Goal: Task Accomplishment & Management: Complete application form

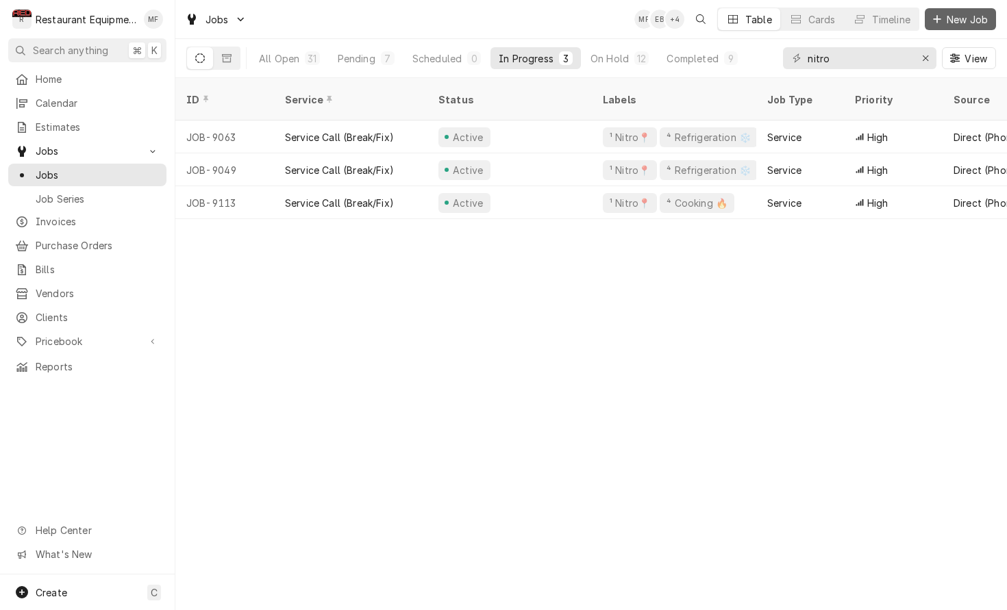
click at [946, 12] on span "New Job" at bounding box center [967, 19] width 47 height 14
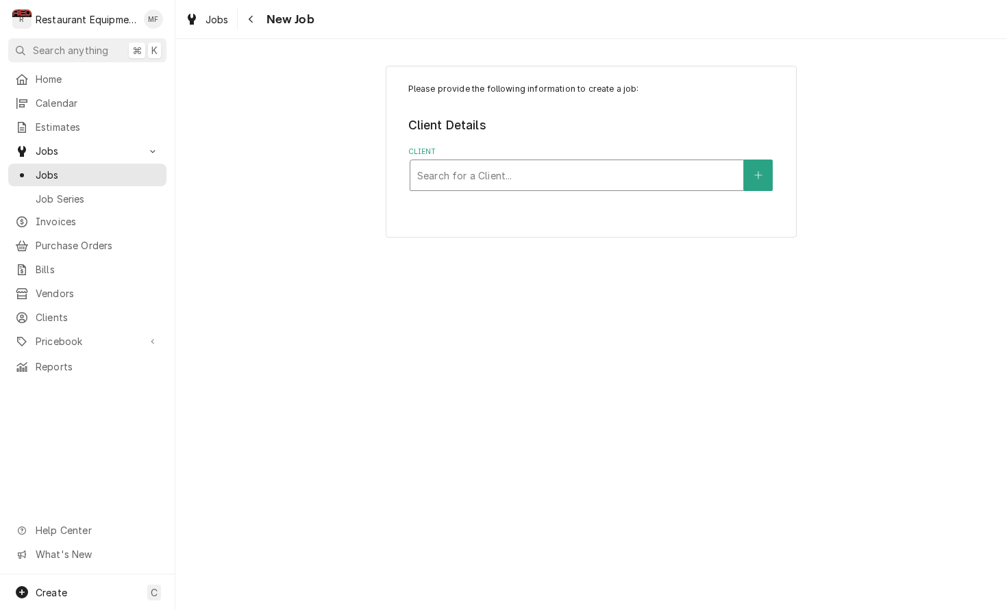
click at [590, 180] on div "Client" at bounding box center [576, 175] width 319 height 25
type input "chipo"
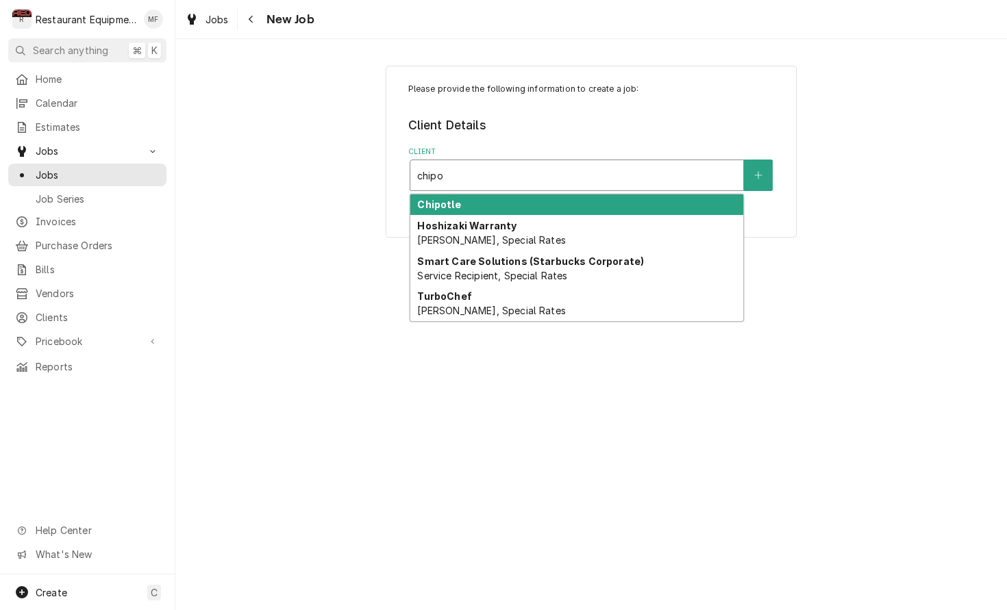
click at [589, 199] on div "Chipotle" at bounding box center [576, 204] width 333 height 21
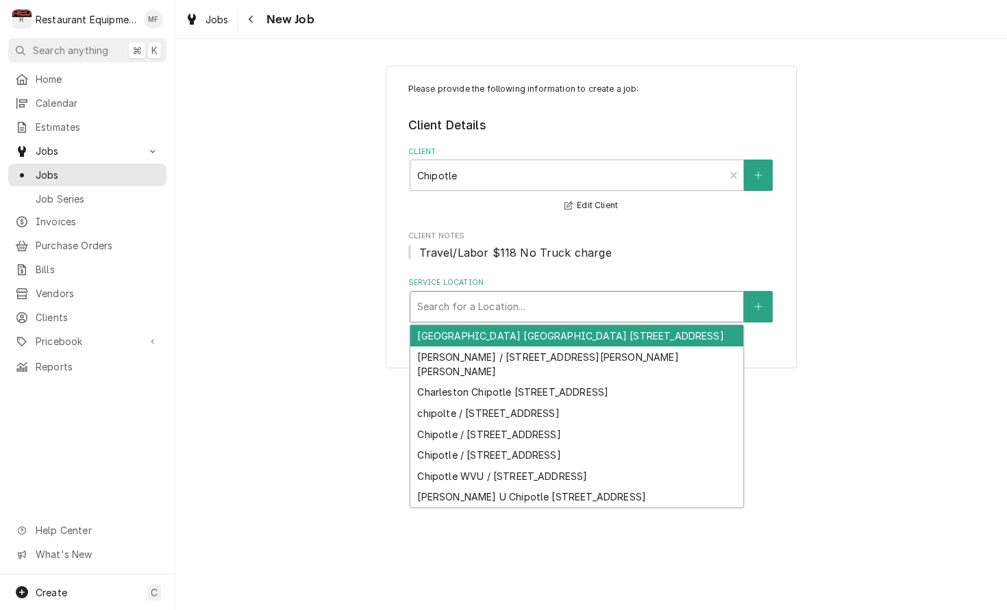
click at [632, 299] on div "Service Location" at bounding box center [576, 306] width 319 height 25
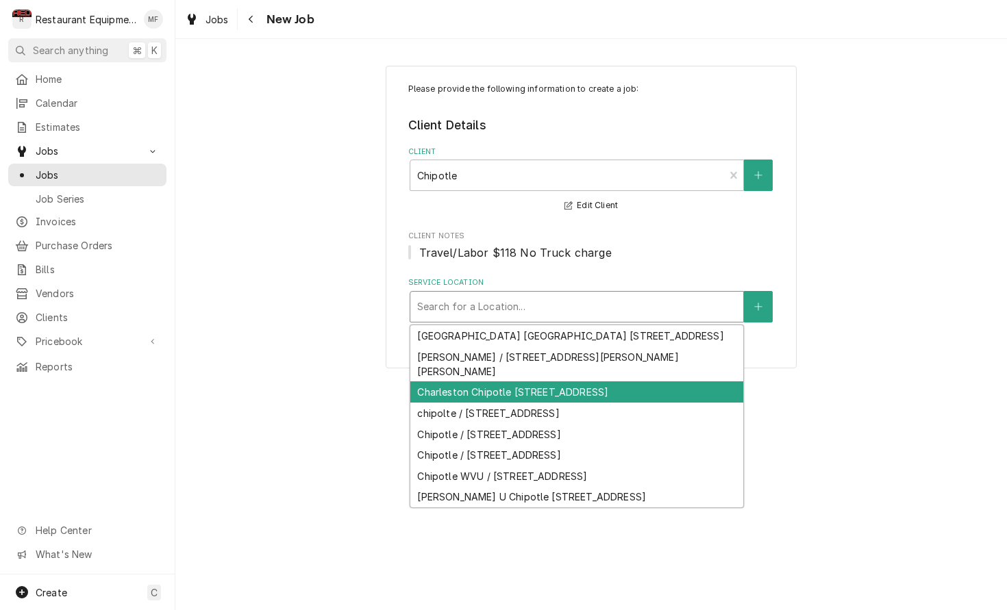
click at [675, 388] on div "Charleston Chipotle 2467 / 2811 Mountaineer Blvd, Charleston, WV 25309" at bounding box center [576, 391] width 333 height 21
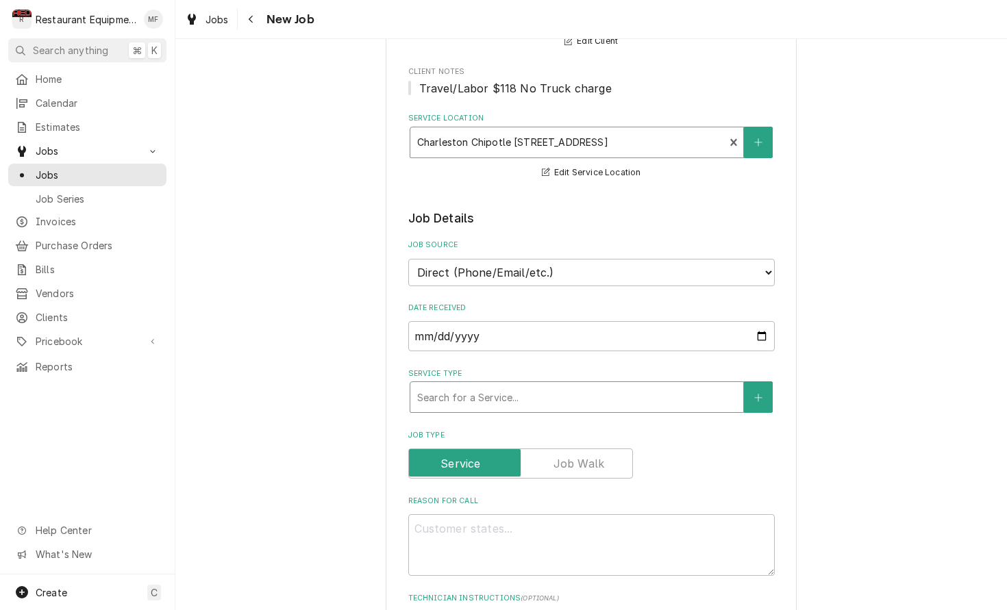
scroll to position [169, 0]
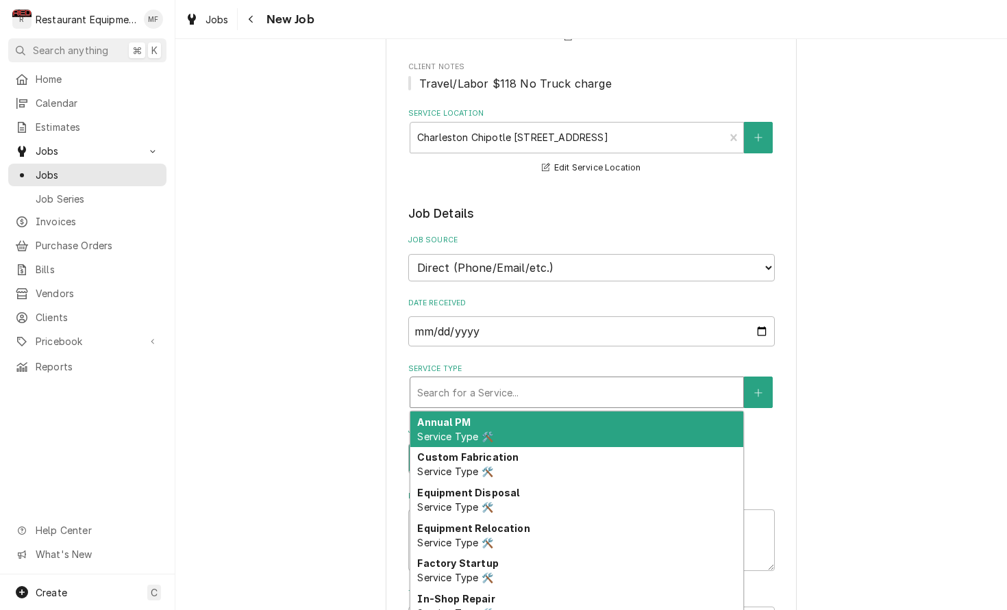
click at [619, 383] on div "Service Type" at bounding box center [576, 392] width 319 height 25
type textarea "x"
type input "b"
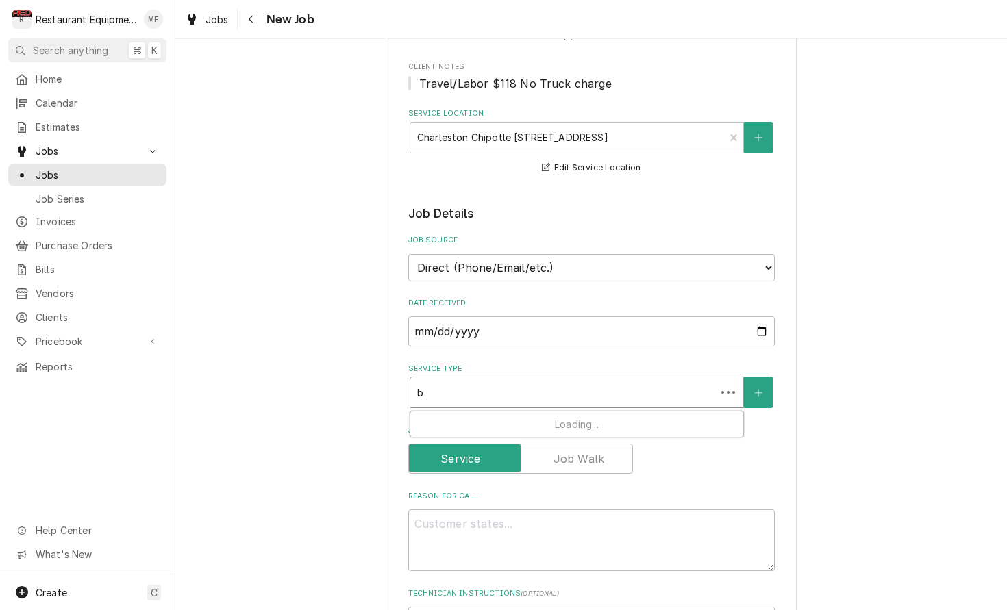
type textarea "x"
type input "br"
type textarea "x"
type input "bre"
type textarea "x"
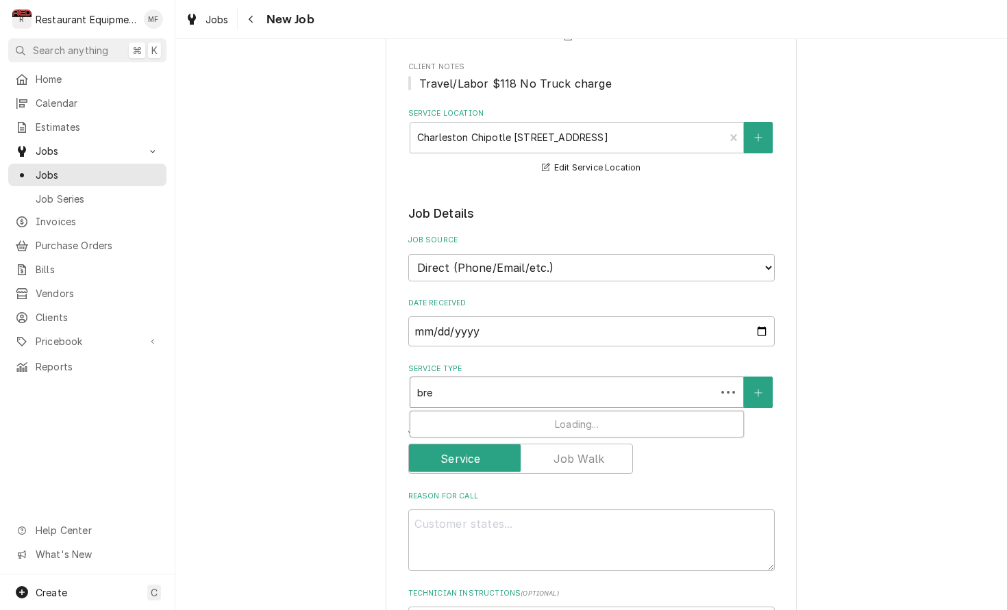
type input "brea"
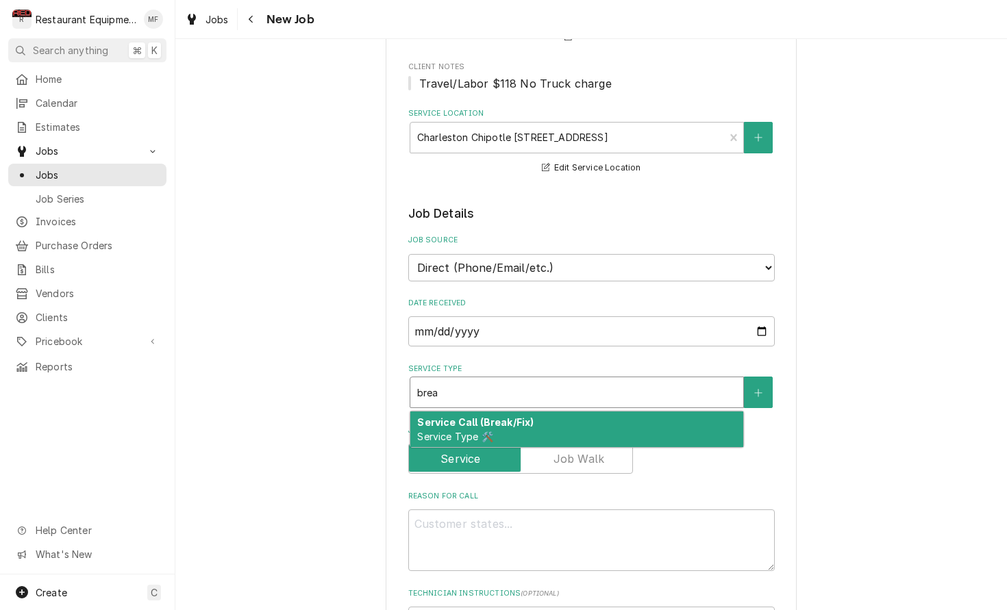
click at [634, 412] on div "Service Call (Break/Fix) Service Type 🛠️" at bounding box center [576, 430] width 333 height 36
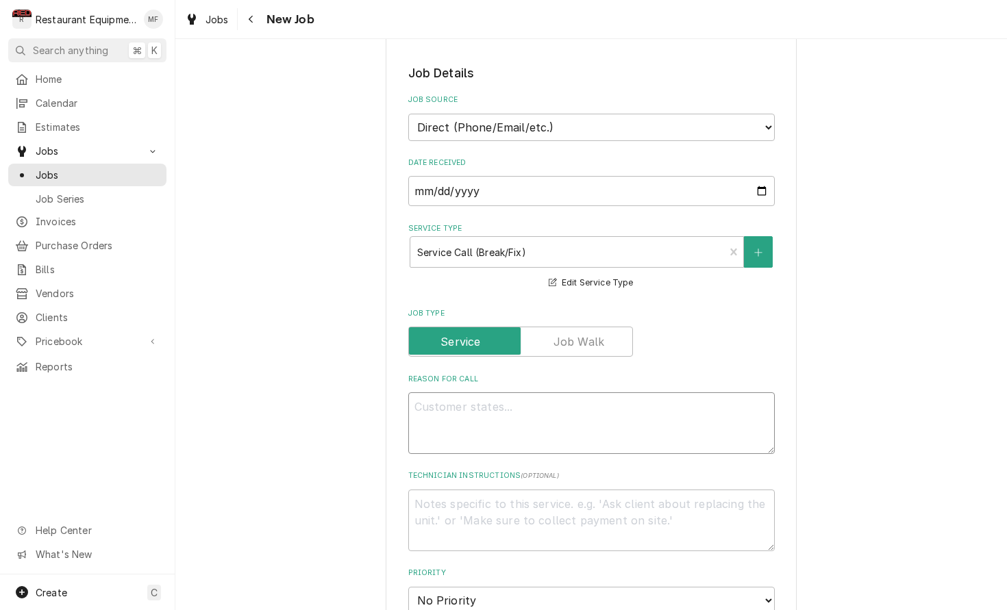
click at [642, 400] on textarea "Reason For Call" at bounding box center [591, 423] width 366 height 62
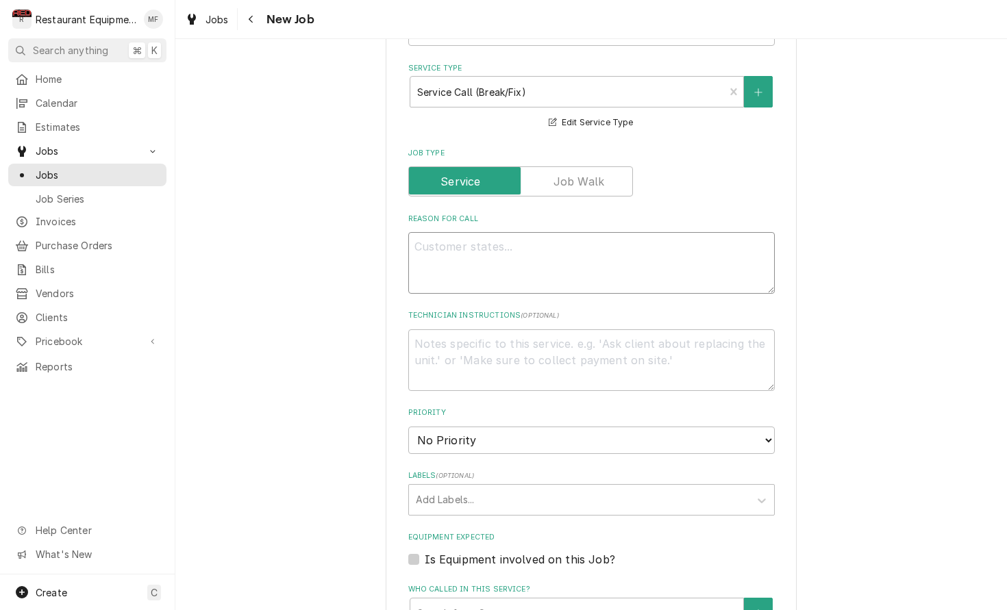
scroll to position [470, 0]
click at [586, 242] on textarea "Reason For Call" at bounding box center [591, 262] width 366 height 62
paste textarea "Service Request: CHIPOTLE MEXICAN GRILL 2811 Mountaineer Blvd.(2467) EMERGENCY …"
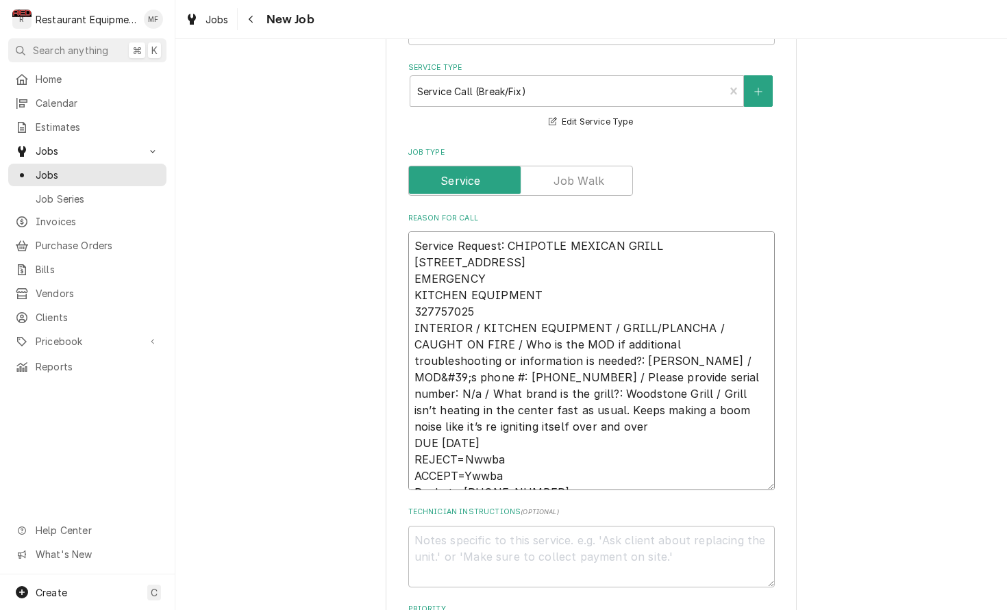
type textarea "x"
type textarea "Service Request: CHIPOTLE MEXICAN GRILL 2811 Mountaineer Blvd.(2467) EMERGENCY …"
drag, startPoint x: 412, startPoint y: 225, endPoint x: 541, endPoint y: 281, distance: 140.7
click at [541, 281] on textarea "Service Request: CHIPOTLE MEXICAN GRILL 2811 Mountaineer Blvd.(2467) EMERGENCY …" at bounding box center [591, 360] width 366 height 259
type textarea "x"
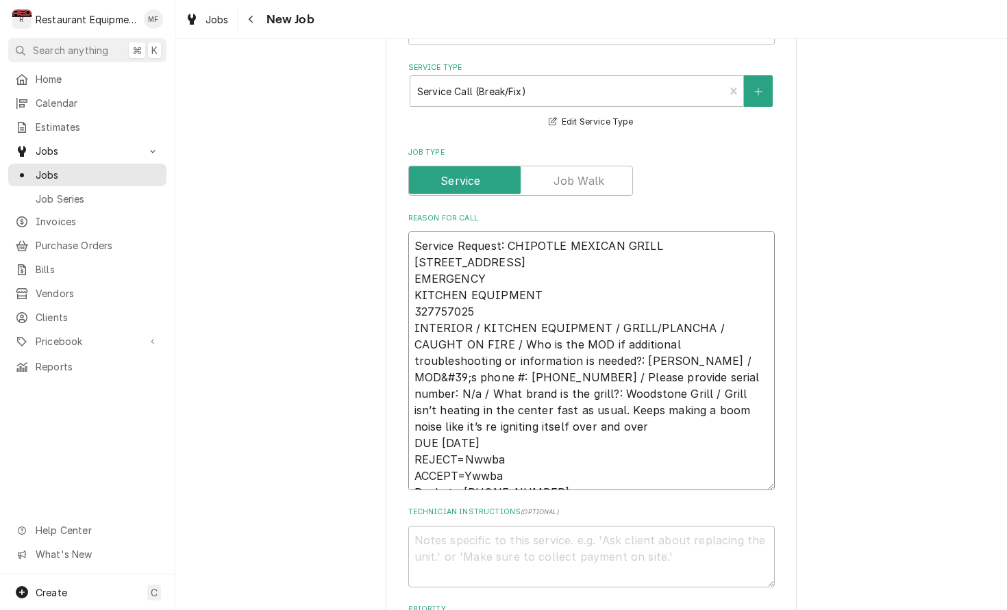
type textarea "327757025 INTERIOR / KITCHEN EQUIPMENT / GRILL/PLANCHA / CAUGHT ON FIRE / Who i…"
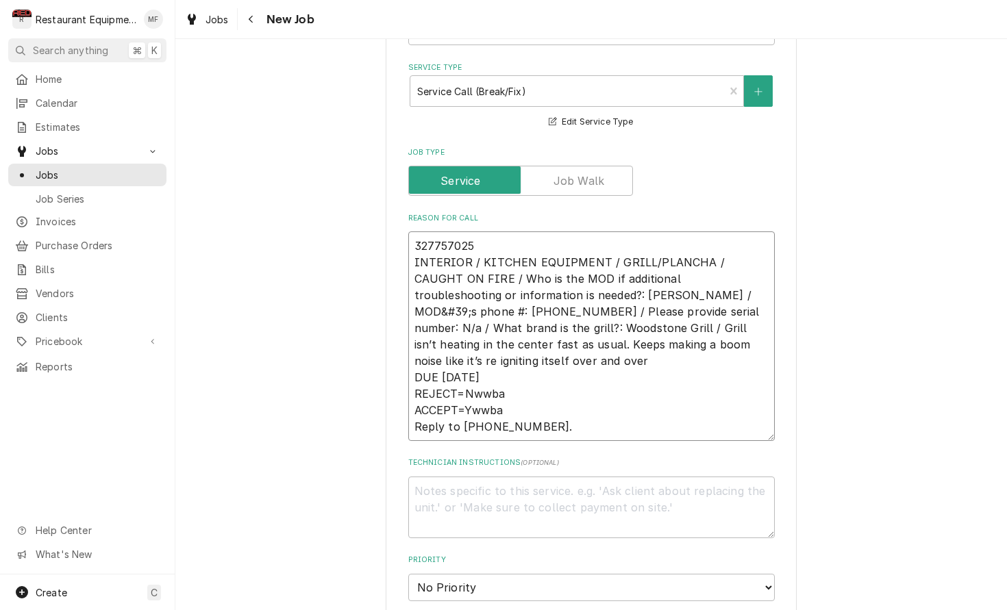
click at [414, 240] on textarea "327757025 INTERIOR / KITCHEN EQUIPMENT / GRILL/PLANCHA / CAUGHT ON FIRE / Who i…" at bounding box center [591, 336] width 366 height 210
type textarea "x"
type textarea "327757025 INTERIOR / KITCHEN EQUIPMENT / GRILL/PLANCHA / CAUGHT ON FIRE / Who i…"
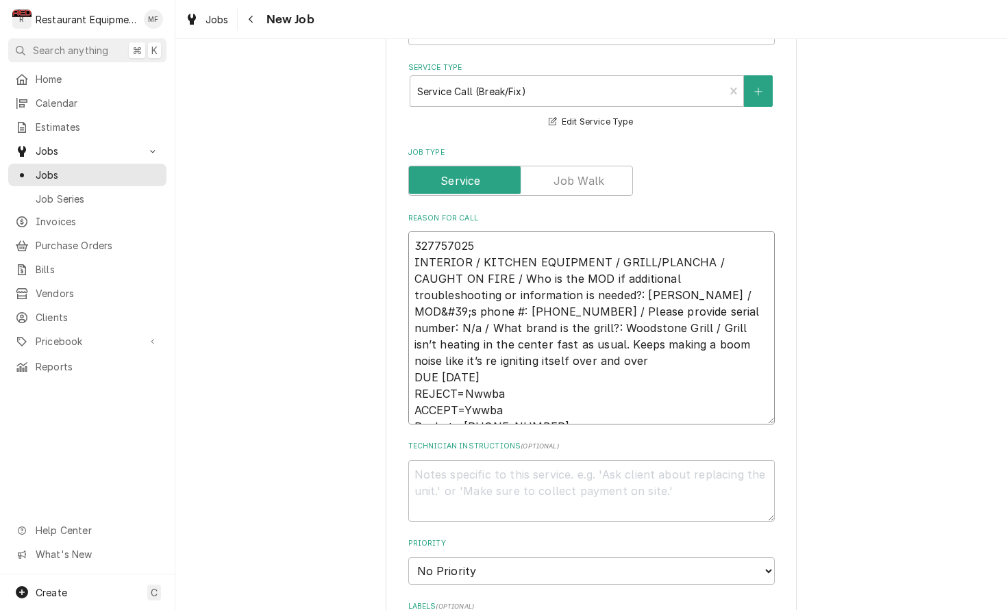
drag, startPoint x: 414, startPoint y: 341, endPoint x: 560, endPoint y: 420, distance: 166.4
click at [560, 420] on fieldset "Job Details Job Source Direct (Phone/Email/etc.) Service Channel Corrigo Ecotra…" at bounding box center [591, 489] width 366 height 1172
type textarea "x"
type textarea "327757025 INTERIOR / KITCHEN EQUIPMENT / GRILL/PLANCHA / CAUGHT ON FIRE / Who i…"
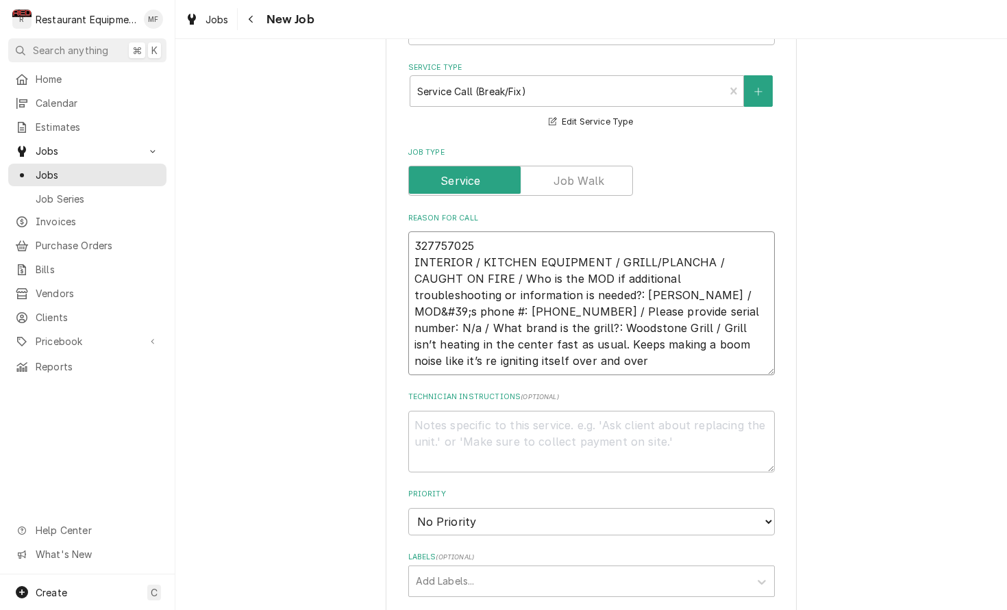
type textarea "x"
type textarea "327757025 INTERIOR / KITCHEN EQUIPMENT / GRILL/PLANCHA / CAUGHT ON FIRE / Who i…"
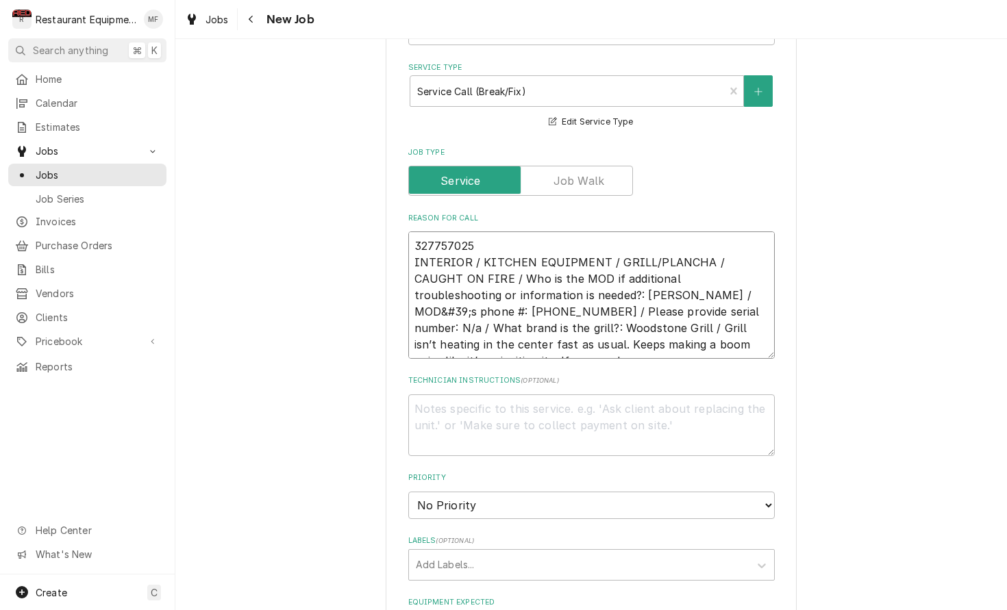
drag, startPoint x: 497, startPoint y: 228, endPoint x: 407, endPoint y: 231, distance: 90.5
click at [407, 231] on div "Please provide the following information to create a job: Client Details Client…" at bounding box center [591, 356] width 411 height 1522
type textarea "x"
type textarea "INTERIOR / KITCHEN EQUIPMENT / GRILL/PLANCHA / CAUGHT ON FIRE / Who is the MOD …"
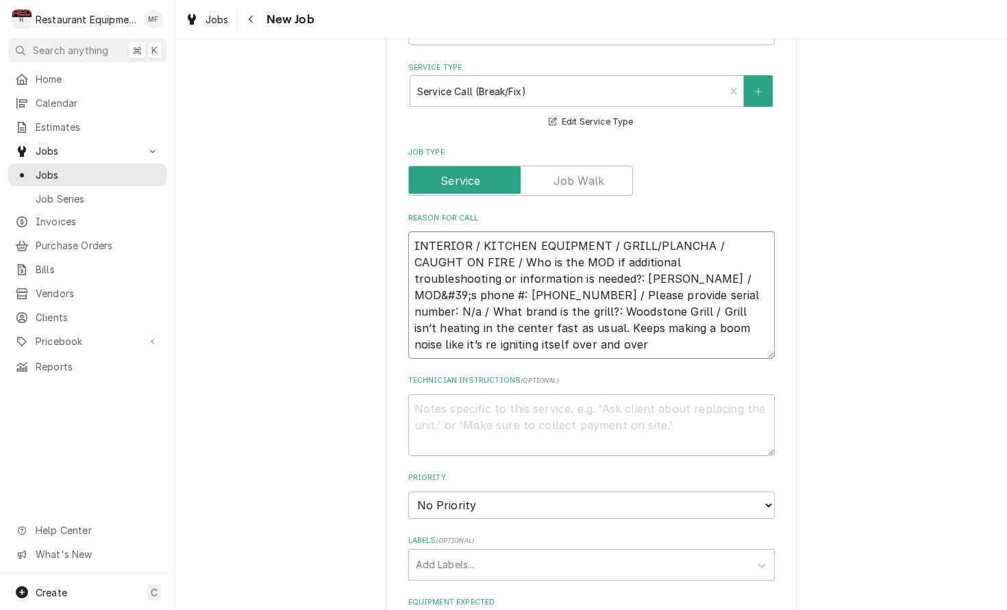
type textarea "x"
type textarea "INTERIOR / KITCHEN EQUIPMENT / GRILL/PLANCHA / CAUGHT ON FIRE / Who is the MOD …"
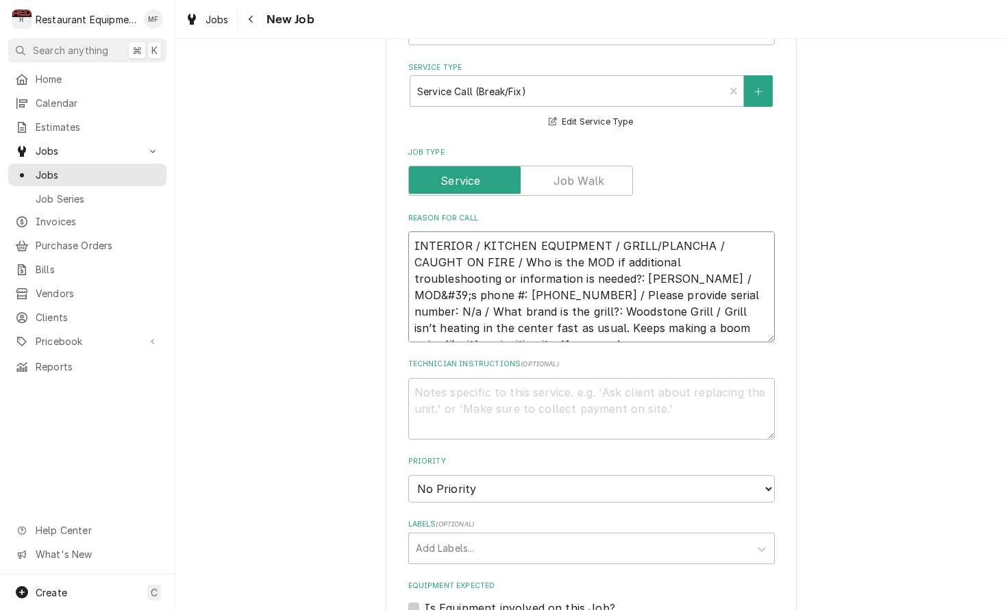
type textarea "x"
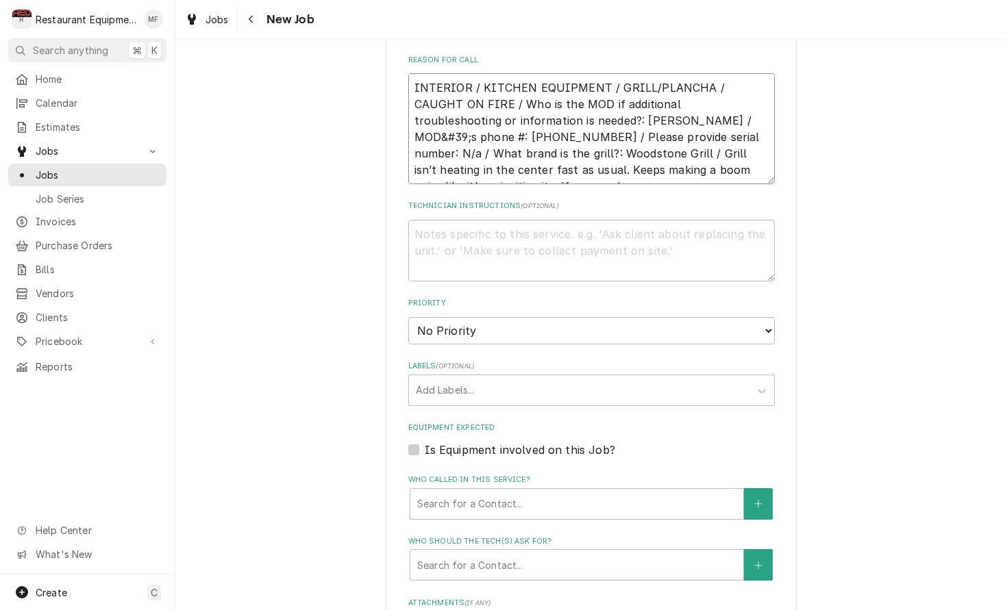
scroll to position [638, 0]
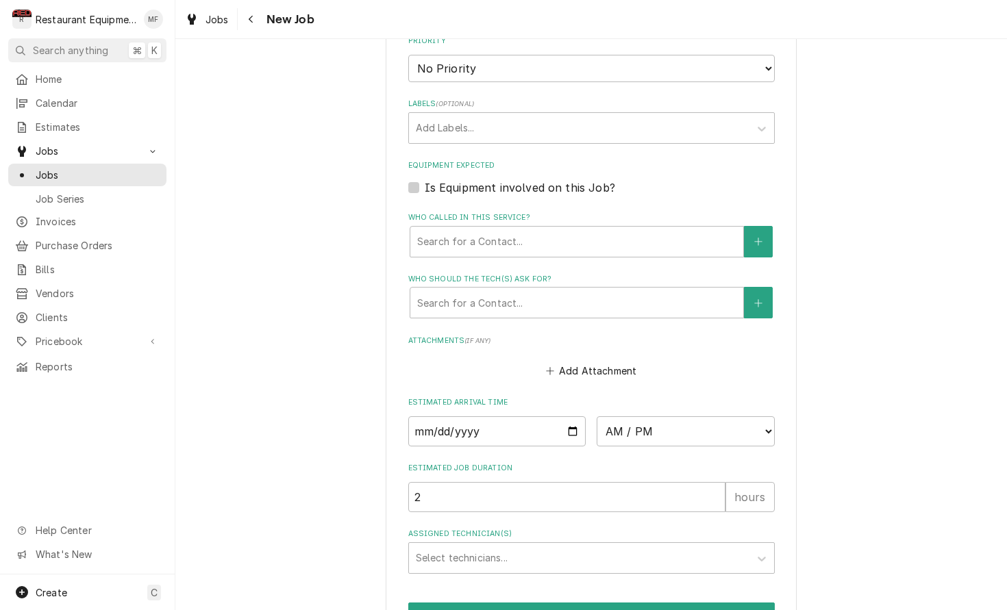
type textarea "INTERIOR / KITCHEN EQUIPMENT / GRILL/PLANCHA / CAUGHT ON FIRE / Who is the MOD …"
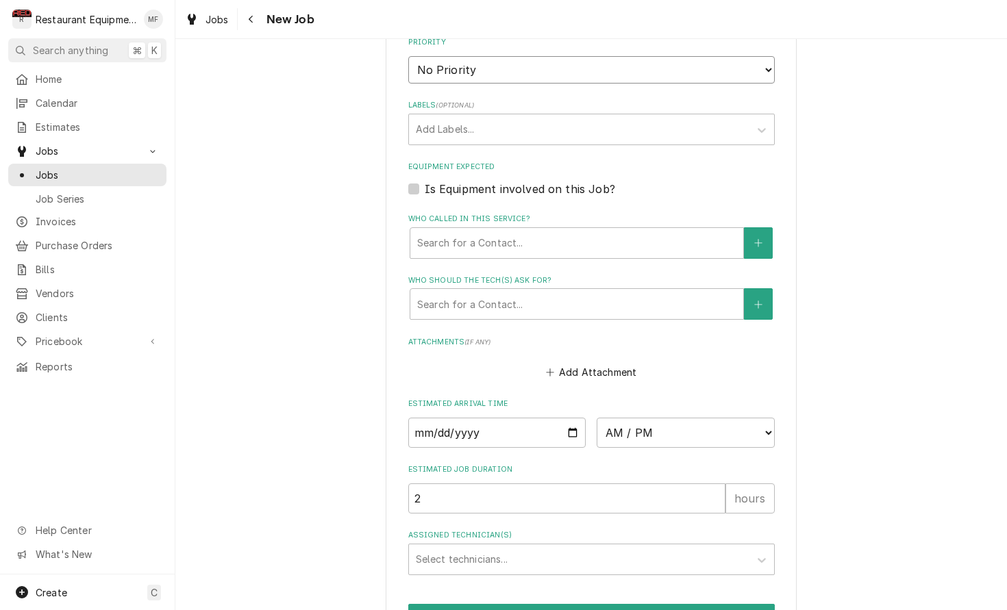
select select "2"
click at [618, 117] on div "Labels" at bounding box center [579, 129] width 327 height 25
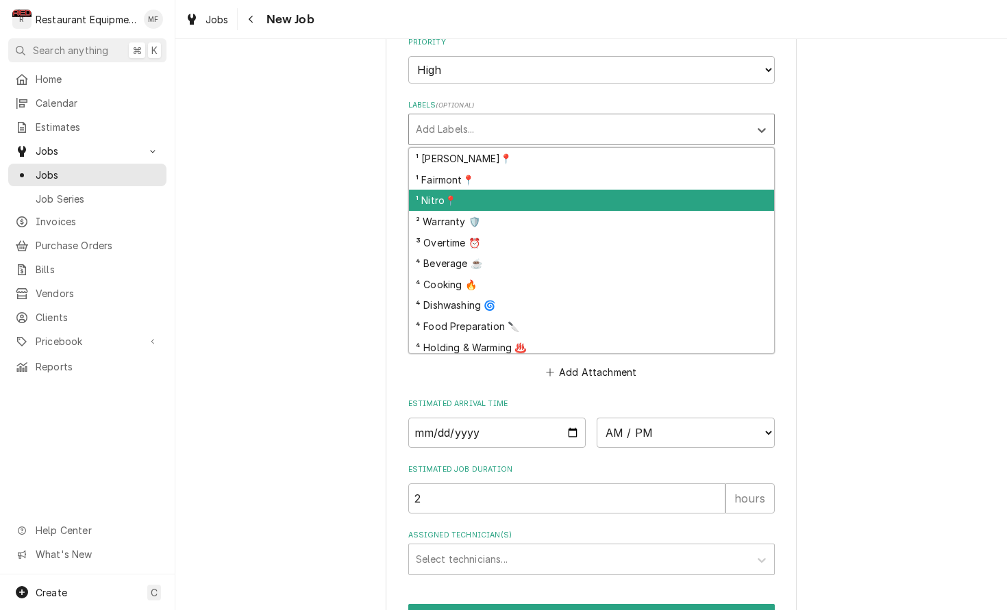
click at [616, 190] on div "¹ Nitro📍" at bounding box center [591, 200] width 365 height 21
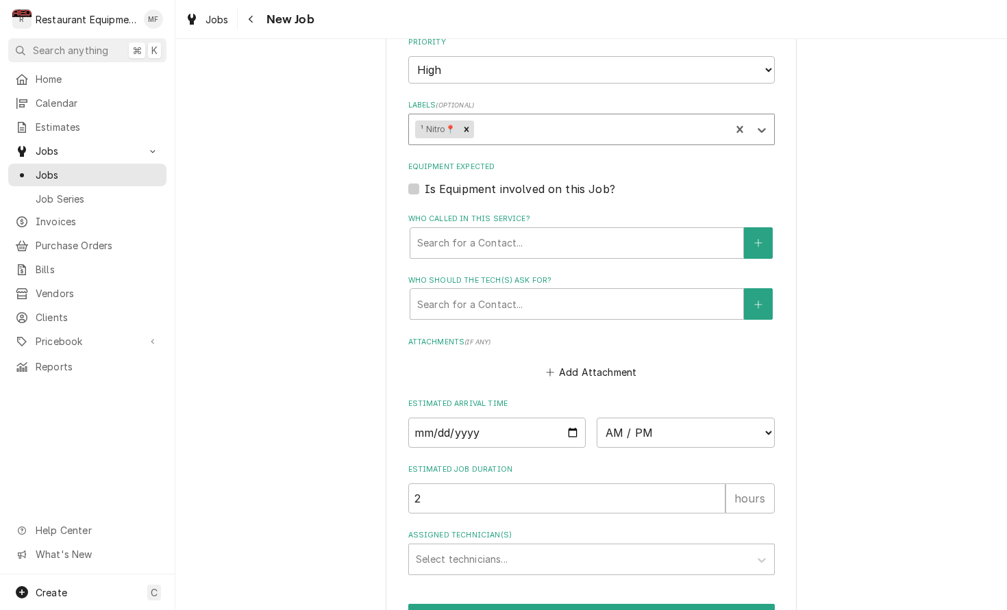
click at [596, 117] on div "Labels" at bounding box center [599, 129] width 247 height 25
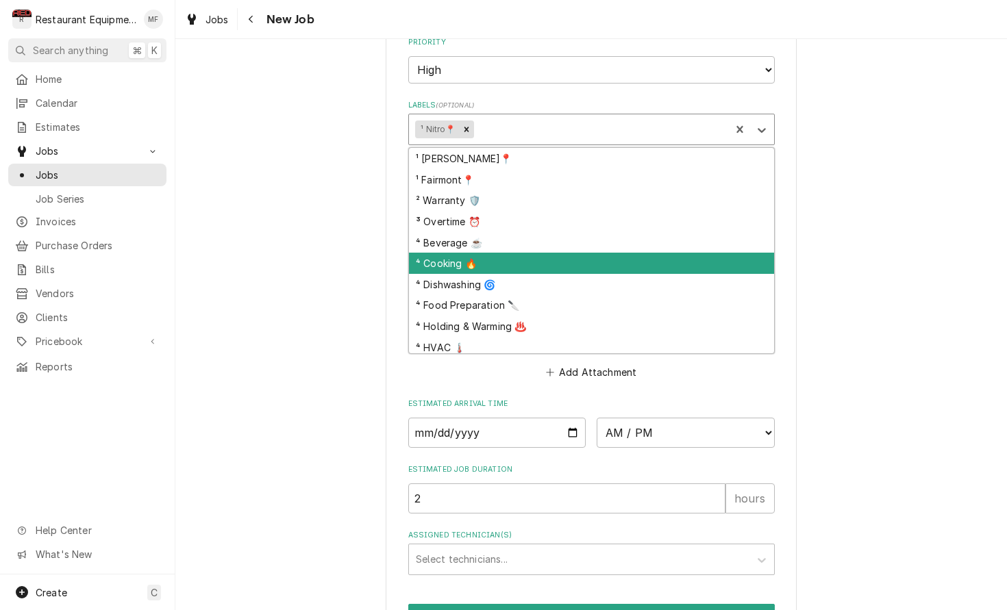
click at [607, 253] on div "⁴ Cooking 🔥" at bounding box center [591, 263] width 365 height 21
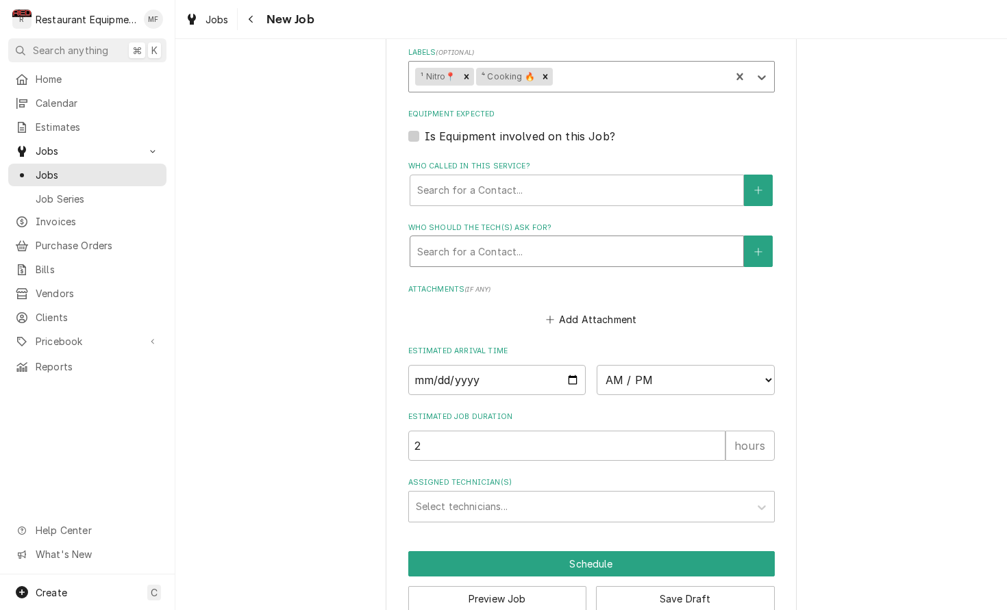
scroll to position [942, 0]
click at [540, 179] on div "Who called in this service?" at bounding box center [576, 191] width 319 height 25
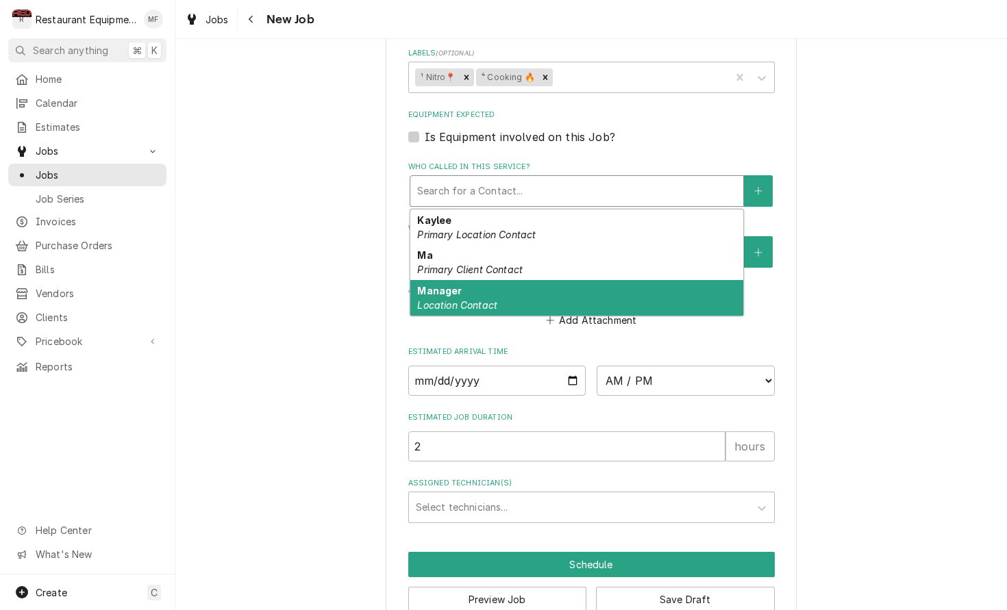
click at [555, 280] on div "Manager Location Contact" at bounding box center [576, 298] width 333 height 36
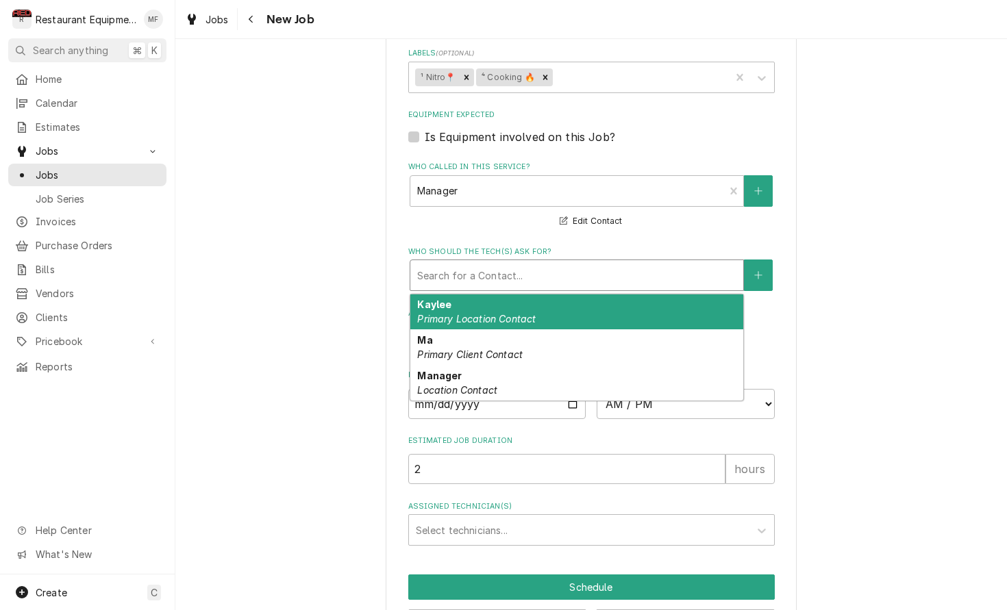
click at [565, 263] on div "Who should the tech(s) ask for?" at bounding box center [576, 275] width 319 height 25
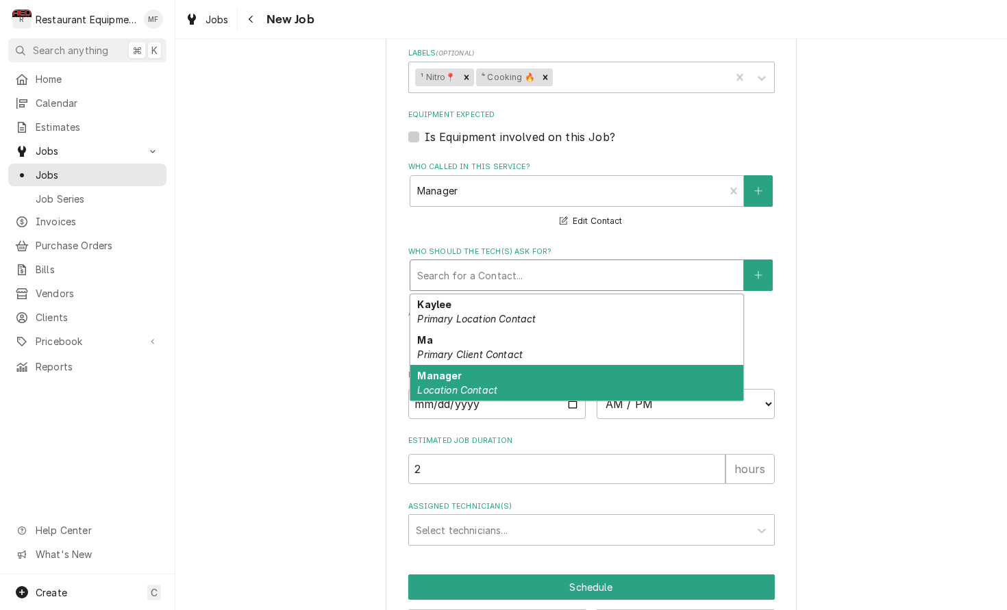
click at [604, 365] on div "Manager Location Contact" at bounding box center [576, 383] width 333 height 36
type textarea "x"
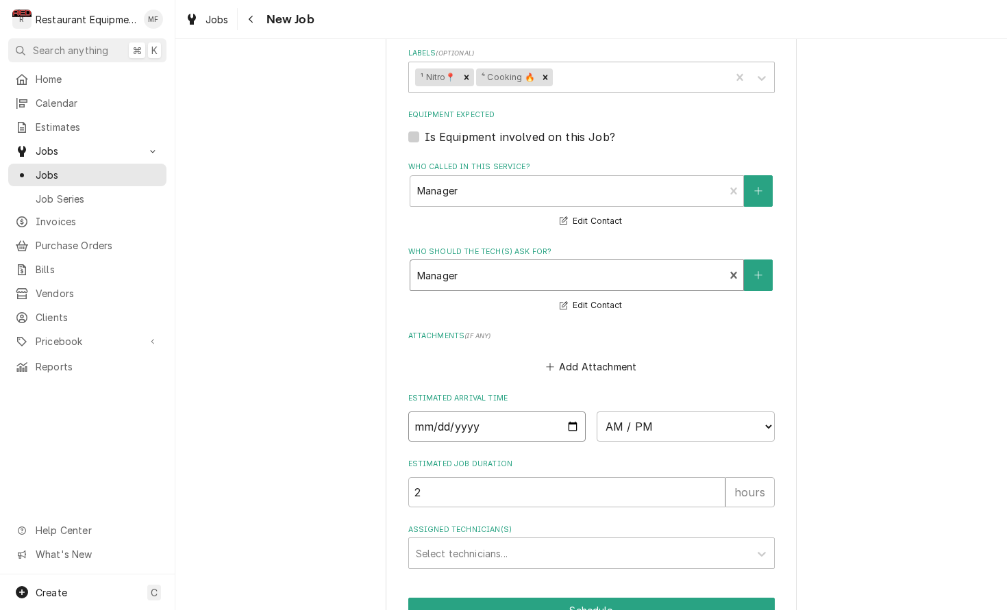
click at [466, 412] on input "Date" at bounding box center [497, 427] width 178 height 30
type input "2025-10-03"
type textarea "x"
select select "11:30:00"
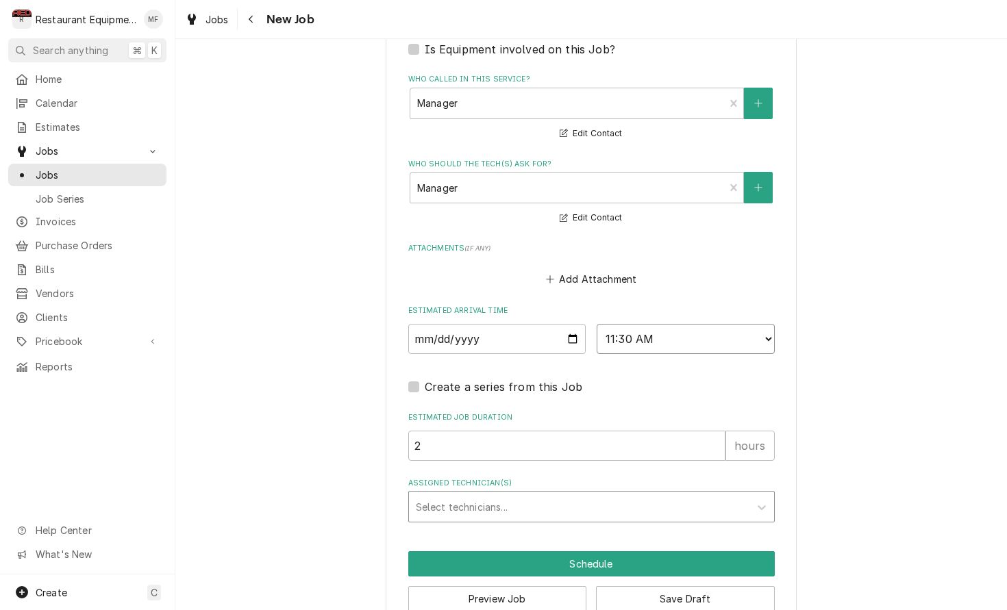
scroll to position [1029, 0]
click at [609, 495] on div "Assigned Technician(s)" at bounding box center [579, 507] width 327 height 25
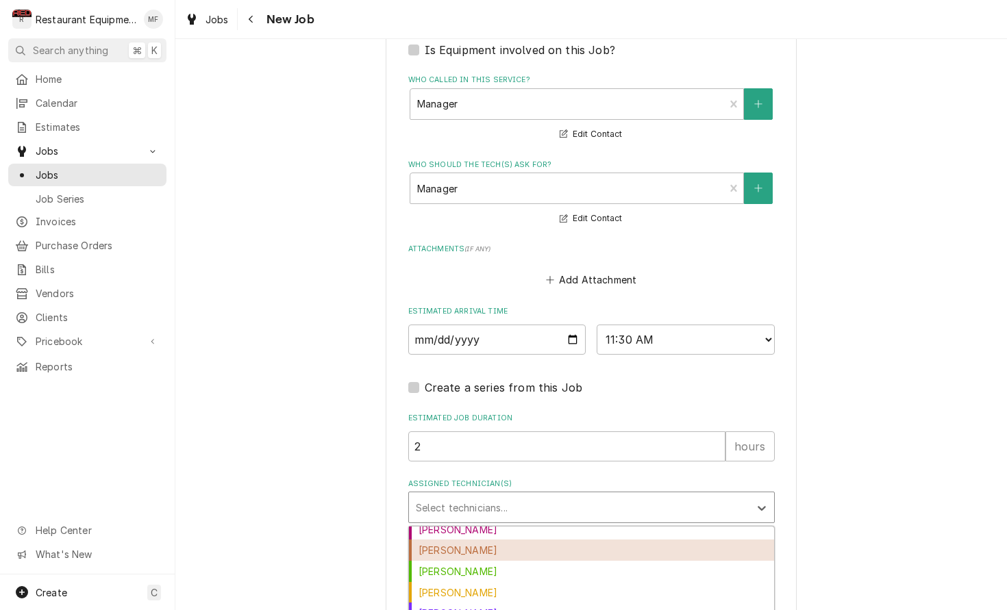
scroll to position [114, 0]
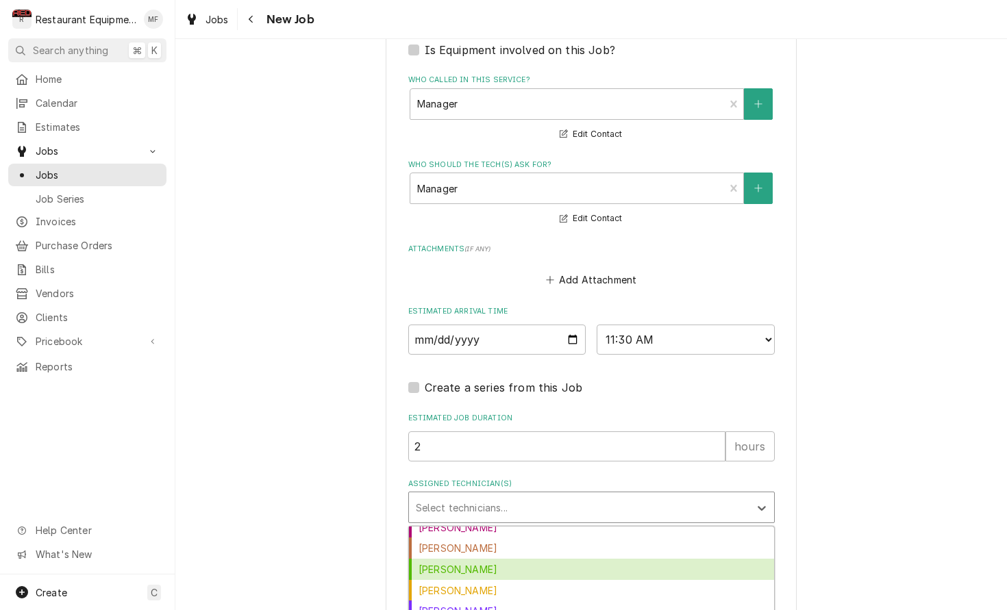
click at [607, 559] on div "Huston Lewis" at bounding box center [591, 569] width 365 height 21
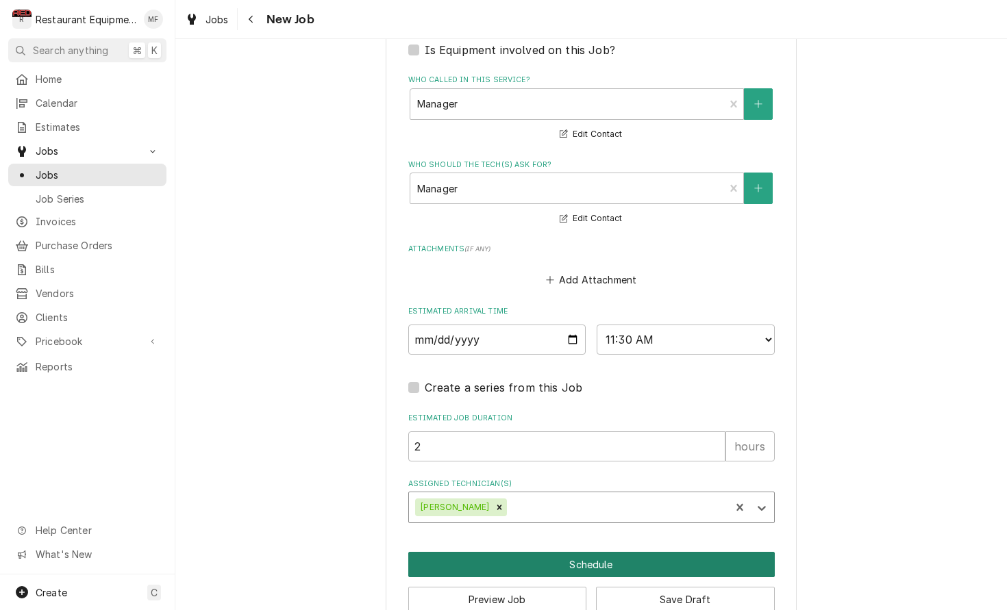
click at [596, 552] on button "Schedule" at bounding box center [591, 564] width 366 height 25
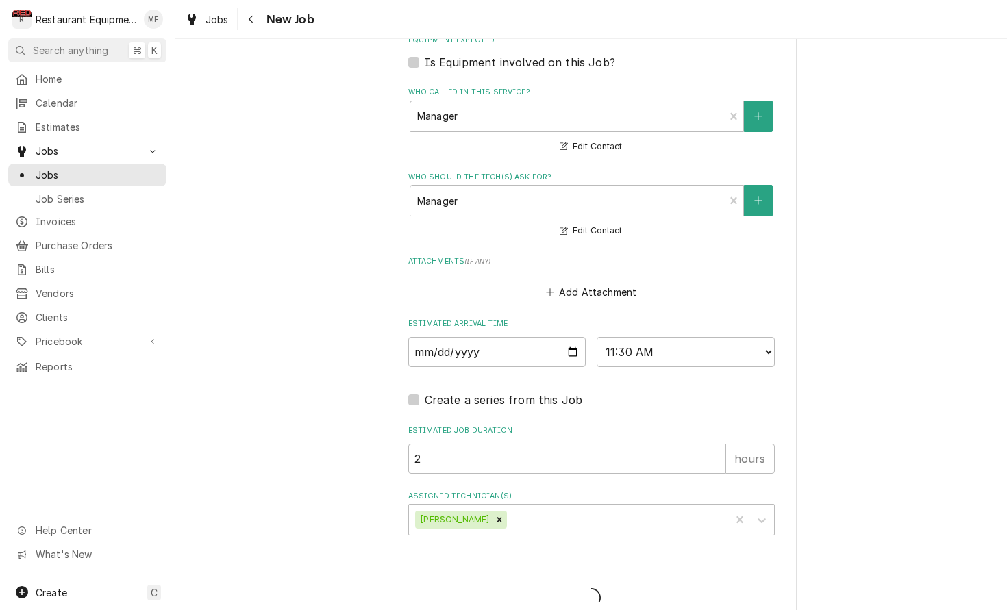
type textarea "x"
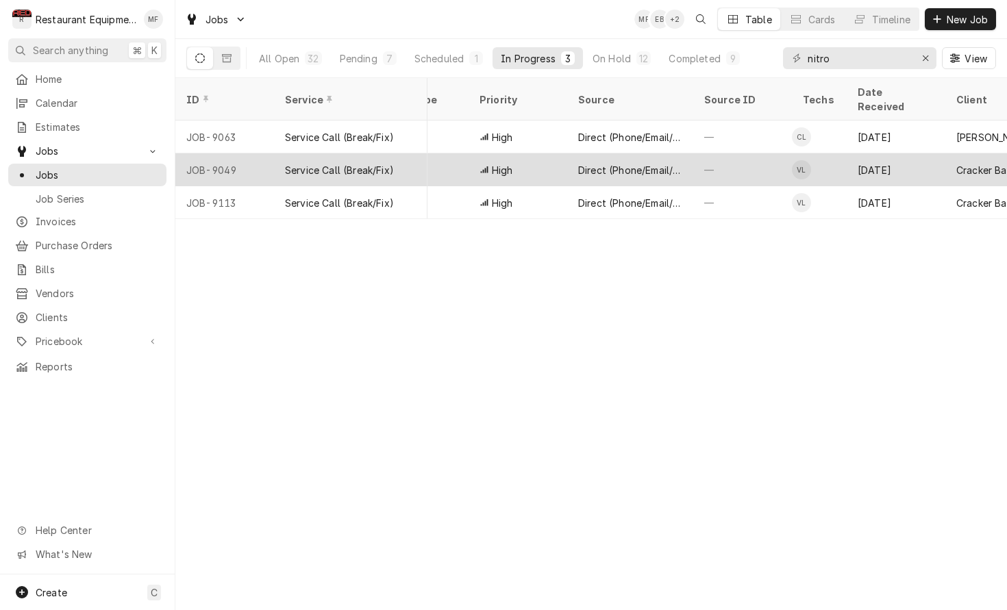
scroll to position [0, 399]
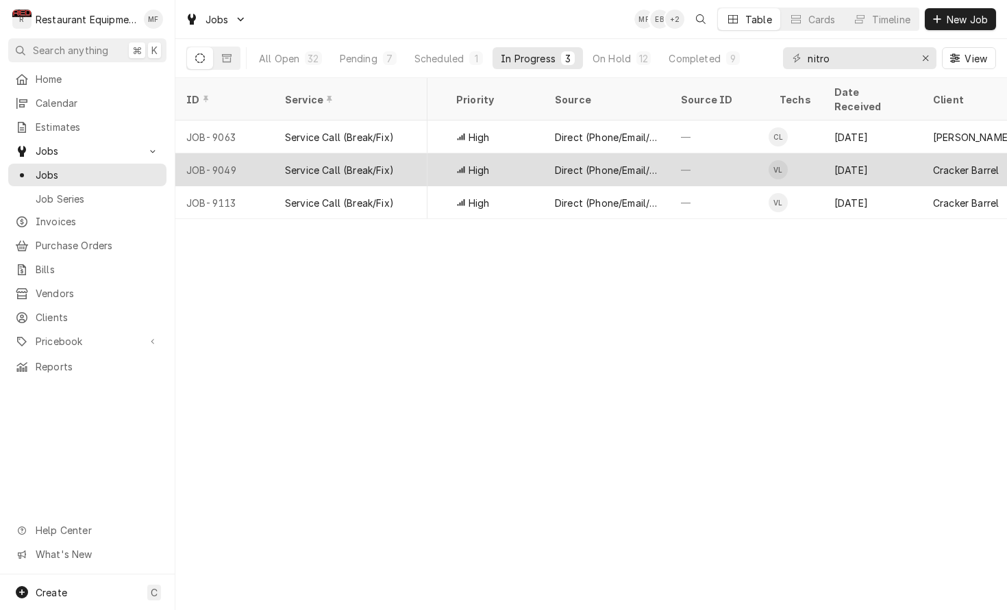
click at [907, 157] on div "[DATE]" at bounding box center [872, 169] width 99 height 33
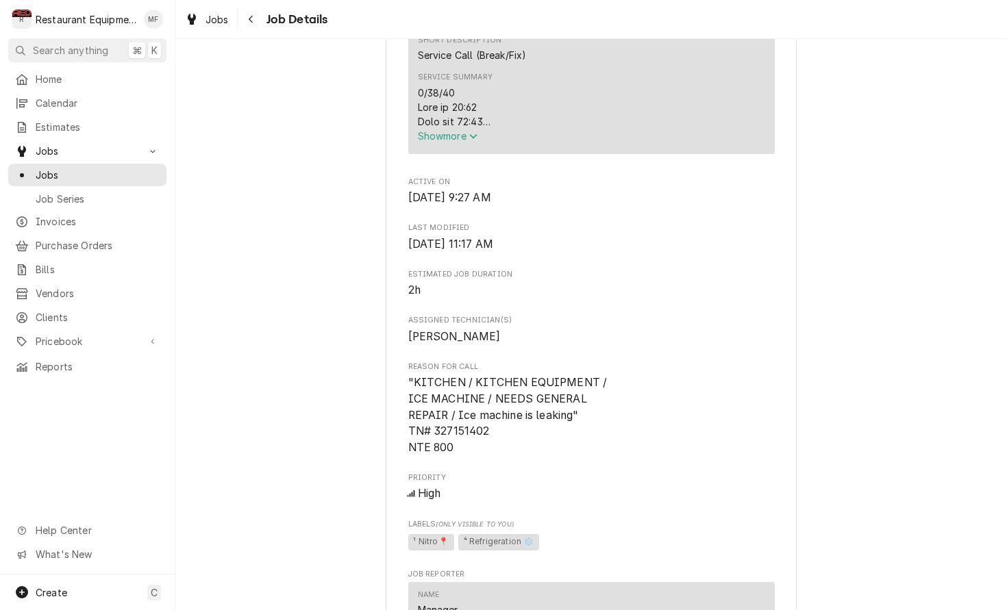
scroll to position [583, 0]
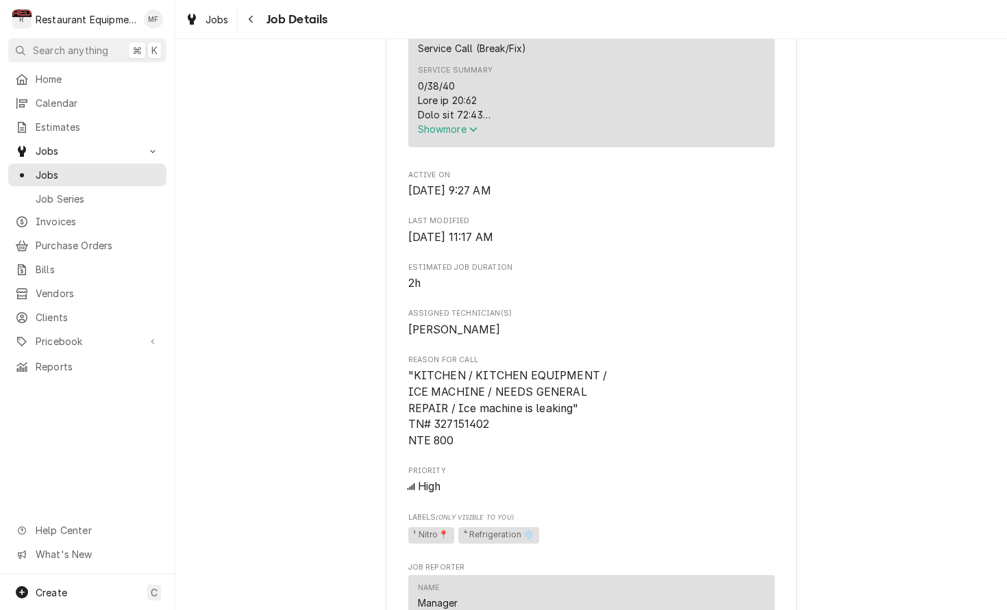
click at [486, 131] on button "Show more" at bounding box center [591, 129] width 347 height 14
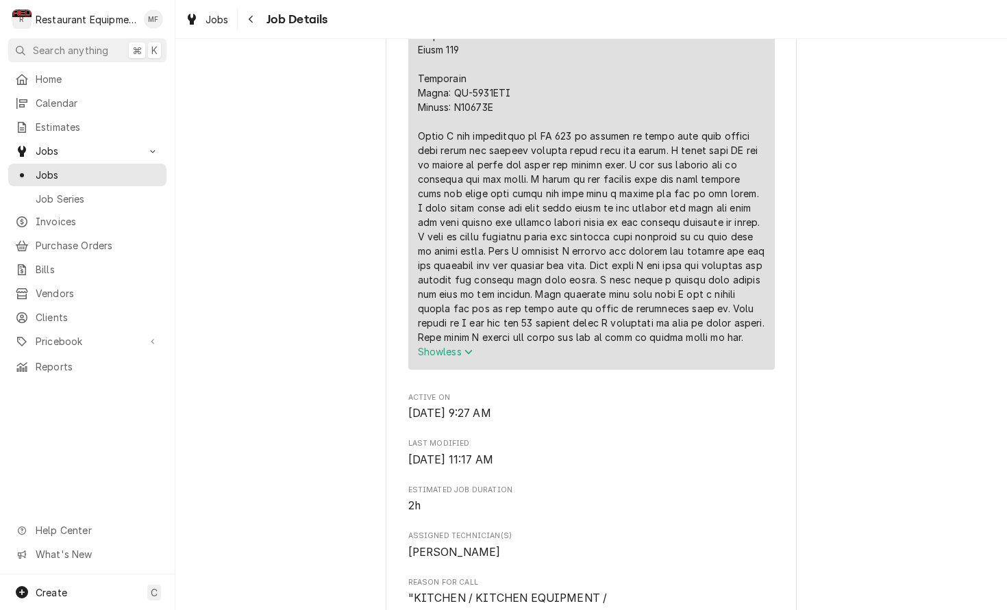
scroll to position [1227, 0]
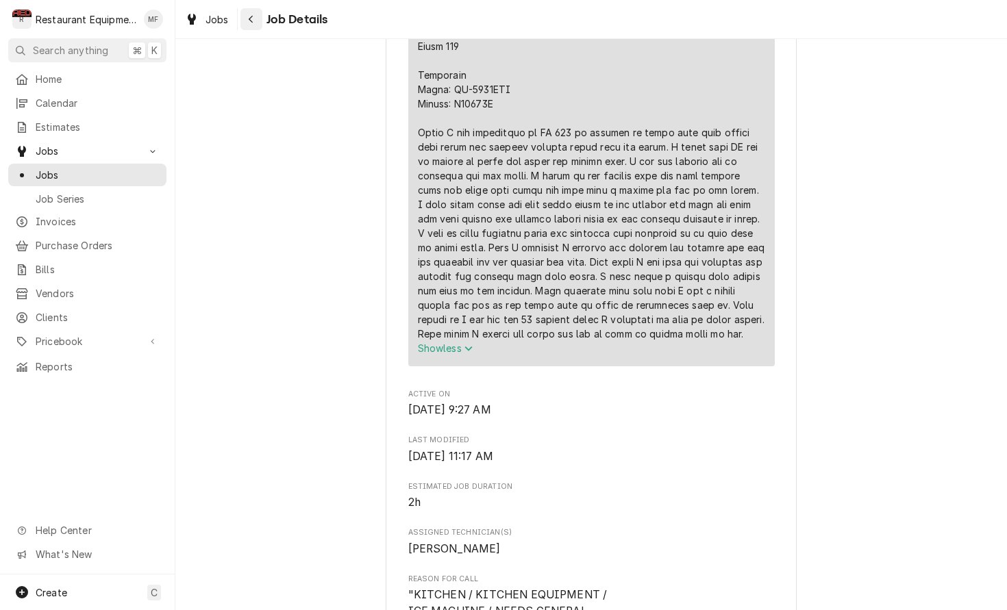
click at [258, 19] on button "Navigate back" at bounding box center [251, 19] width 22 height 22
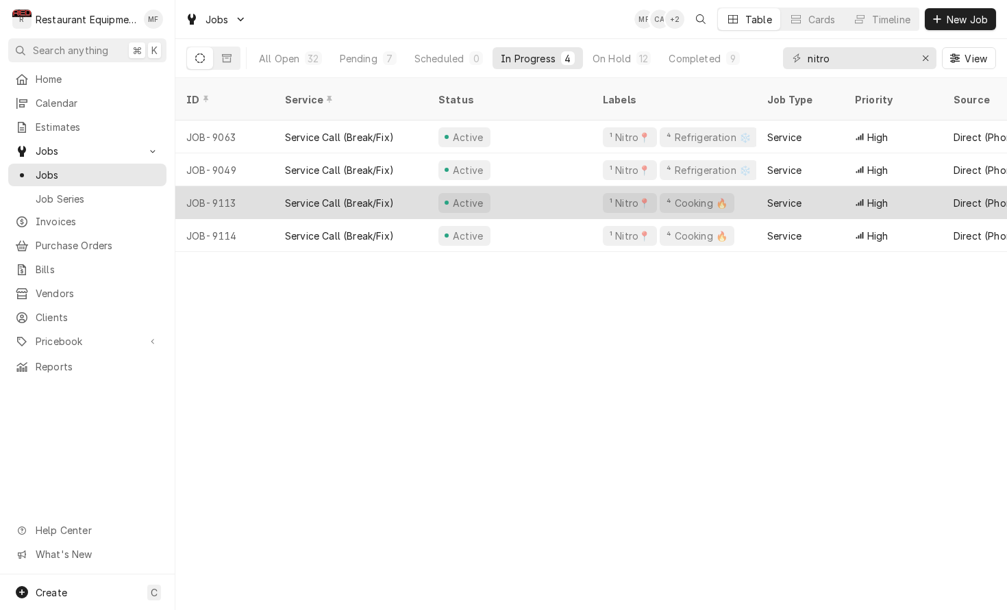
scroll to position [0, -1]
click at [787, 196] on div "Service" at bounding box center [784, 203] width 34 height 14
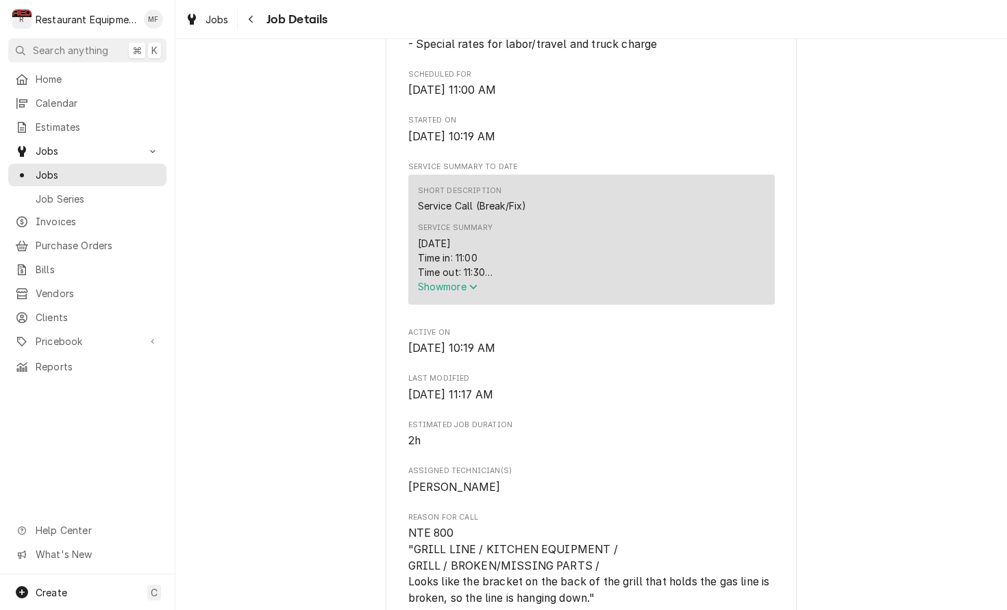
scroll to position [444, 0]
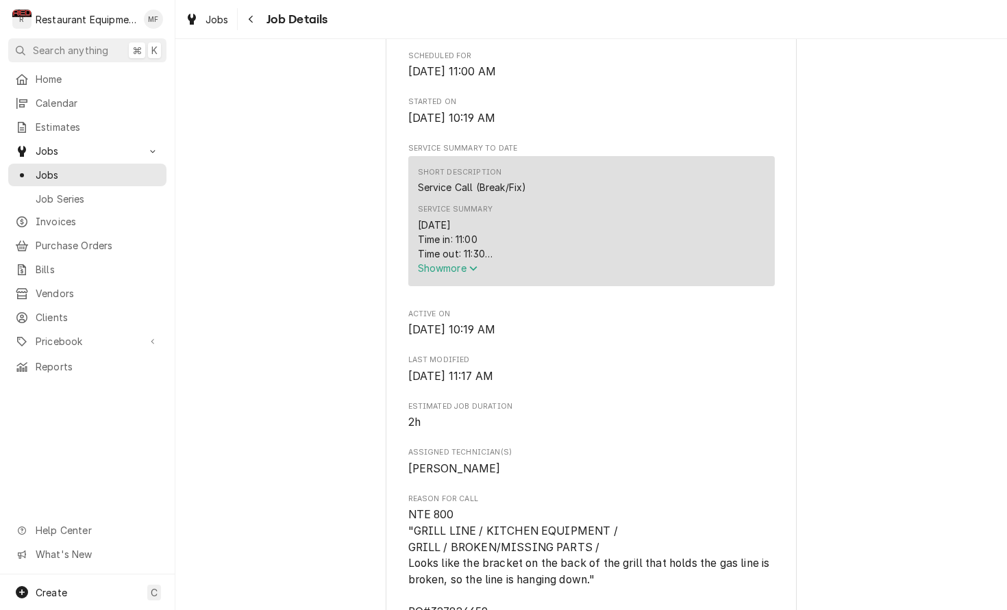
click at [457, 273] on span "Show more" at bounding box center [448, 268] width 60 height 12
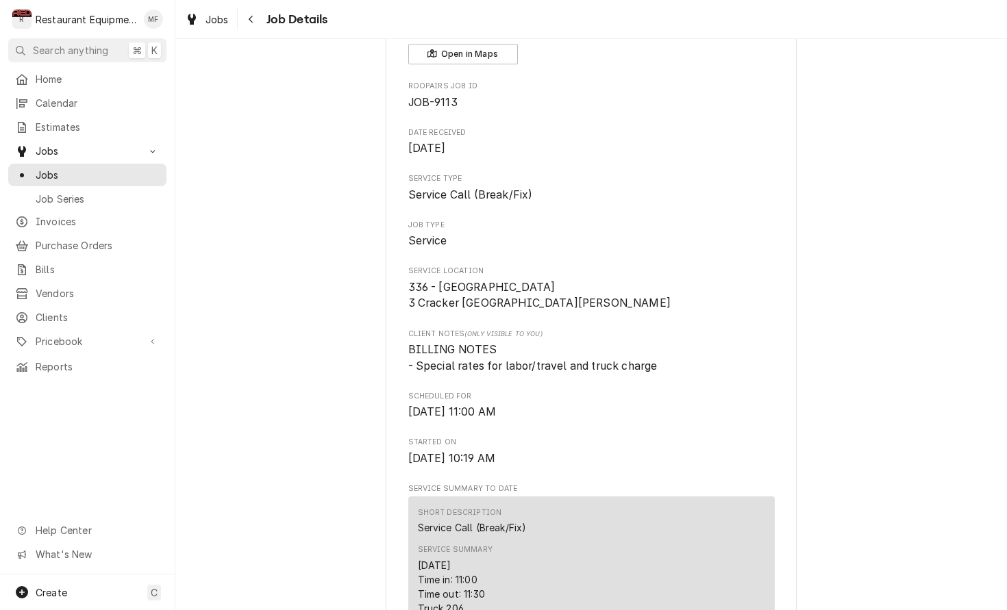
scroll to position [102, 0]
click at [253, 26] on button "Navigate back" at bounding box center [251, 19] width 22 height 22
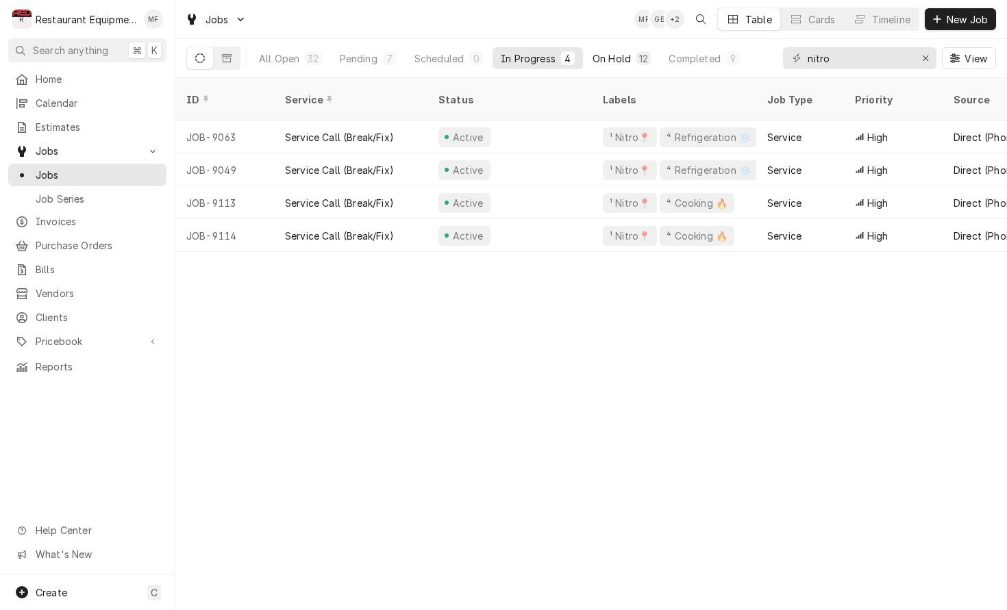
click at [634, 61] on button "On Hold 12" at bounding box center [621, 58] width 75 height 22
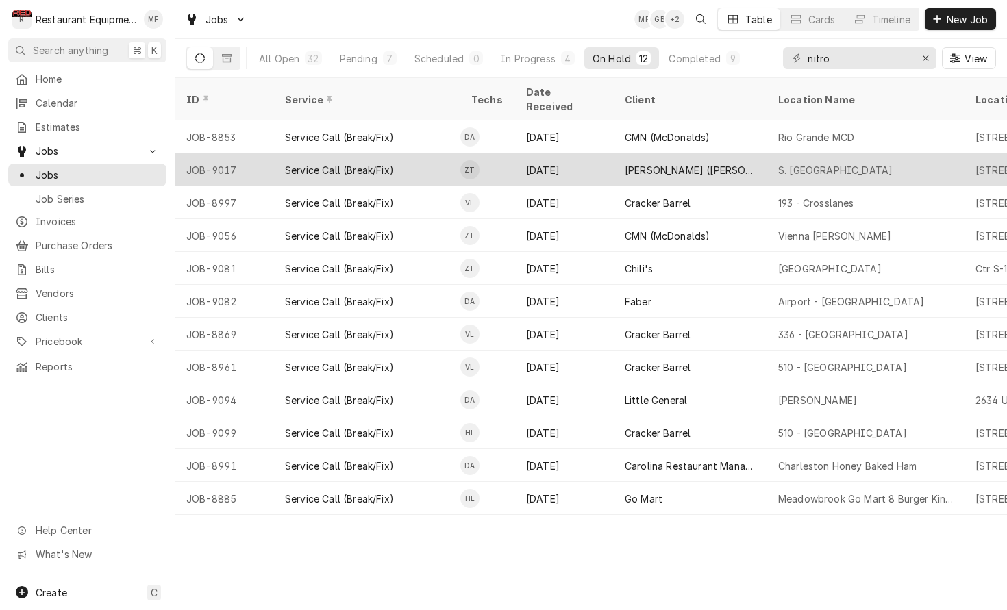
scroll to position [0, 709]
click at [829, 163] on div "S. [GEOGRAPHIC_DATA]" at bounding box center [832, 170] width 114 height 14
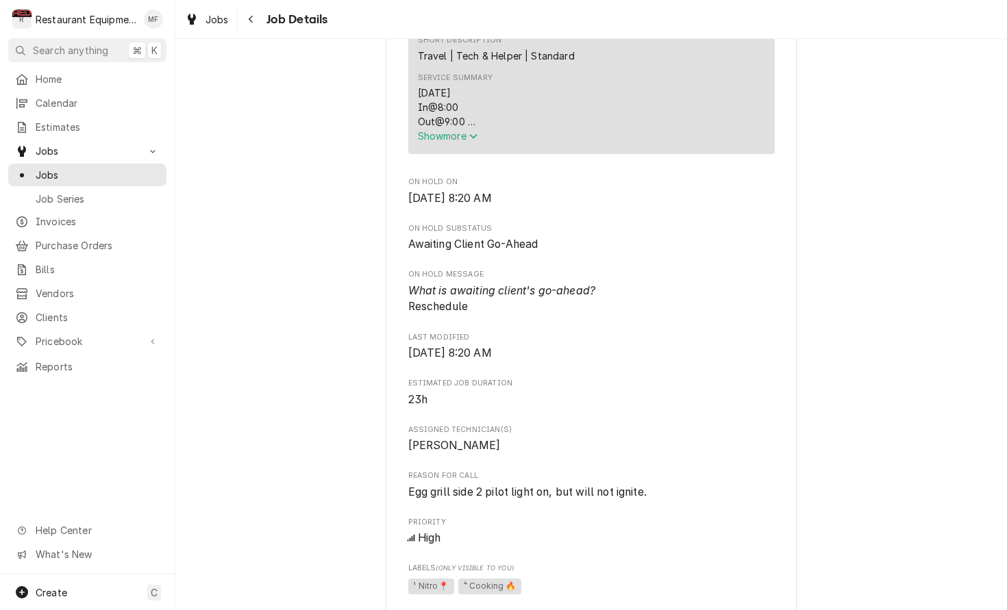
scroll to position [798, 0]
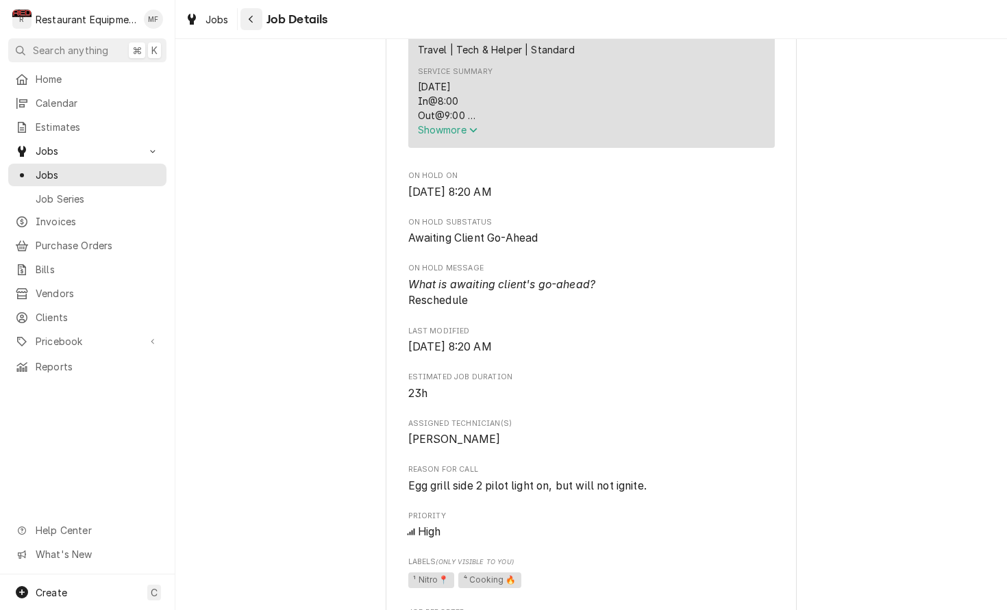
click at [255, 22] on div "Navigate back" at bounding box center [251, 19] width 14 height 14
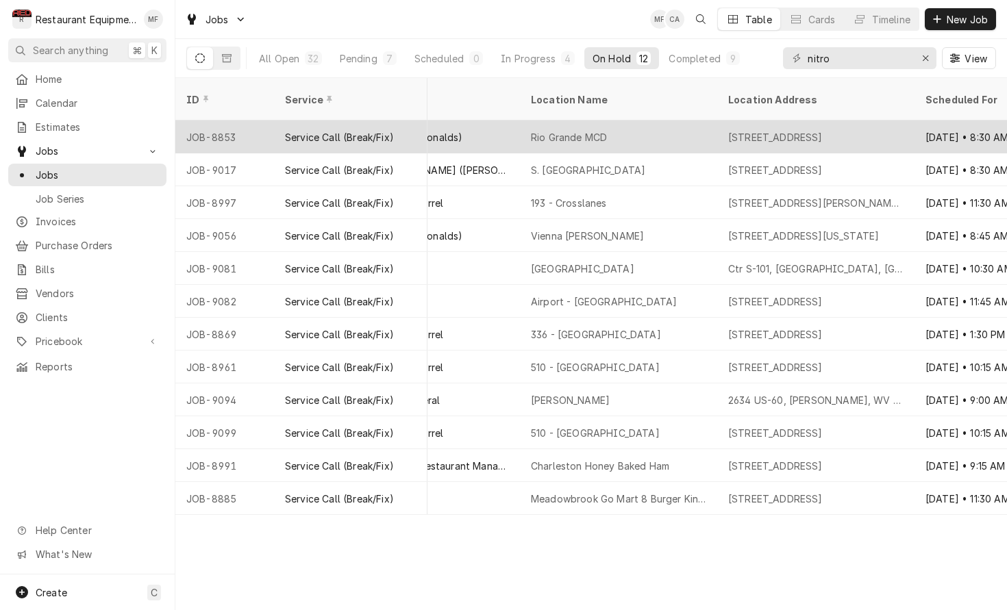
scroll to position [0, 961]
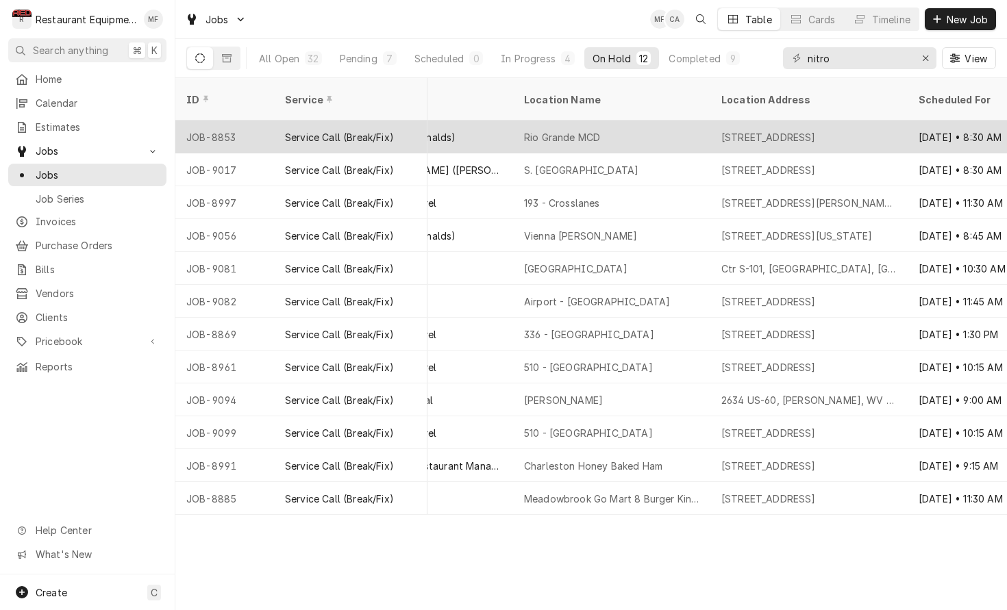
click at [696, 121] on div "Rio Grande MCD" at bounding box center [611, 137] width 197 height 33
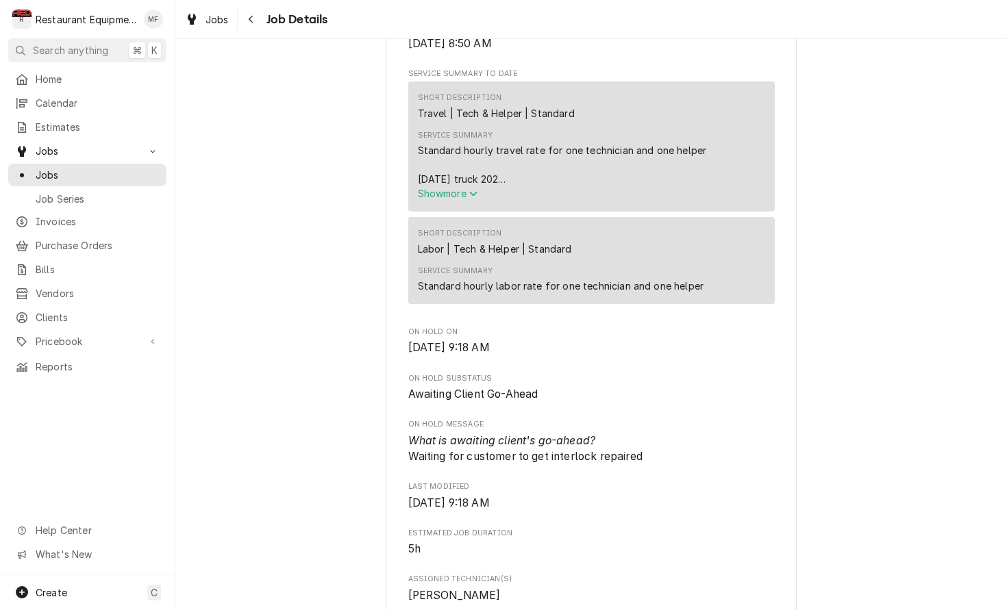
scroll to position [0, 1]
click at [472, 189] on icon "Service Summary" at bounding box center [473, 194] width 8 height 10
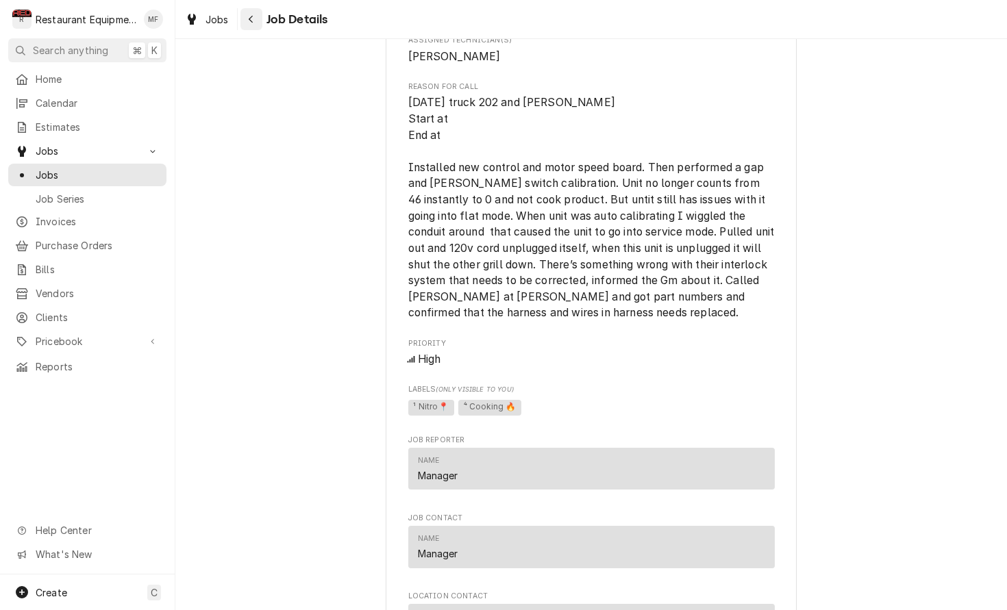
scroll to position [1249, 0]
click at [256, 18] on div "Navigate back" at bounding box center [251, 19] width 14 height 14
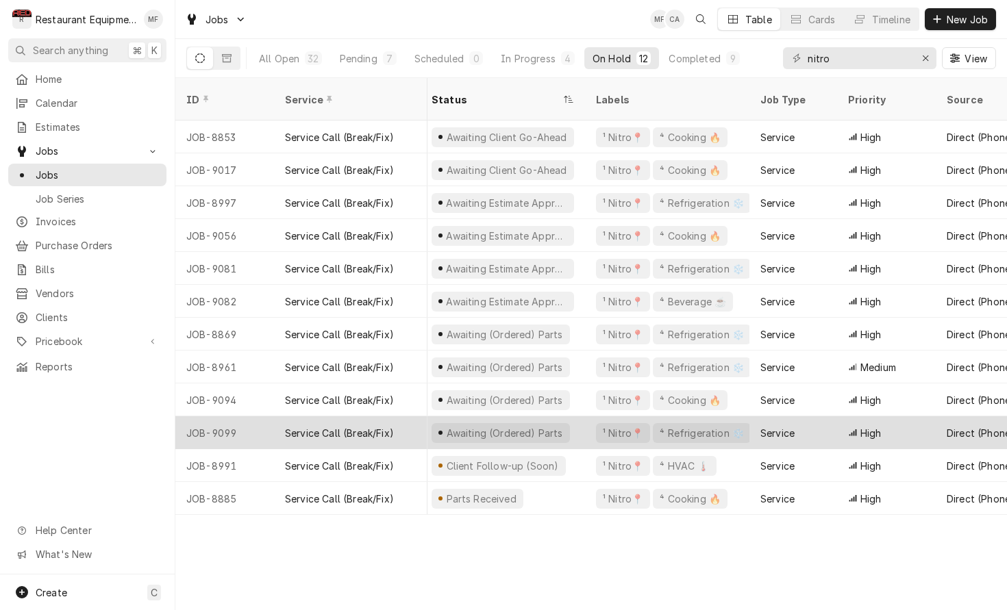
scroll to position [0, 12]
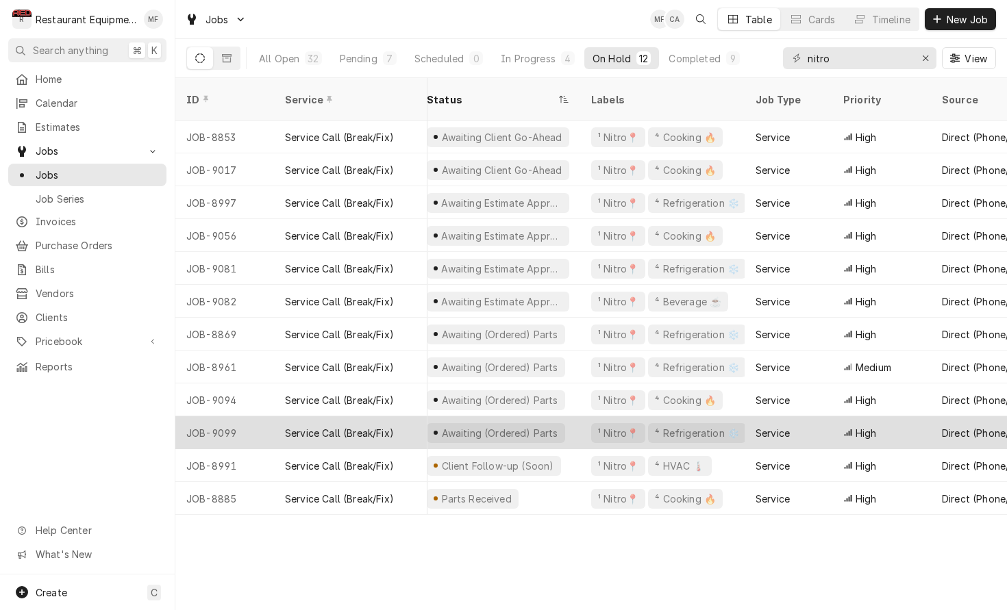
click at [822, 416] on div "Service" at bounding box center [788, 432] width 88 height 33
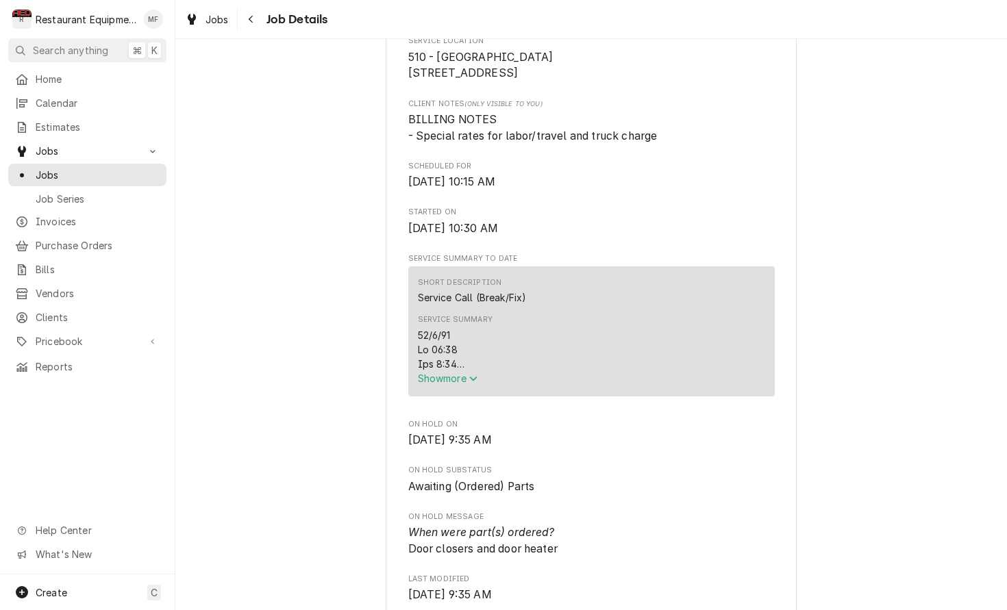
scroll to position [333, 0]
click at [253, 14] on div "Navigate back" at bounding box center [251, 19] width 14 height 14
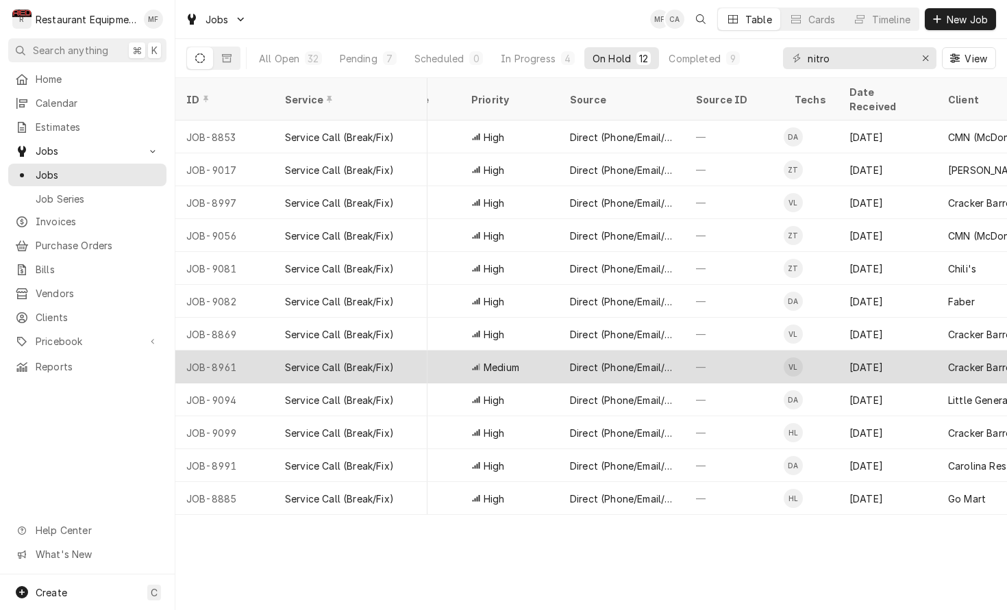
scroll to position [0, 340]
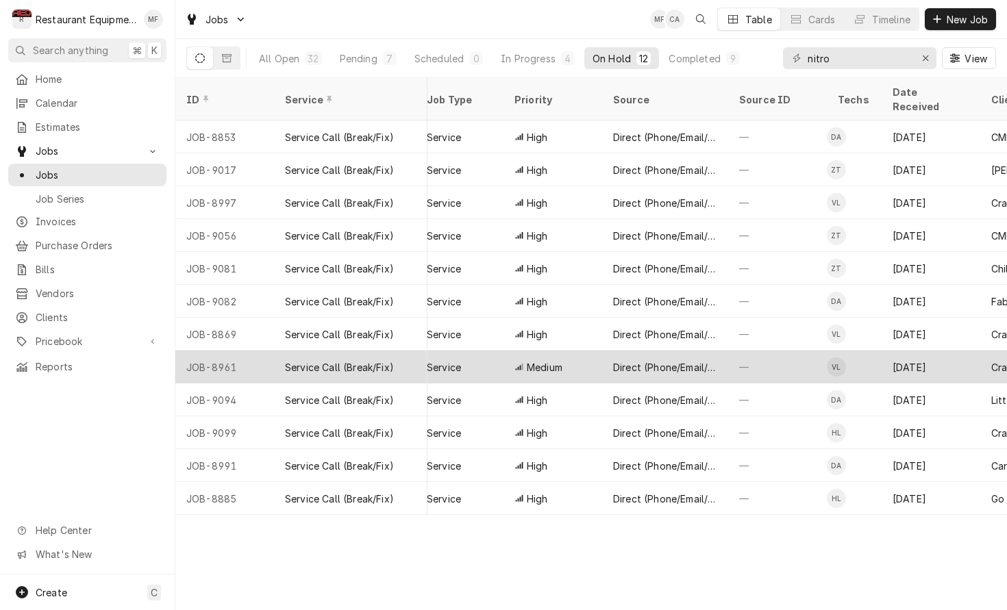
click at [735, 357] on div "—" at bounding box center [777, 367] width 99 height 33
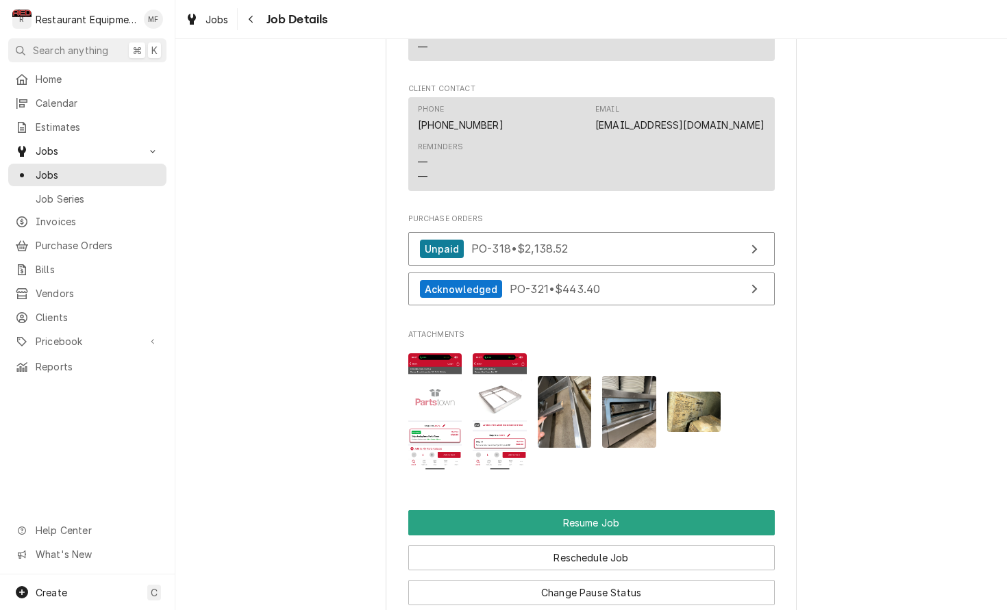
scroll to position [1430, 0]
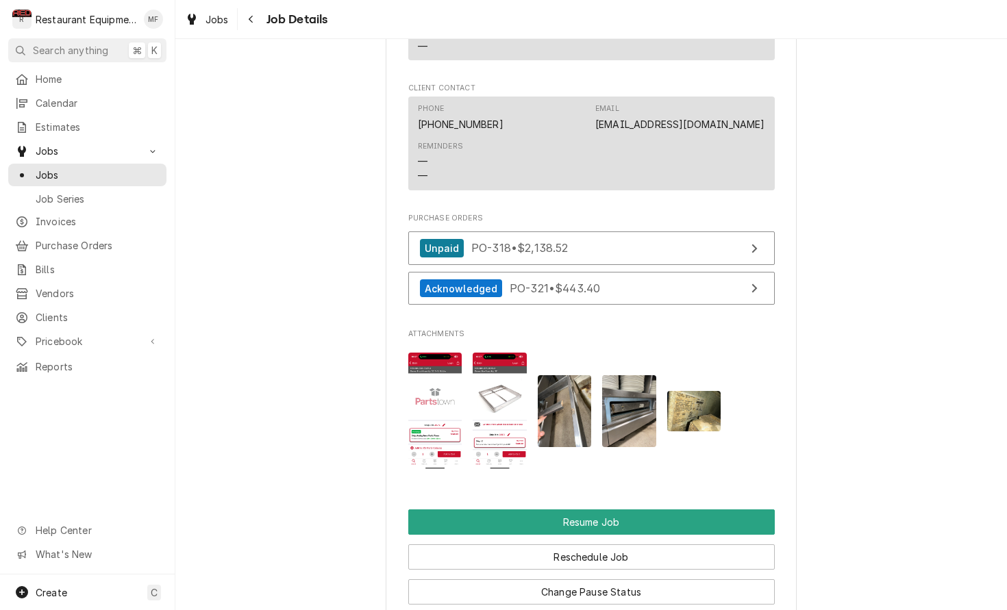
click at [431, 394] on img "Attachments" at bounding box center [435, 411] width 54 height 117
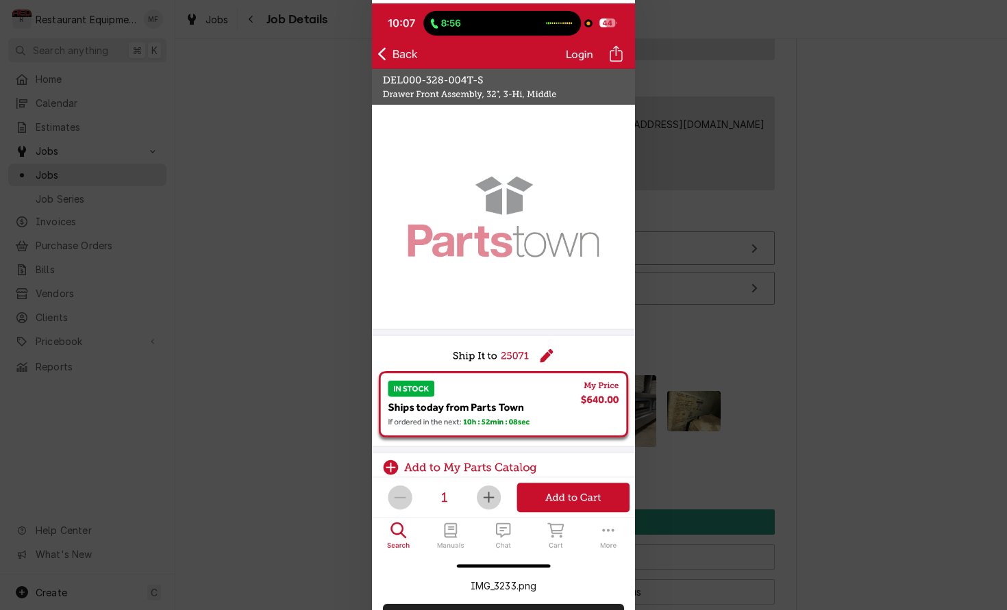
click at [770, 300] on div at bounding box center [503, 305] width 1007 height 610
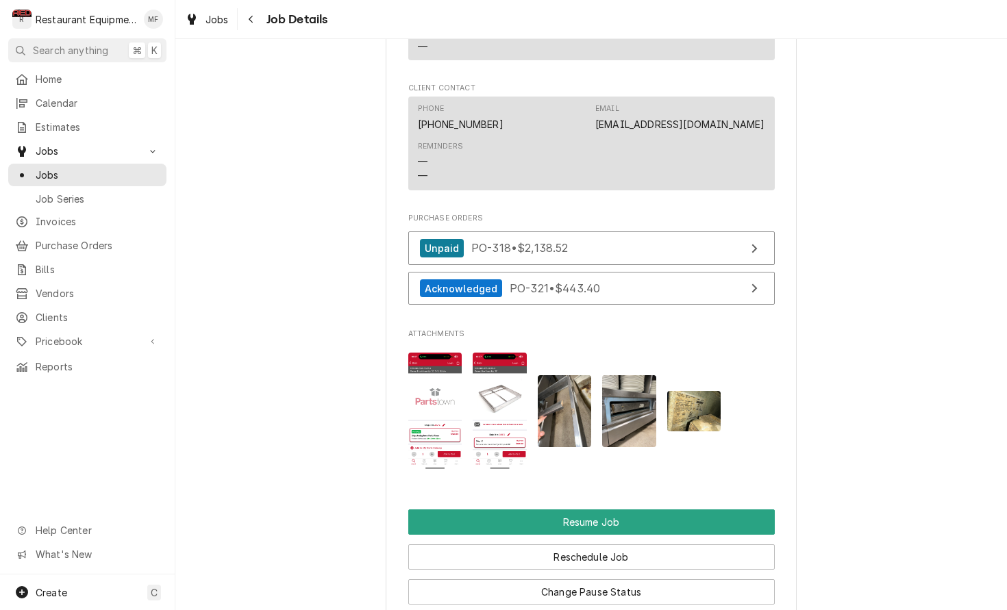
click at [517, 384] on img "Attachments" at bounding box center [500, 411] width 54 height 117
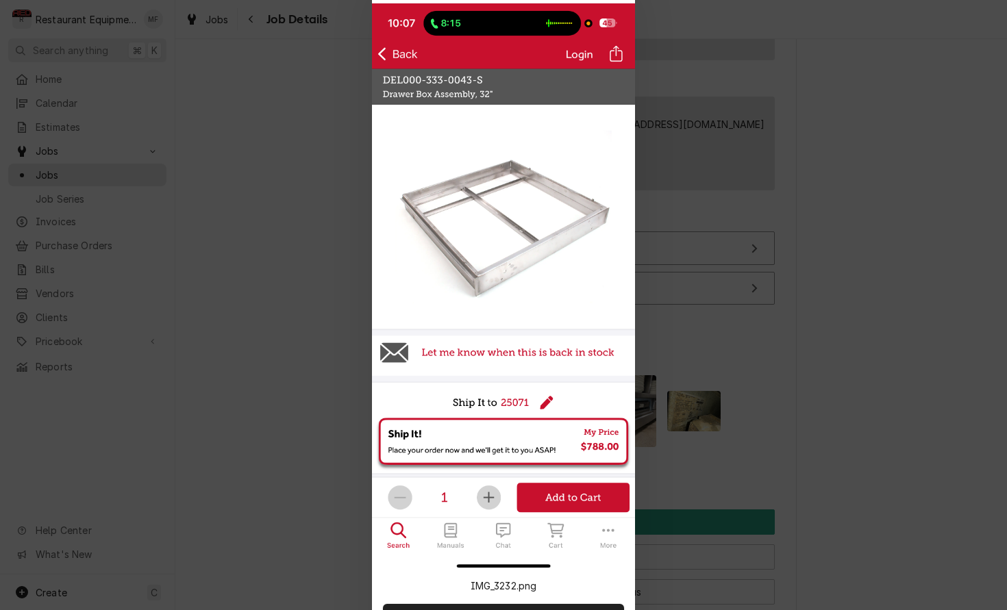
scroll to position [0, 1]
click at [320, 325] on div at bounding box center [503, 305] width 1007 height 610
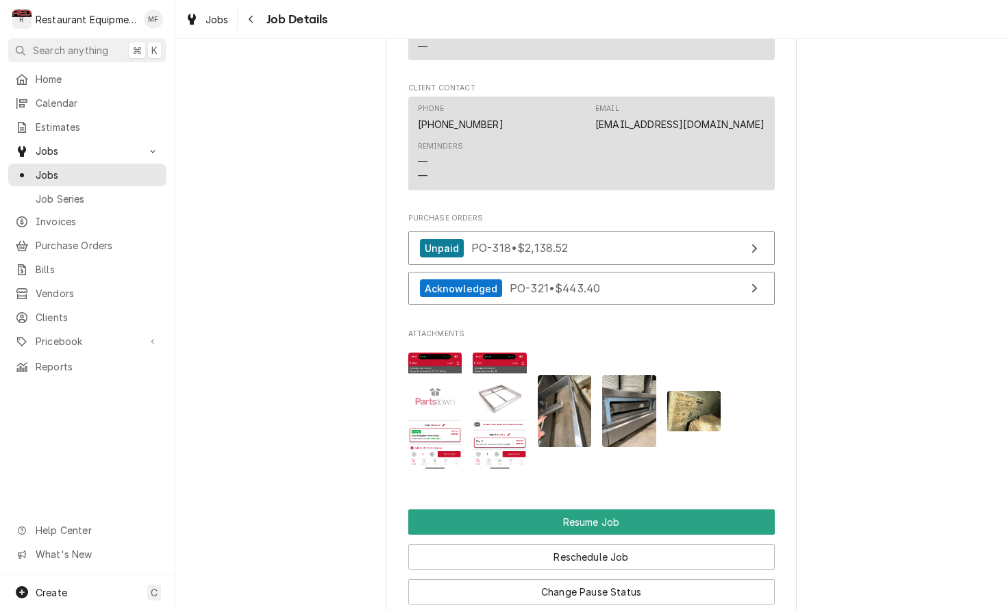
scroll to position [0, 0]
click at [427, 369] on img "Attachments" at bounding box center [435, 411] width 54 height 117
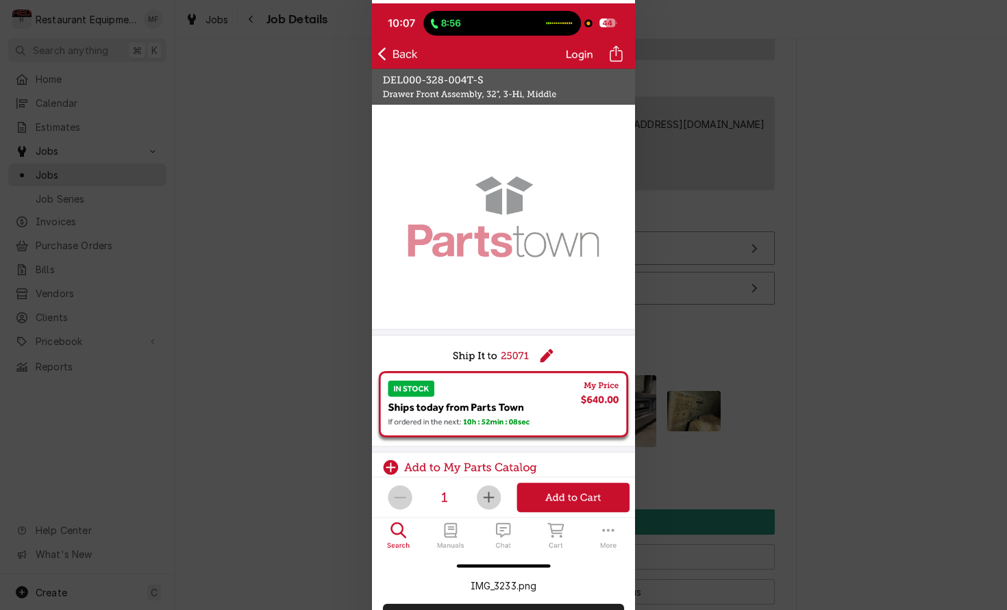
click at [732, 303] on div at bounding box center [503, 305] width 1007 height 610
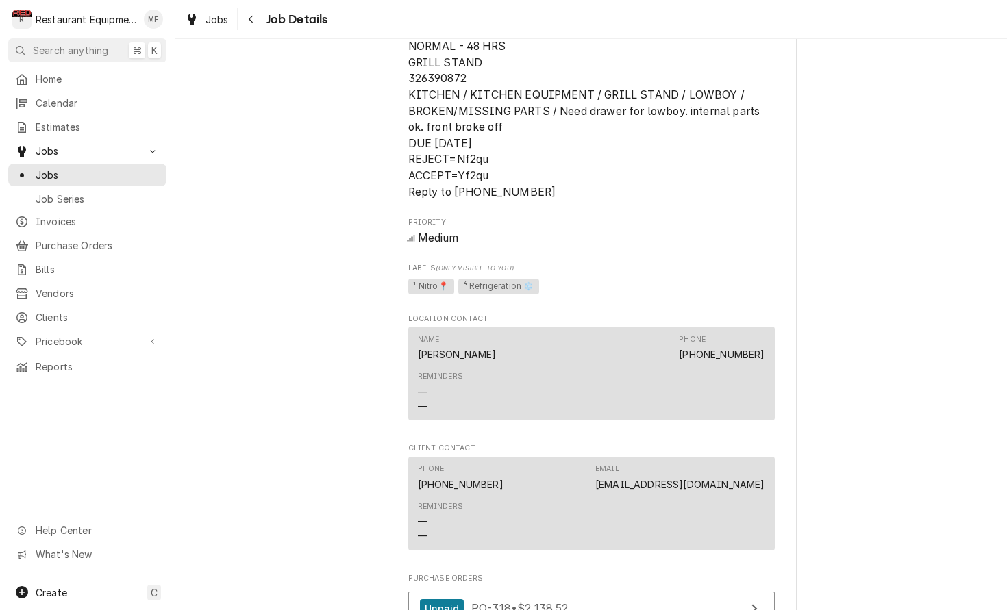
scroll to position [1055, 0]
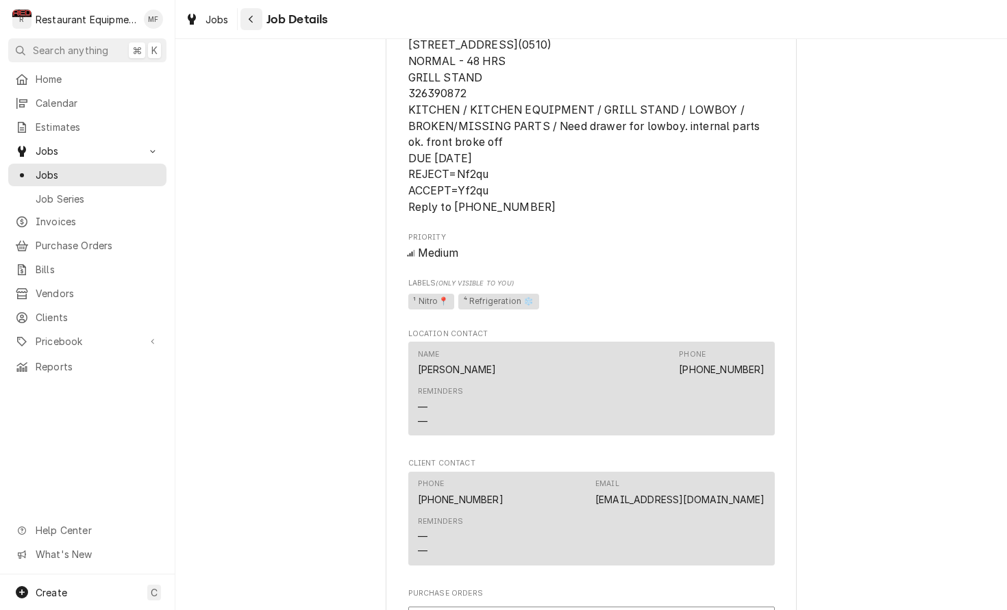
click at [255, 22] on div "Navigate back" at bounding box center [251, 19] width 14 height 14
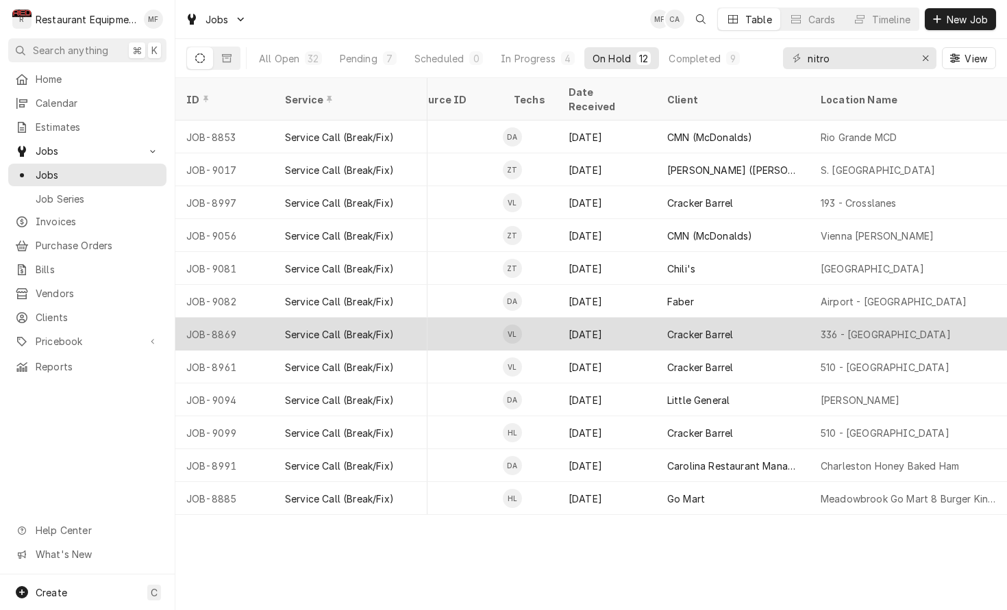
scroll to position [0, 707]
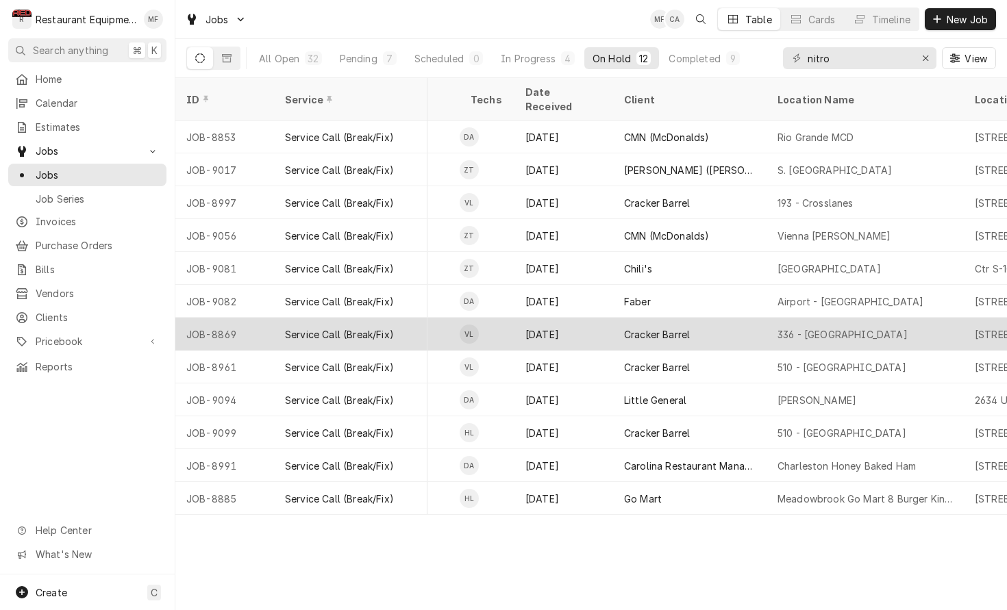
click at [762, 318] on div "Cracker Barrel" at bounding box center [689, 334] width 153 height 33
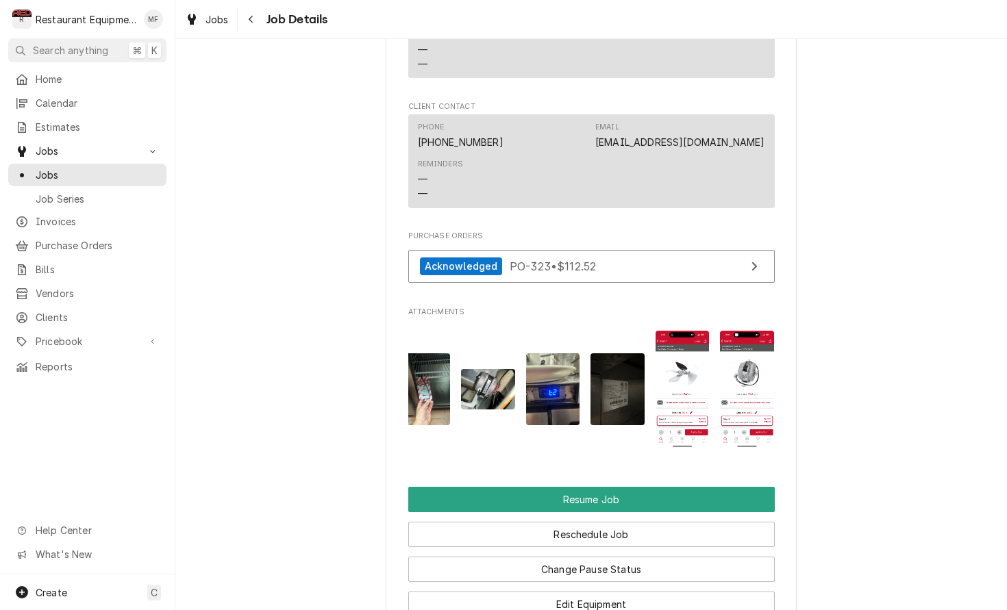
scroll to position [0, 11]
click at [701, 355] on img "Attachments" at bounding box center [683, 389] width 54 height 117
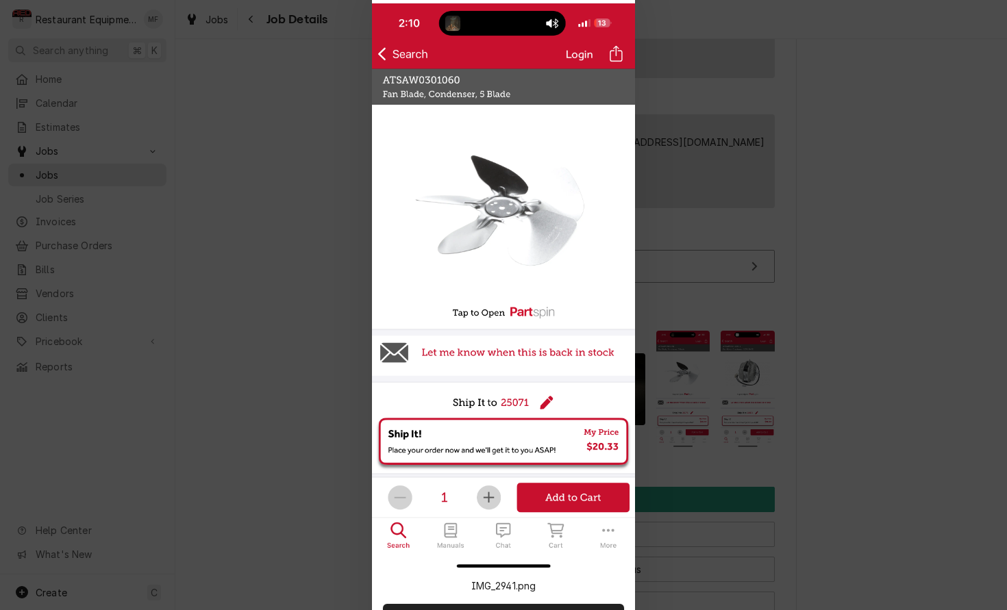
click at [712, 349] on div at bounding box center [503, 305] width 1007 height 610
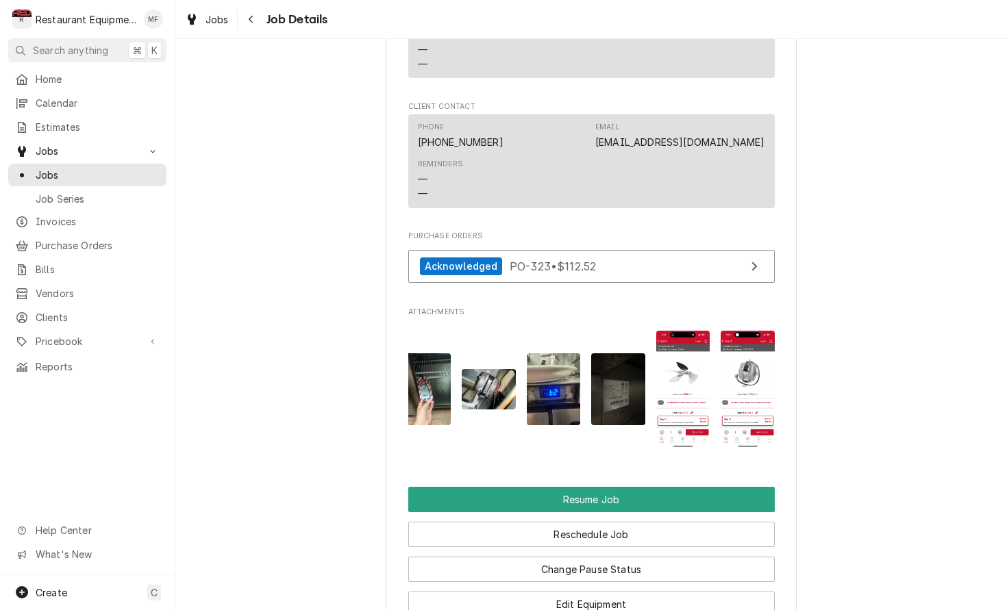
click at [731, 360] on img "Attachments" at bounding box center [747, 389] width 54 height 117
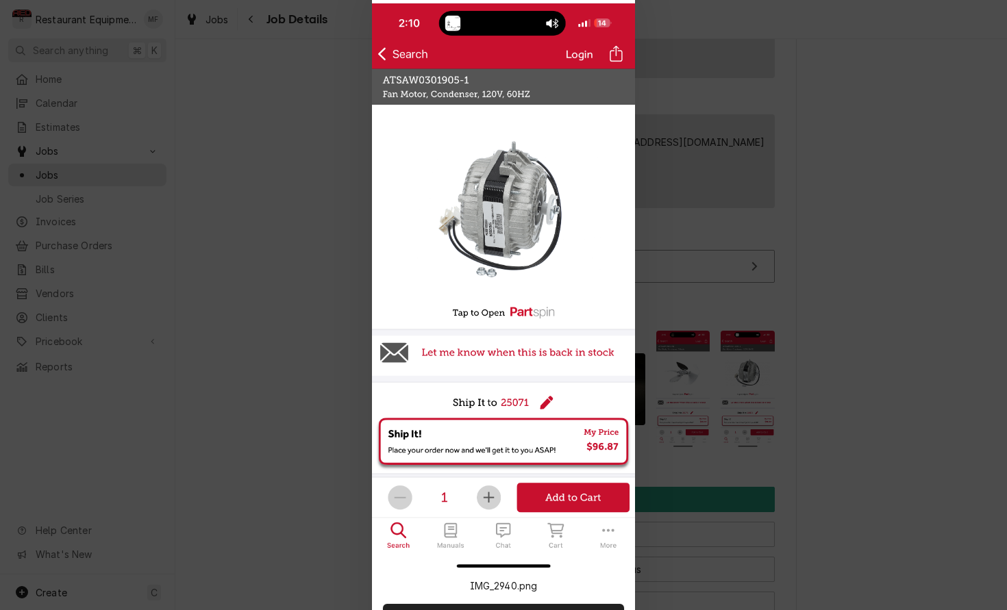
click at [737, 360] on div at bounding box center [503, 305] width 1007 height 610
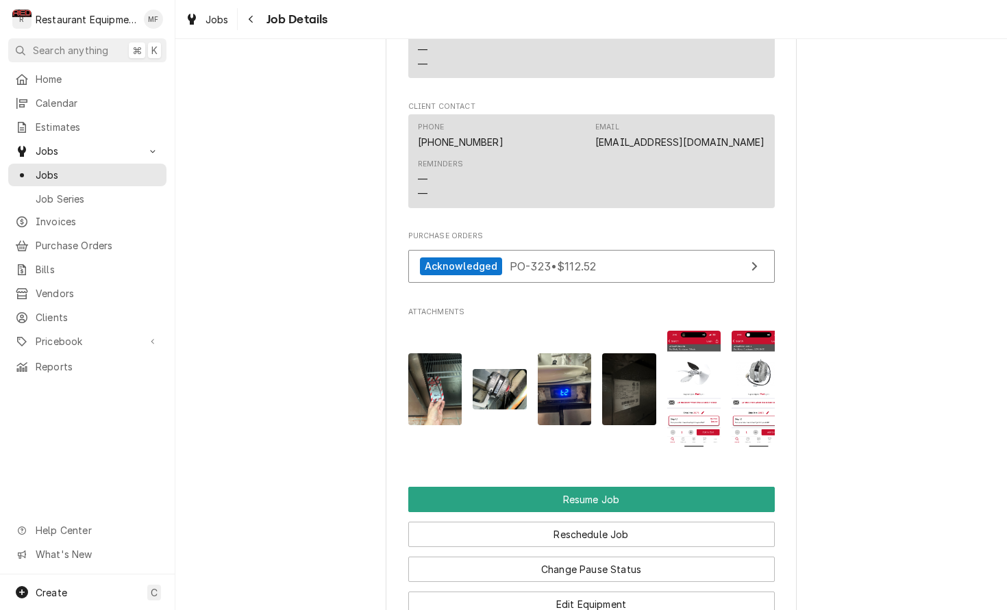
scroll to position [0, 0]
click at [689, 356] on img "Attachments" at bounding box center [694, 389] width 54 height 117
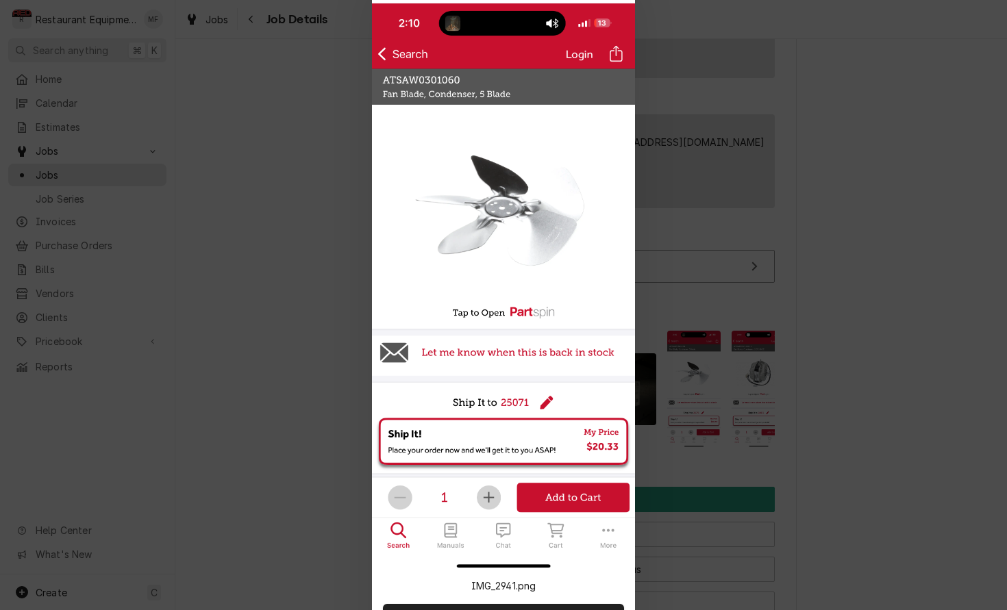
click at [820, 347] on div at bounding box center [503, 305] width 1007 height 610
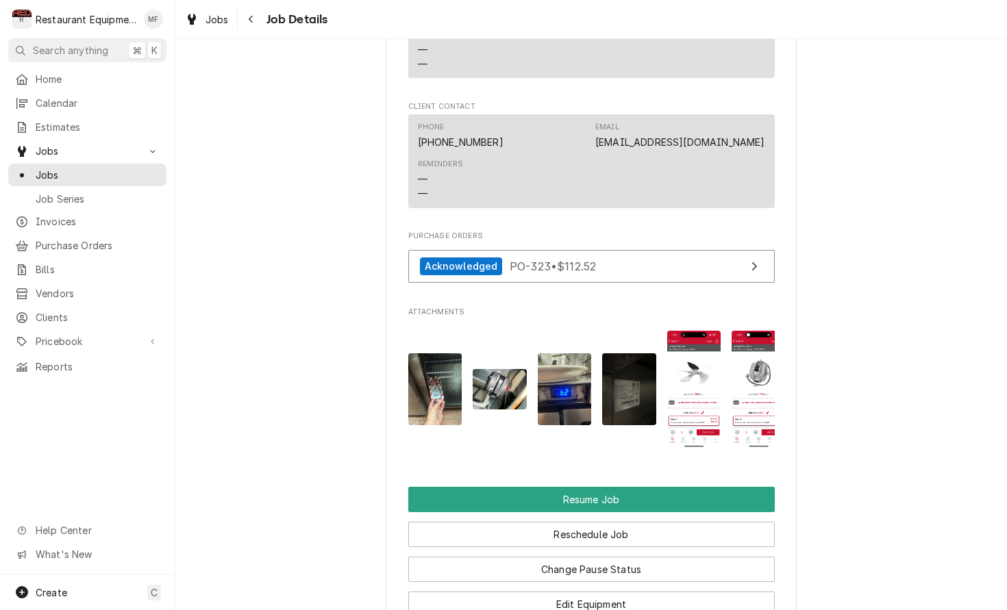
click at [738, 371] on img "Attachments" at bounding box center [758, 389] width 54 height 117
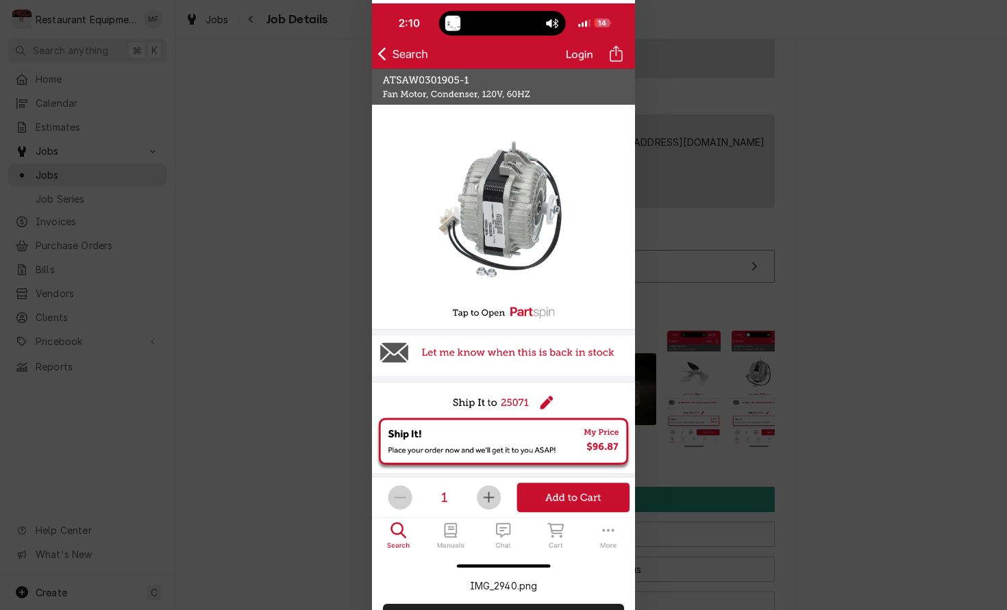
drag, startPoint x: 813, startPoint y: 353, endPoint x: 803, endPoint y: 356, distance: 10.6
click at [813, 353] on div at bounding box center [503, 305] width 1007 height 610
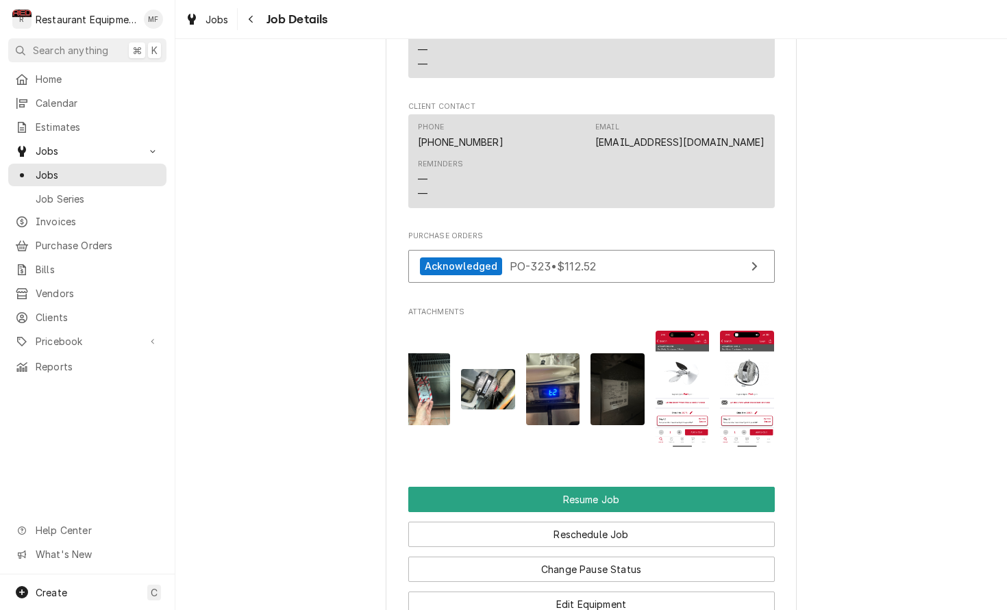
scroll to position [0, 11]
click at [694, 360] on img "Attachments" at bounding box center [683, 389] width 54 height 117
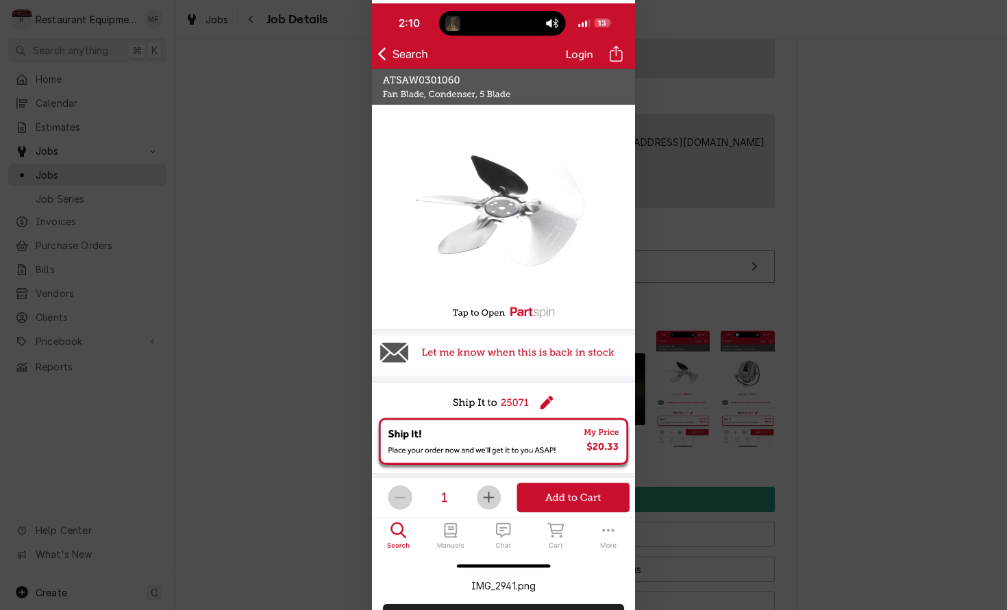
click at [809, 346] on div at bounding box center [503, 305] width 1007 height 610
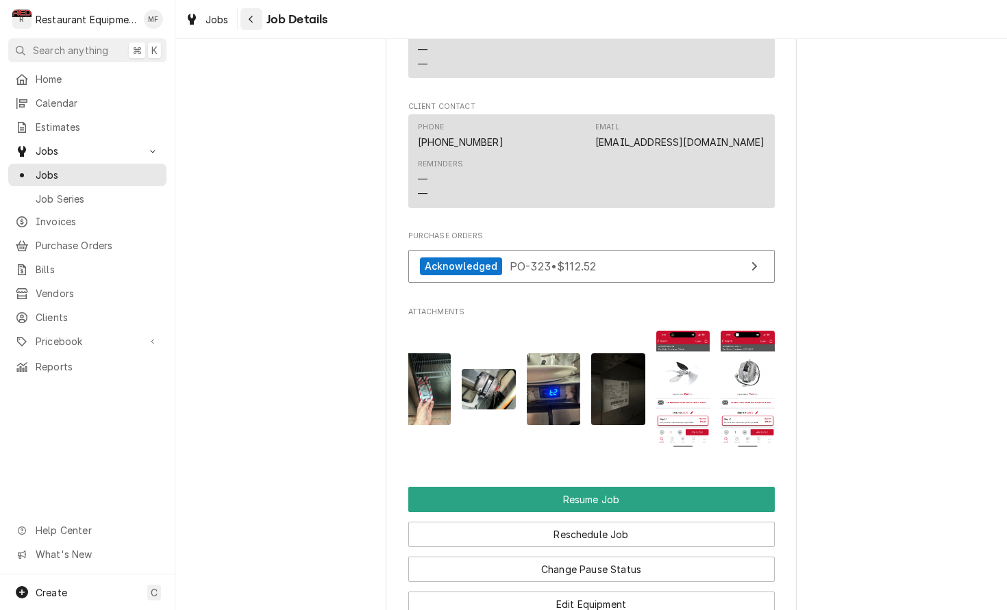
click at [254, 23] on div "Navigate back" at bounding box center [251, 19] width 14 height 14
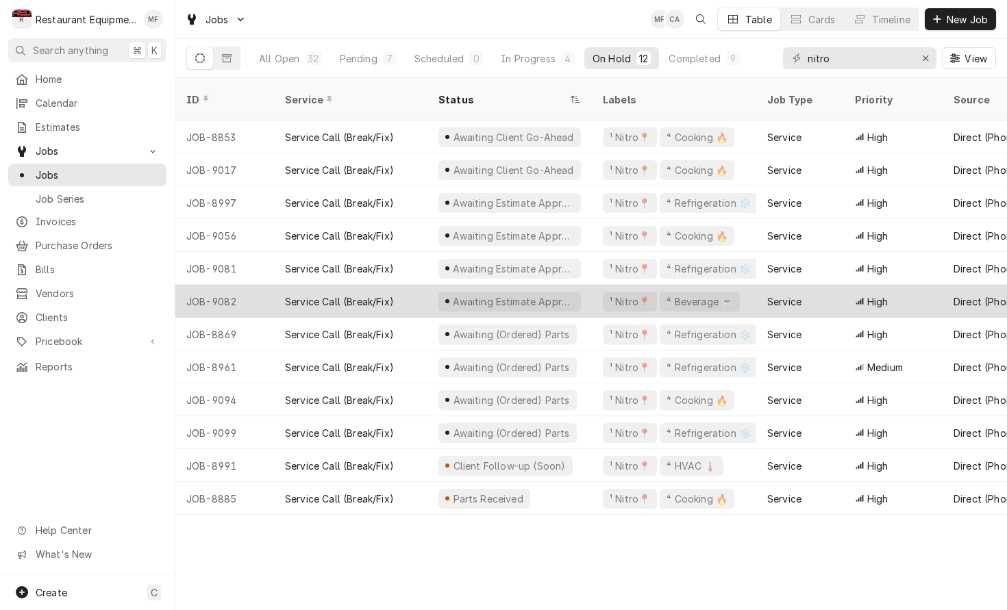
scroll to position [0, 3]
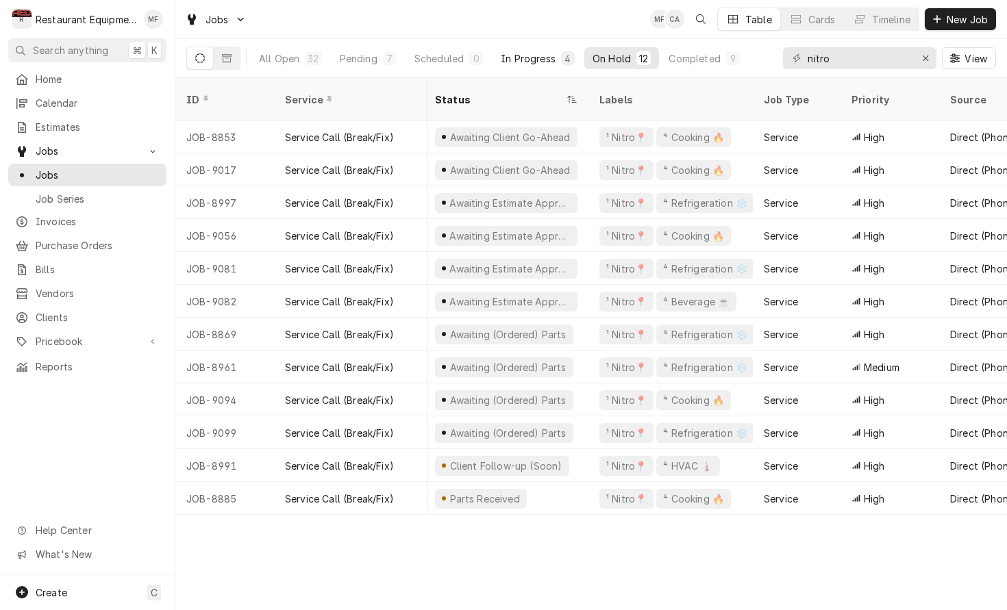
click at [536, 64] on div "In Progress" at bounding box center [528, 58] width 55 height 14
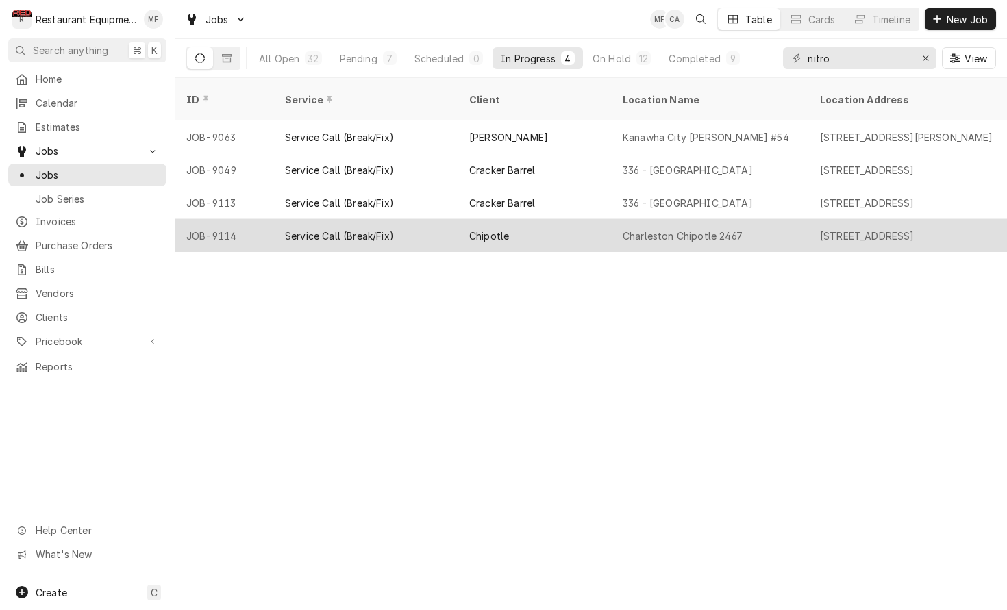
scroll to position [0, 877]
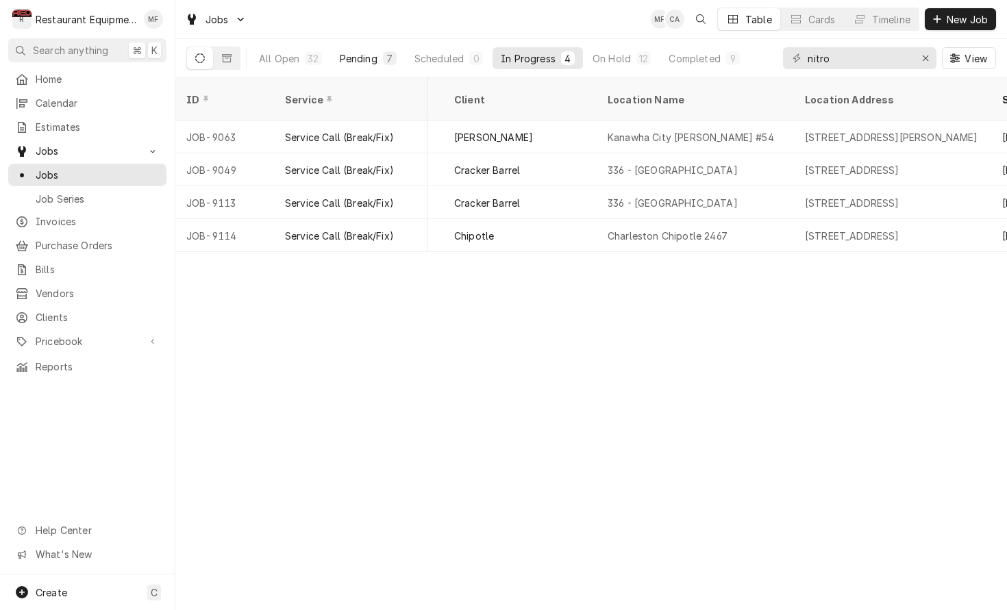
click at [367, 57] on div "Pending" at bounding box center [359, 58] width 38 height 14
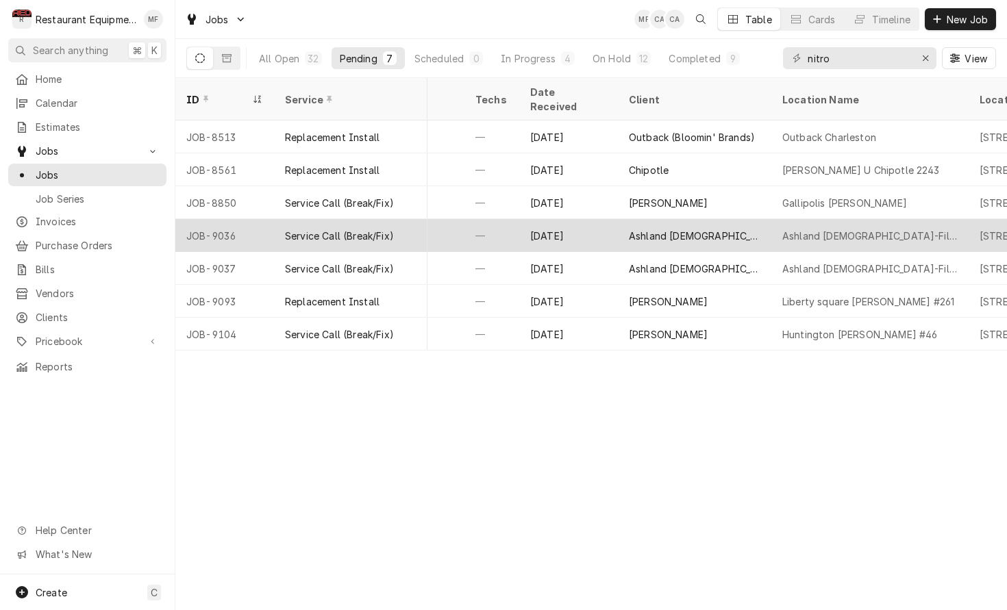
scroll to position [0, 712]
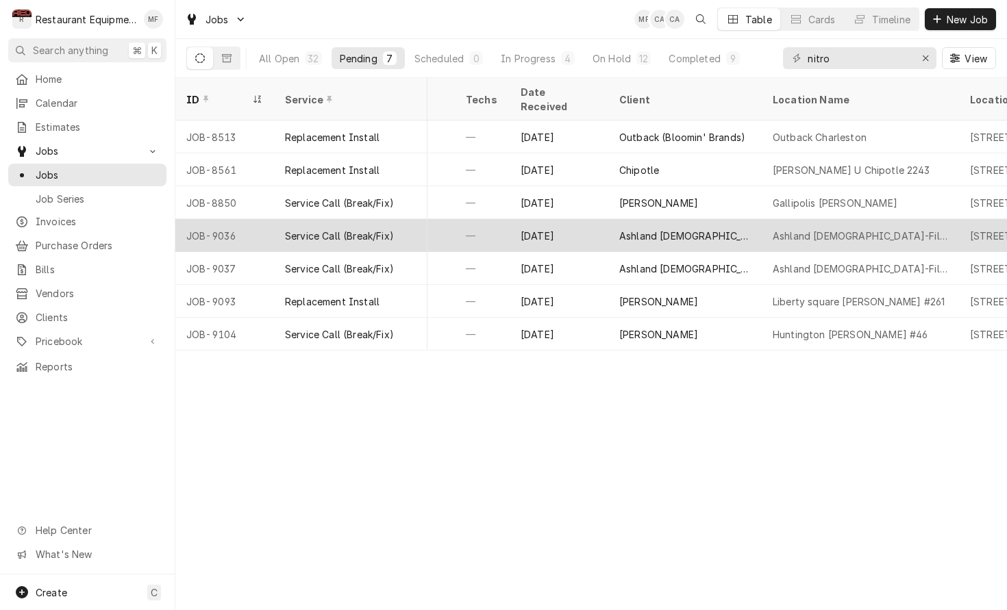
click at [756, 223] on div "Ashland [DEMOGRAPHIC_DATA]-Fil-A" at bounding box center [684, 235] width 153 height 33
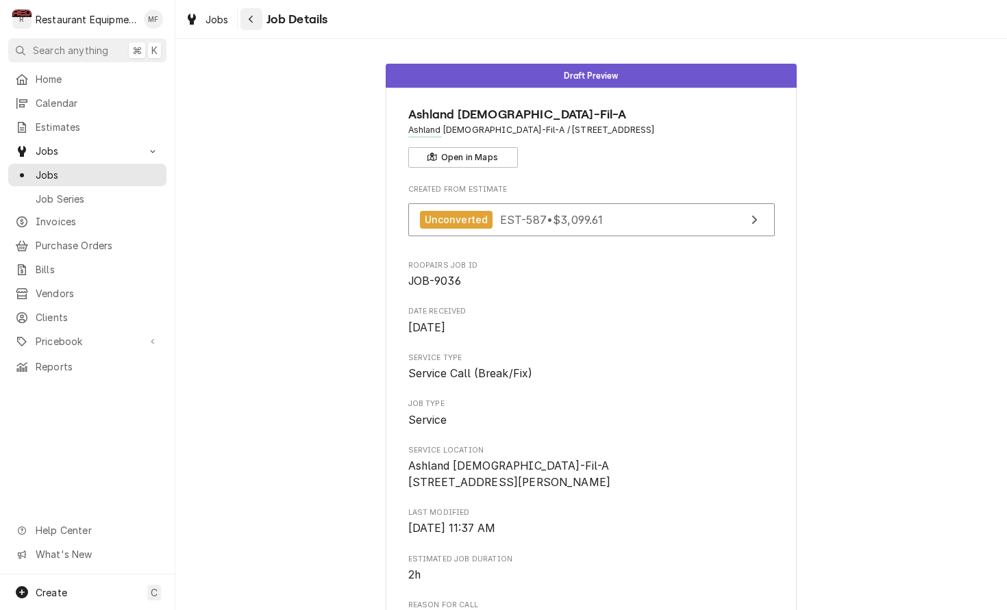
click at [254, 21] on div "Navigate back" at bounding box center [251, 19] width 14 height 14
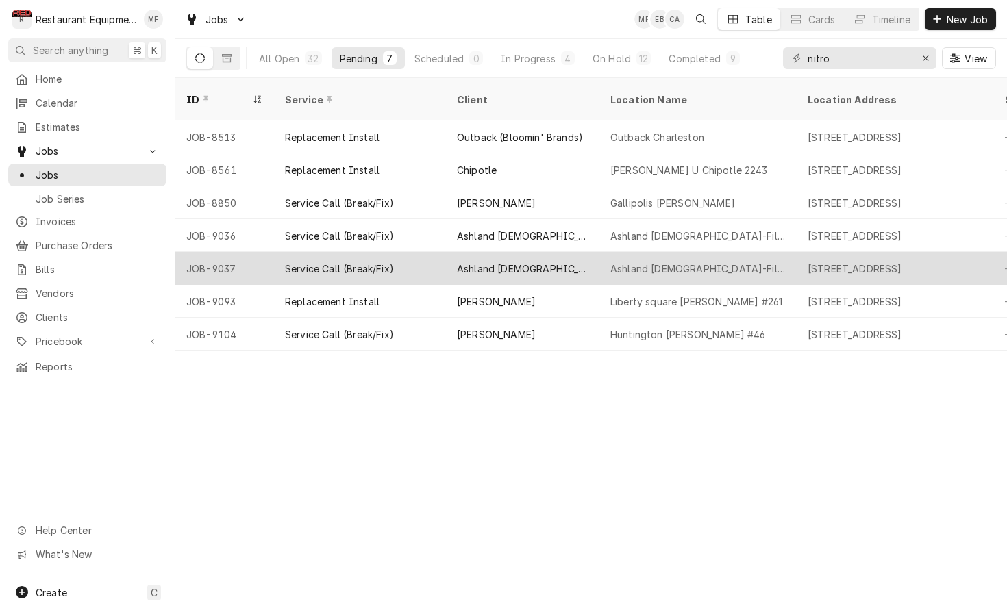
scroll to position [0, 875]
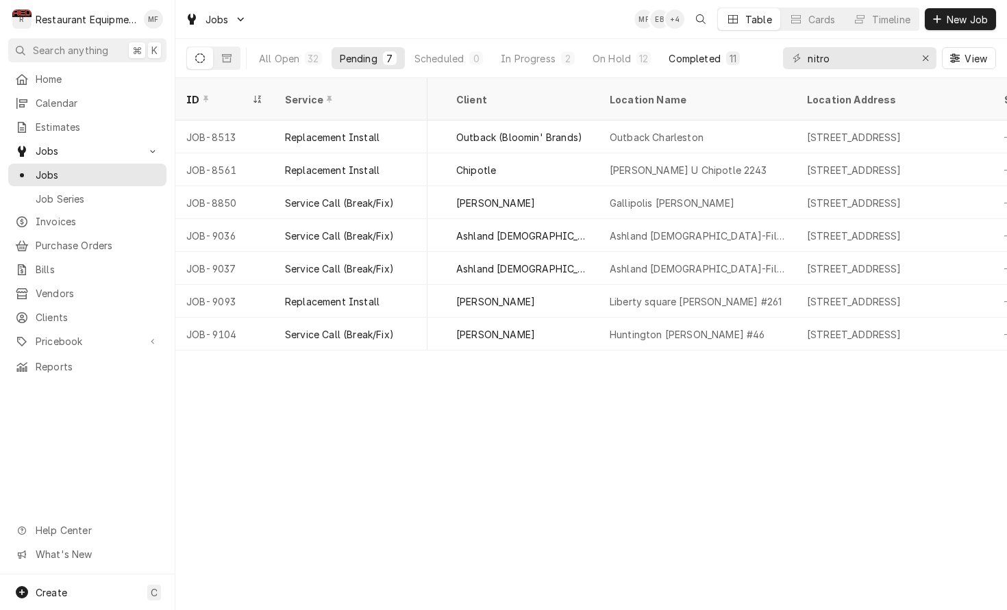
click at [694, 55] on div "Completed" at bounding box center [693, 58] width 51 height 14
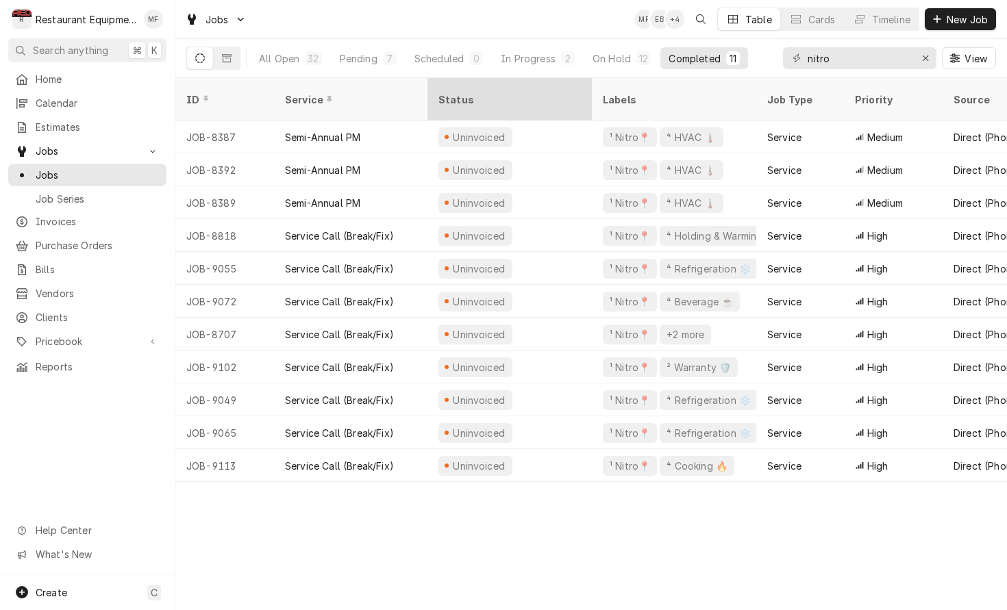
scroll to position [0, 0]
drag, startPoint x: 588, startPoint y: 62, endPoint x: 588, endPoint y: 72, distance: 10.3
click at [588, 62] on button "On Hold 12" at bounding box center [621, 58] width 75 height 22
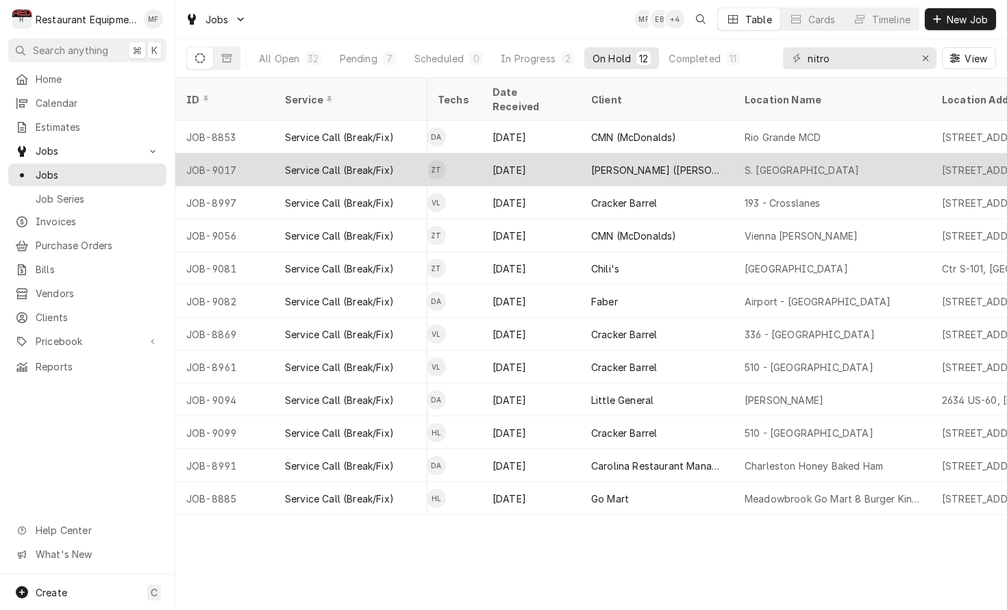
scroll to position [0, 741]
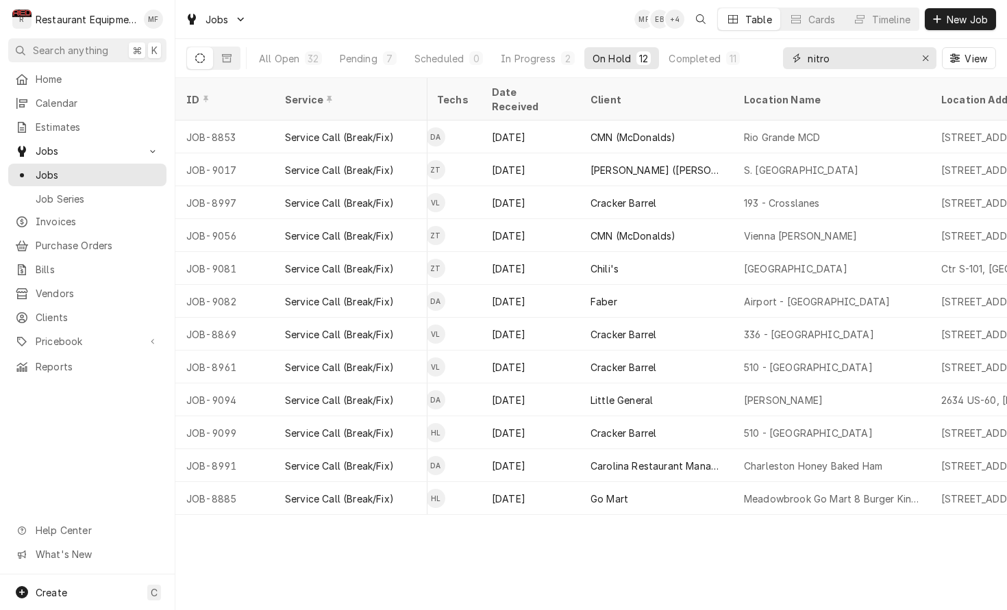
click at [855, 53] on input "nitro" at bounding box center [858, 58] width 103 height 22
type input "z"
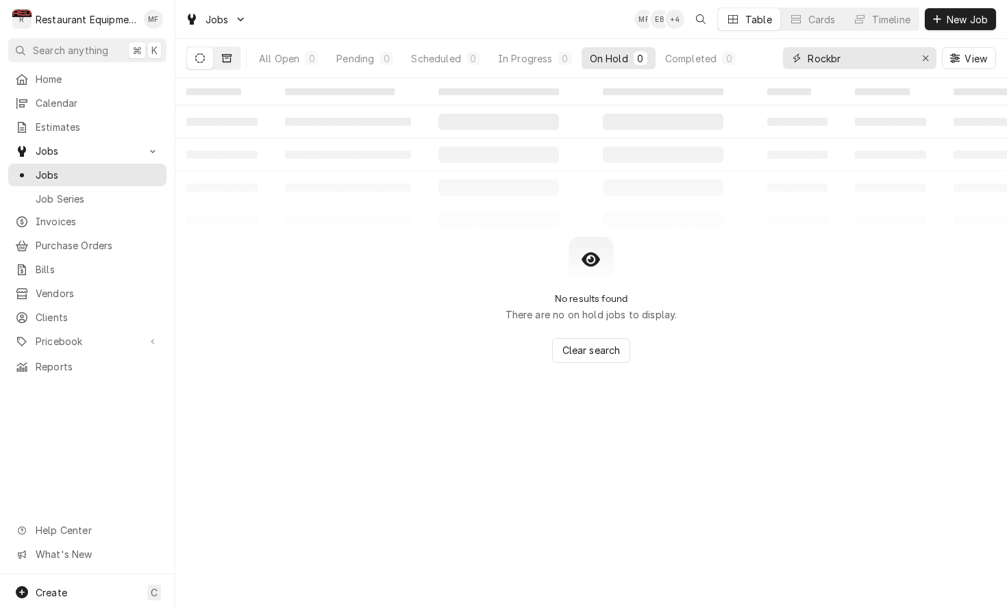
type input "Rockbr"
click at [235, 61] on button "Dynamic Content Wrapper" at bounding box center [227, 58] width 26 height 22
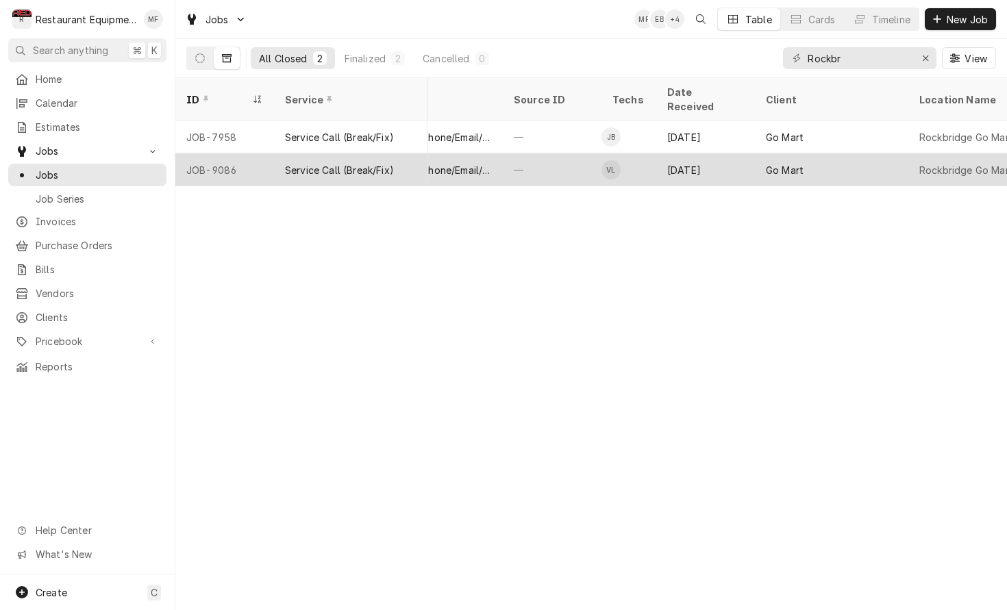
scroll to position [0, 508]
click at [877, 153] on div "Go Mart" at bounding box center [811, 169] width 153 height 33
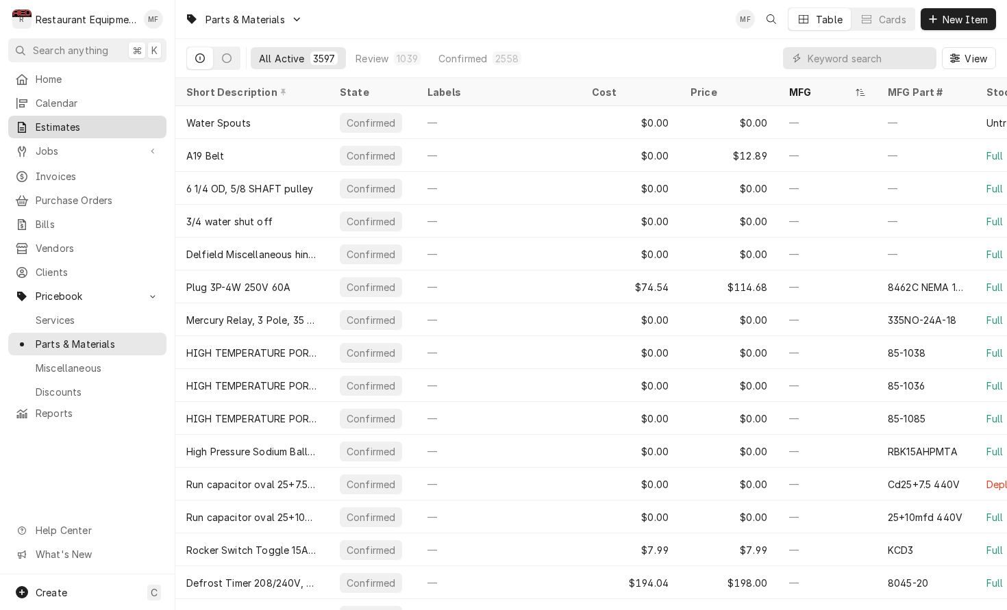
click at [142, 121] on span "Estimates" at bounding box center [98, 127] width 124 height 14
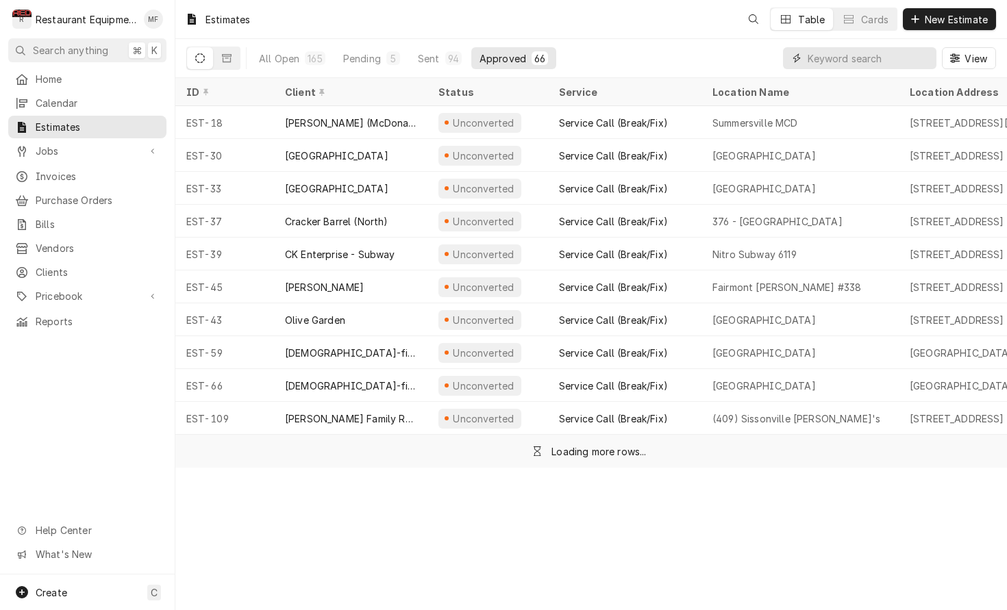
click at [874, 55] on input "Dynamic Content Wrapper" at bounding box center [868, 58] width 122 height 22
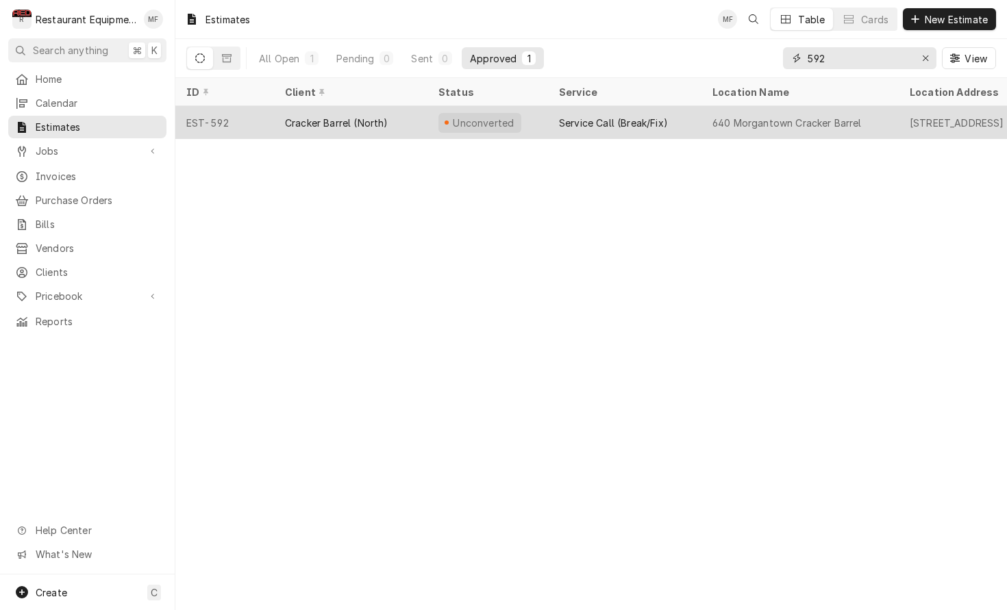
type input "592"
click at [804, 116] on div "640 Morgantown Cracker Barrel" at bounding box center [786, 123] width 149 height 14
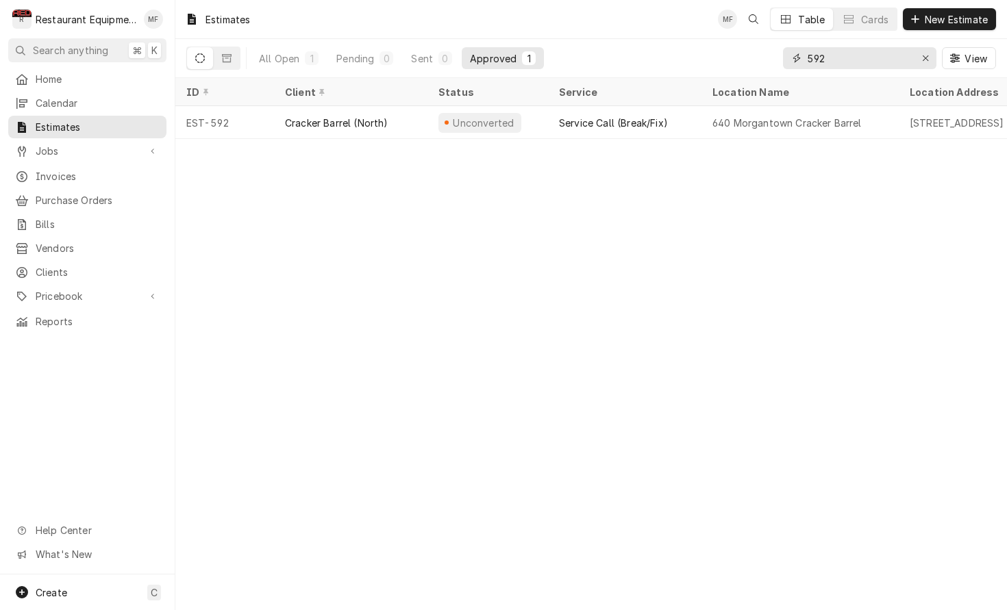
click at [875, 58] on input "592" at bounding box center [858, 58] width 103 height 22
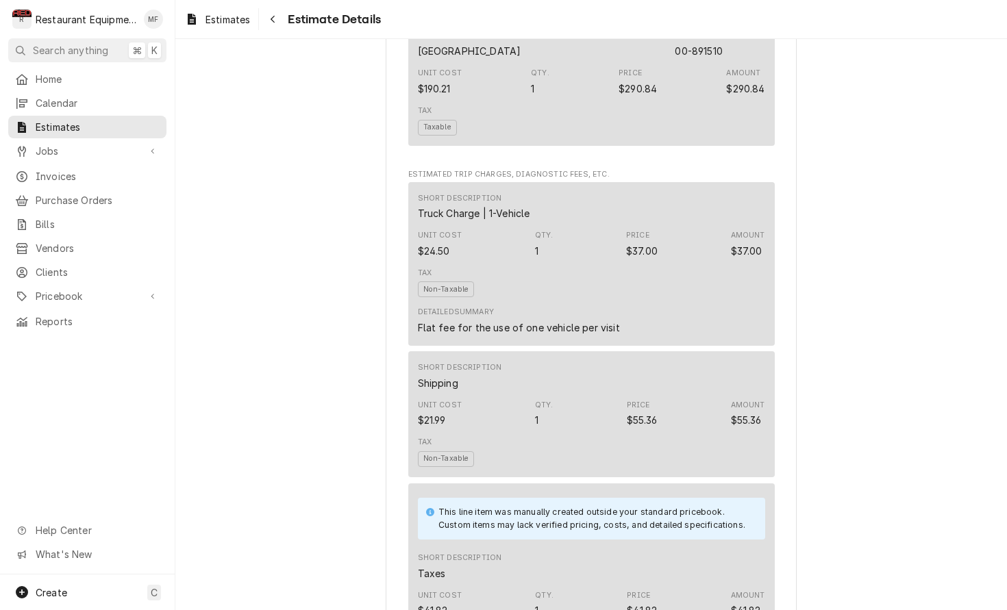
scroll to position [1604, 0]
click at [286, 21] on span "Estimate Details" at bounding box center [332, 19] width 97 height 18
click at [273, 18] on icon "Navigate back" at bounding box center [273, 20] width 4 height 8
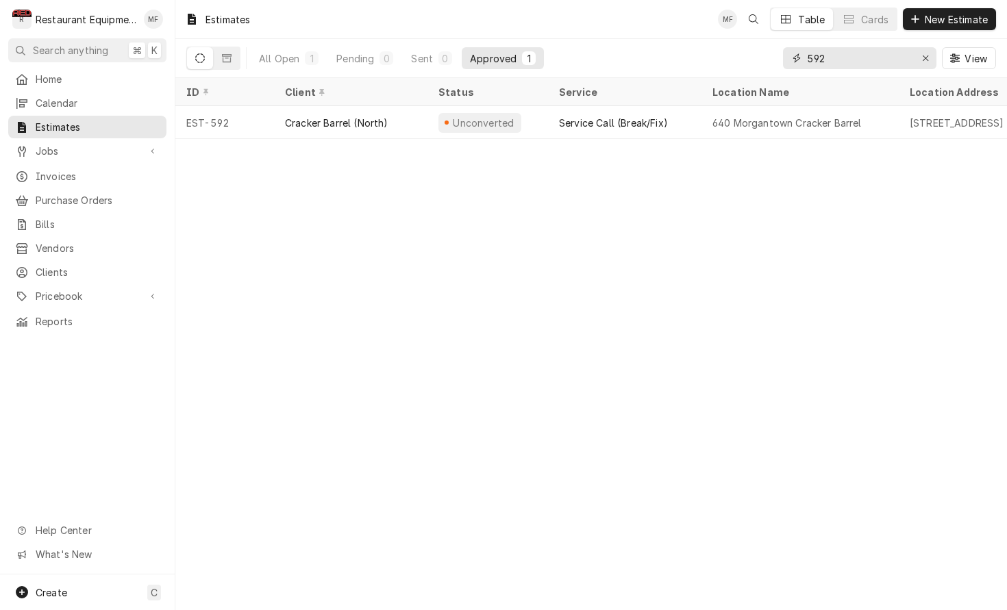
click at [883, 54] on input "592" at bounding box center [858, 58] width 103 height 22
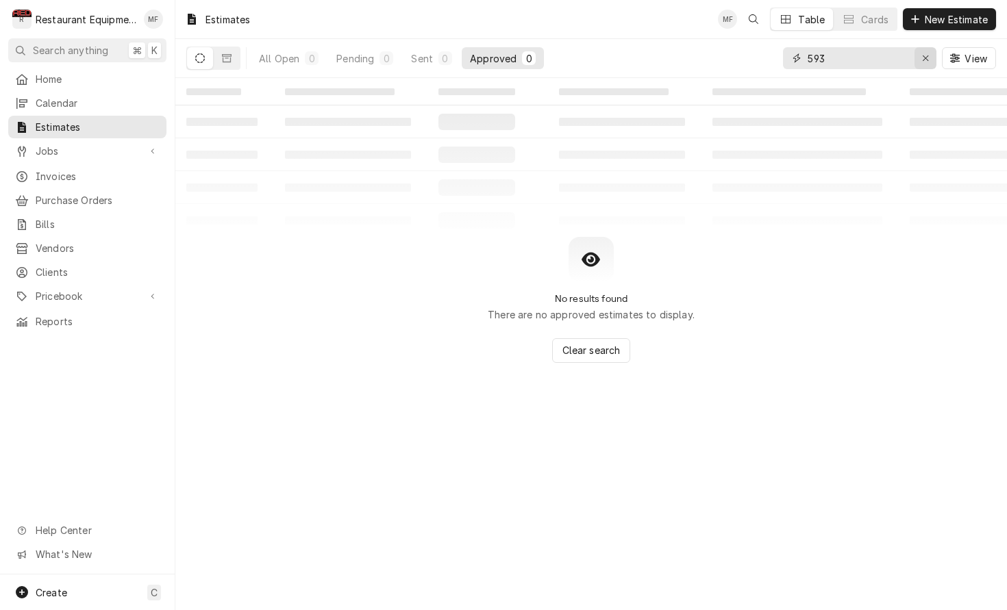
type input "593"
click at [933, 55] on button "Erase input" at bounding box center [925, 58] width 22 height 22
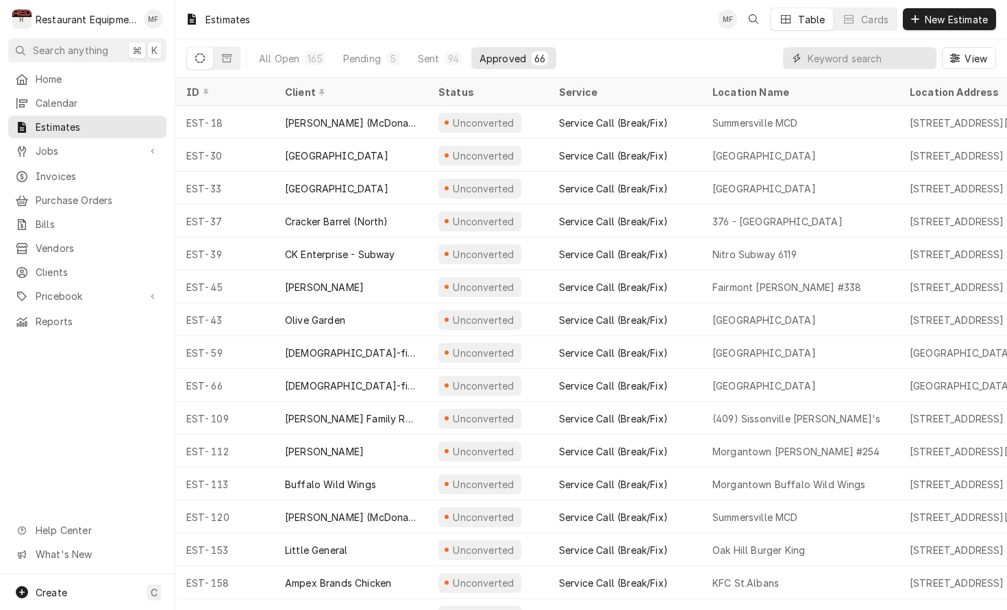
click at [884, 61] on input "Dynamic Content Wrapper" at bounding box center [868, 58] width 122 height 22
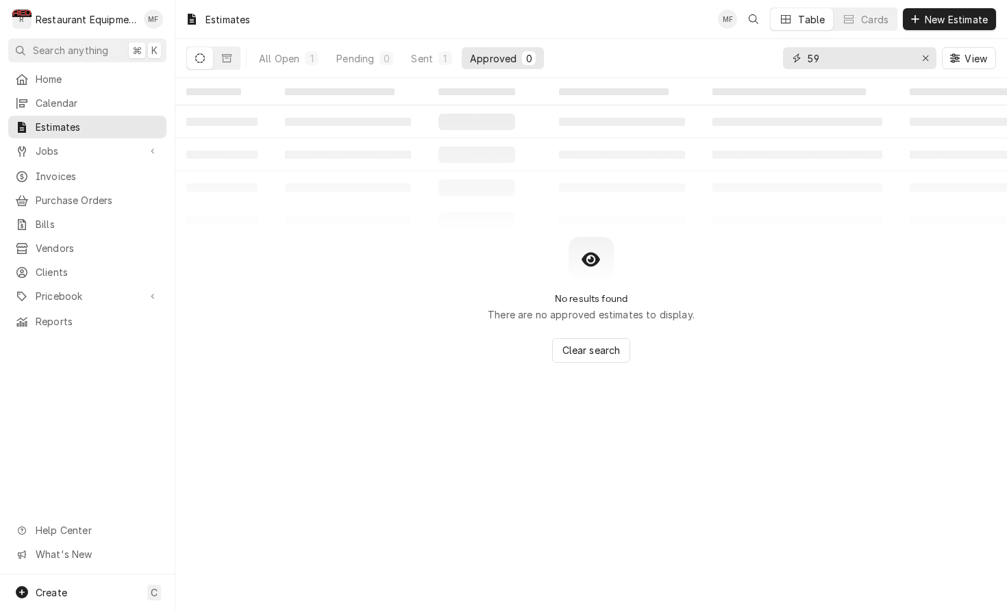
type input "5"
drag, startPoint x: 812, startPoint y: 56, endPoint x: 804, endPoint y: 57, distance: 8.2
click at [804, 57] on div "602" at bounding box center [859, 58] width 153 height 22
type input "602"
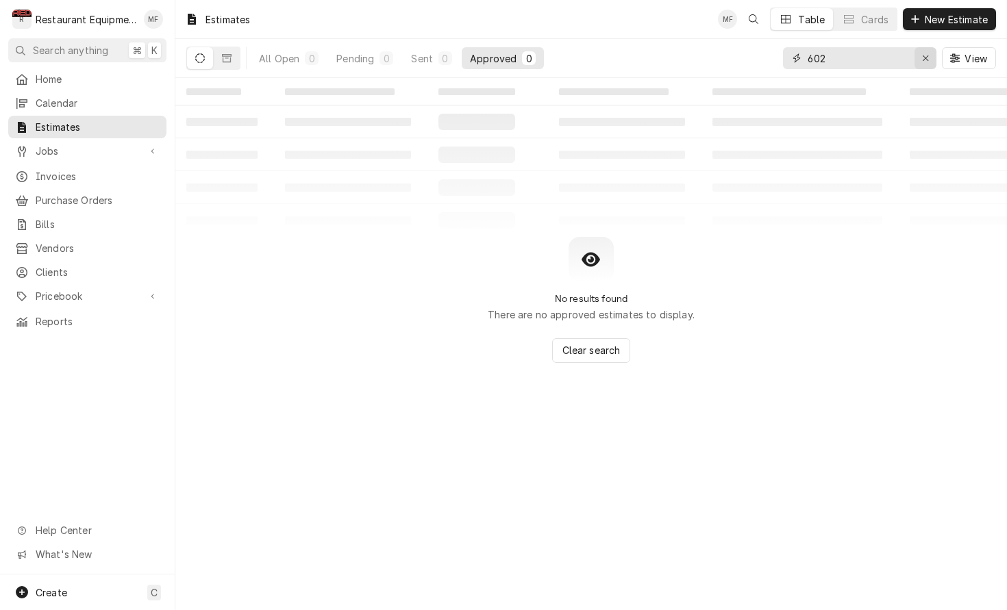
click at [922, 60] on icon "Erase input" at bounding box center [926, 58] width 8 height 10
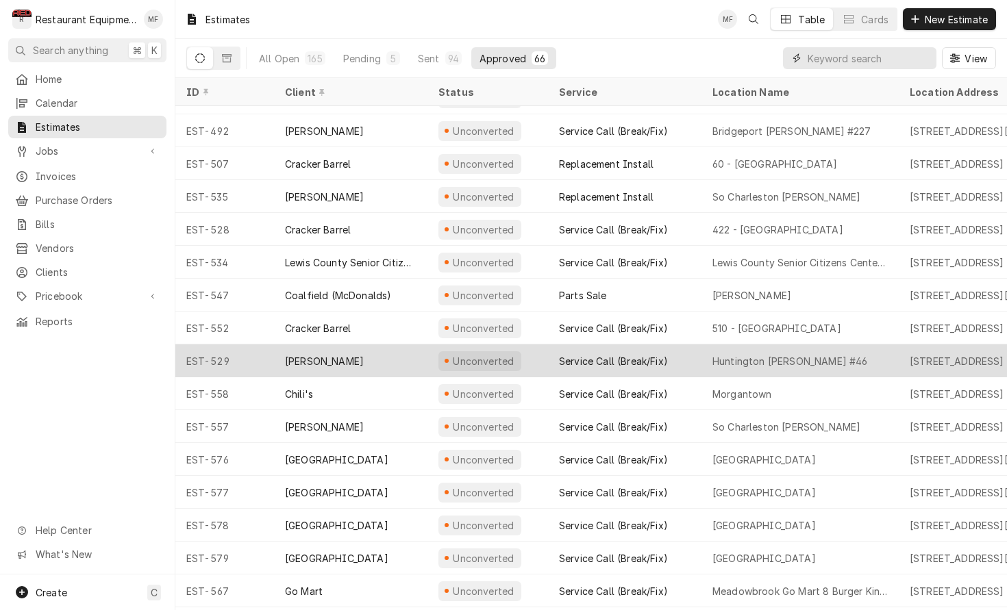
scroll to position [1376, 0]
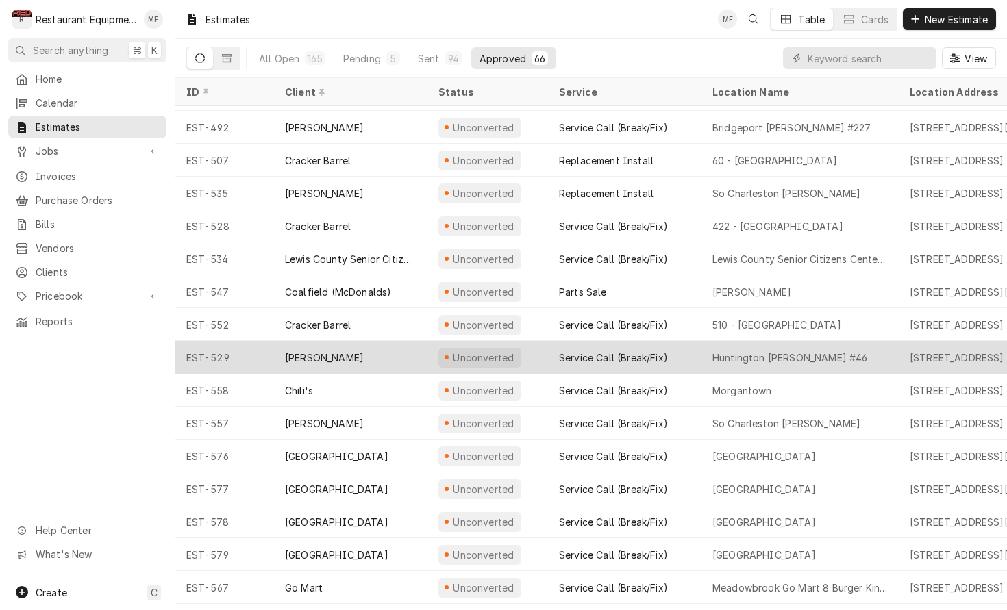
click at [342, 351] on div "[PERSON_NAME]" at bounding box center [350, 357] width 153 height 33
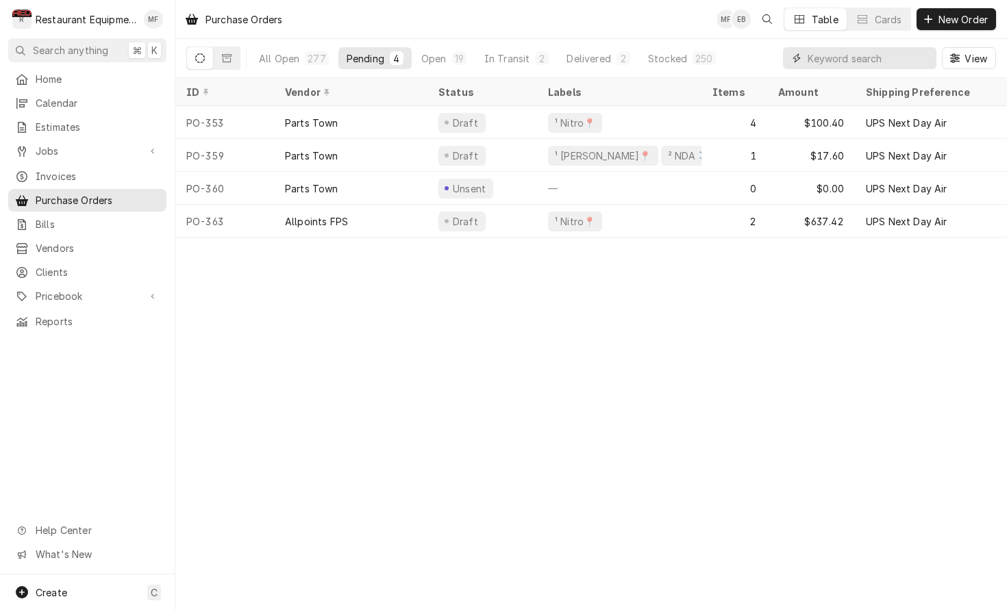
click at [844, 58] on input "Dynamic Content Wrapper" at bounding box center [868, 58] width 122 height 22
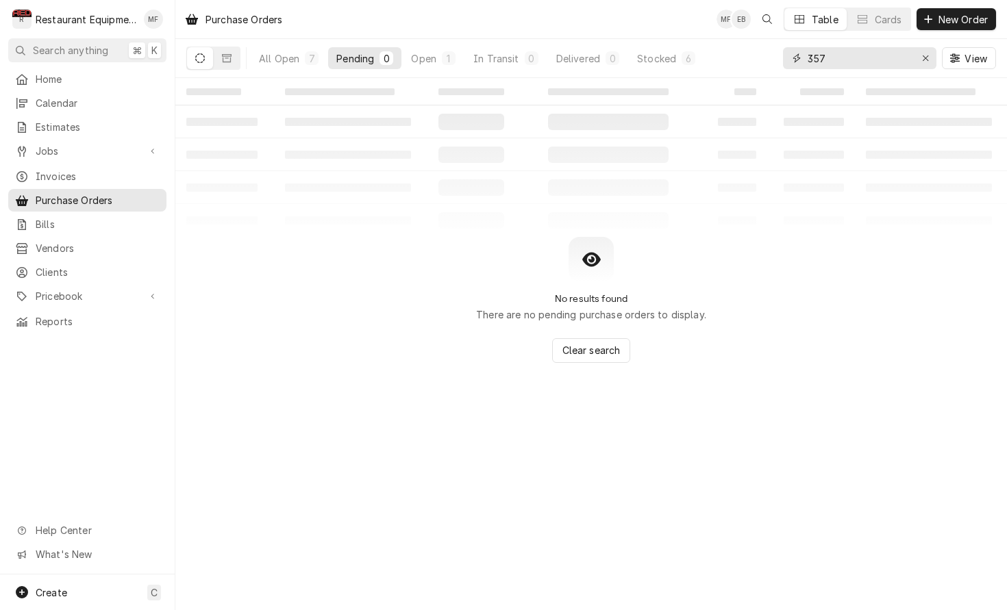
type input "357"
click at [429, 72] on div "All Open 7 Pending 0 Open 1 In Transit 0 Delivered 0 Stocked 6" at bounding box center [477, 58] width 453 height 38
click at [430, 61] on div "Open" at bounding box center [423, 58] width 25 height 14
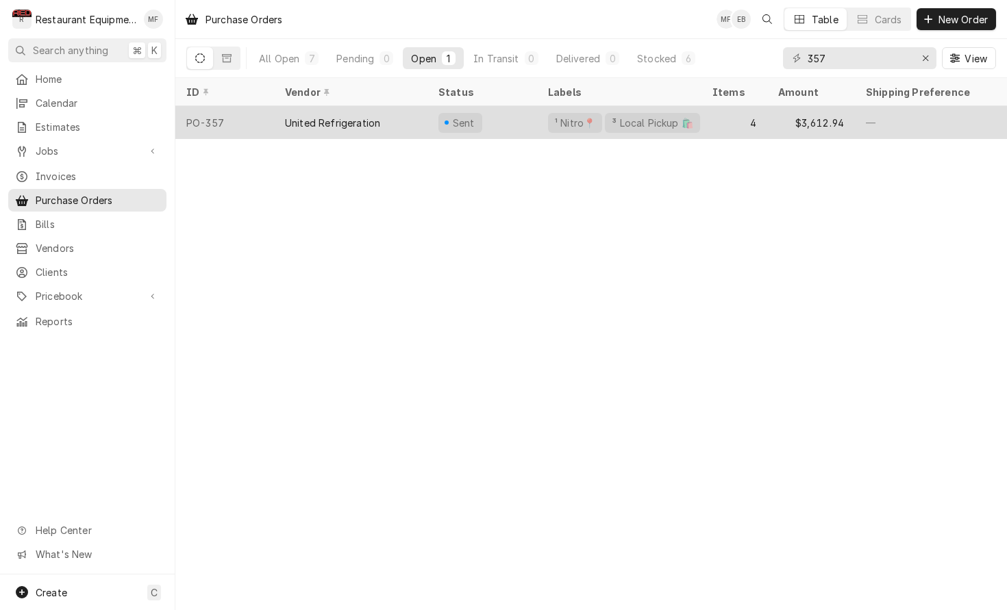
click at [501, 116] on div "Sent" at bounding box center [482, 122] width 110 height 33
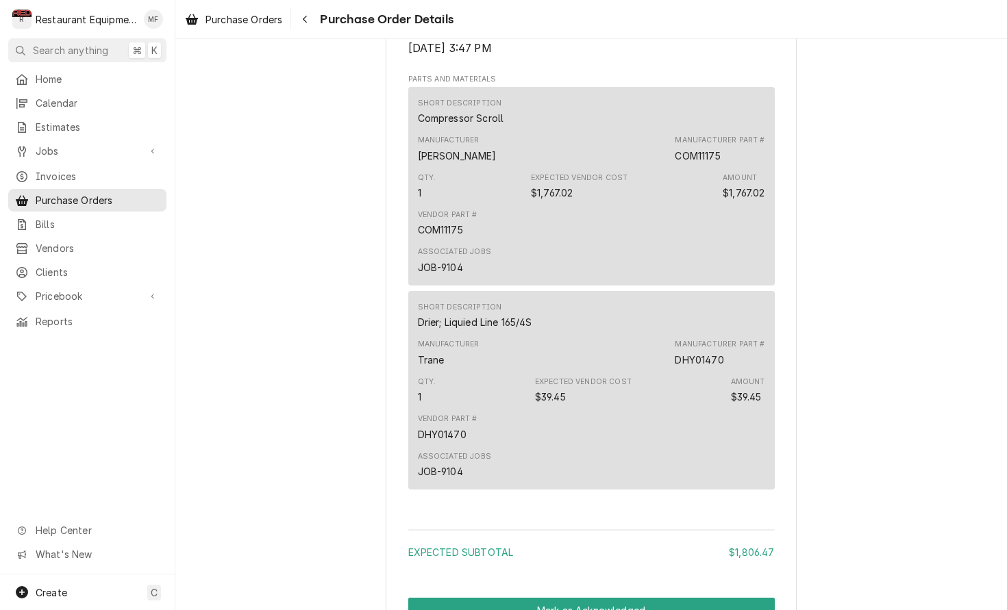
scroll to position [771, 0]
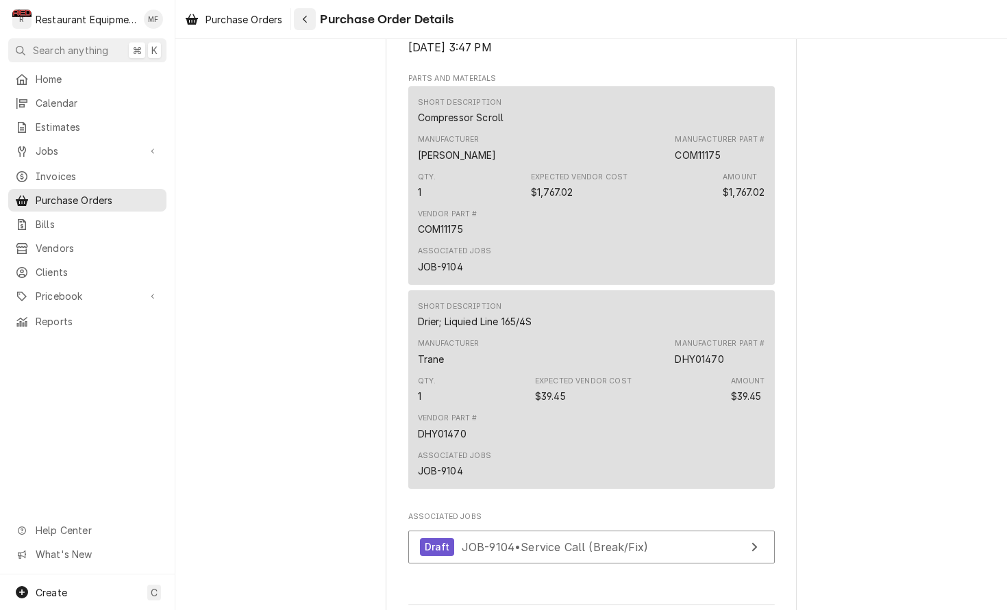
click at [311, 11] on button "Navigate back" at bounding box center [305, 19] width 22 height 22
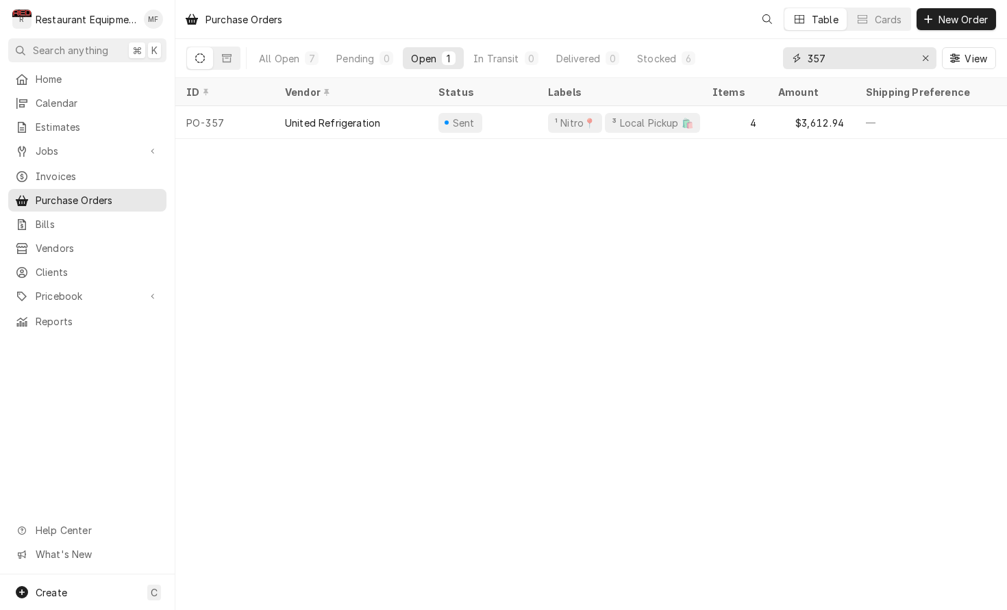
click at [848, 57] on input "357" at bounding box center [858, 58] width 103 height 22
click at [849, 57] on input "357" at bounding box center [858, 58] width 103 height 22
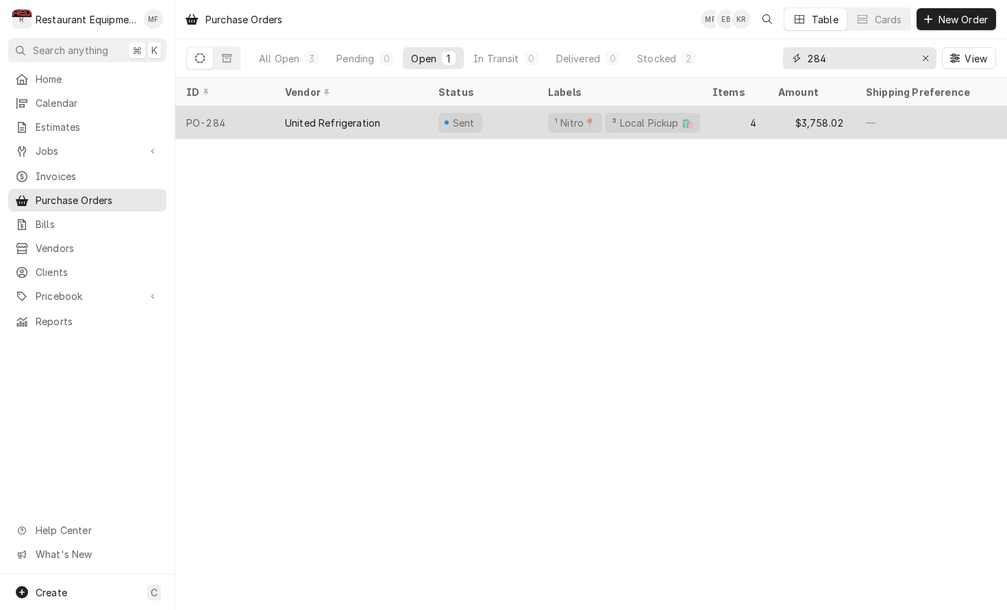
type input "284"
click at [707, 127] on div "4" at bounding box center [734, 122] width 66 height 33
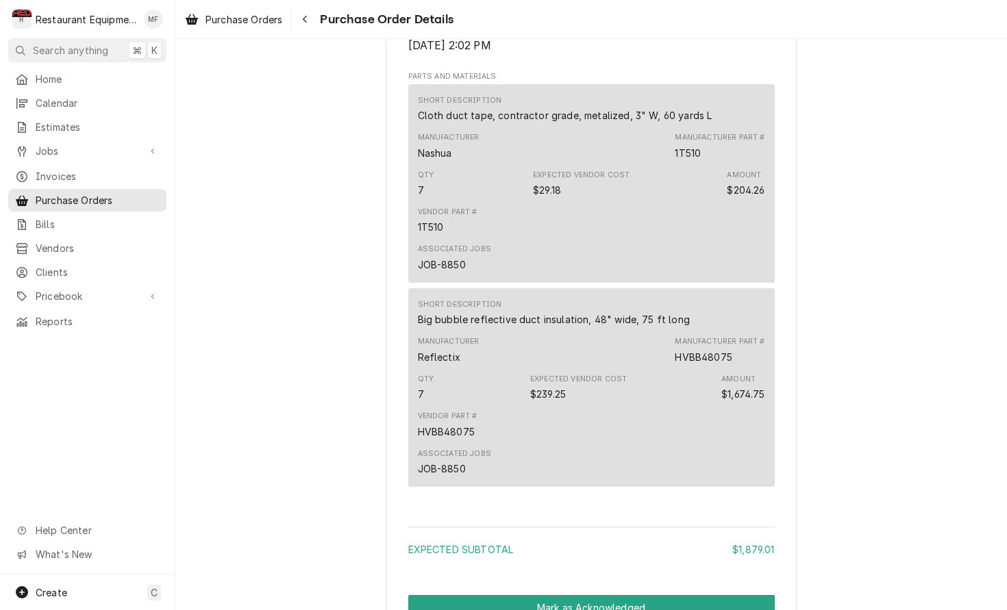
scroll to position [769, 0]
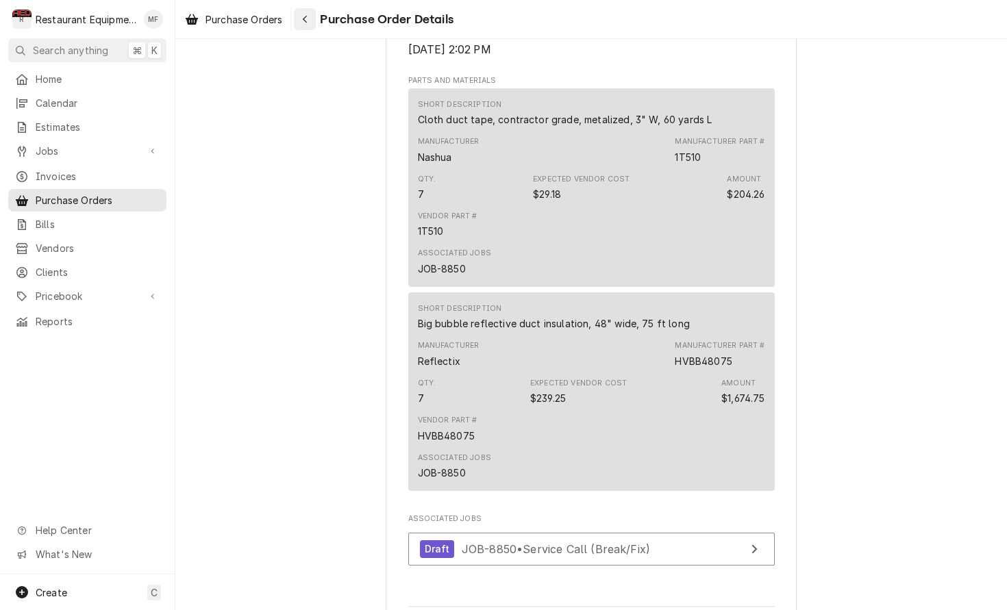
click at [312, 23] on div "Navigate back" at bounding box center [305, 19] width 14 height 14
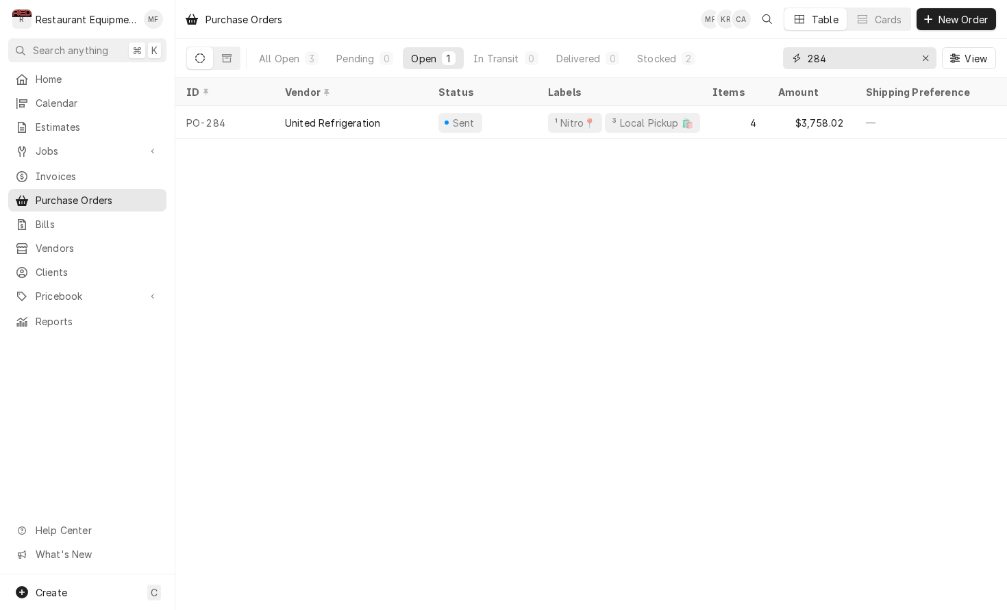
click at [841, 58] on input "284" at bounding box center [858, 58] width 103 height 22
click at [958, 27] on button "New Order" at bounding box center [955, 19] width 79 height 22
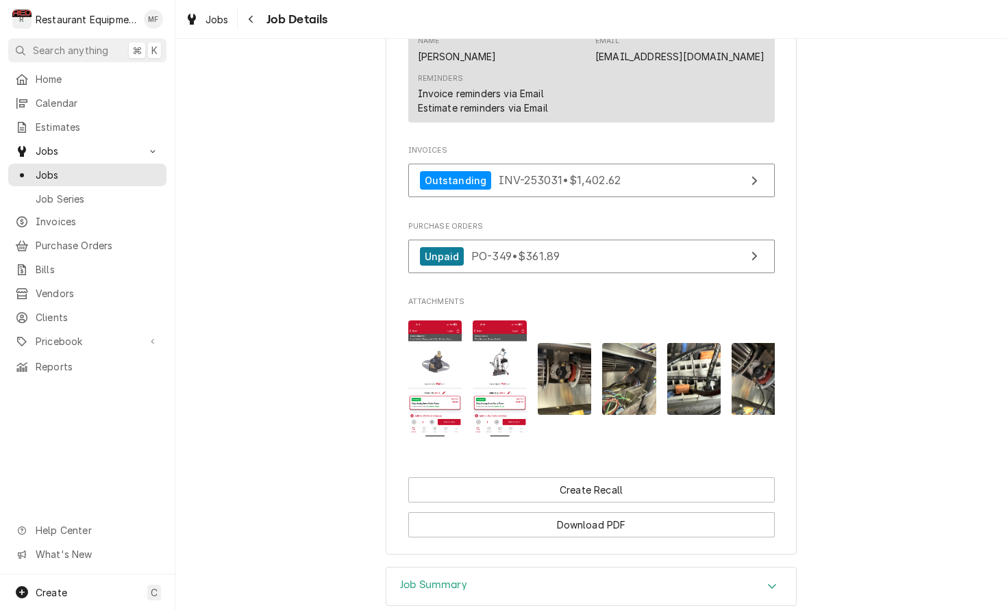
scroll to position [1011, 0]
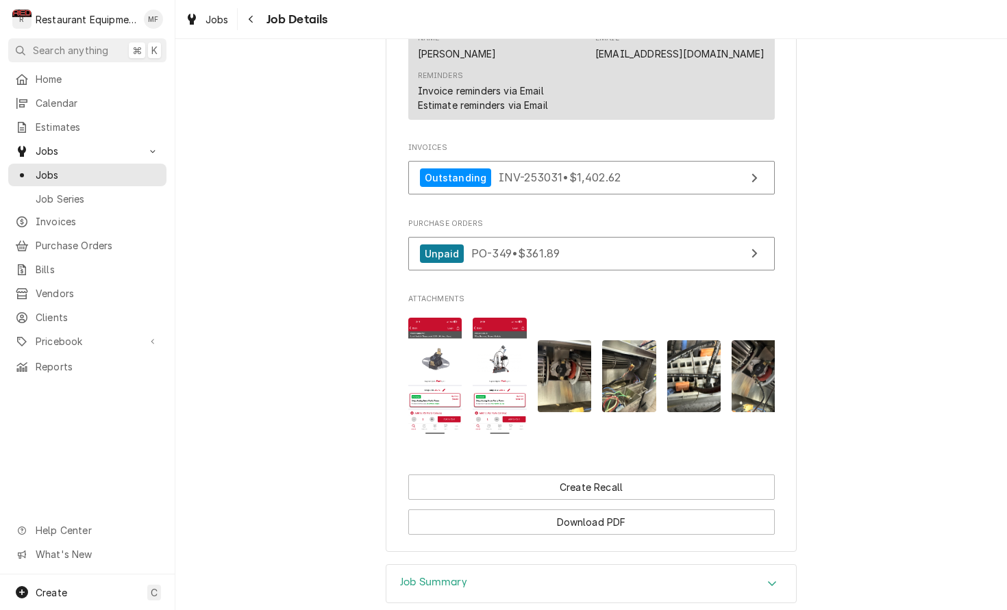
click at [440, 392] on img "Attachments" at bounding box center [435, 376] width 54 height 117
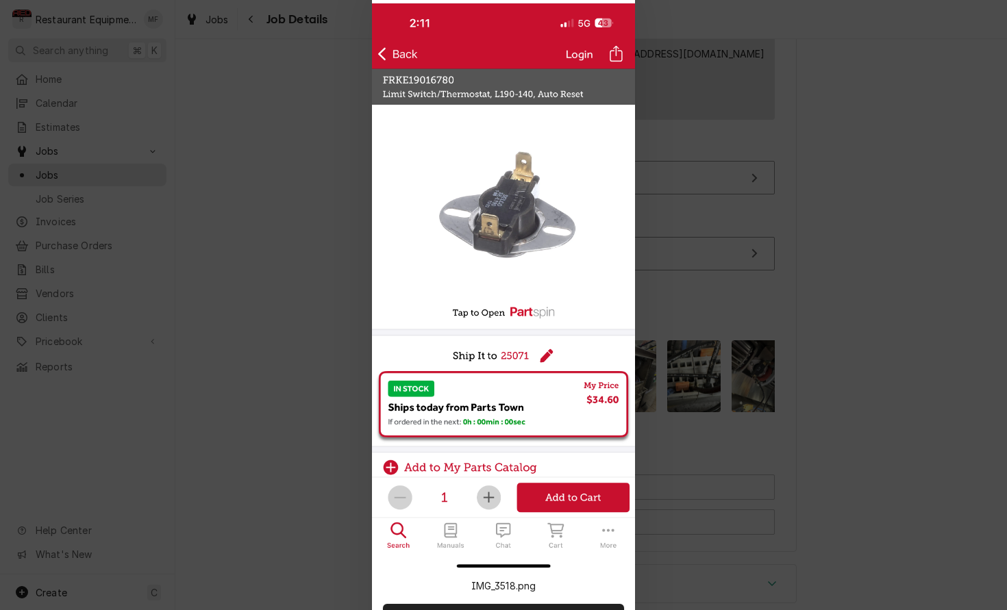
drag, startPoint x: 718, startPoint y: 333, endPoint x: 686, endPoint y: 337, distance: 31.8
click at [715, 331] on div at bounding box center [503, 305] width 1007 height 610
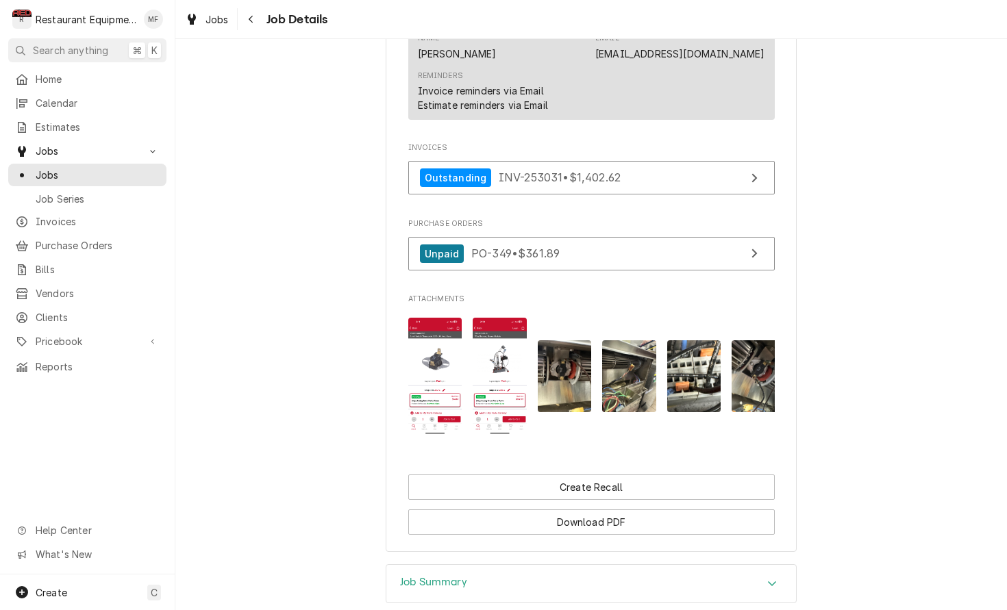
click at [506, 372] on img "Attachments" at bounding box center [500, 376] width 54 height 117
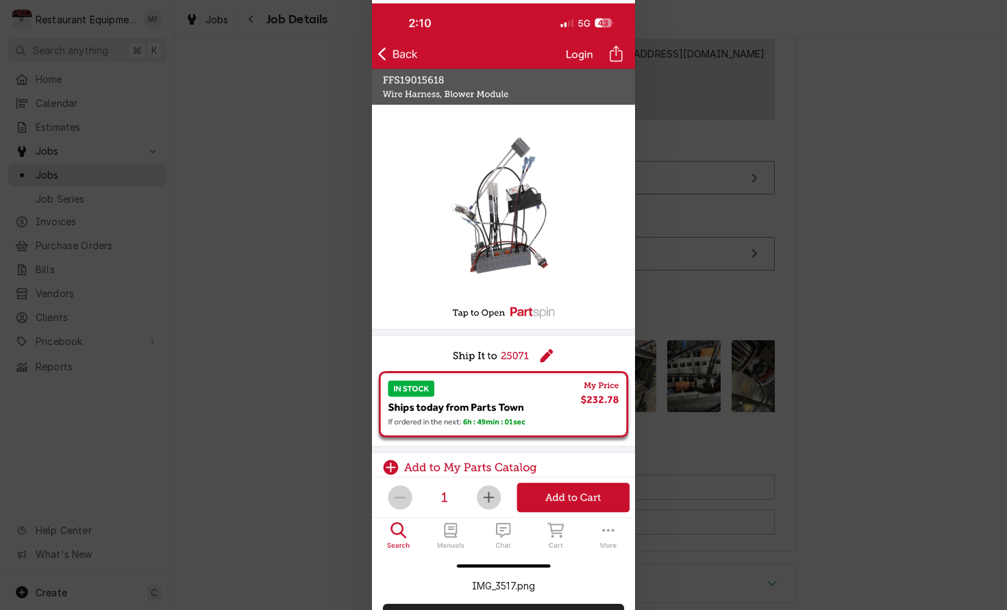
click at [673, 284] on div at bounding box center [503, 305] width 1007 height 610
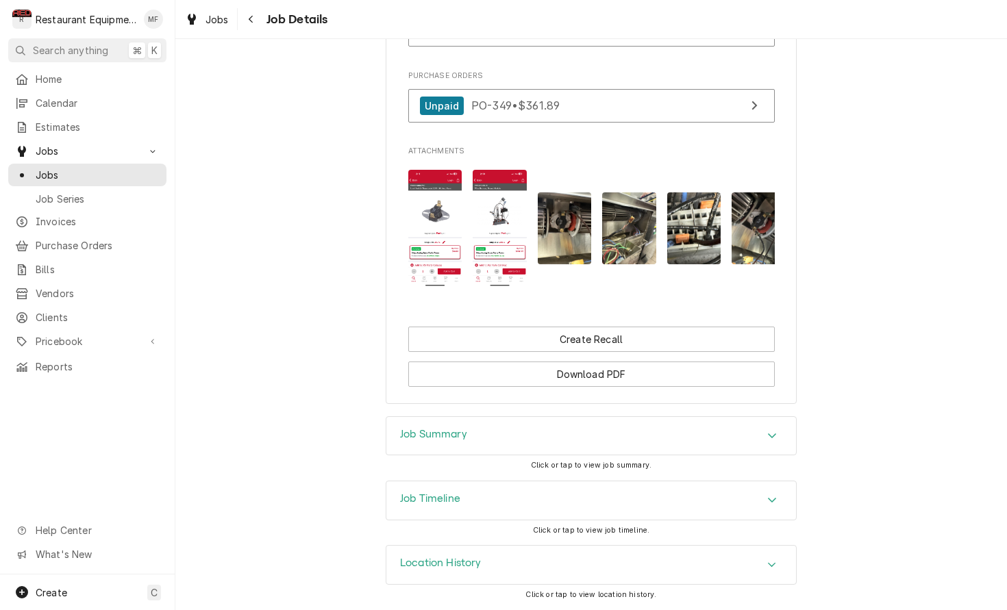
scroll to position [0, 0]
click at [256, 18] on div "Navigate back" at bounding box center [251, 19] width 14 height 14
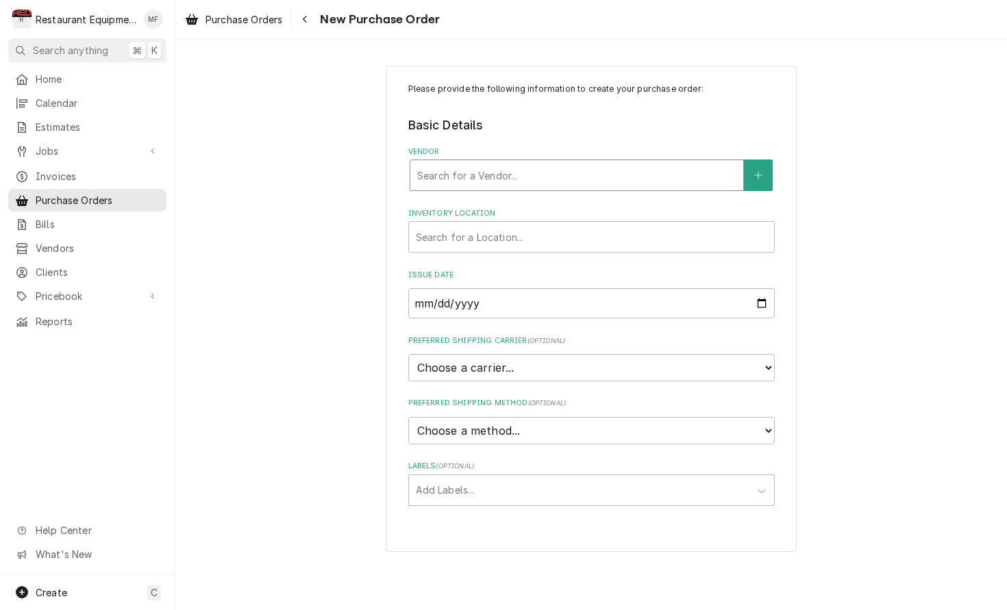
click at [629, 179] on div "Vendor" at bounding box center [576, 175] width 319 height 25
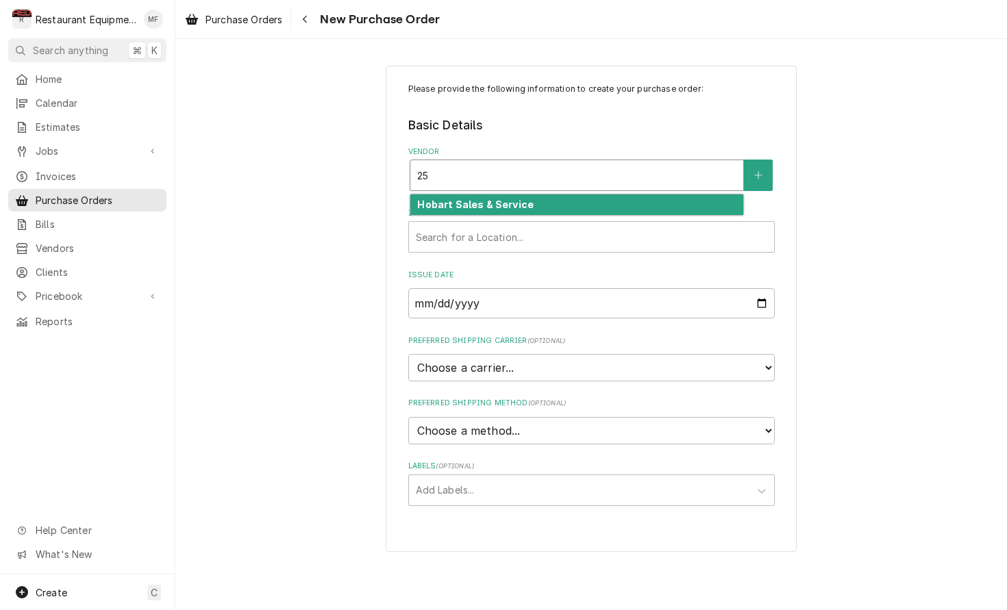
type input "2"
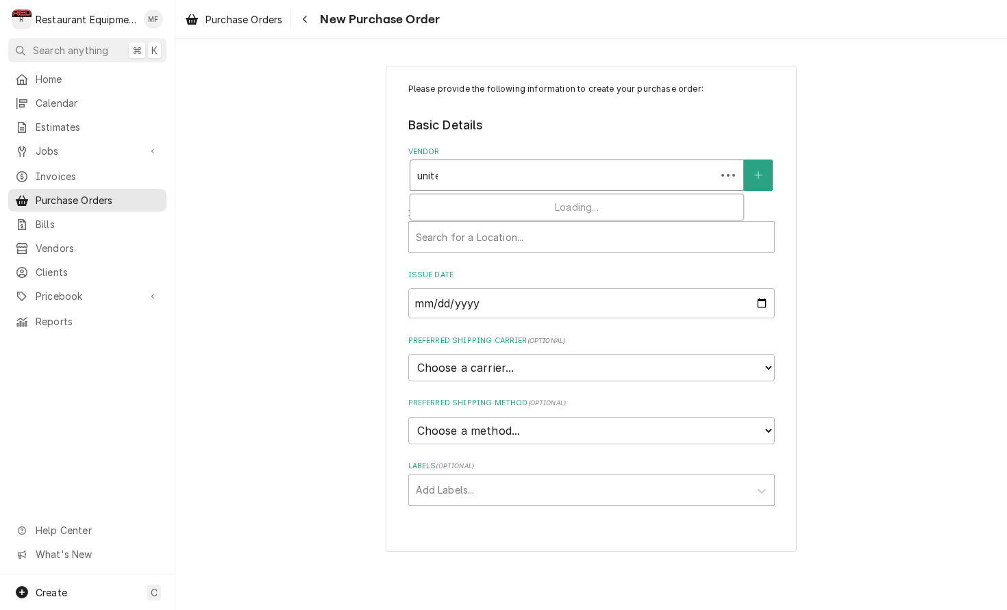
type input "united"
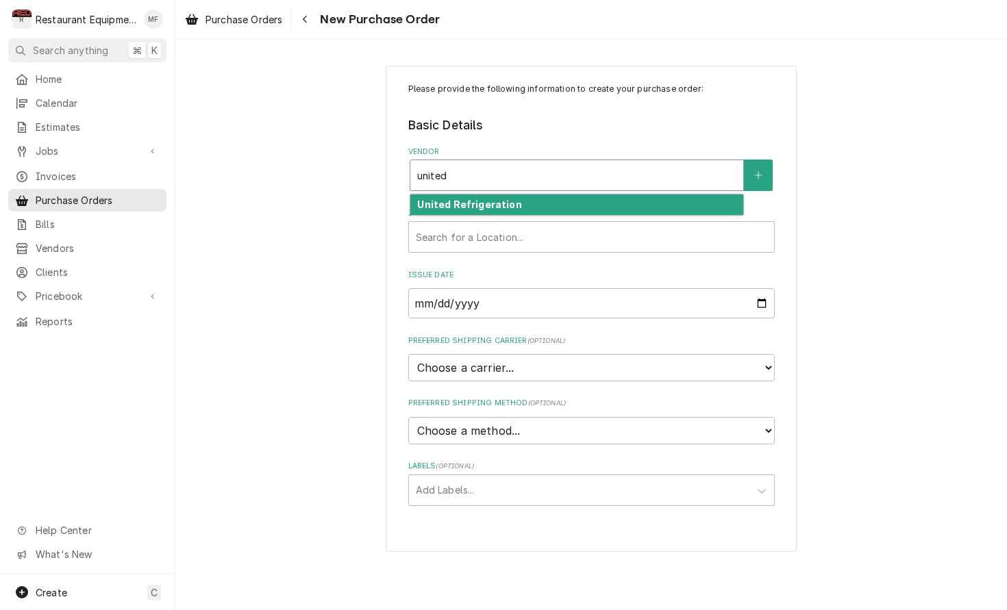
click at [607, 203] on div "United Refrigeration" at bounding box center [576, 204] width 333 height 21
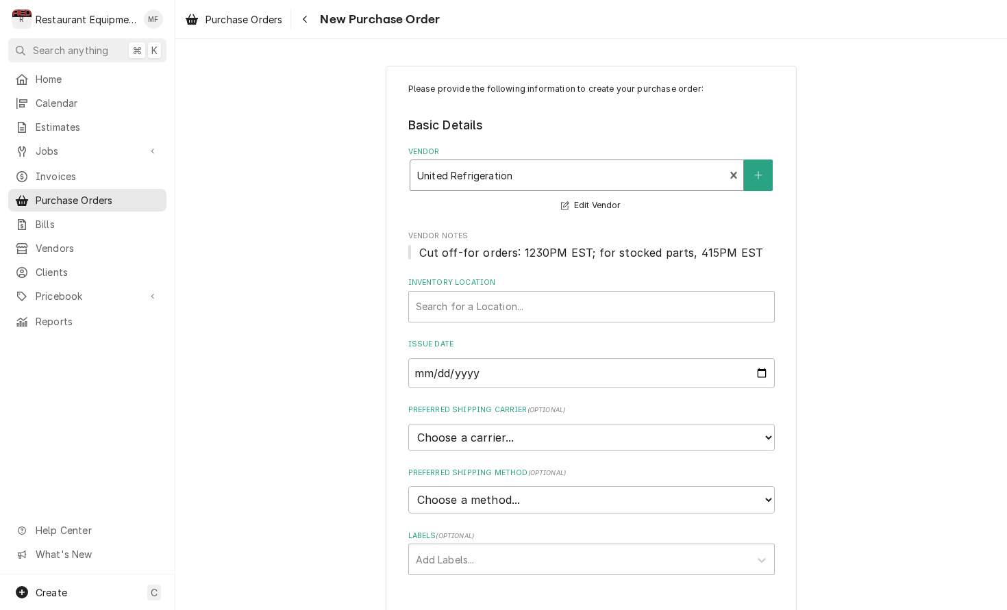
click at [571, 323] on fieldset "Basic Details Vendor option [object Object], selected. United Refrigeration Edi…" at bounding box center [591, 345] width 366 height 459
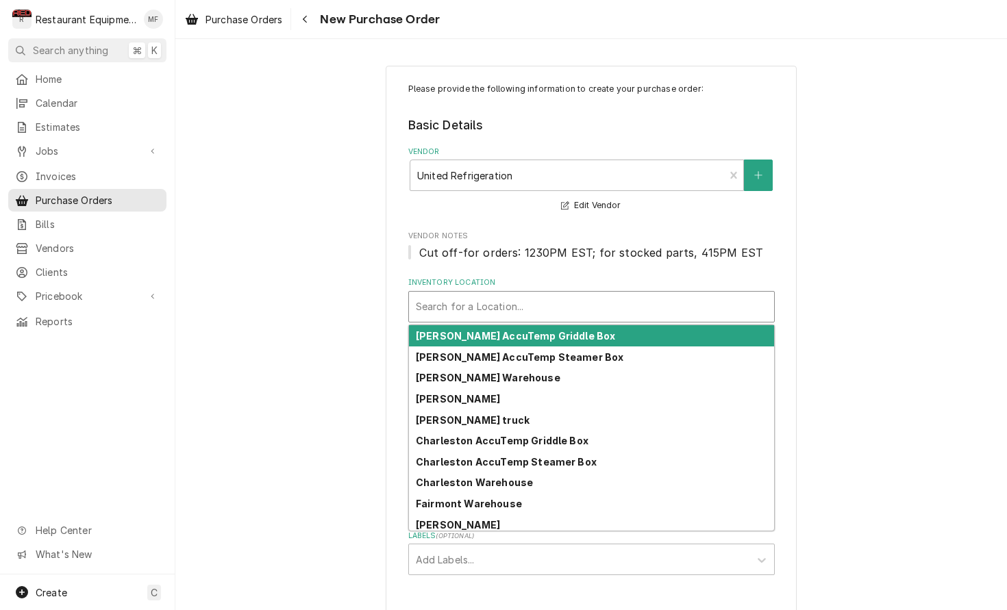
click at [579, 315] on div "Search for a Location..." at bounding box center [591, 307] width 365 height 30
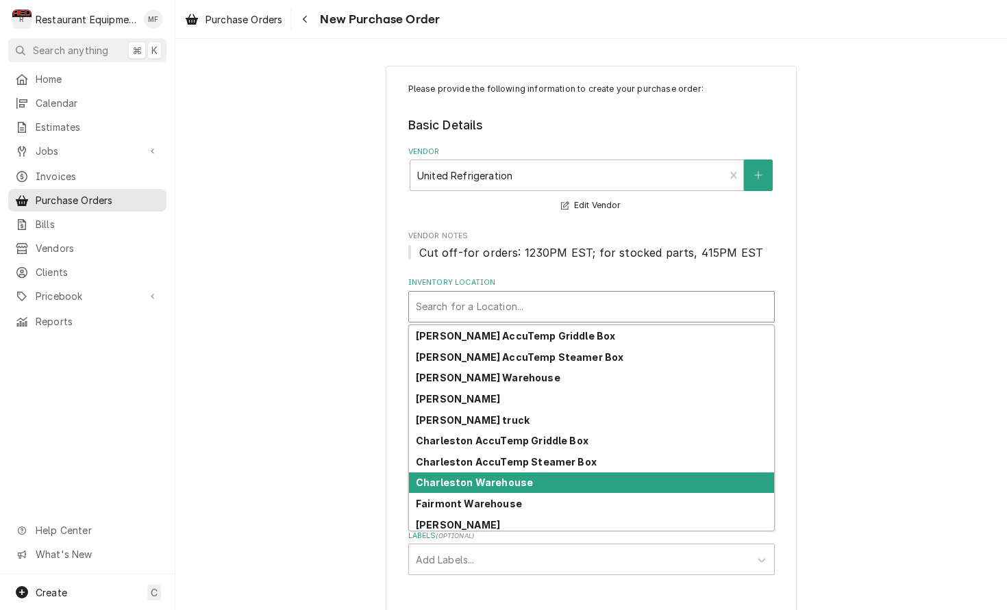
drag, startPoint x: 653, startPoint y: 479, endPoint x: 650, endPoint y: 471, distance: 8.9
click at [653, 479] on div "Charleston Warehouse" at bounding box center [591, 483] width 365 height 21
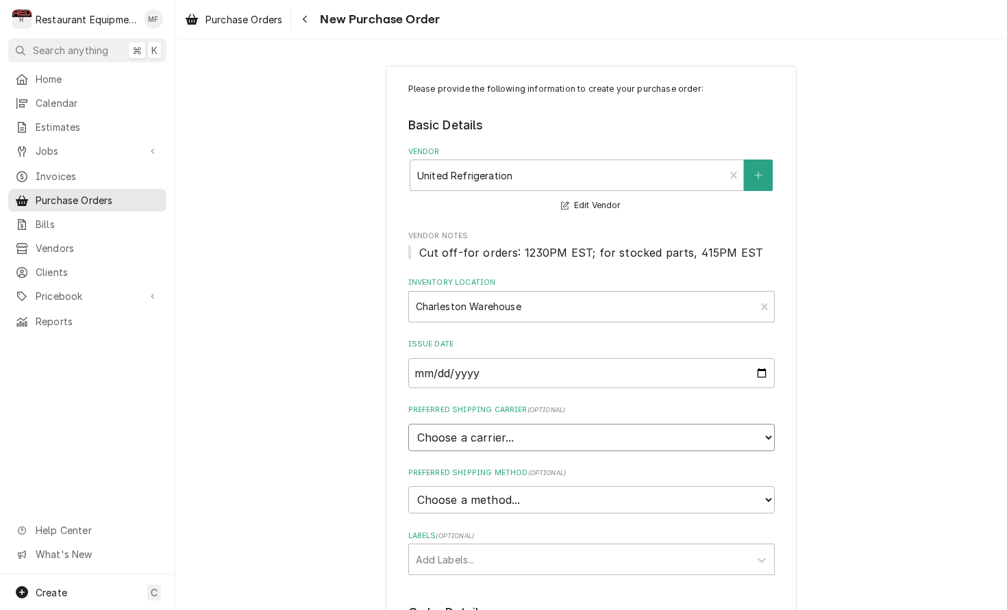
select select "4"
type textarea "x"
select select "1"
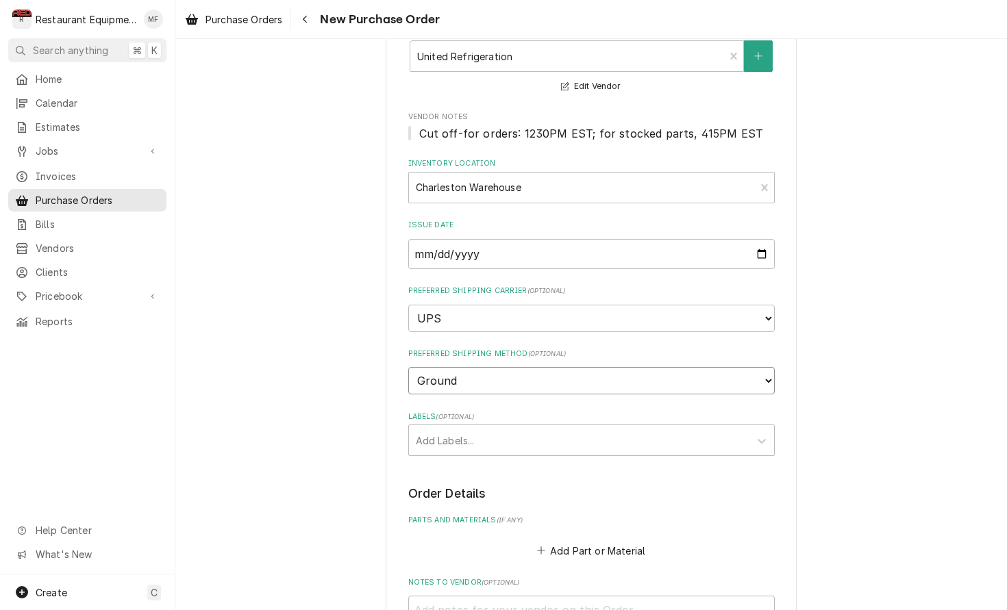
scroll to position [131, 0]
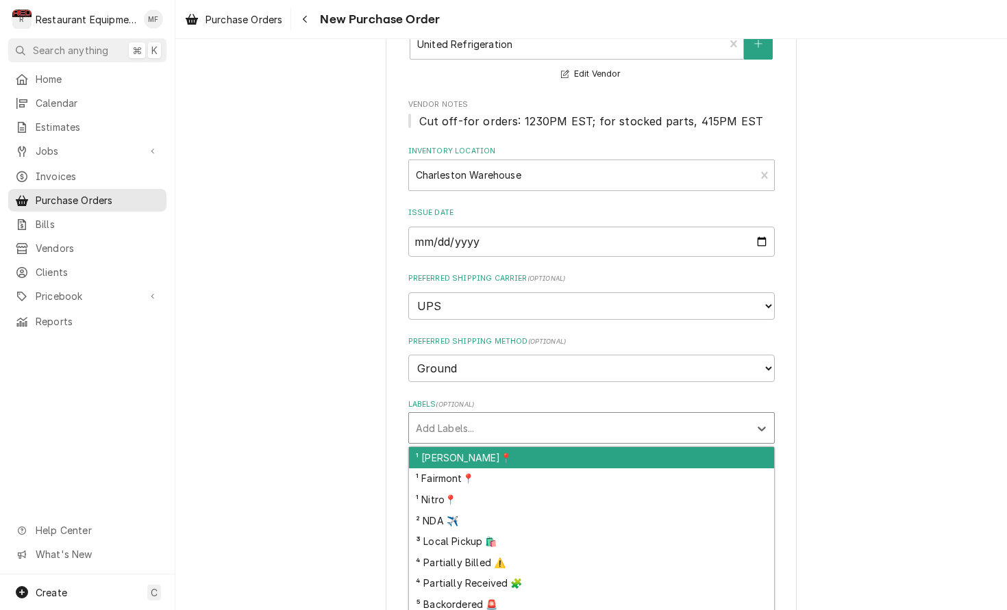
click at [555, 413] on div "Add Labels..." at bounding box center [579, 428] width 340 height 30
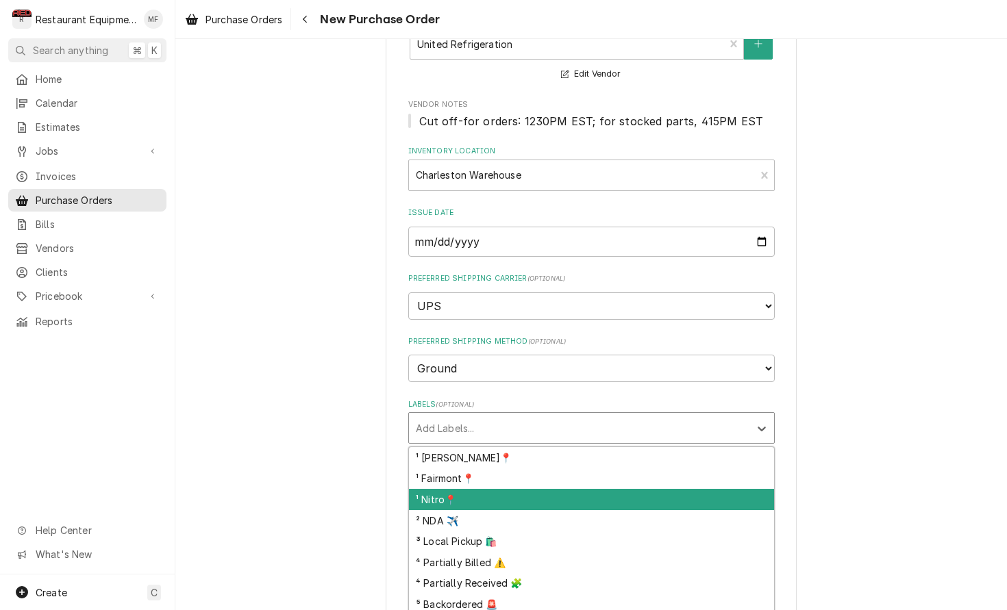
scroll to position [0, 1]
click at [559, 489] on div "¹ Nitro📍" at bounding box center [591, 499] width 365 height 21
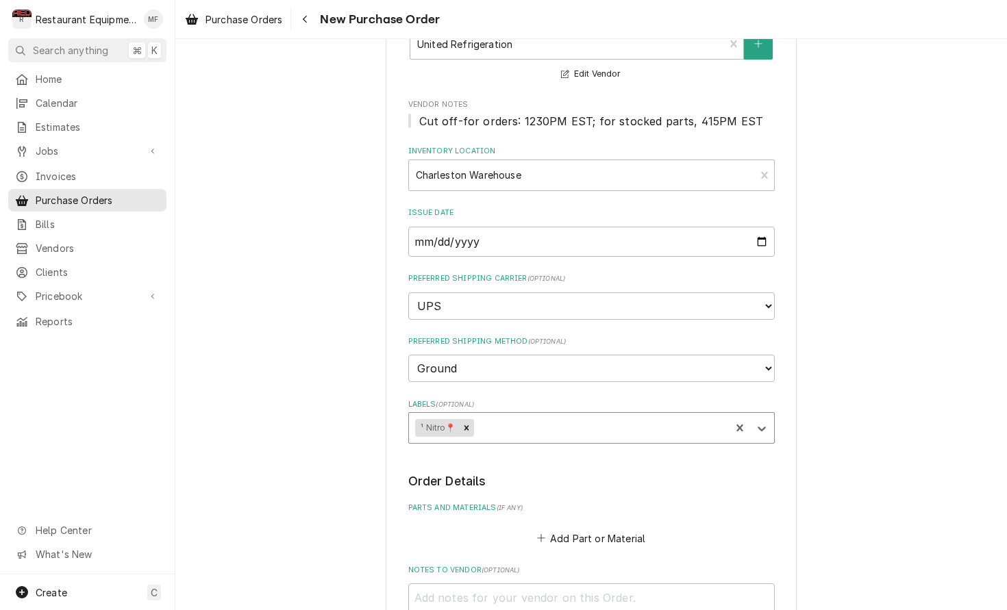
click at [562, 416] on div "Labels" at bounding box center [599, 428] width 247 height 25
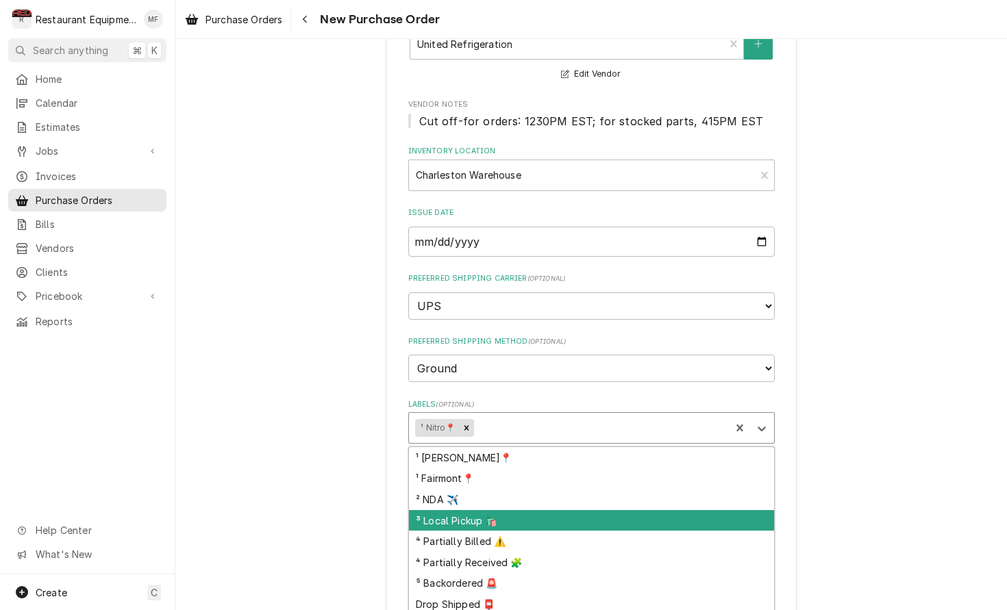
click at [579, 510] on div "³ Local Pickup 🛍️" at bounding box center [591, 520] width 365 height 21
type textarea "x"
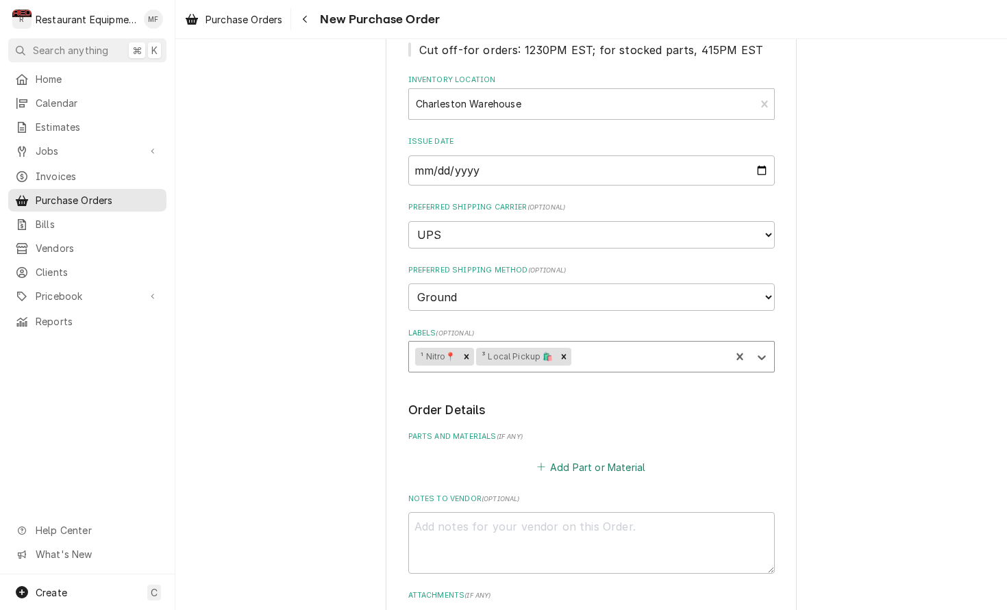
scroll to position [205, 0]
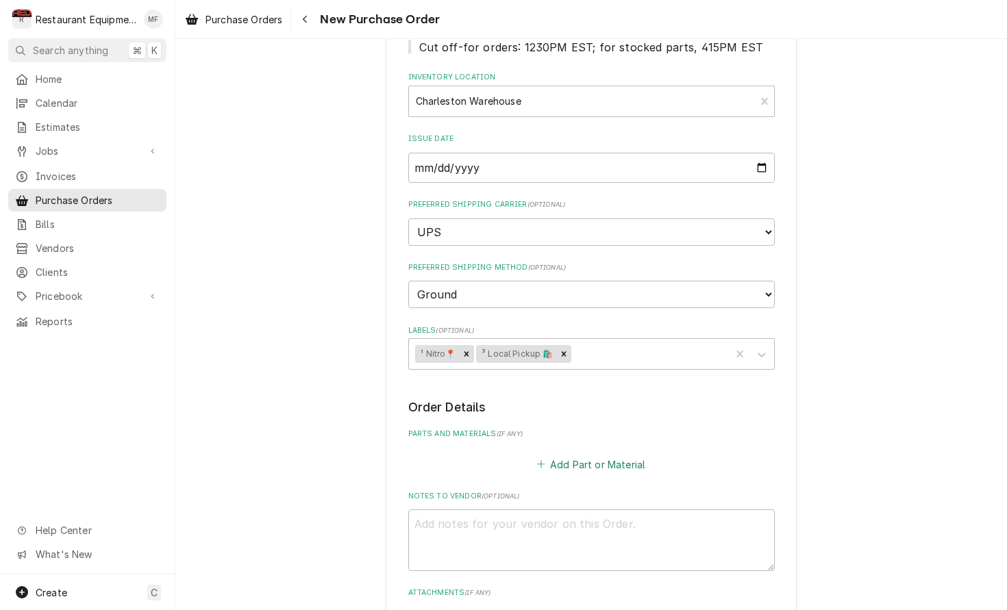
click at [603, 455] on button "Add Part or Material" at bounding box center [590, 464] width 113 height 19
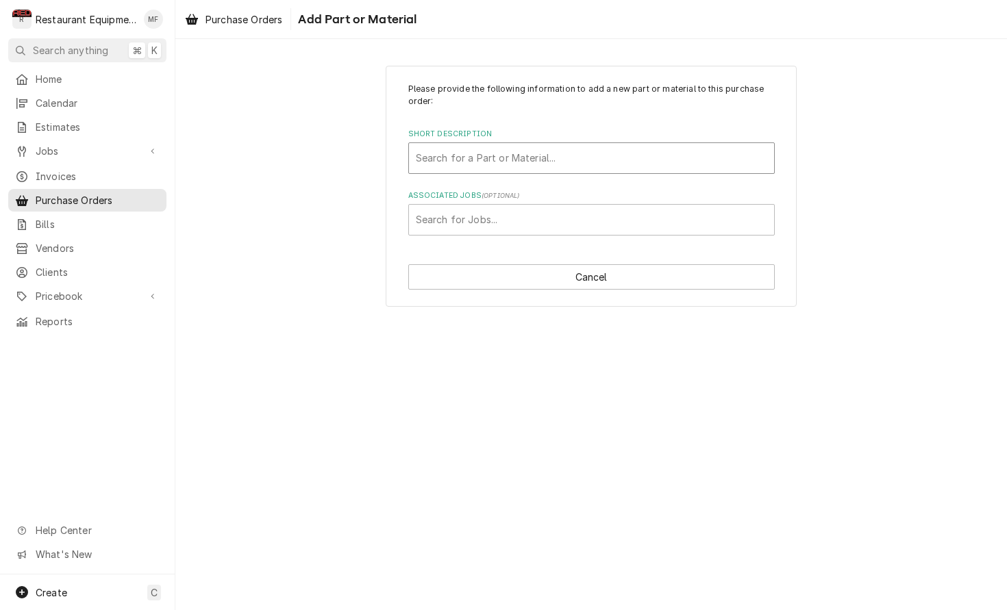
click at [636, 169] on div "Short Description" at bounding box center [591, 158] width 351 height 25
type input "25R410"
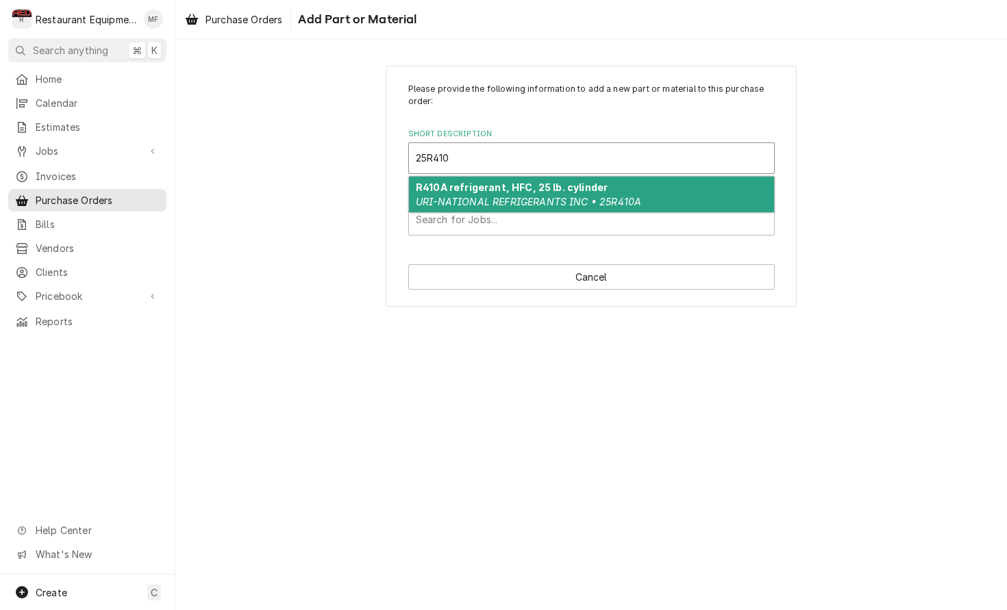
click at [655, 188] on div "R410A refrigerant, HFC, 25 lb. cylinder URI-NATIONAL REFRIGERANTS INC • 25R410A" at bounding box center [591, 195] width 365 height 36
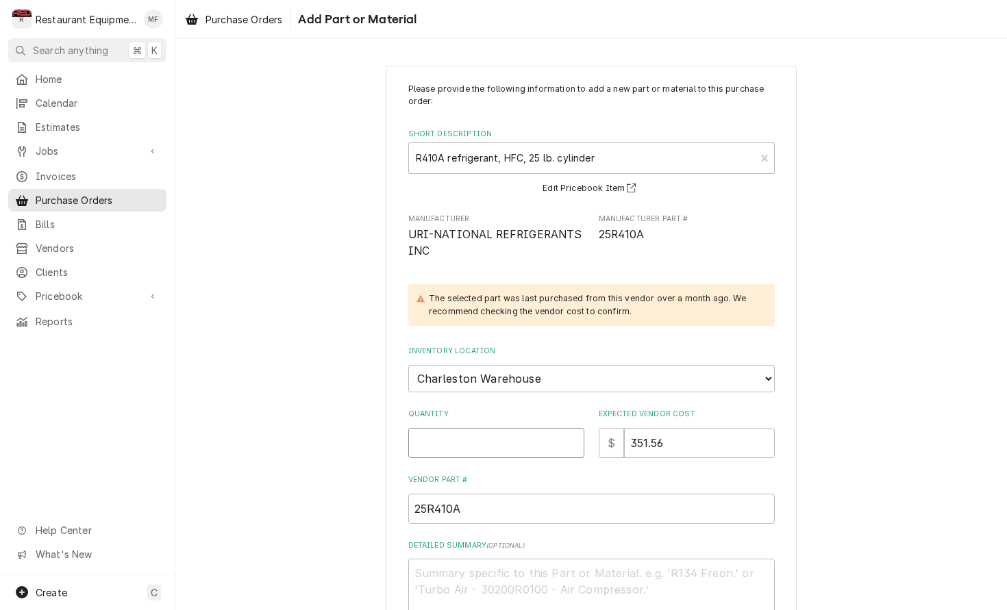
click at [500, 436] on input "Quantity" at bounding box center [496, 443] width 176 height 30
type textarea "x"
type input "1"
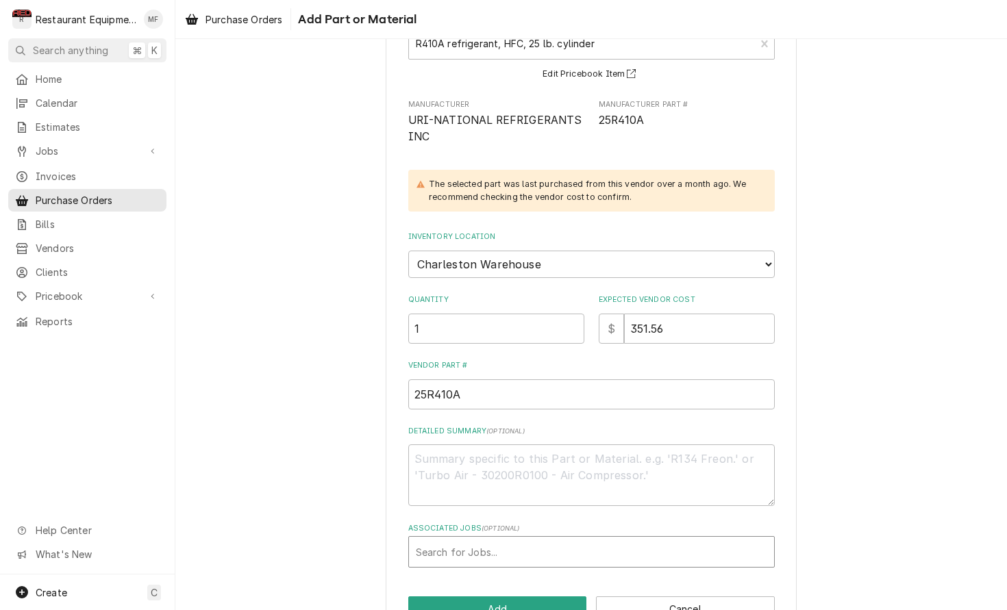
scroll to position [115, 0]
click at [547, 596] on button "Add" at bounding box center [497, 608] width 179 height 25
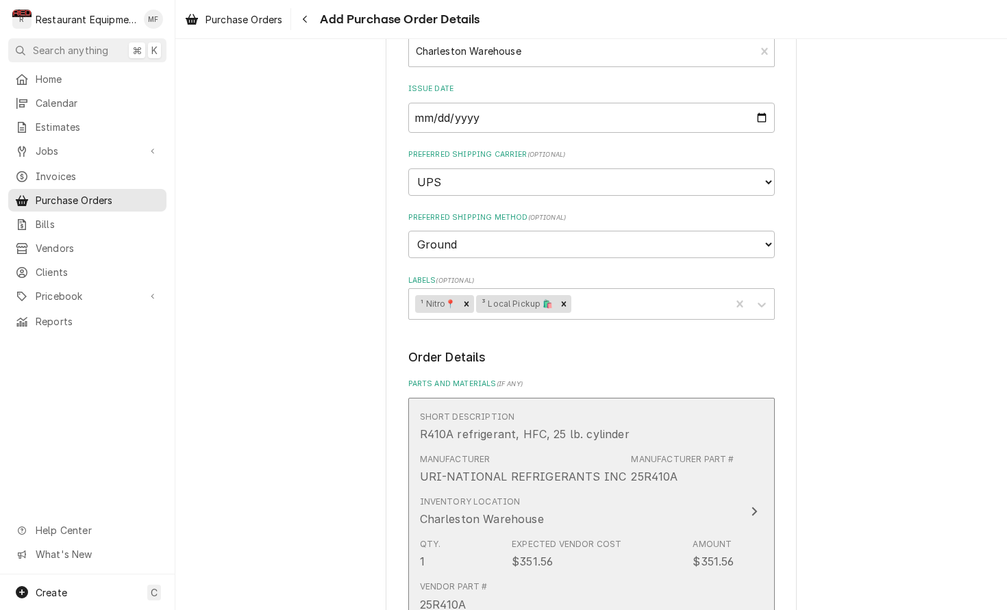
scroll to position [257, 0]
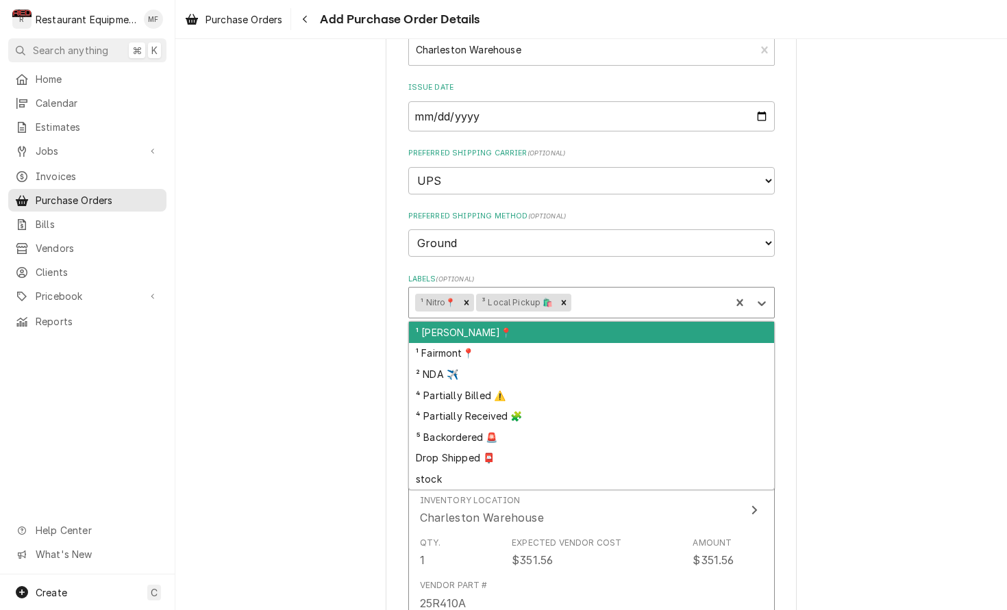
click at [622, 290] on div "Labels" at bounding box center [648, 302] width 150 height 25
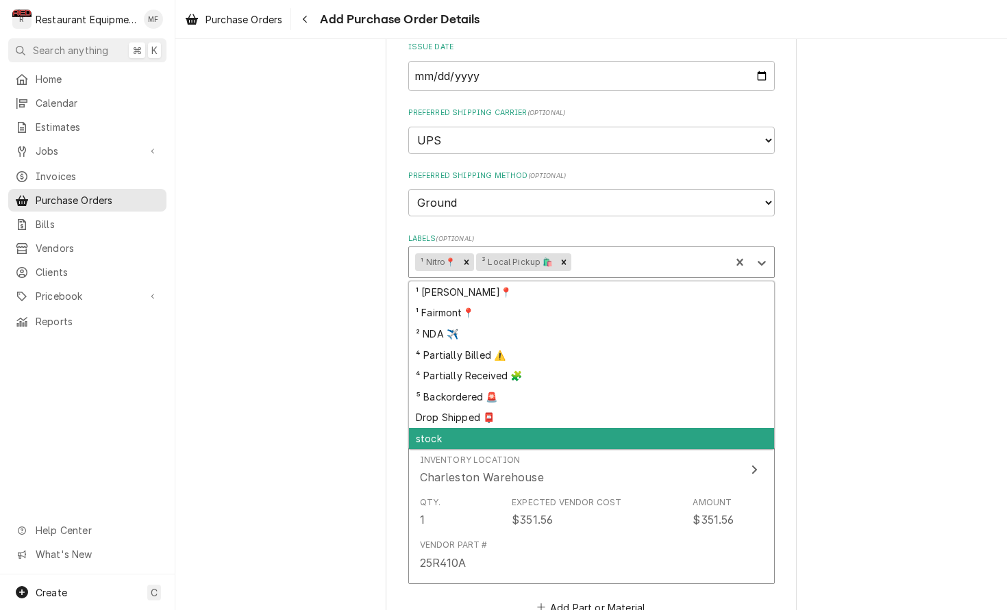
scroll to position [316, 0]
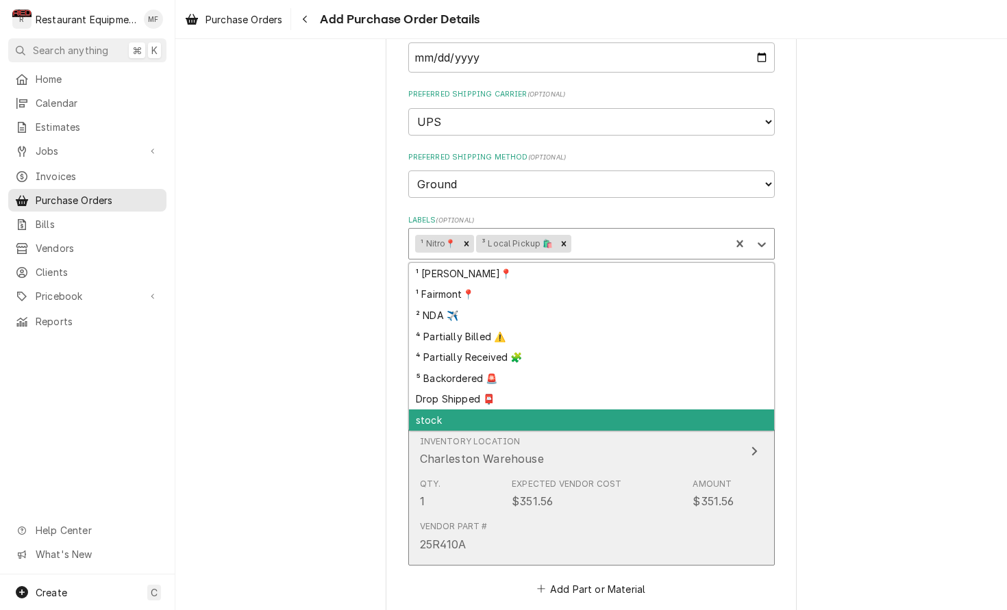
drag, startPoint x: 559, startPoint y: 395, endPoint x: 559, endPoint y: 403, distance: 7.5
click at [559, 410] on div "stock" at bounding box center [591, 420] width 365 height 21
type textarea "x"
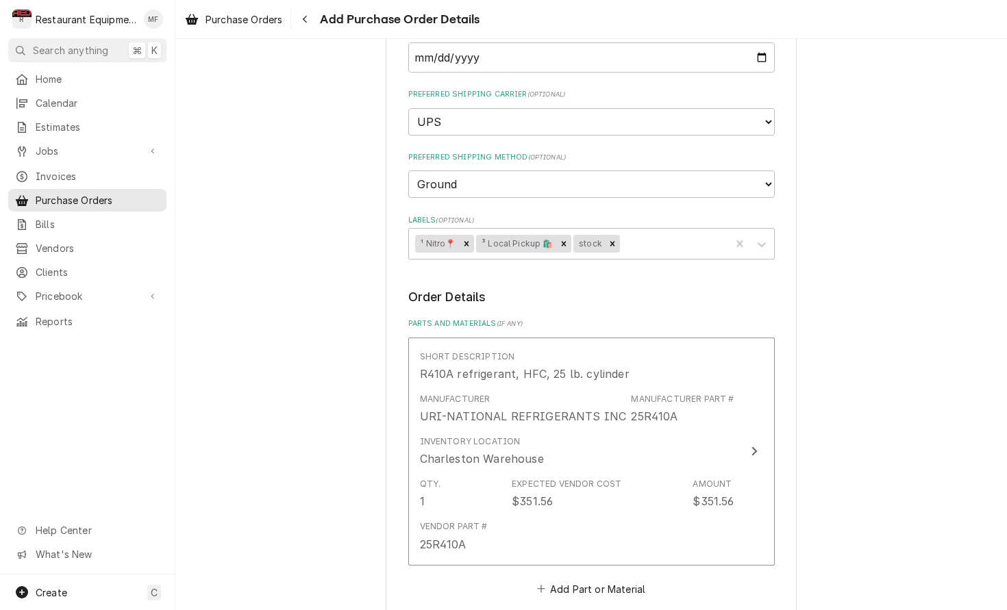
click at [599, 579] on button "Add Part or Material" at bounding box center [590, 588] width 113 height 19
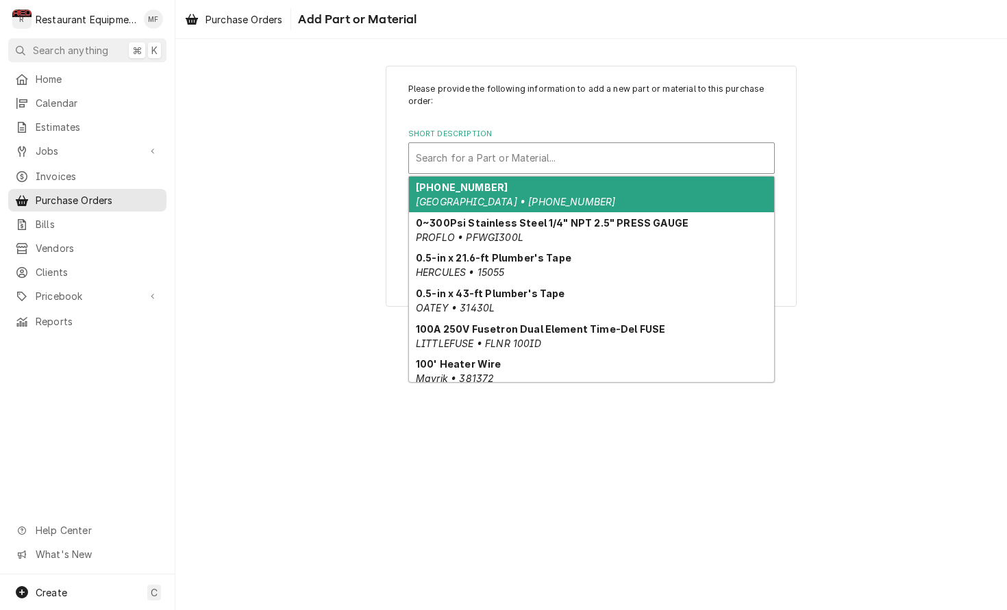
click at [562, 162] on div "Short Description" at bounding box center [591, 158] width 351 height 25
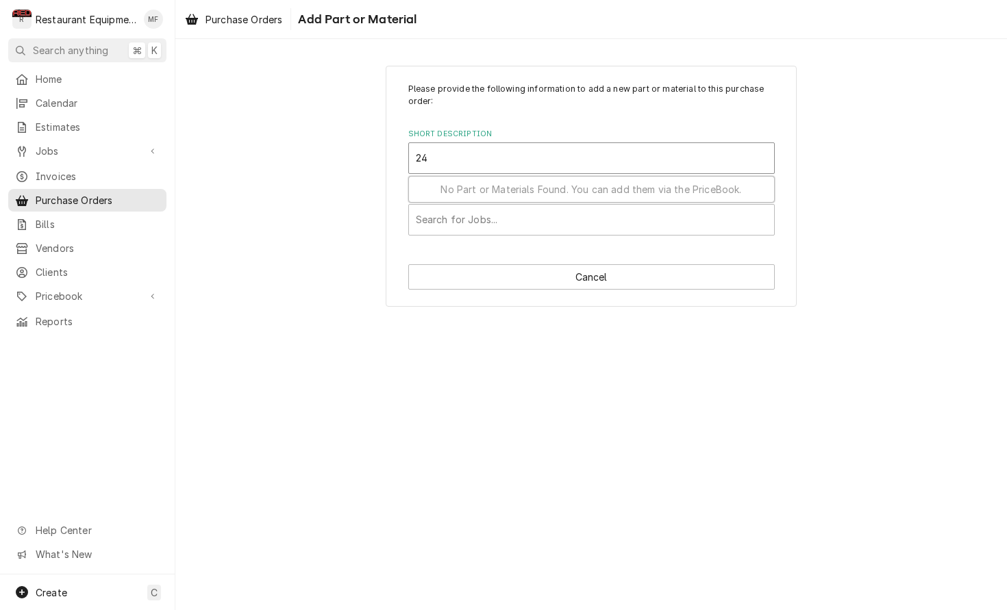
type input "2"
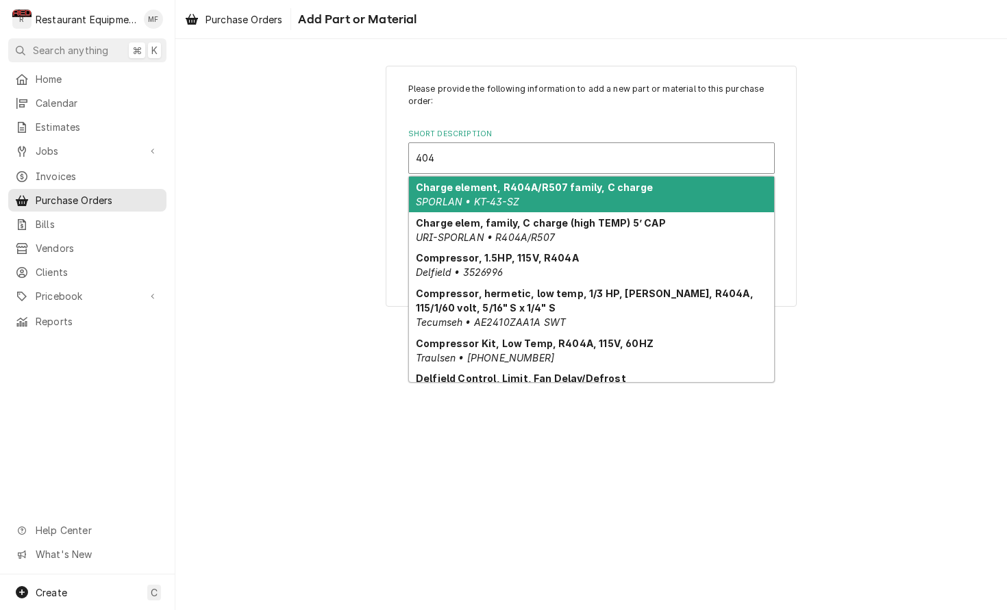
type input "404A"
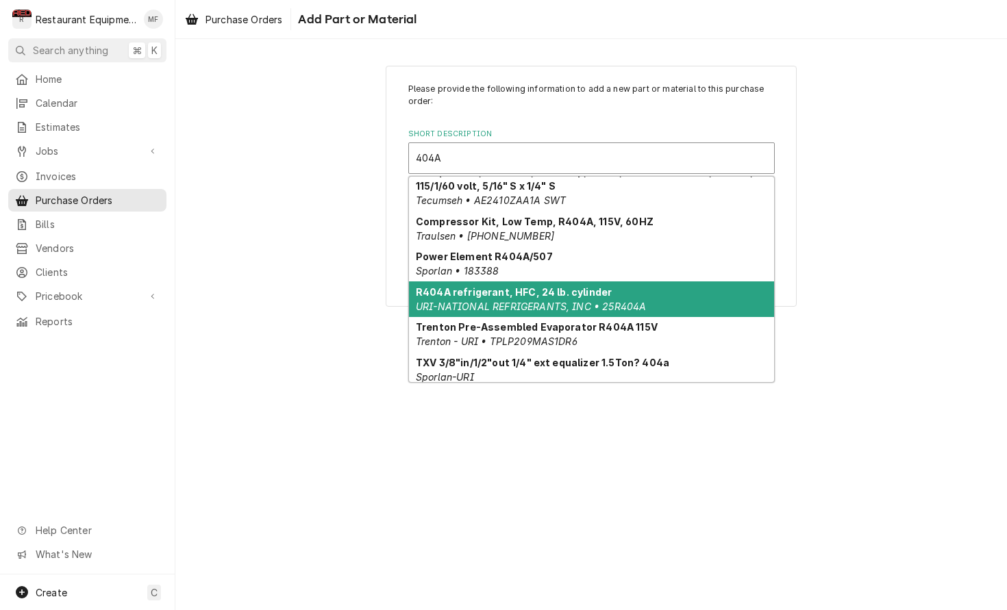
scroll to position [123, 0]
click at [595, 295] on strong "R404A refrigerant, HFC, 24 lb. cylinder" at bounding box center [514, 292] width 196 height 12
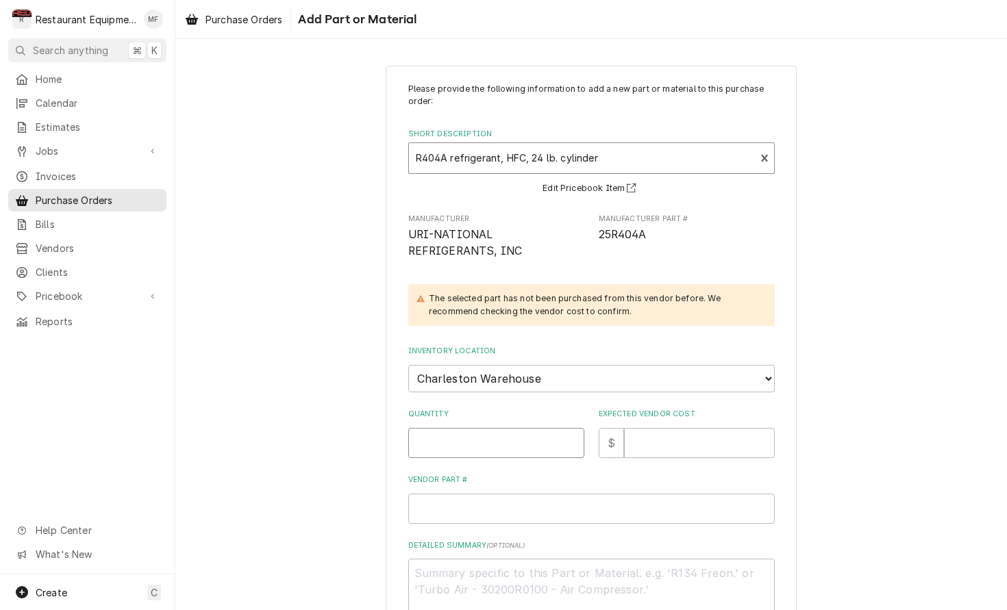
click at [537, 438] on input "Quantity" at bounding box center [496, 443] width 176 height 30
type textarea "x"
type input "1"
click at [706, 438] on input "Expected Vendor Cost" at bounding box center [699, 443] width 151 height 30
type textarea "x"
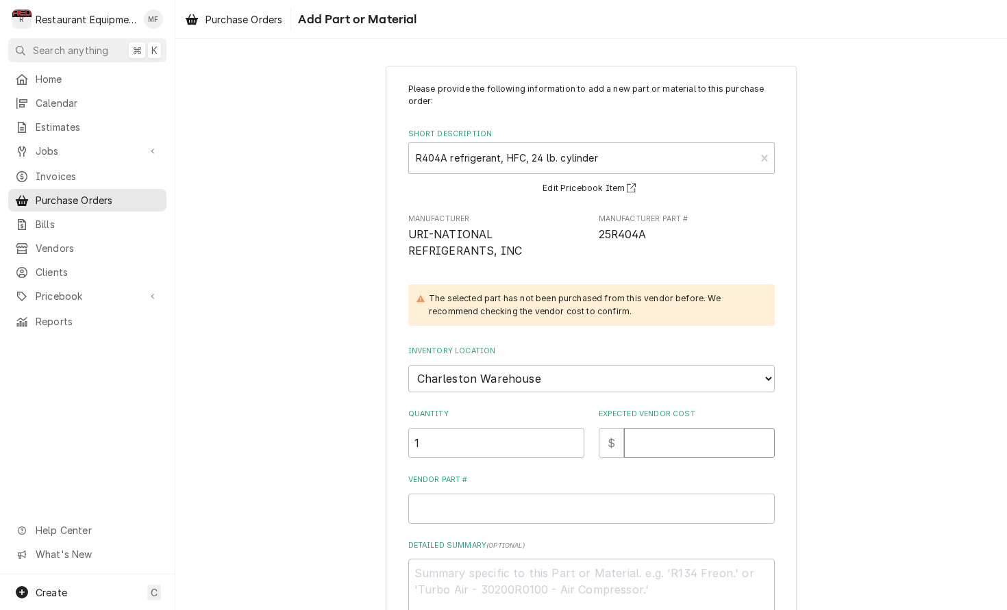
type input "4"
type textarea "x"
type input "48"
type textarea "x"
type input "480"
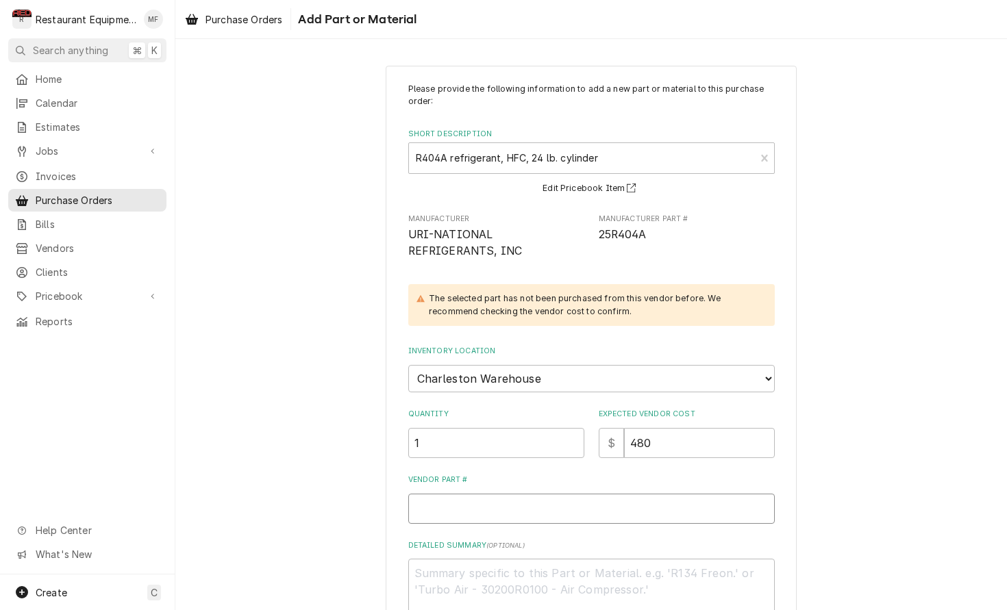
click at [676, 494] on input "Vendor Part #" at bounding box center [591, 509] width 366 height 30
type textarea "x"
type input "2"
type textarea "x"
type input "24"
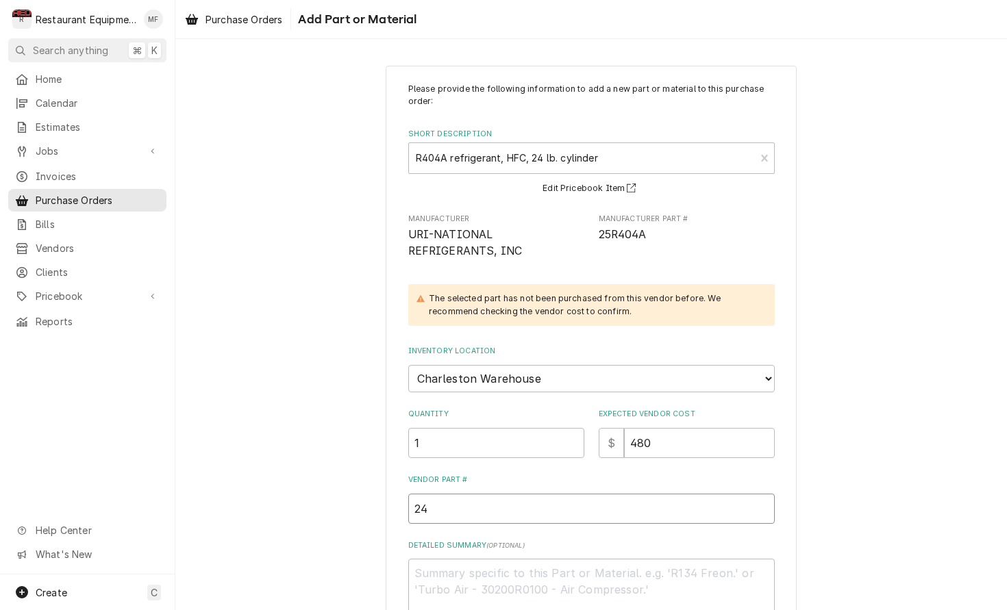
type textarea "x"
type input "24R"
type textarea "x"
type input "24R4"
type textarea "x"
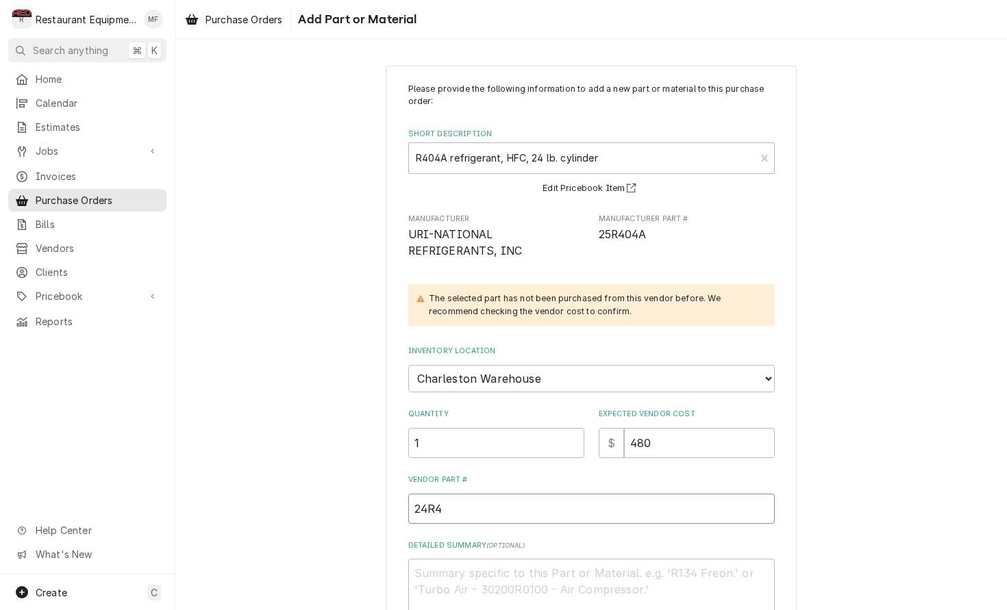
type input "24R40"
type textarea "x"
type input "24R404"
type textarea "x"
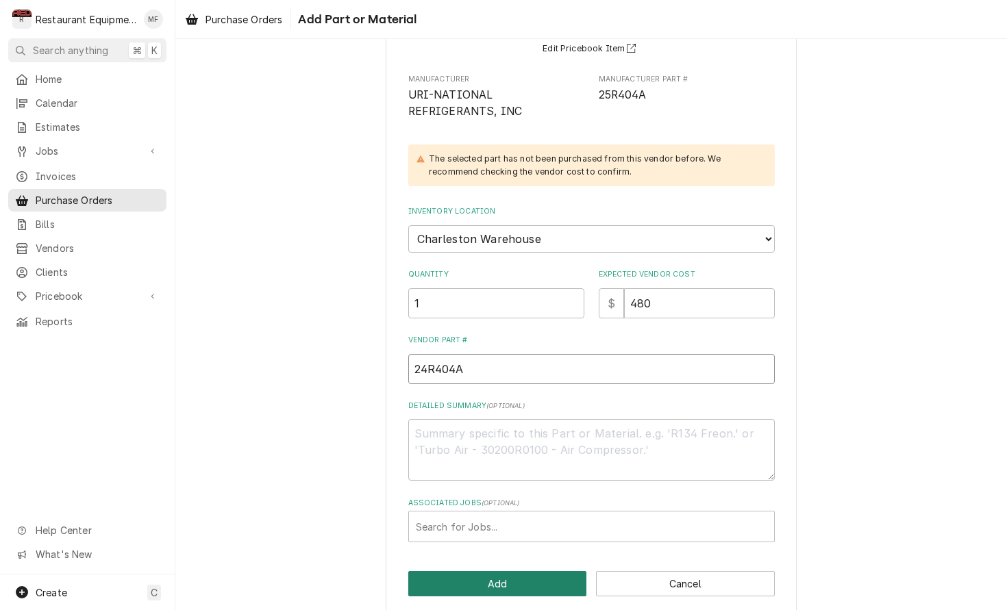
type input "24R404A"
click at [536, 571] on button "Add" at bounding box center [497, 583] width 179 height 25
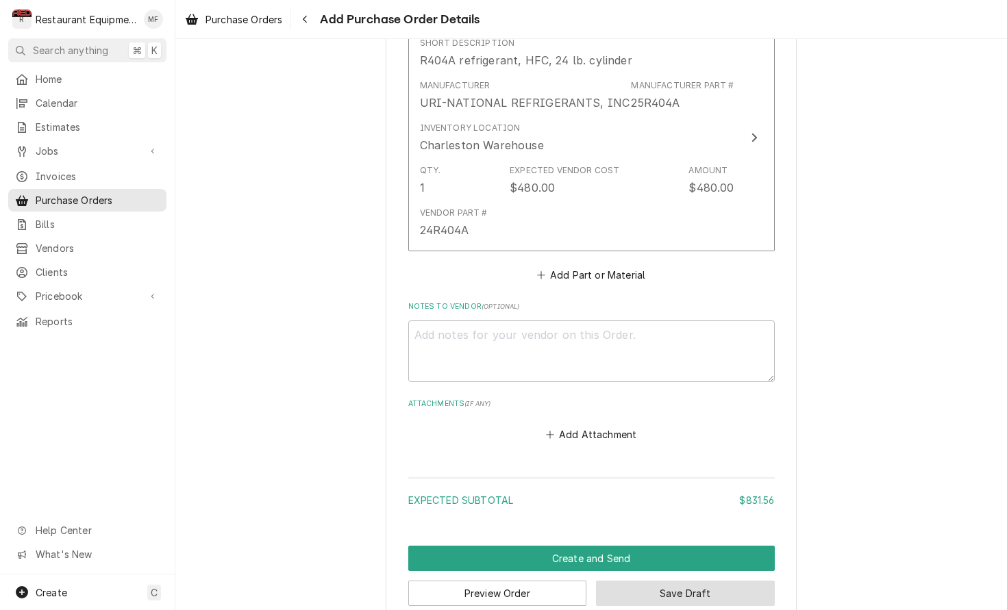
scroll to position [864, 0]
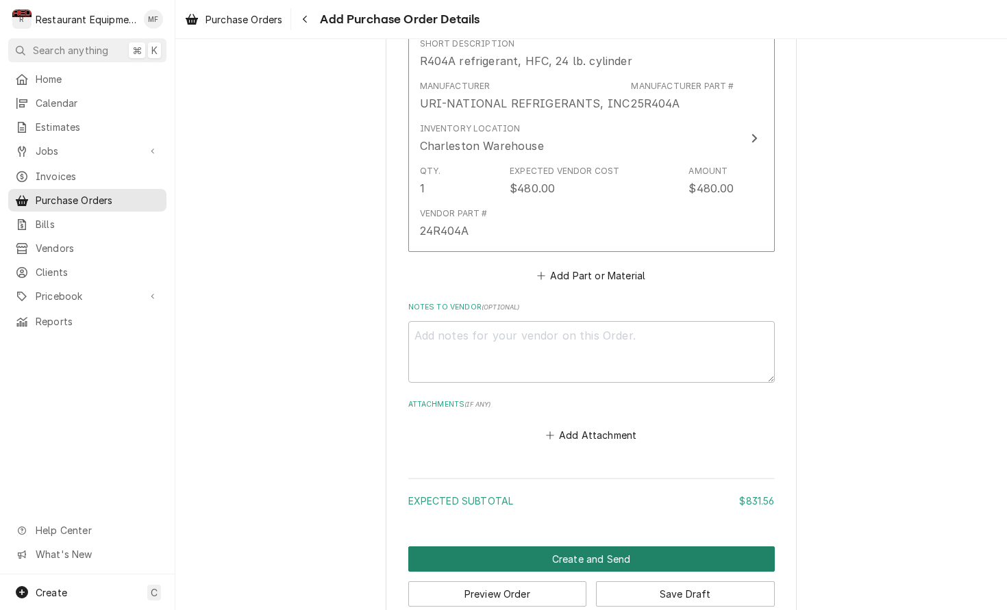
click at [593, 546] on button "Create and Send" at bounding box center [591, 558] width 366 height 25
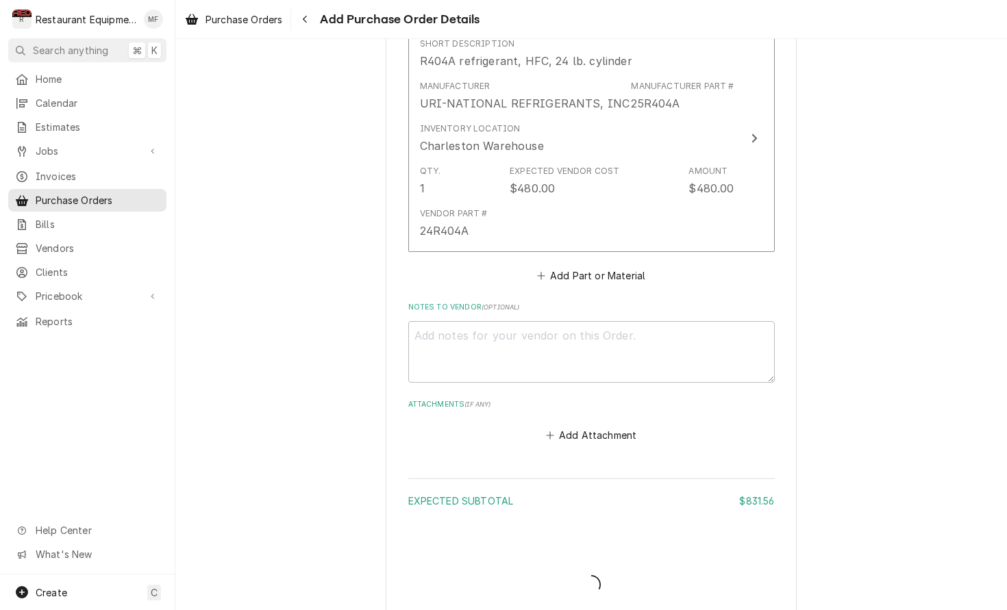
scroll to position [856, 0]
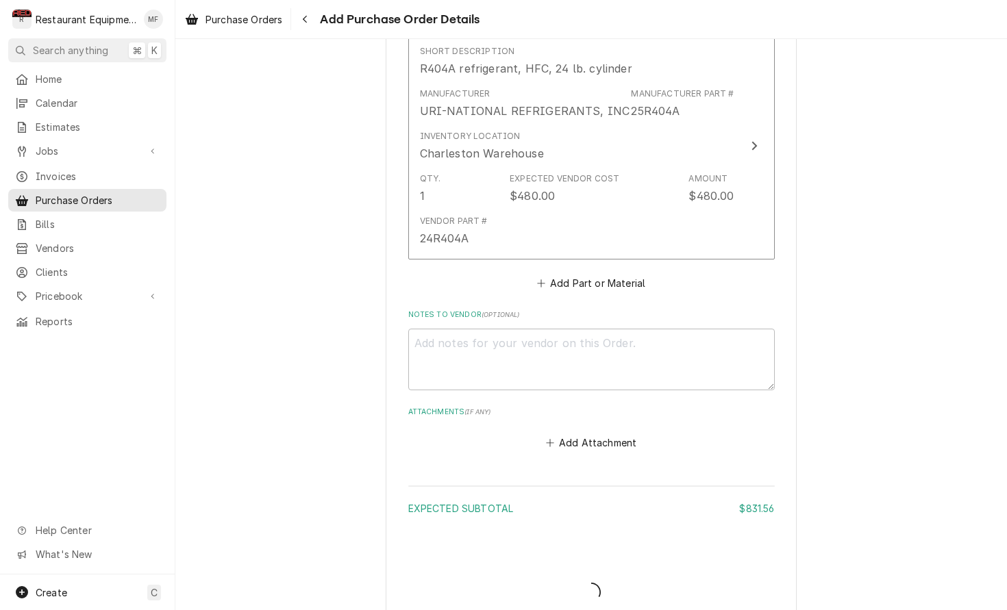
type textarea "x"
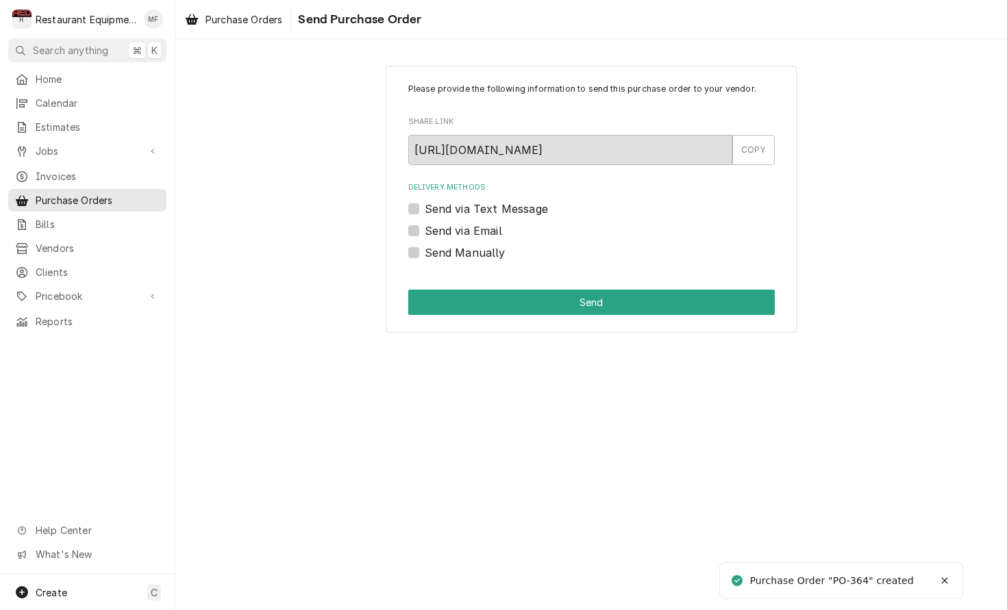
click at [425, 253] on label "Send Manually" at bounding box center [465, 252] width 81 height 16
click at [425, 253] on input "Send Manually" at bounding box center [608, 259] width 366 height 30
checkbox input "true"
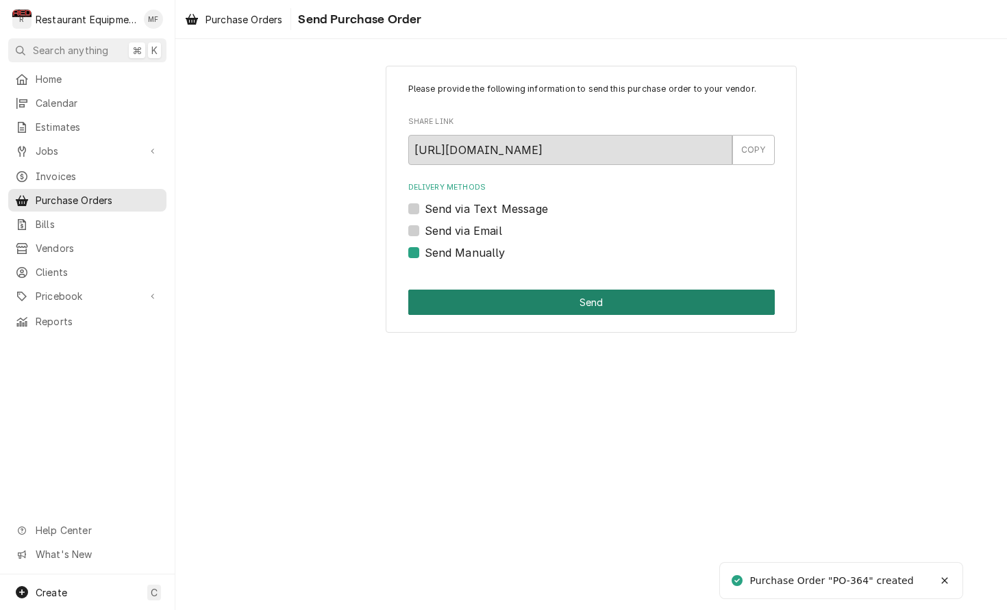
click at [525, 309] on button "Send" at bounding box center [591, 302] width 366 height 25
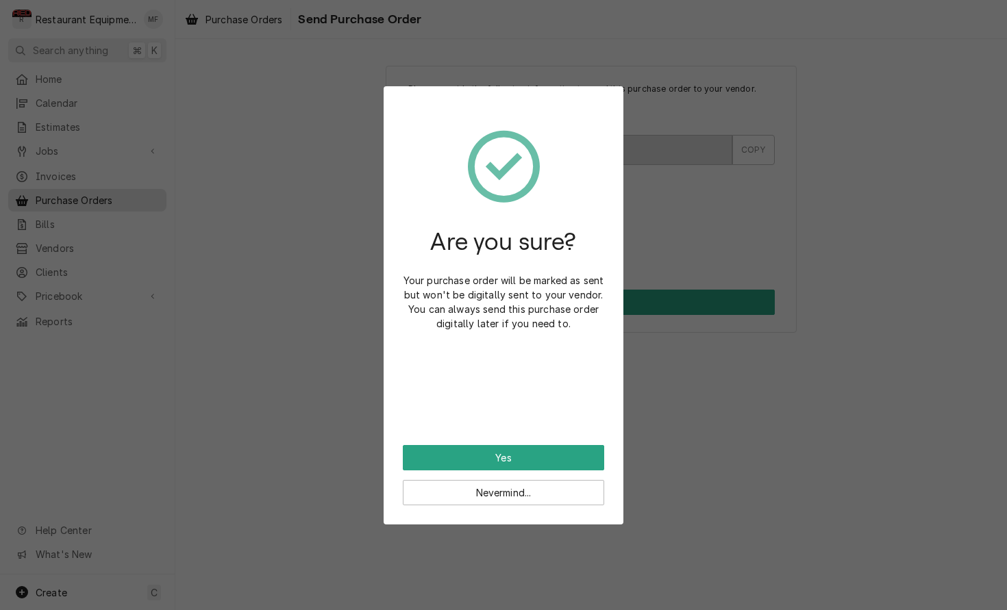
click at [564, 447] on button "Yes" at bounding box center [503, 457] width 201 height 25
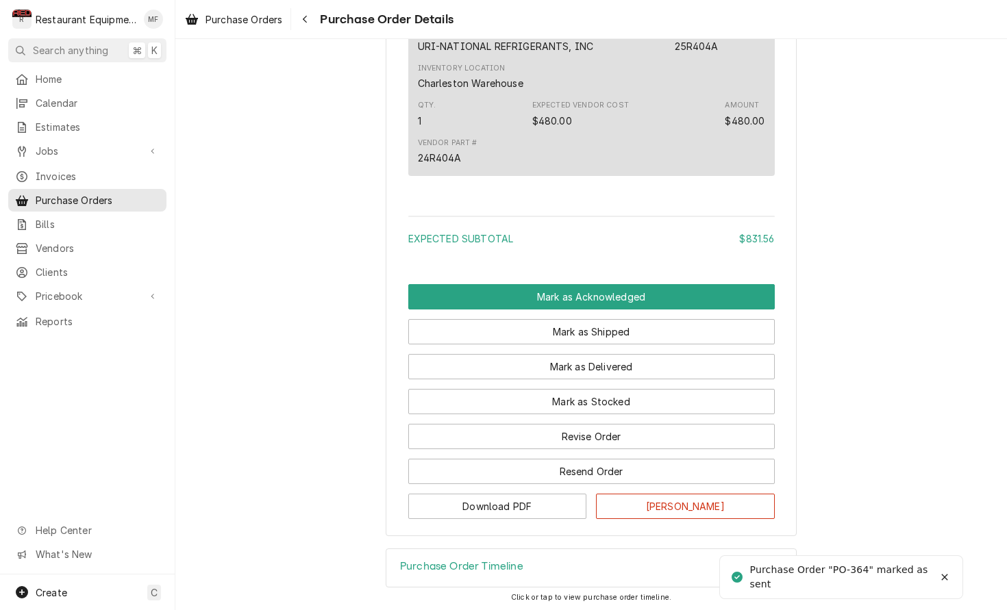
scroll to position [1085, 0]
click at [642, 410] on button "Mark as Stocked" at bounding box center [591, 400] width 366 height 25
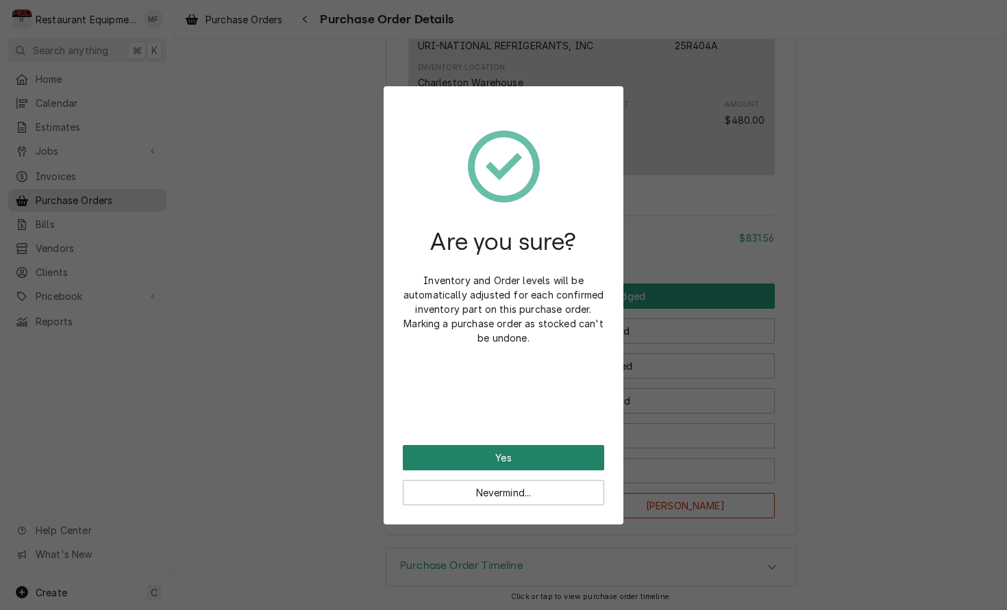
click at [577, 445] on button "Yes" at bounding box center [503, 457] width 201 height 25
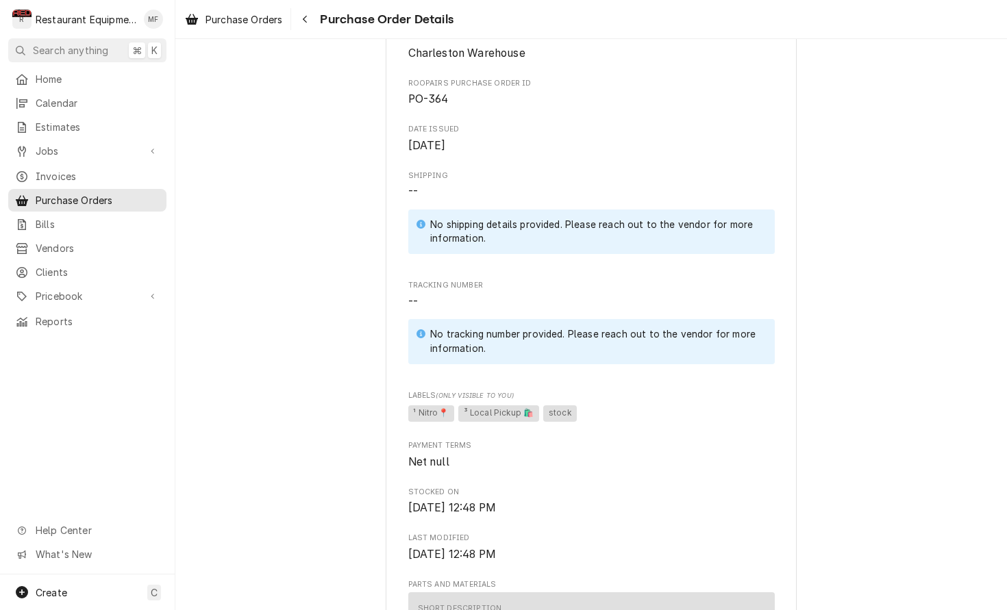
scroll to position [440, 0]
click at [307, 25] on div "Navigate back" at bounding box center [305, 19] width 14 height 14
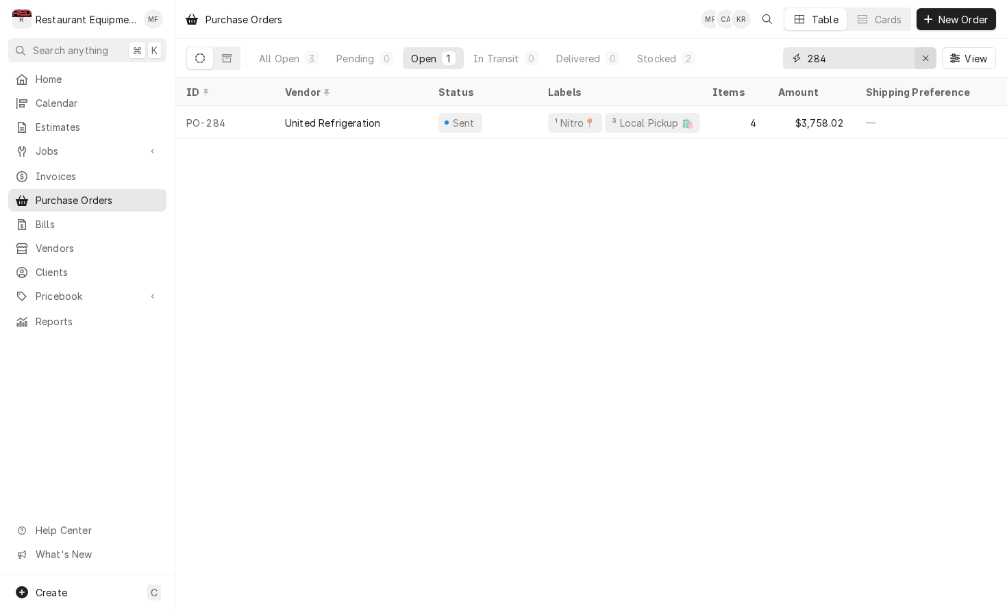
click at [926, 55] on icon "Erase input" at bounding box center [926, 58] width 8 height 10
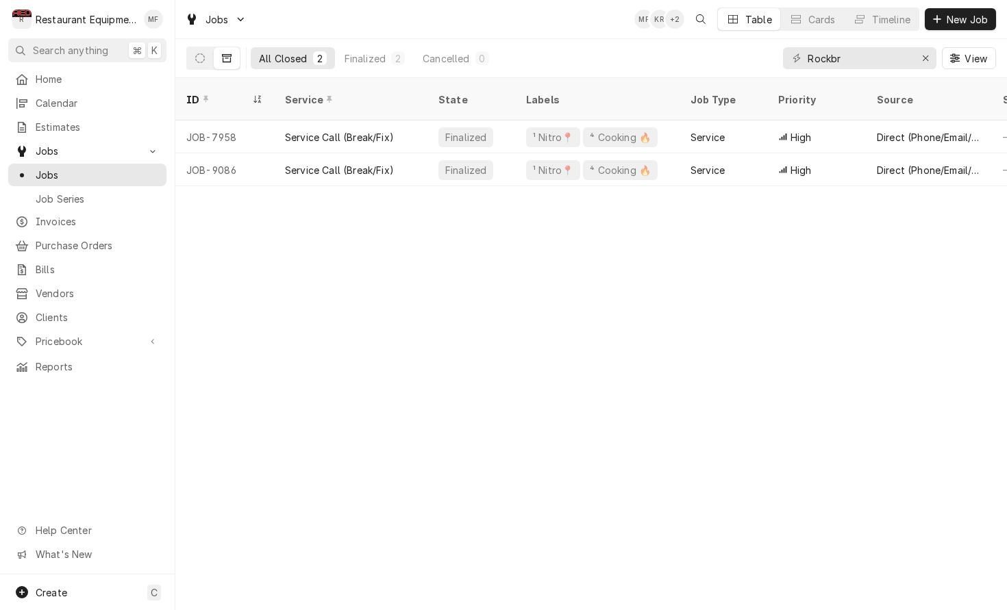
click at [765, 462] on div "ID Service State Labels Job Type Priority Source Source ID Techs Date Received …" at bounding box center [590, 344] width 831 height 532
click at [877, 54] on input "Rockbr" at bounding box center [858, 58] width 103 height 22
click at [877, 55] on input "Rockbr" at bounding box center [858, 58] width 103 height 22
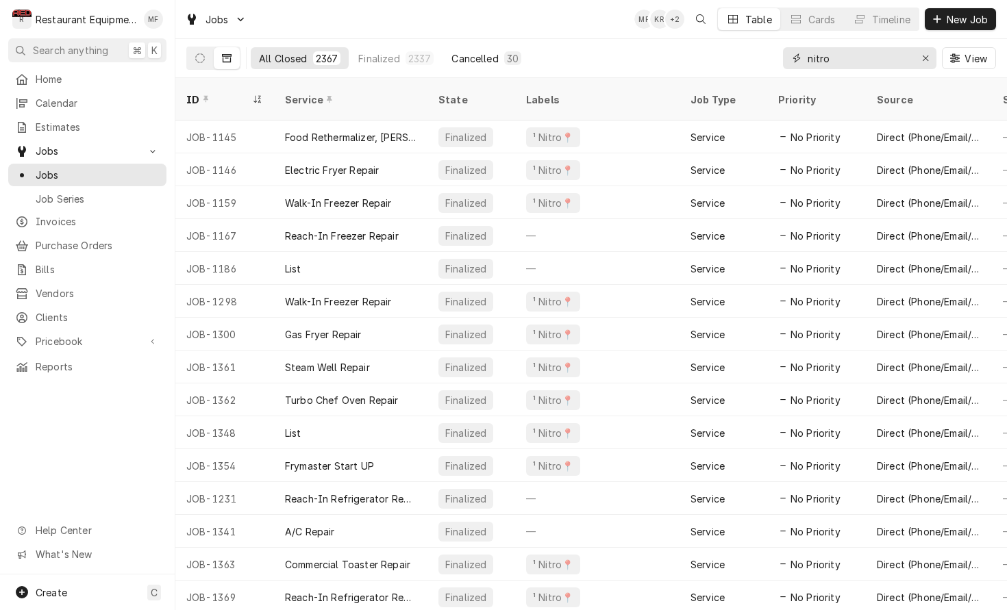
type input "nitro"
click at [448, 50] on button "Cancelled 30" at bounding box center [486, 58] width 86 height 22
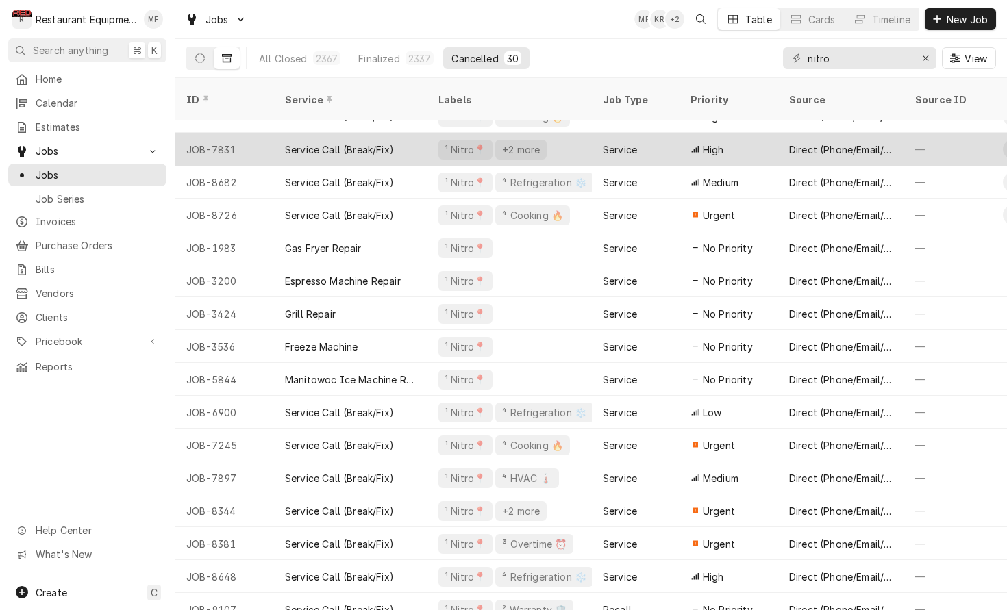
scroll to position [480, 0]
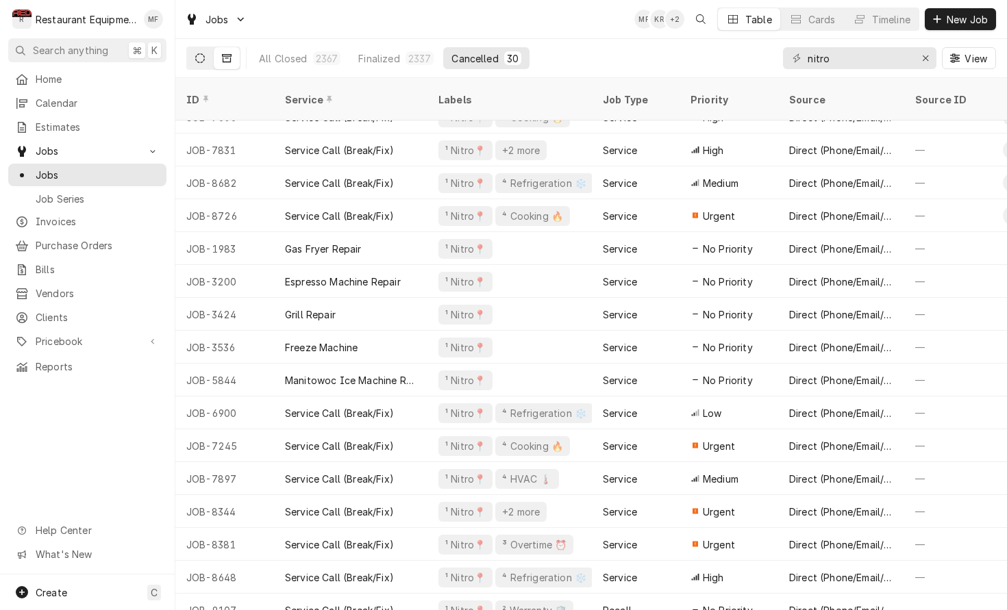
click at [206, 53] on button "Dynamic Content Wrapper" at bounding box center [200, 58] width 26 height 22
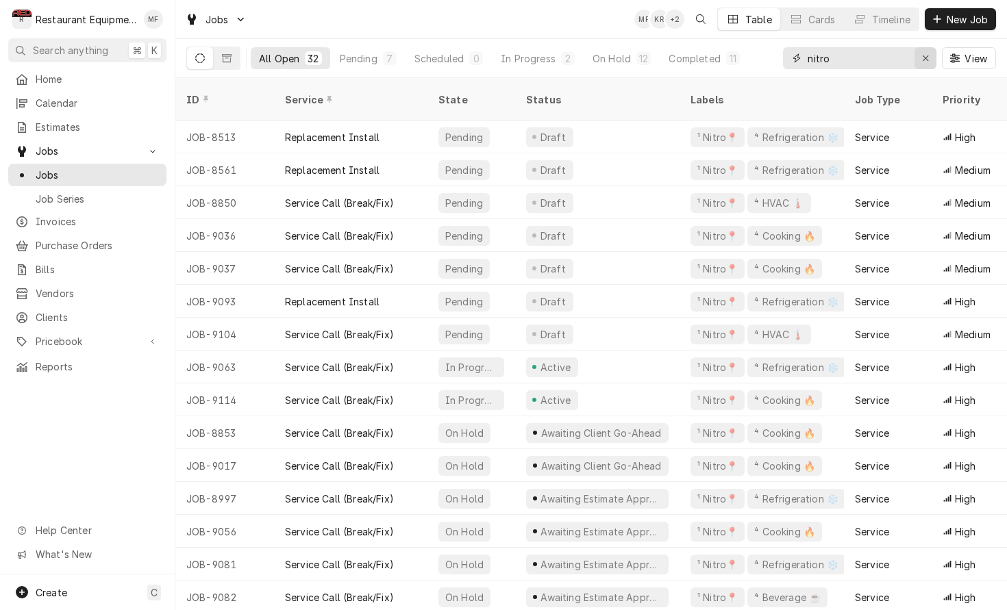
click at [920, 55] on div "Erase input" at bounding box center [925, 58] width 14 height 14
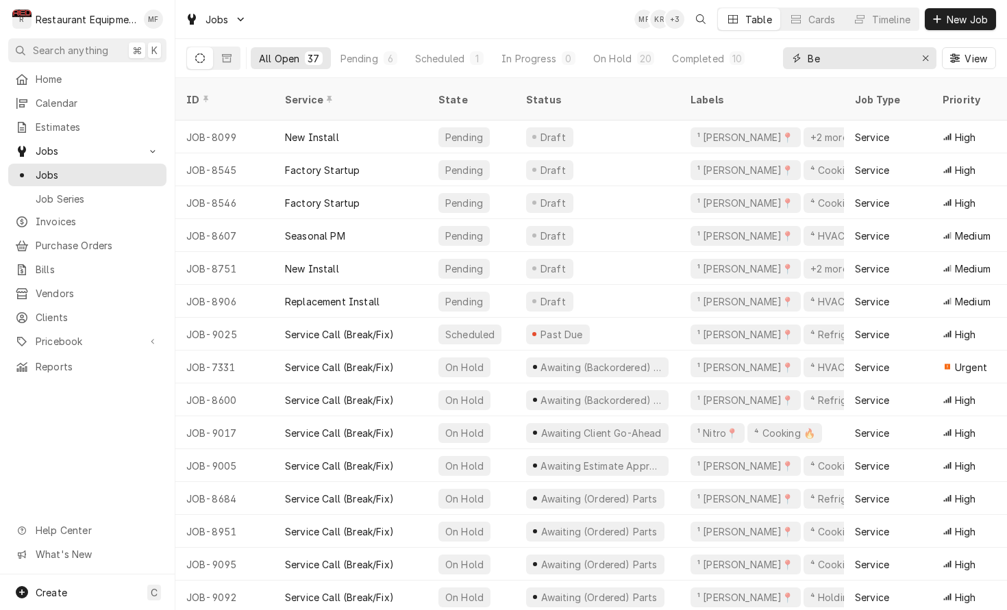
type input "B"
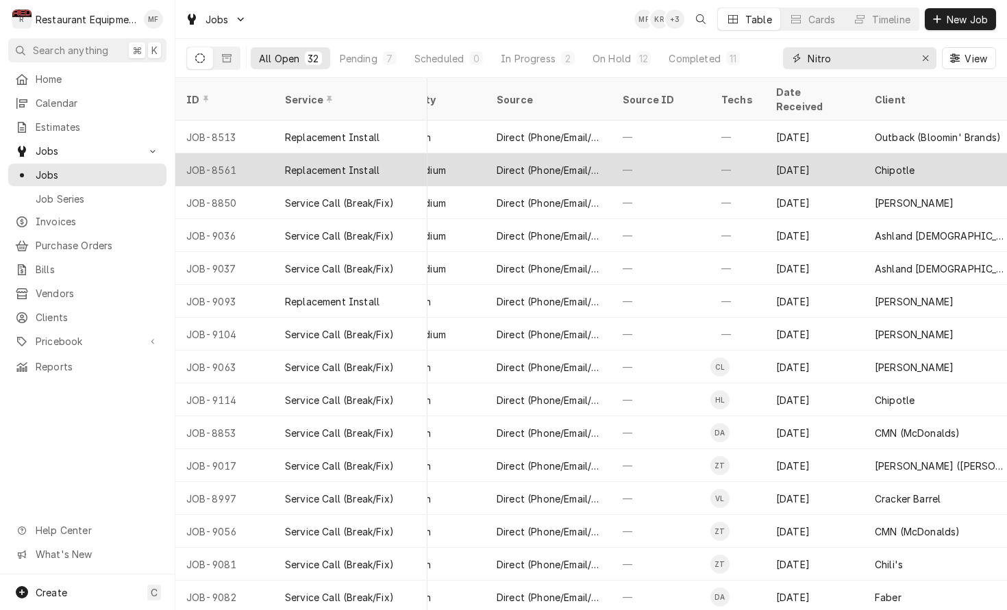
scroll to position [0, 544]
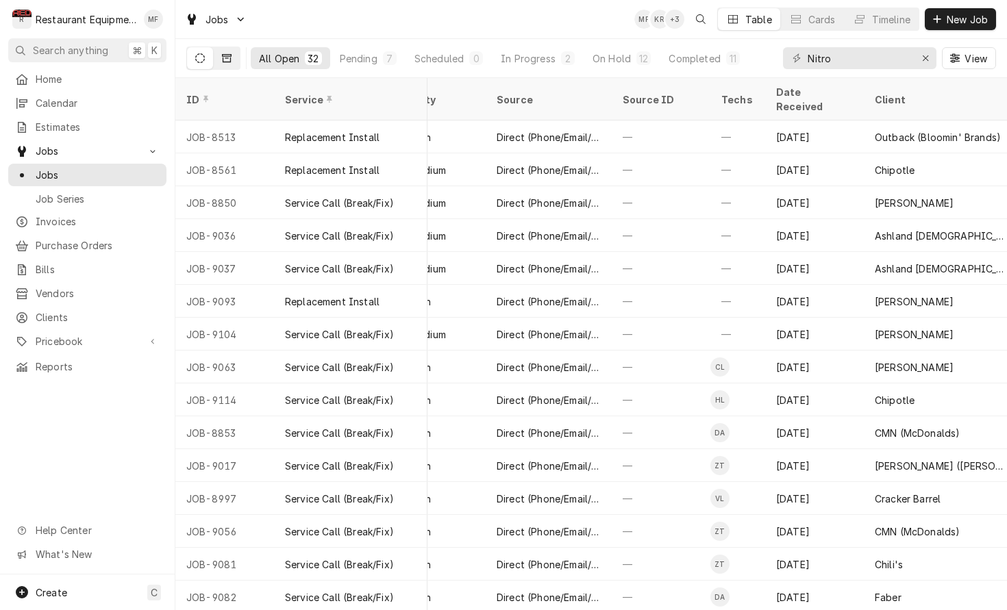
click at [224, 56] on icon "Dynamic Content Wrapper" at bounding box center [227, 58] width 10 height 8
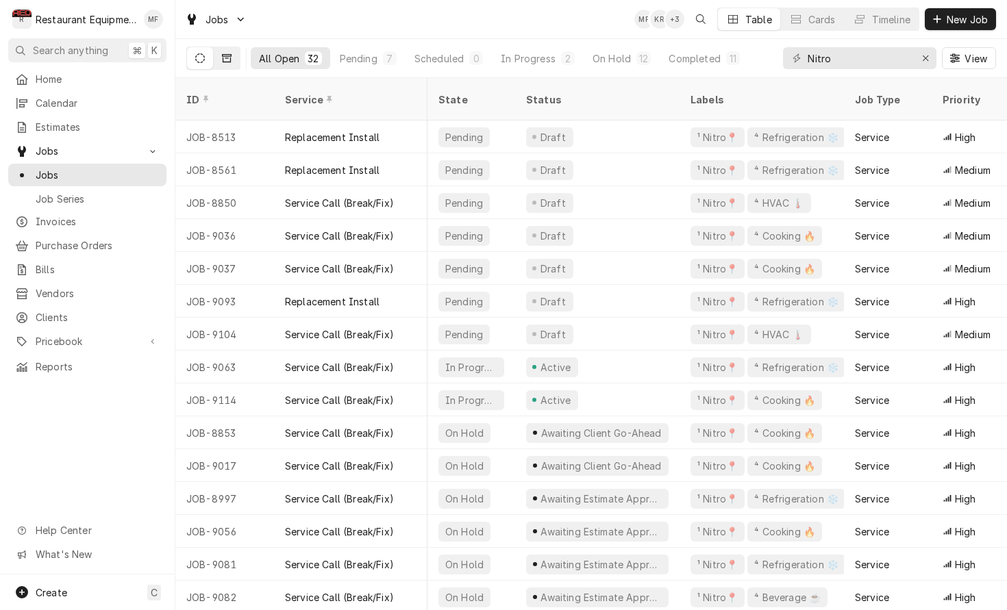
click at [224, 56] on icon "Dynamic Content Wrapper" at bounding box center [227, 58] width 10 height 8
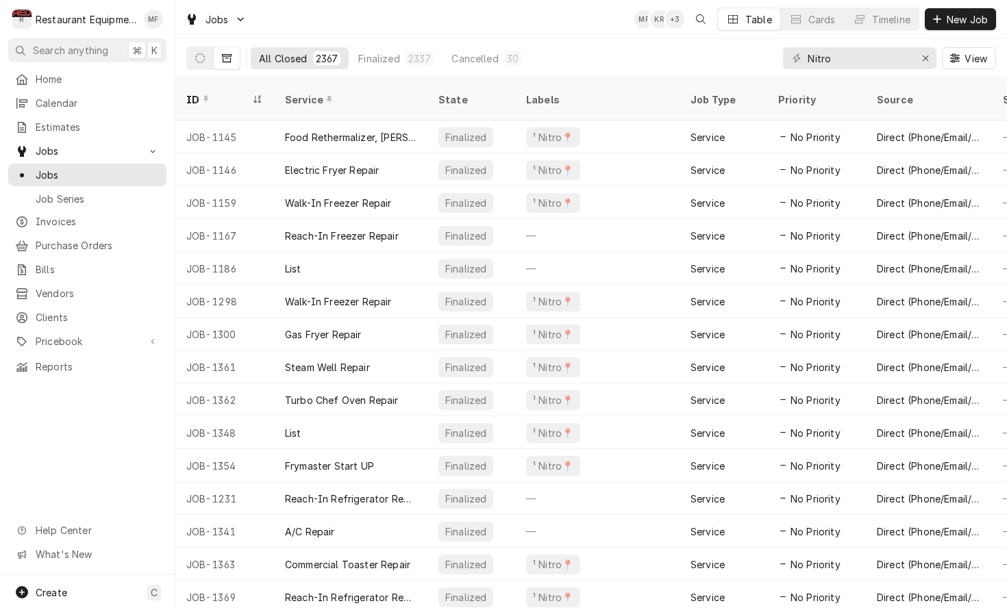
click at [876, 71] on div "Nitro View" at bounding box center [889, 58] width 213 height 38
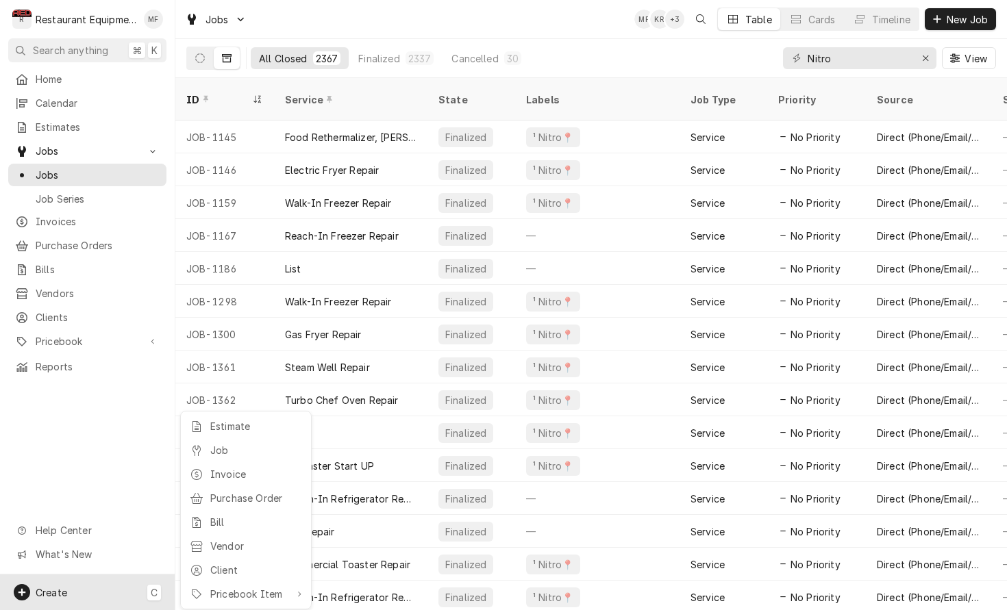
drag, startPoint x: 869, startPoint y: 78, endPoint x: 867, endPoint y: 64, distance: 14.5
click at [869, 77] on html "R Restaurant Equipment Diagnostics MF Search anything ⌘ K Home Calendar Estimat…" at bounding box center [503, 305] width 1007 height 610
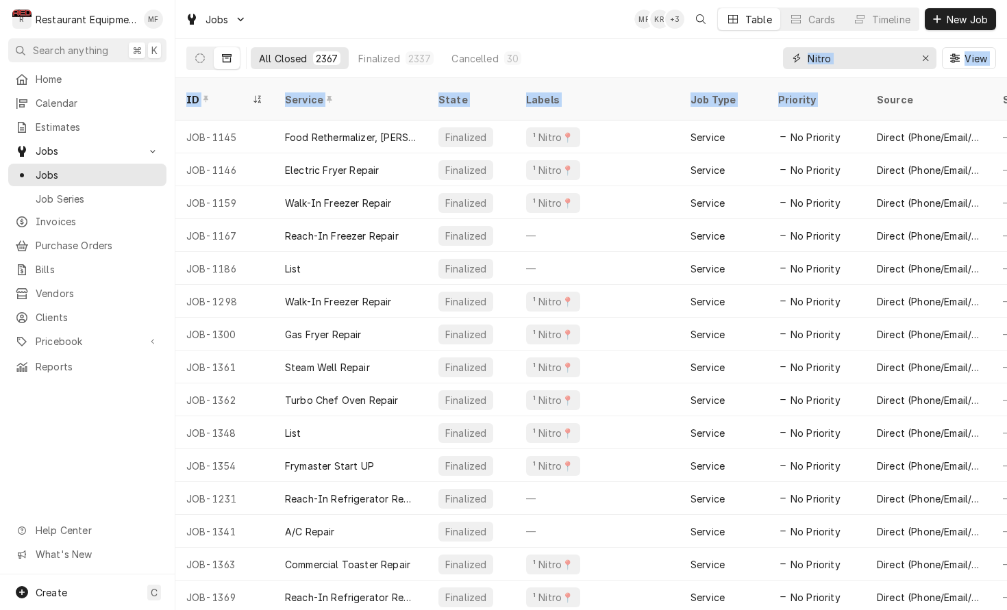
click at [867, 63] on input "Nitro" at bounding box center [858, 58] width 103 height 22
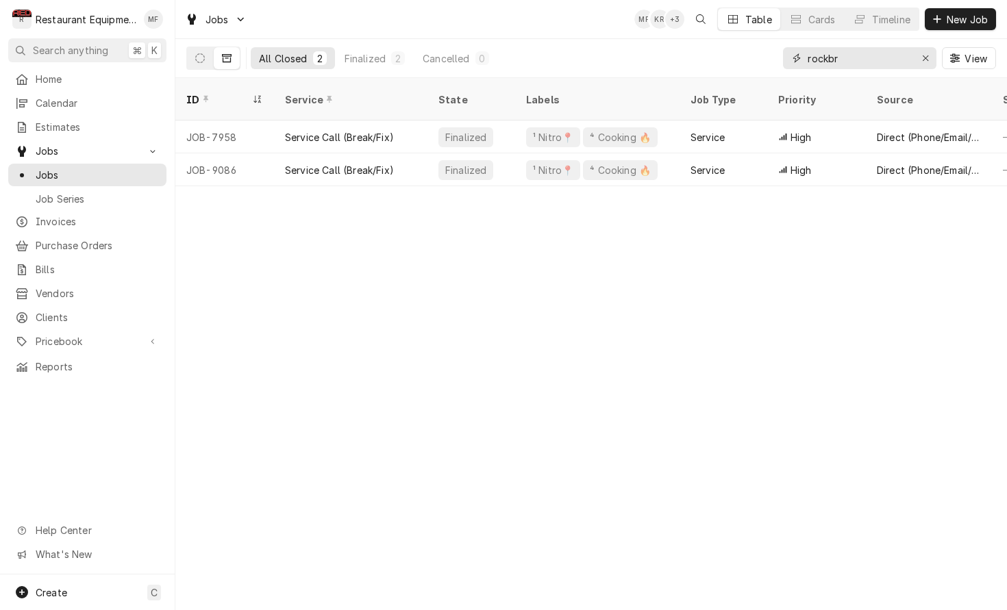
type input "rocker"
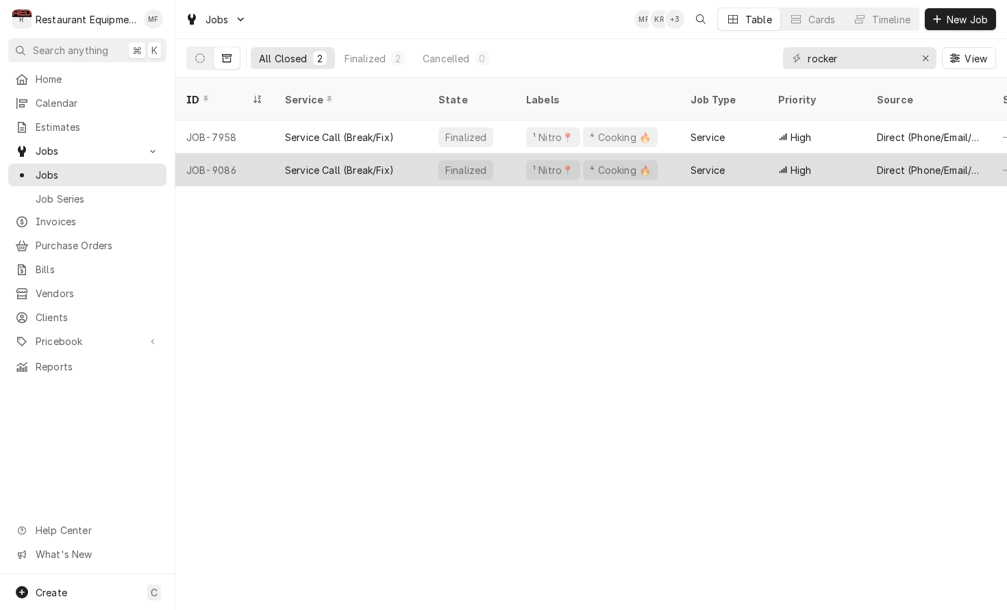
drag, startPoint x: 867, startPoint y: 63, endPoint x: 696, endPoint y: 151, distance: 192.0
click at [696, 163] on div "Service" at bounding box center [707, 170] width 34 height 14
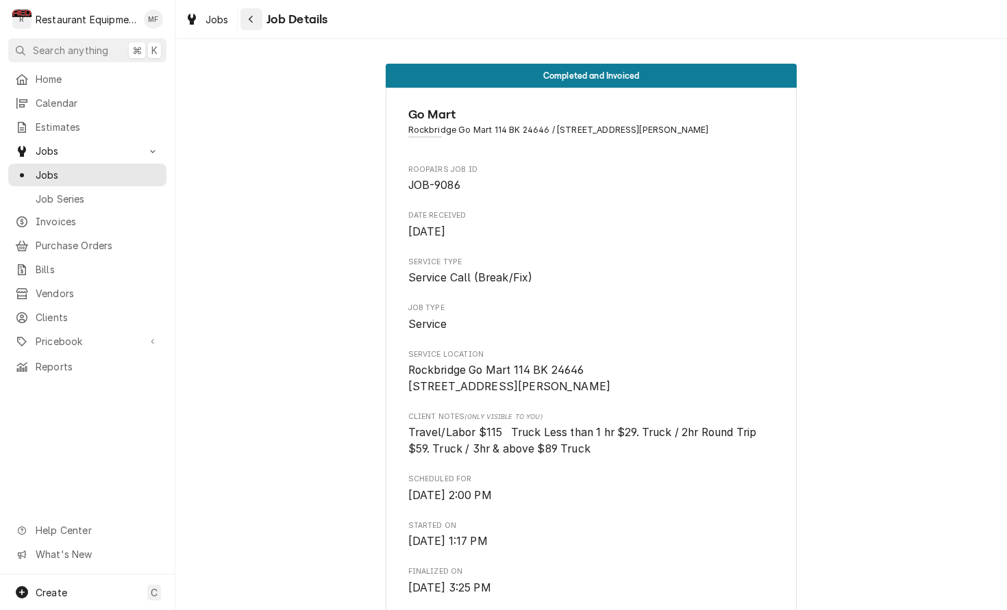
click at [241, 12] on button "Navigate back" at bounding box center [251, 19] width 22 height 22
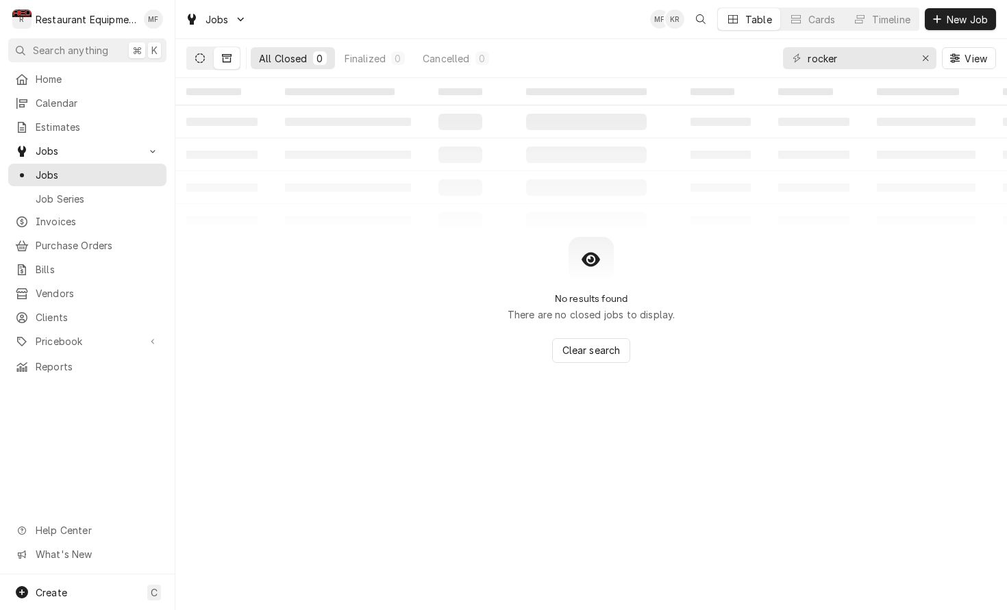
click at [192, 53] on button "Dynamic Content Wrapper" at bounding box center [200, 58] width 26 height 22
click at [922, 60] on icon "Erase input" at bounding box center [924, 57] width 5 height 5
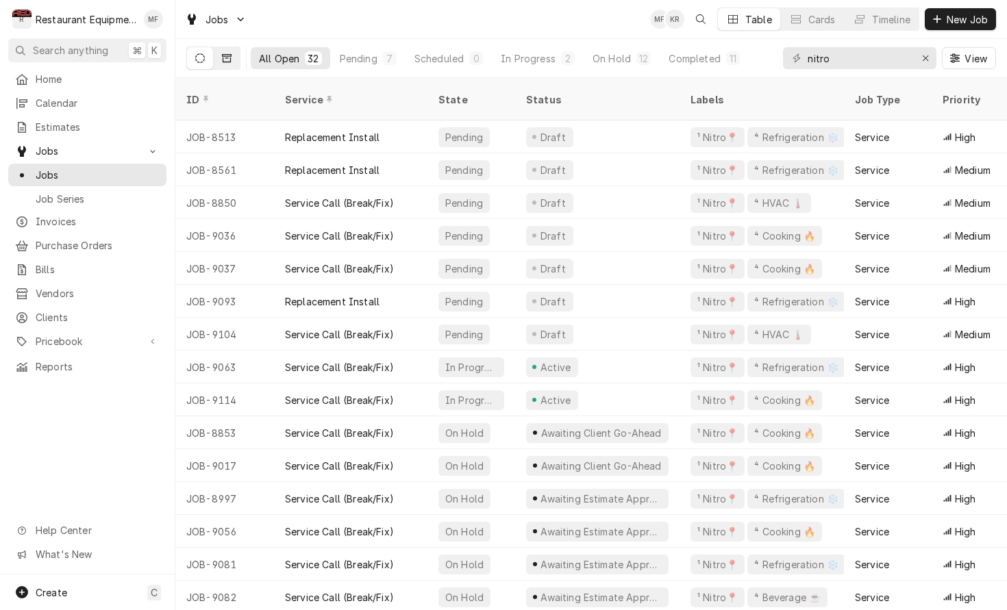
click at [234, 63] on button "Dynamic Content Wrapper" at bounding box center [227, 58] width 26 height 22
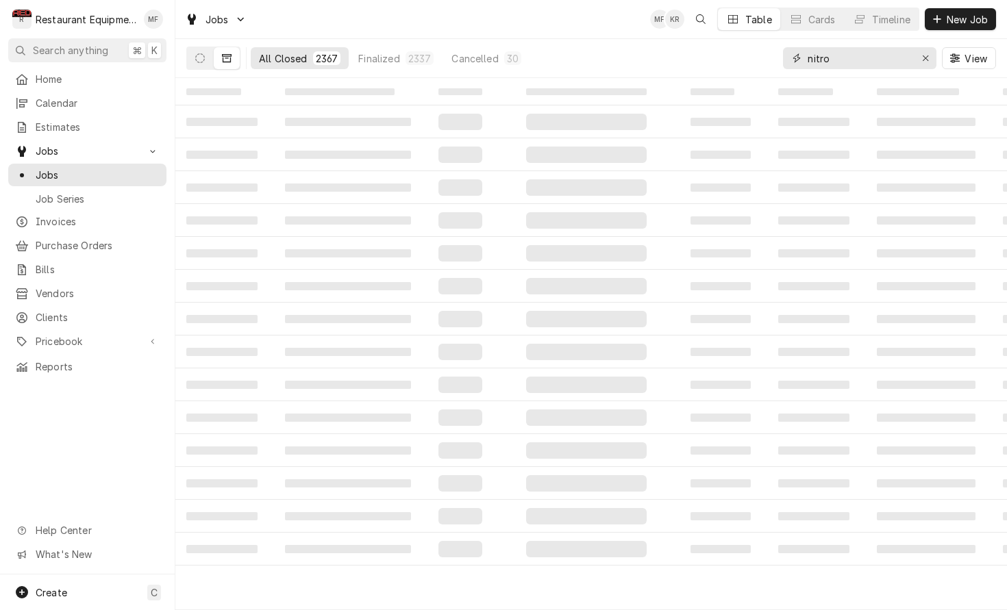
click at [851, 60] on input "nitro" at bounding box center [858, 58] width 103 height 22
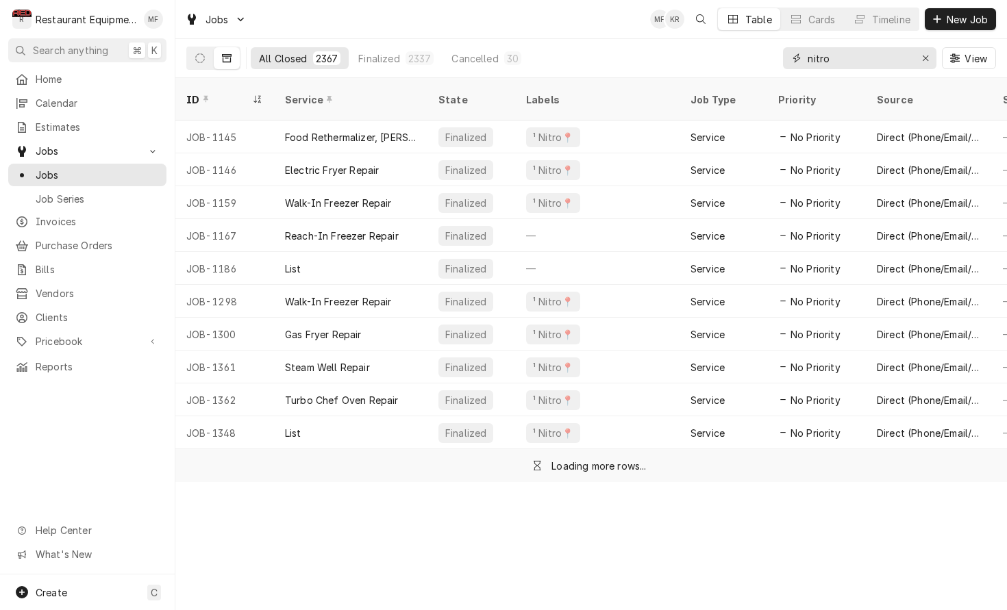
scroll to position [0, 1]
click at [851, 60] on input "nitro" at bounding box center [858, 58] width 103 height 22
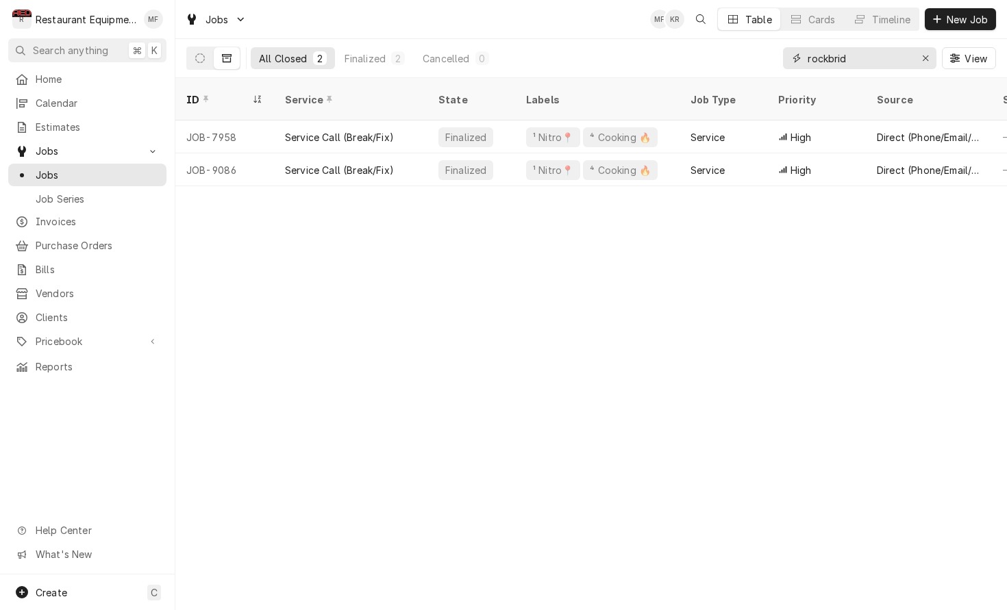
type input "rockbrid"
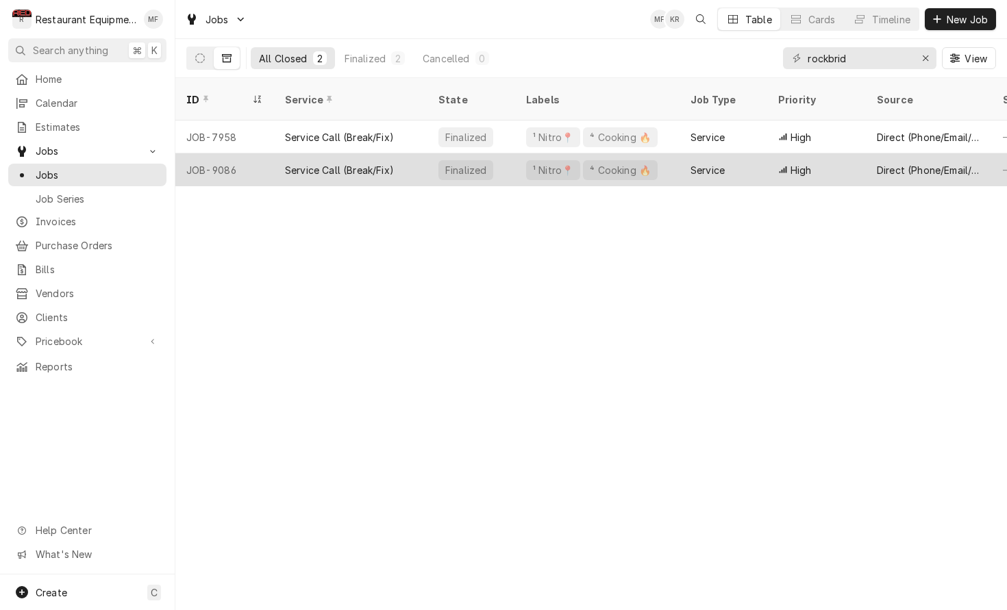
drag, startPoint x: 850, startPoint y: 60, endPoint x: 742, endPoint y: 155, distance: 144.1
click at [742, 155] on div "Service" at bounding box center [723, 169] width 88 height 33
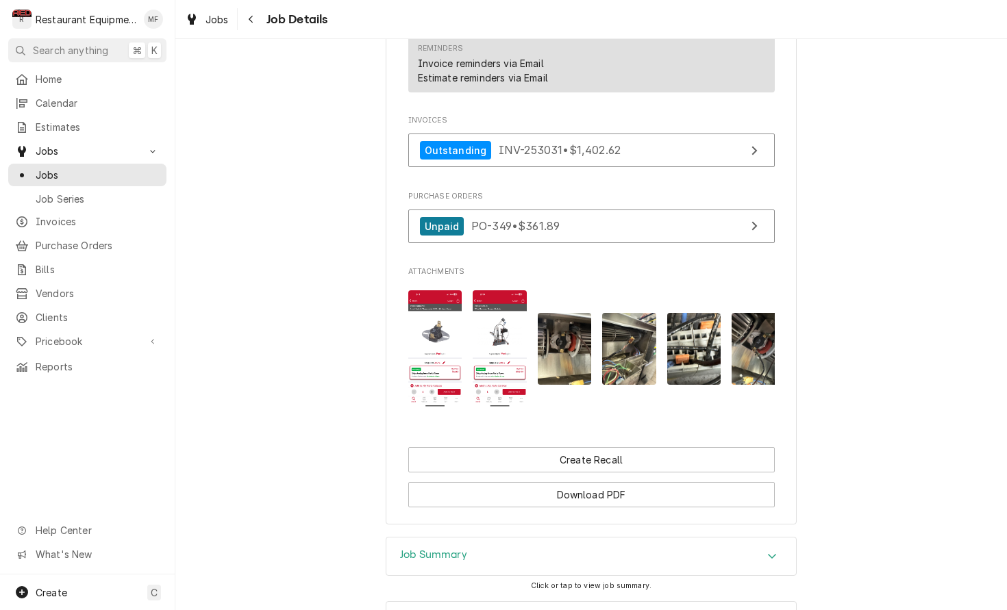
scroll to position [1042, 0]
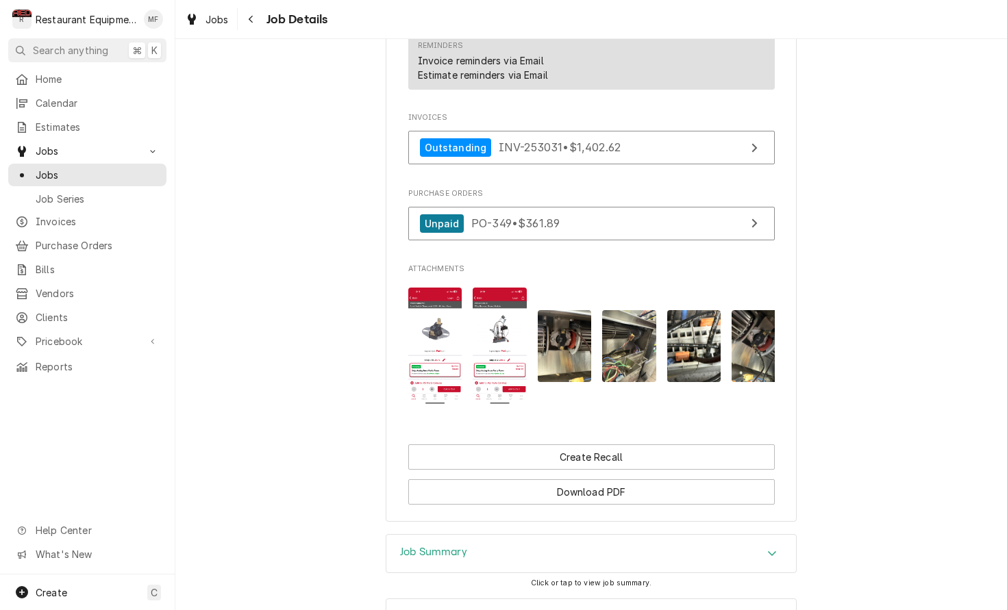
click at [501, 342] on img "Attachments" at bounding box center [500, 346] width 54 height 117
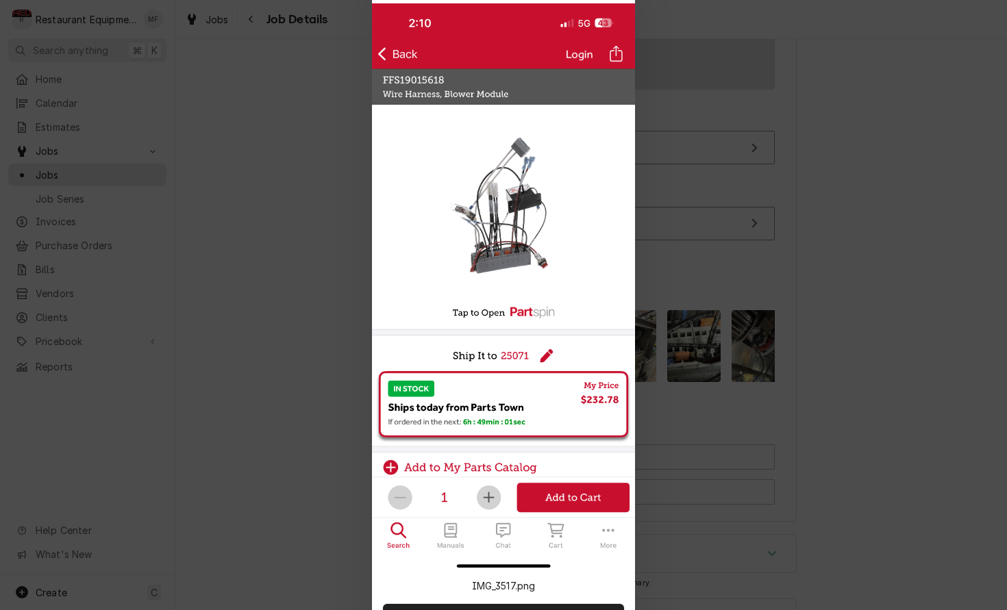
click at [321, 290] on div at bounding box center [503, 305] width 1007 height 610
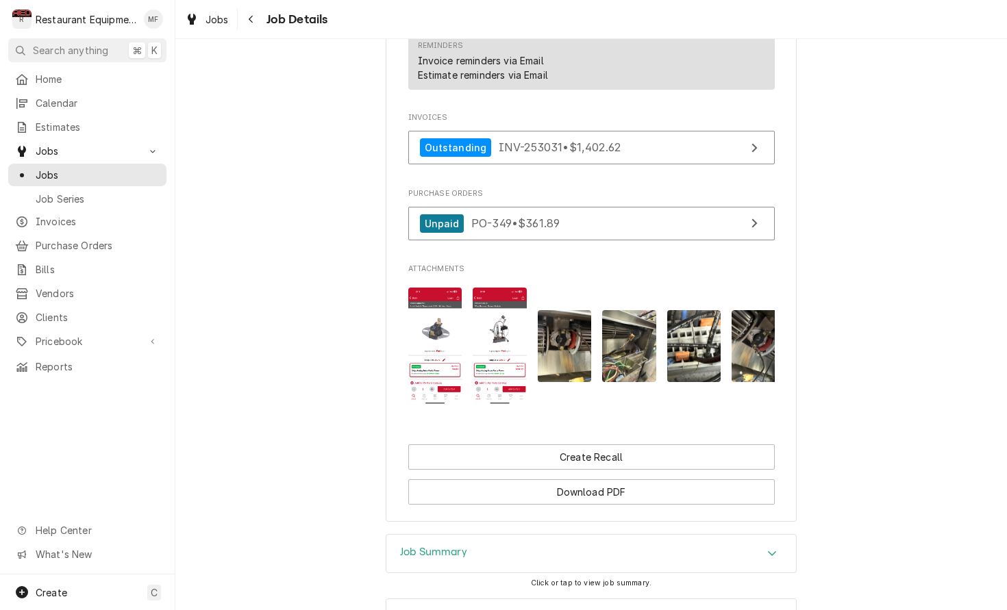
scroll to position [1036, 0]
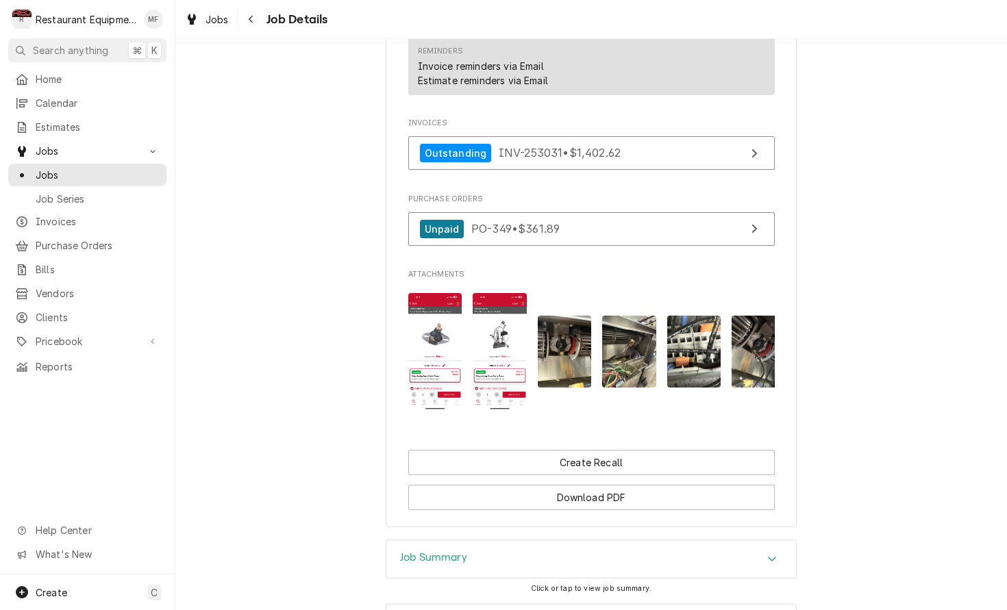
click at [435, 317] on img "Attachments" at bounding box center [435, 351] width 54 height 117
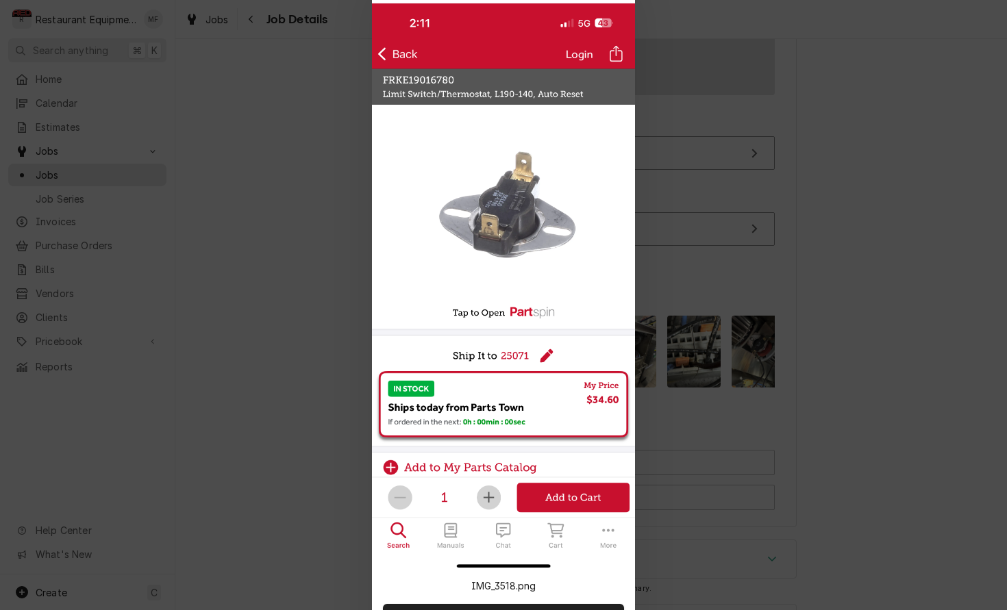
click at [331, 244] on div at bounding box center [503, 305] width 1007 height 610
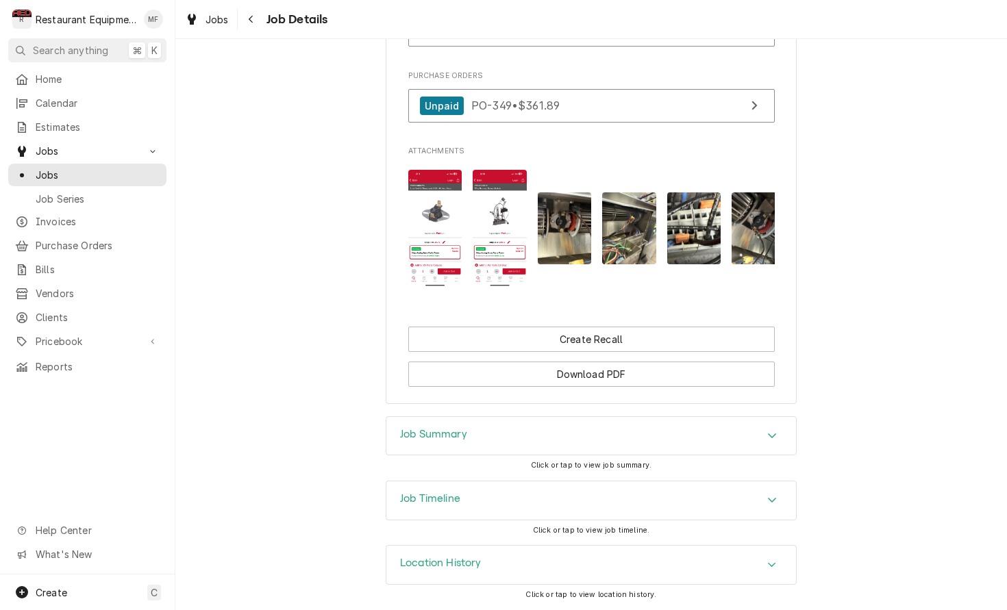
scroll to position [1164, 0]
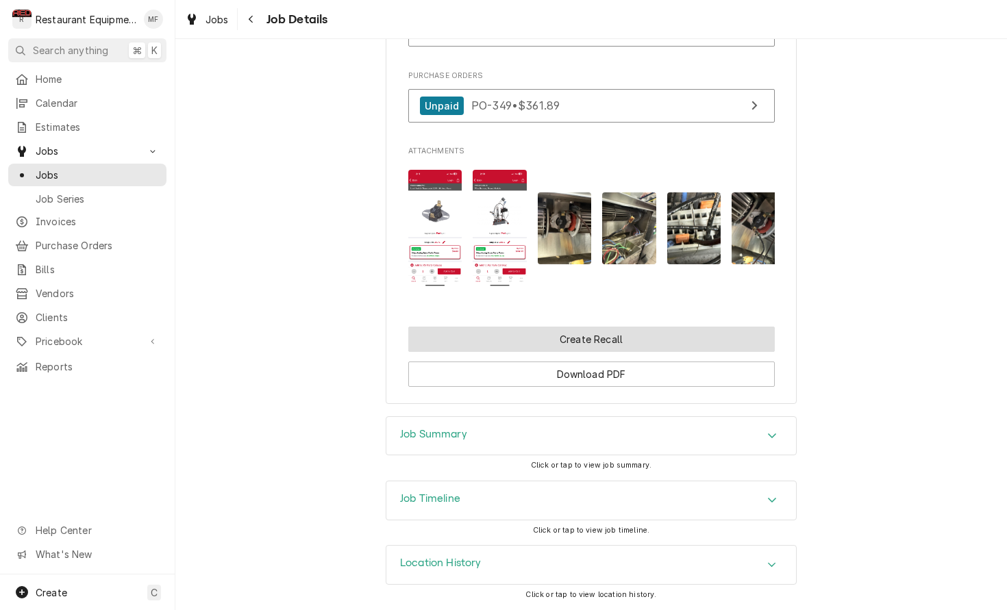
click at [698, 338] on button "Create Recall" at bounding box center [591, 339] width 366 height 25
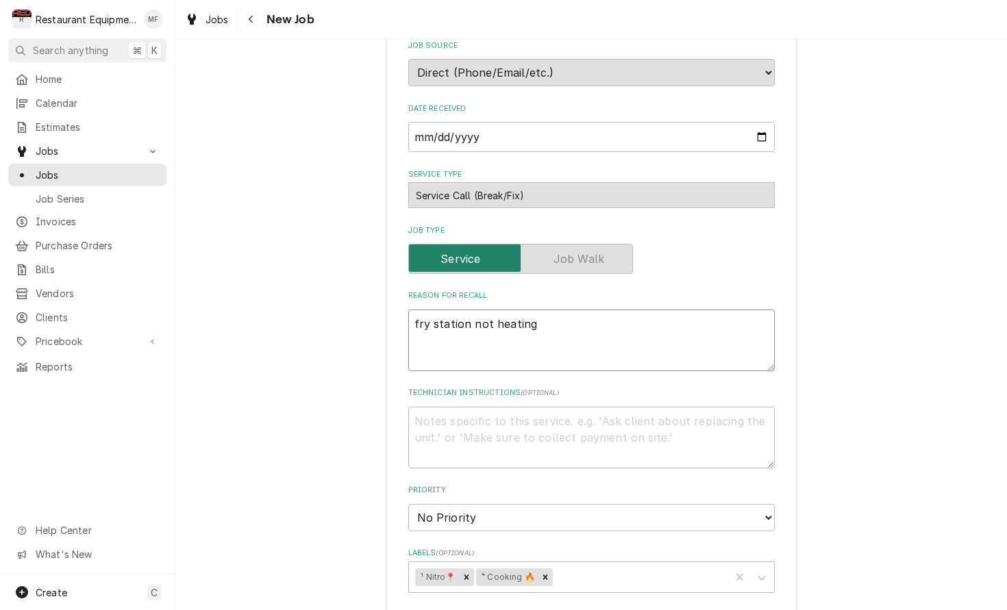
click at [636, 327] on textarea "fry station not heating" at bounding box center [591, 341] width 366 height 62
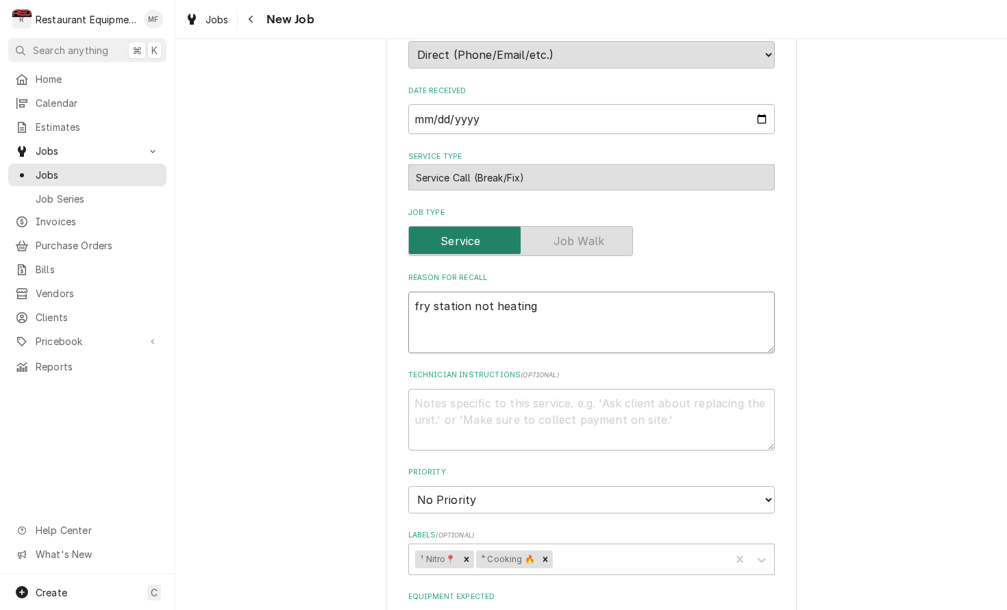
scroll to position [343, 0]
type textarea "x"
type textarea "fry station not heating"
type textarea "x"
type textarea "fry station not heating"
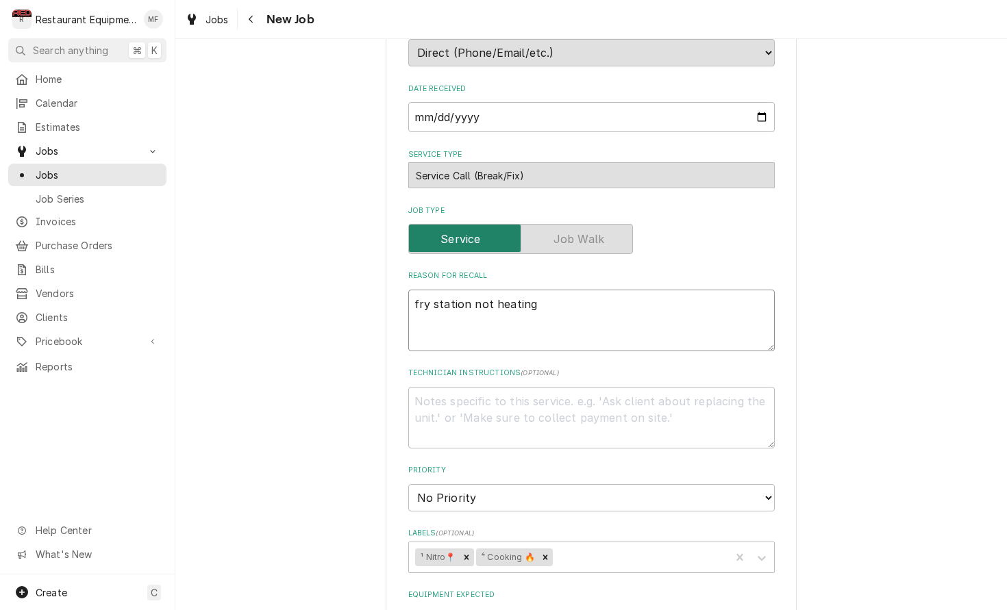
type textarea "x"
type textarea "fry station not heating 1"
type textarea "x"
type textarea "fry station not heating 10"
type textarea "x"
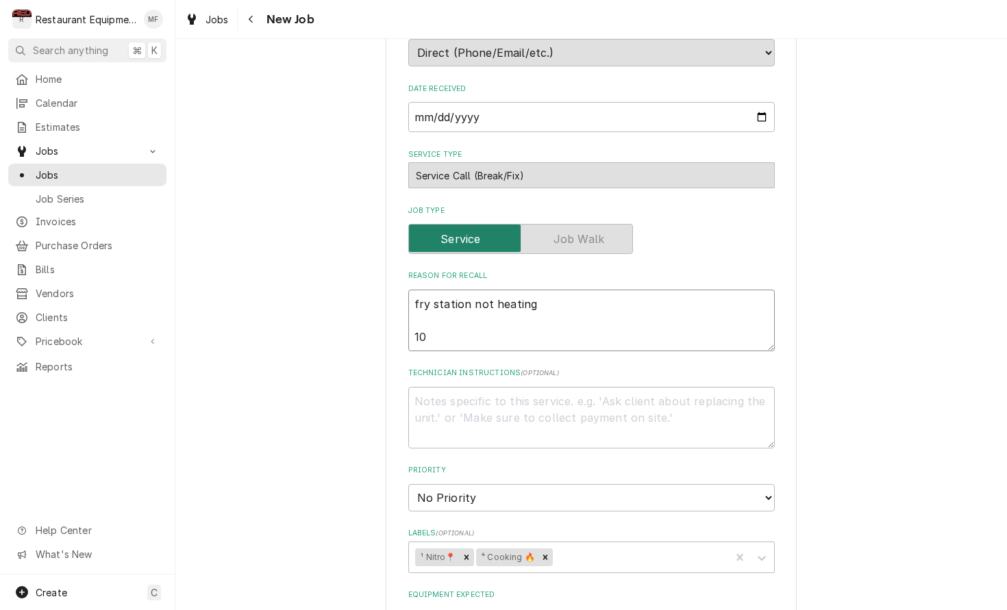
type textarea "fry station not heating 10/"
type textarea "x"
type textarea "fry station not heating 10/3"
type textarea "x"
type textarea "fry station not heating 10/3"
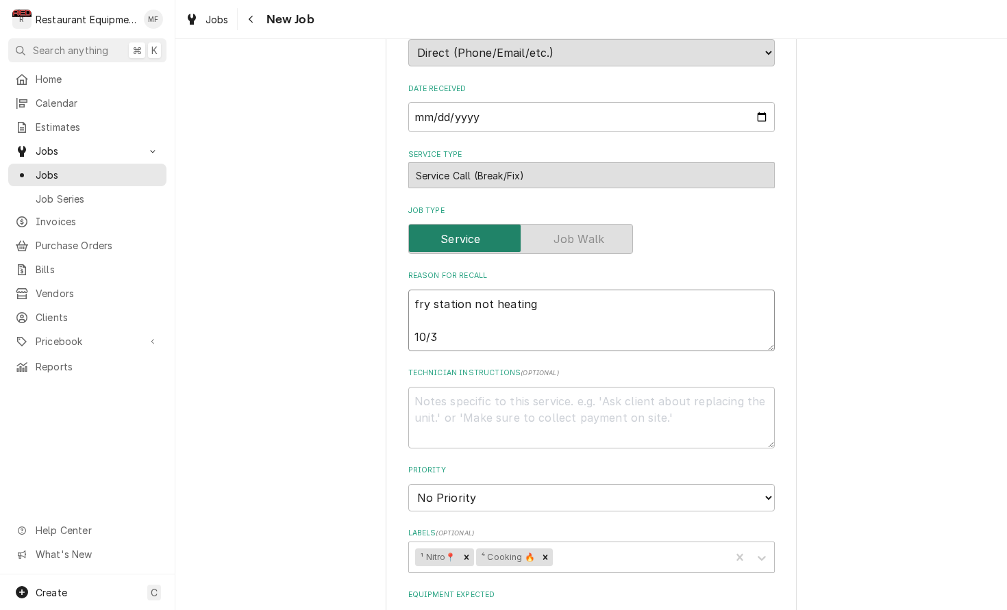
click at [549, 327] on textarea "fry station not heating 10/3" at bounding box center [591, 321] width 366 height 62
paste textarea "Rockbridge Go BK fry station is not getting warm again but is hot to the touch …"
type textarea "x"
type textarea "fry station not heating 10/3Rockbridge Go BK fry station is not getting warm ag…"
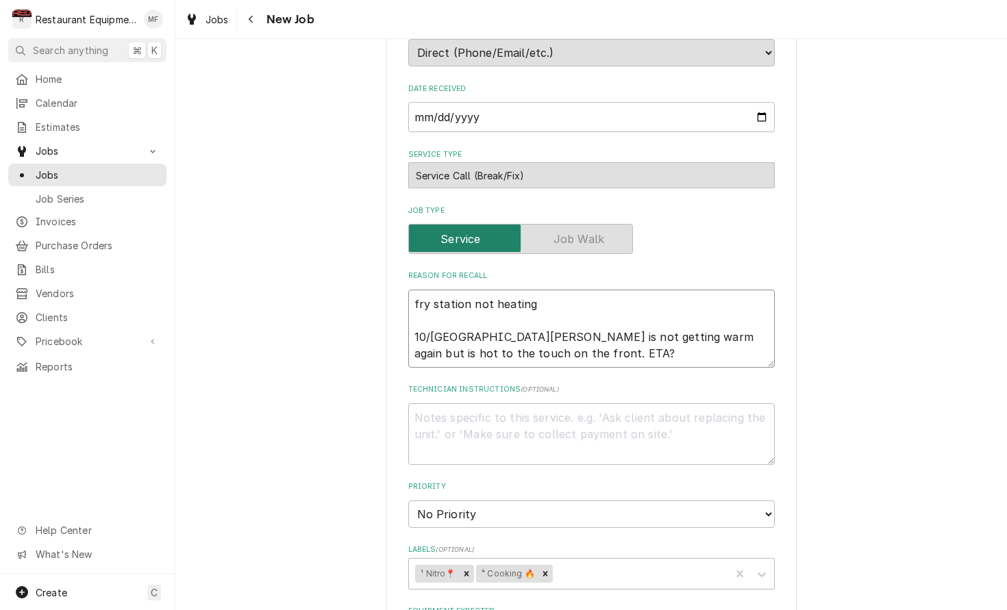
drag, startPoint x: 438, startPoint y: 318, endPoint x: 536, endPoint y: 316, distance: 97.3
click at [536, 316] on textarea "fry station not heating 10/3Rockbridge Go BK fry station is not getting warm ag…" at bounding box center [591, 329] width 366 height 78
type textarea "x"
type textarea "fry station not heating 10/3fry station is not getting warm again but is hot to…"
type textarea "x"
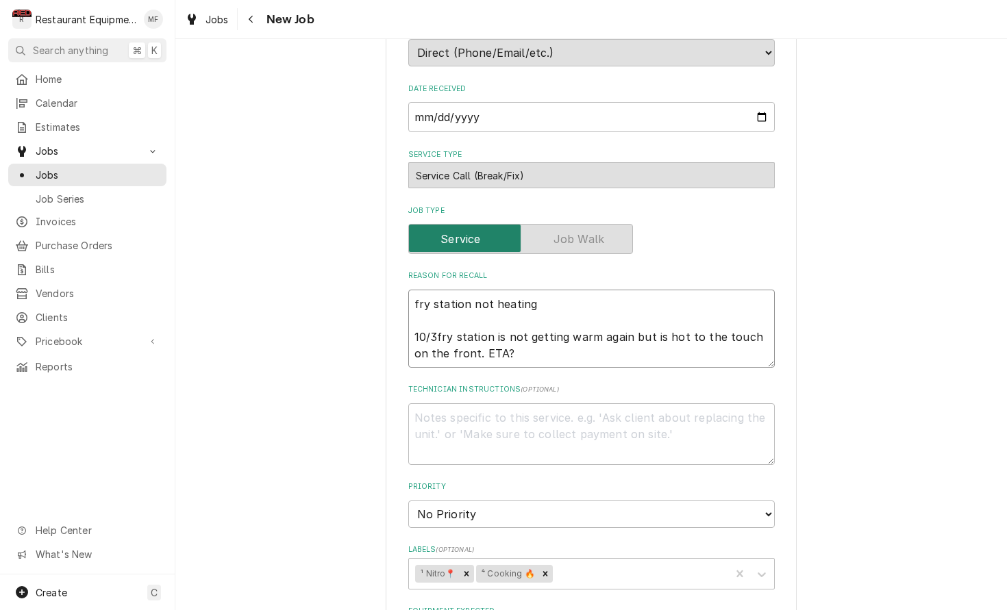
type textarea "fry station not heating 10/3 fry station is not getting warm again but is hot t…"
drag, startPoint x: 499, startPoint y: 341, endPoint x: 462, endPoint y: 342, distance: 37.0
click at [462, 342] on textarea "fry station not heating 10/3 fry station is not getting warm again but is hot t…" at bounding box center [591, 329] width 366 height 78
type textarea "x"
type textarea "fry station not heating 10/3 fry station is not getting warm again but is hot t…"
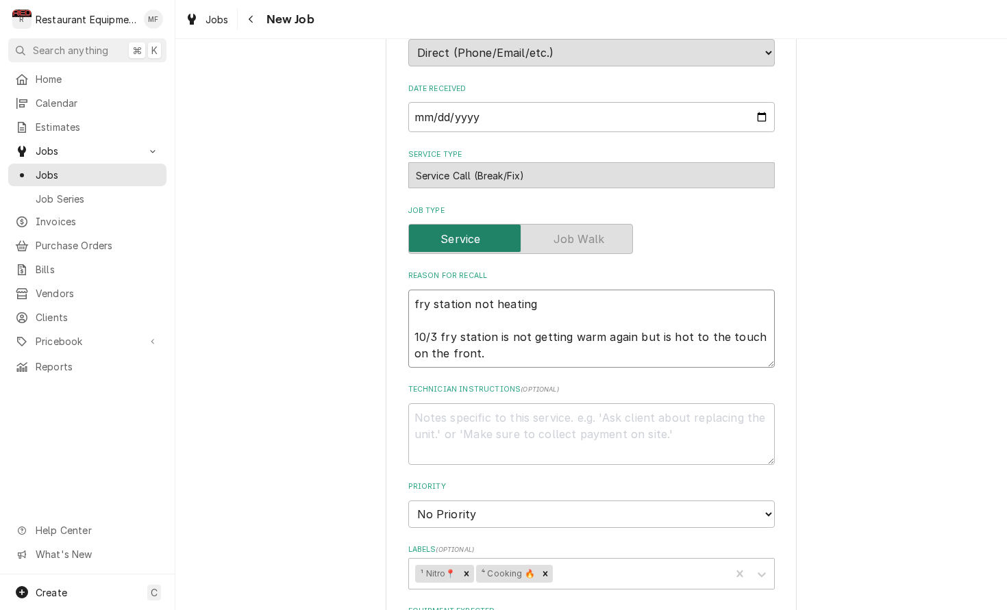
type textarea "x"
type textarea "fry station not heating 10/3 fry station is not getting warm again but is hot t…"
click at [818, 369] on div "Please provide the following information to create a job: Client Details Client…" at bounding box center [590, 424] width 831 height 1428
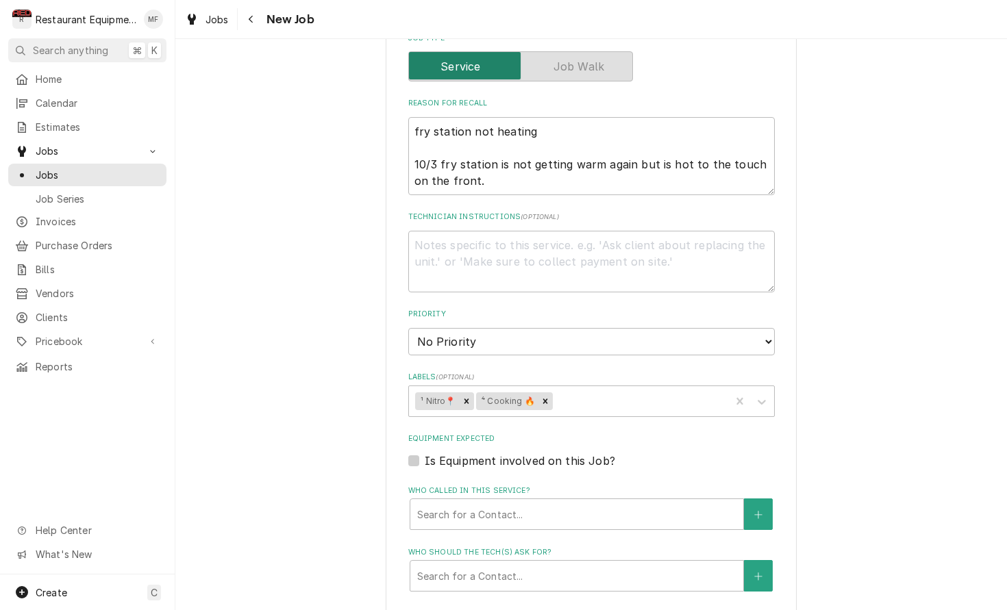
scroll to position [516, 0]
select select "2"
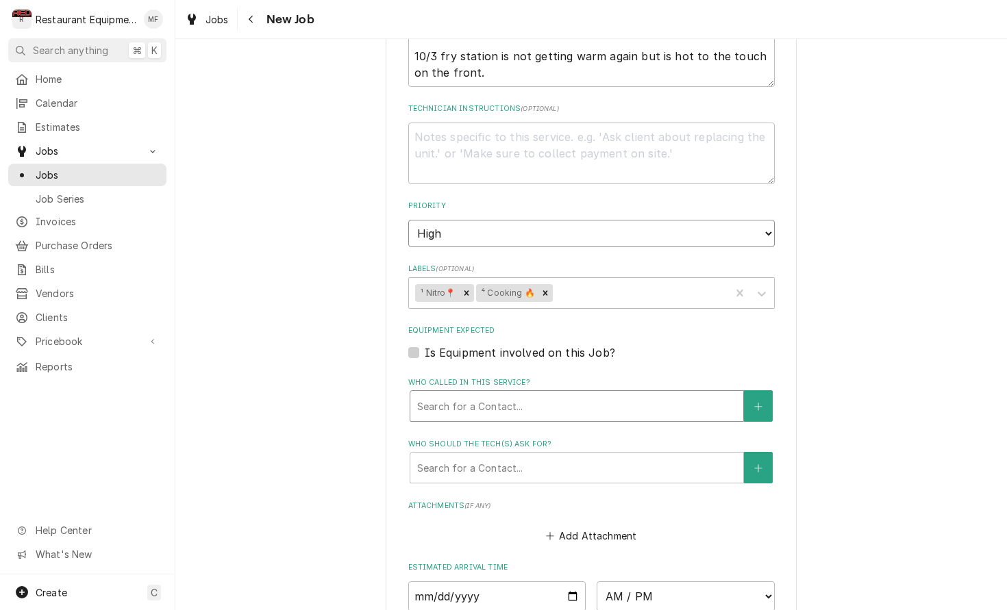
type textarea "x"
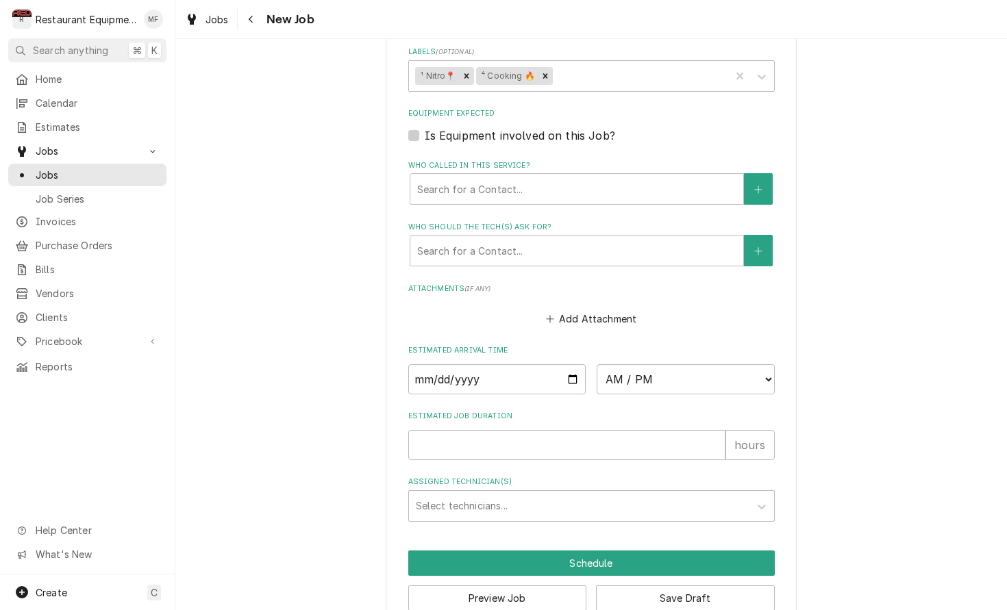
scroll to position [840, 0]
click at [507, 365] on input "Date" at bounding box center [497, 380] width 178 height 30
type input "2025-10-04"
type textarea "x"
select select "15:30:00"
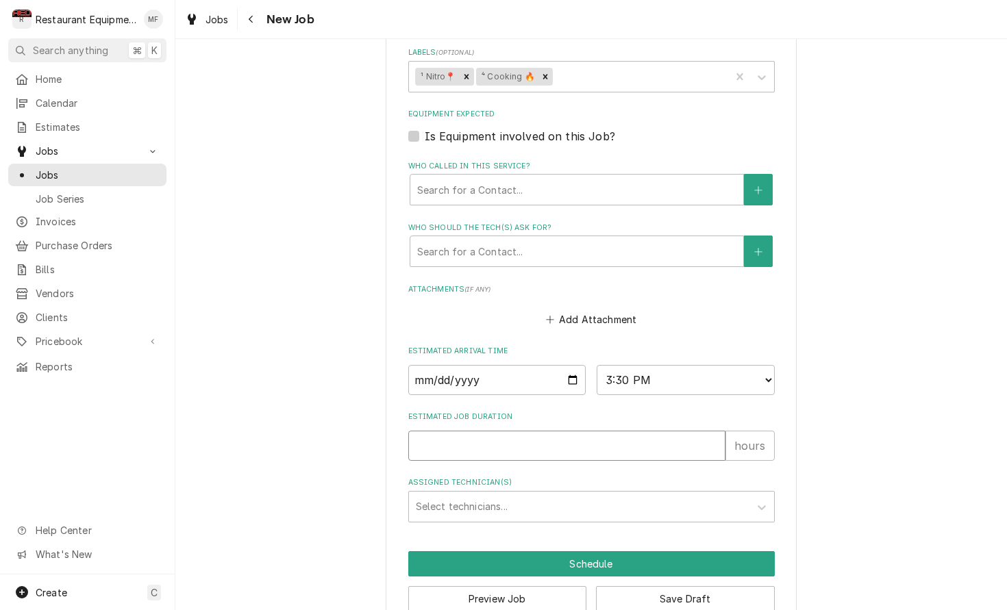
click at [492, 431] on input "Estimated Job Duration" at bounding box center [566, 446] width 317 height 30
type textarea "x"
type input "2"
click at [488, 494] on div "Assigned Technician(s)" at bounding box center [579, 506] width 327 height 25
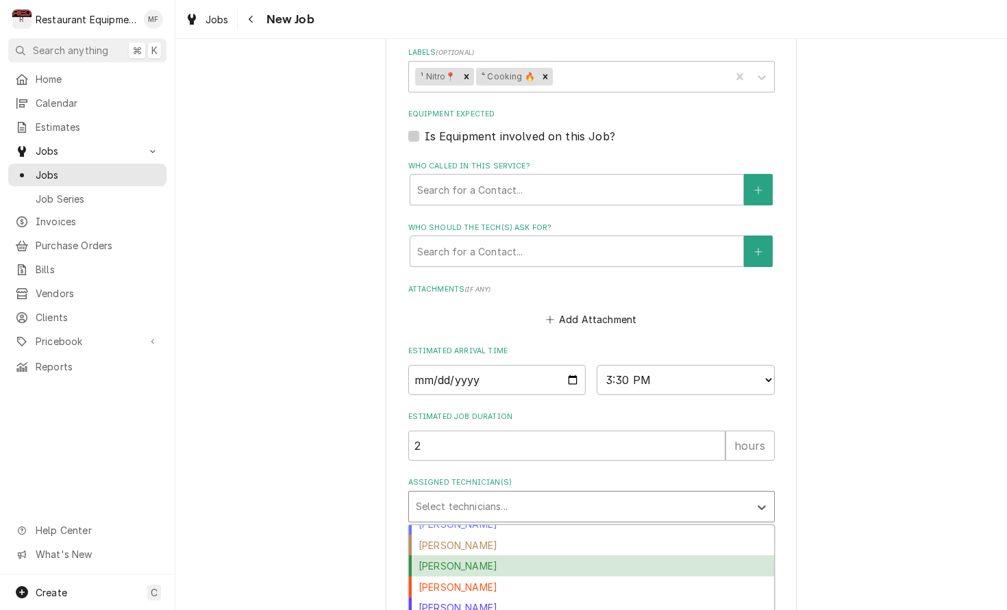
scroll to position [18, 0]
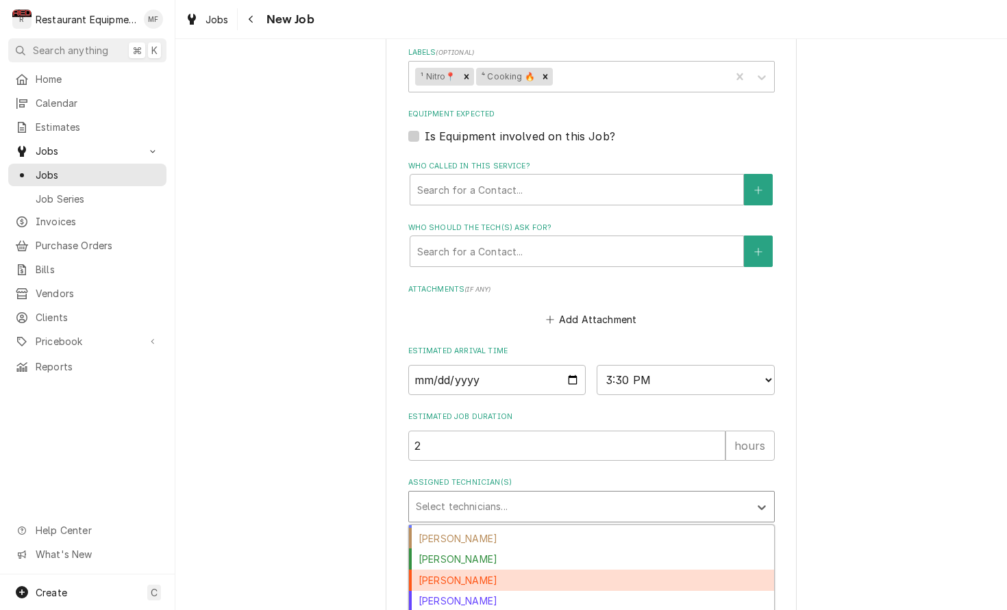
click at [542, 570] on div "Dakota Arthur" at bounding box center [591, 580] width 365 height 21
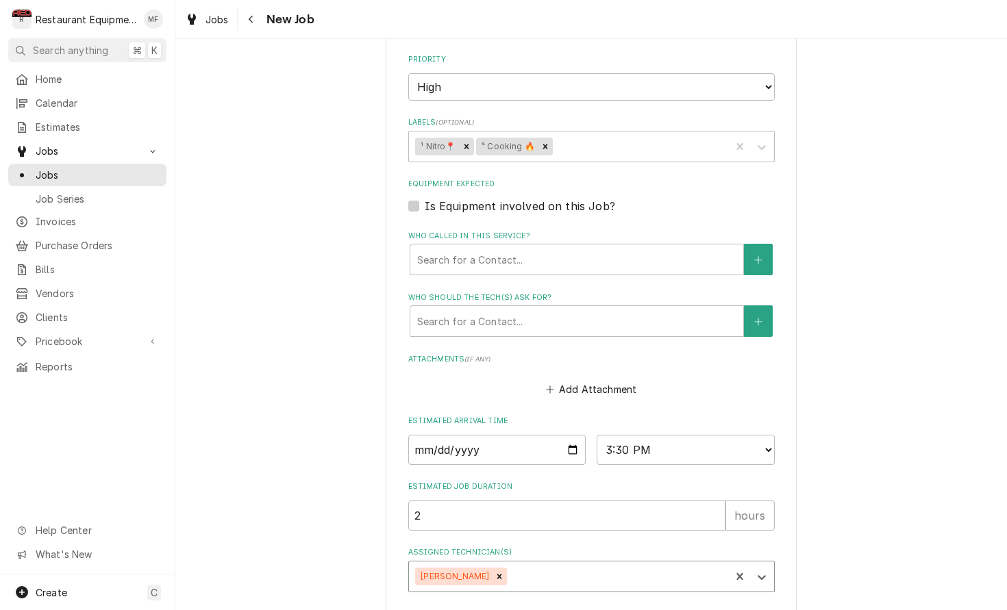
scroll to position [790, 0]
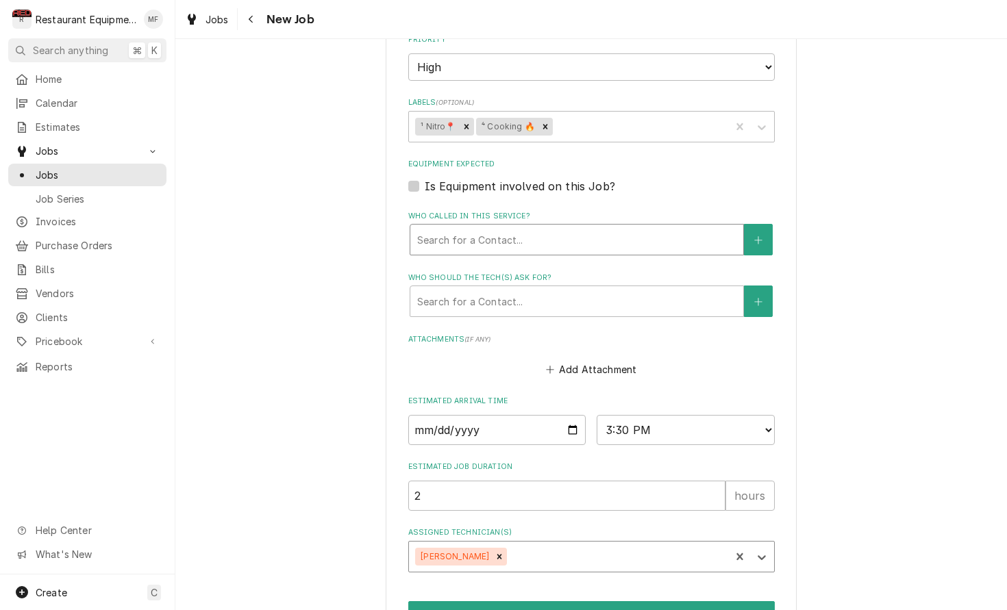
click at [622, 227] on div "Who called in this service?" at bounding box center [576, 239] width 319 height 25
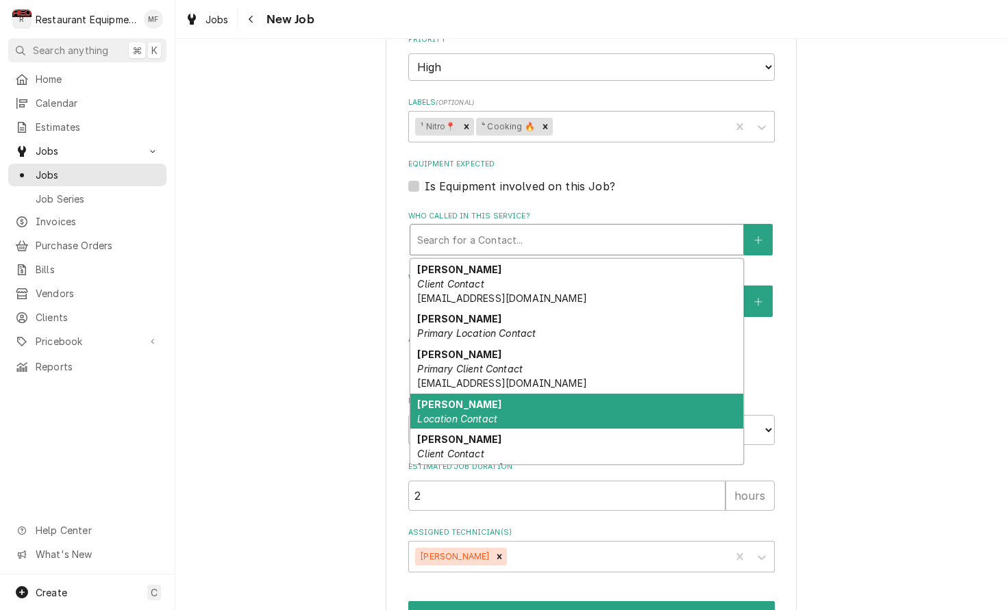
scroll to position [0, 0]
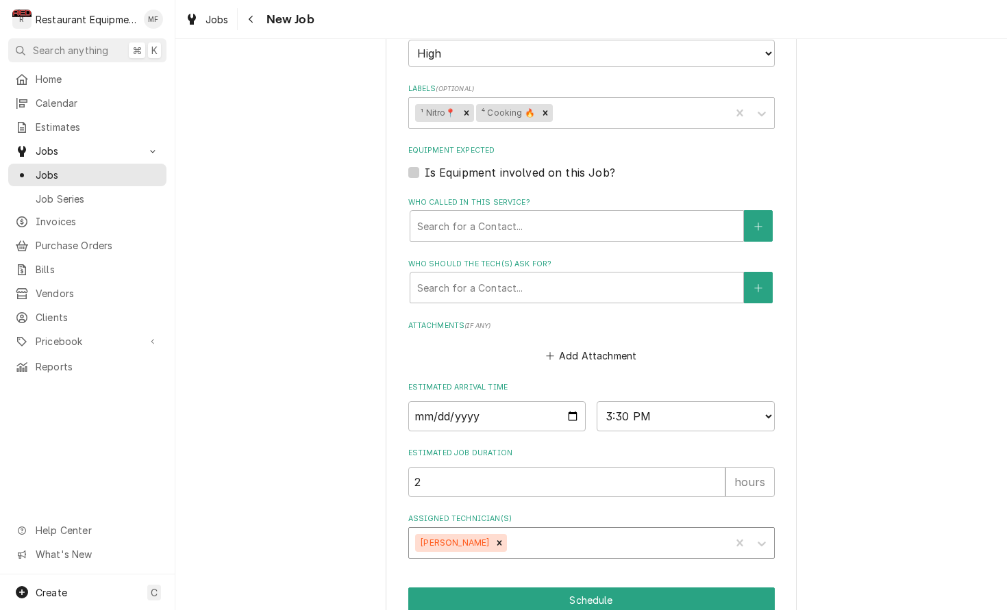
scroll to position [812, 0]
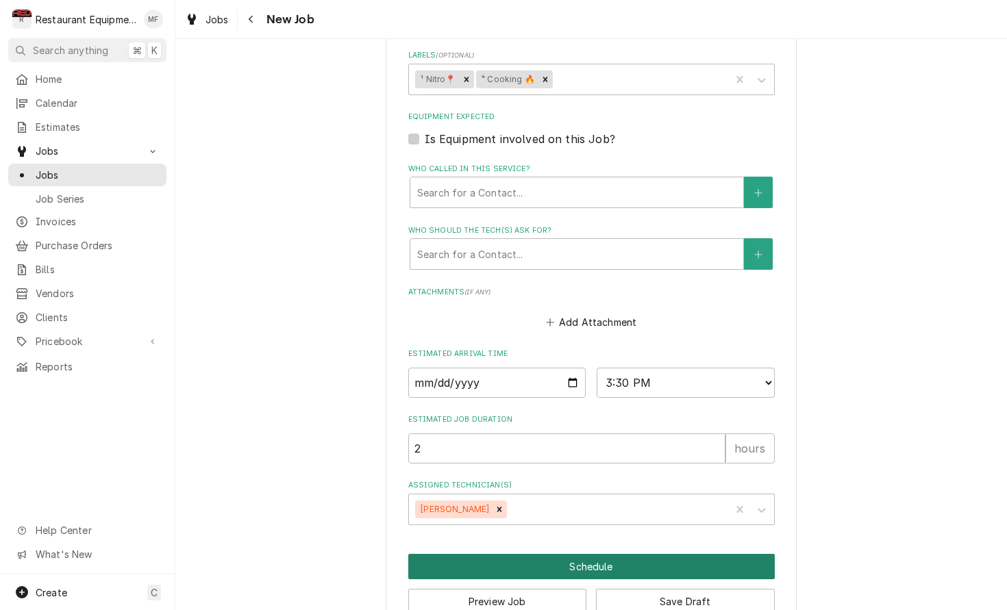
click at [612, 554] on button "Schedule" at bounding box center [591, 566] width 366 height 25
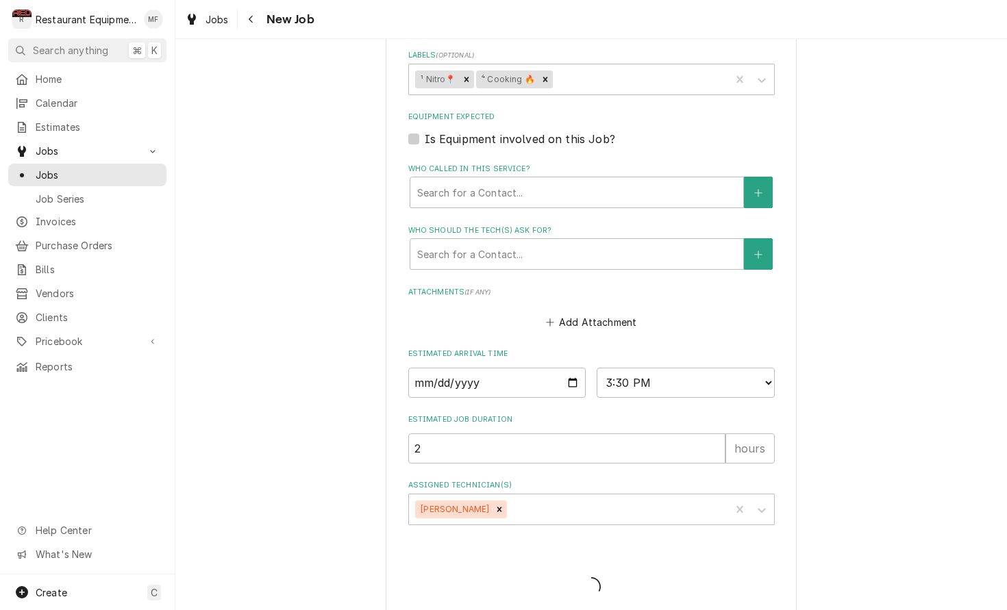
scroll to position [828, 0]
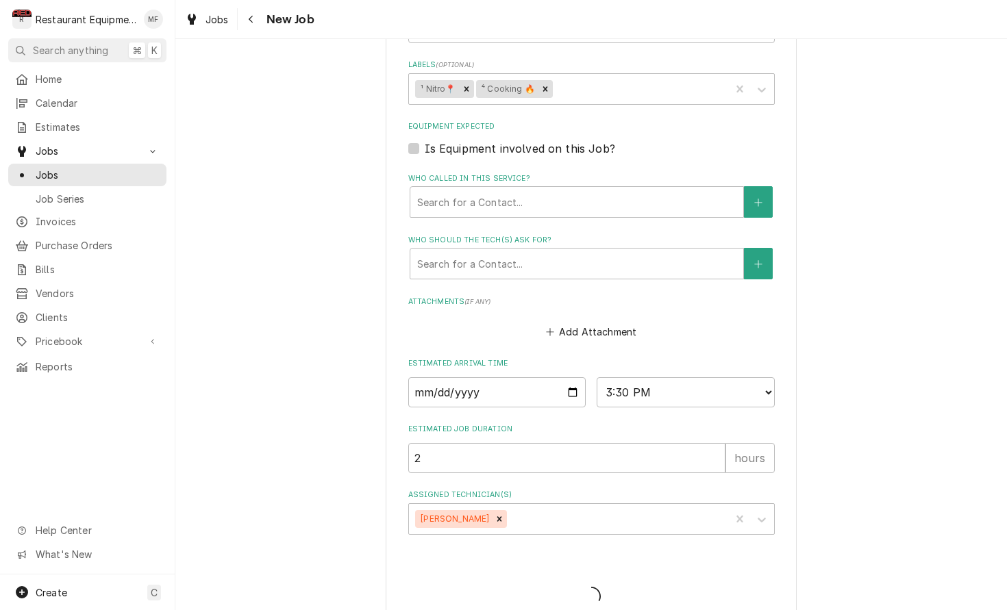
type textarea "x"
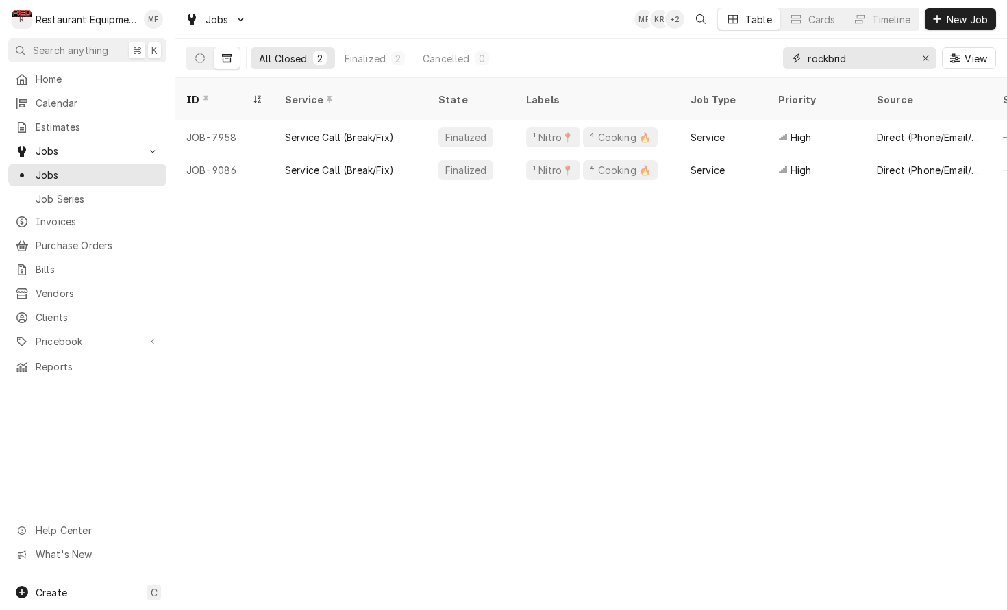
drag, startPoint x: 933, startPoint y: 62, endPoint x: 927, endPoint y: 73, distance: 11.6
click at [933, 62] on button "Erase input" at bounding box center [925, 58] width 22 height 22
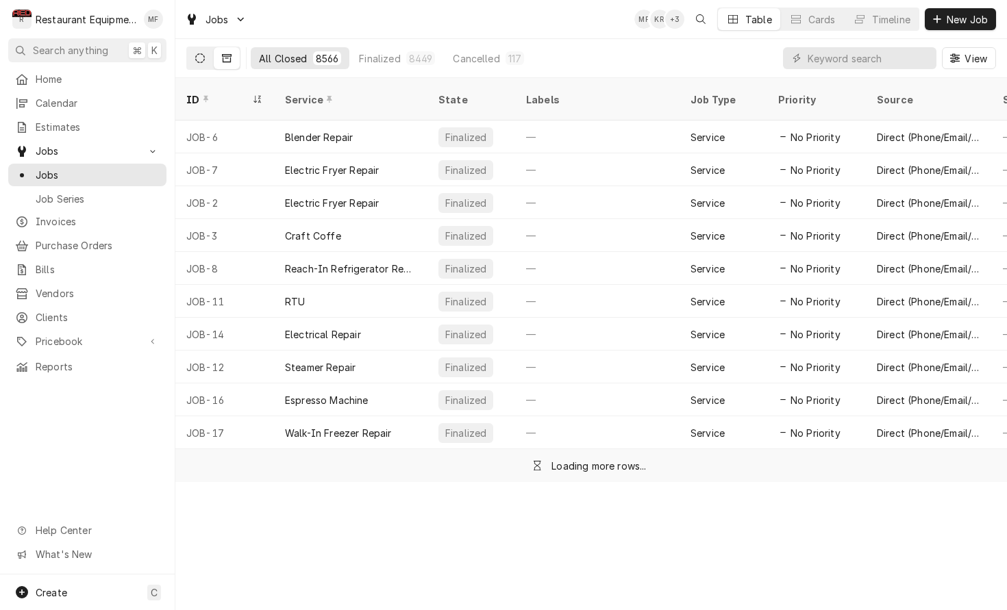
click at [209, 65] on button "Dynamic Content Wrapper" at bounding box center [200, 58] width 26 height 22
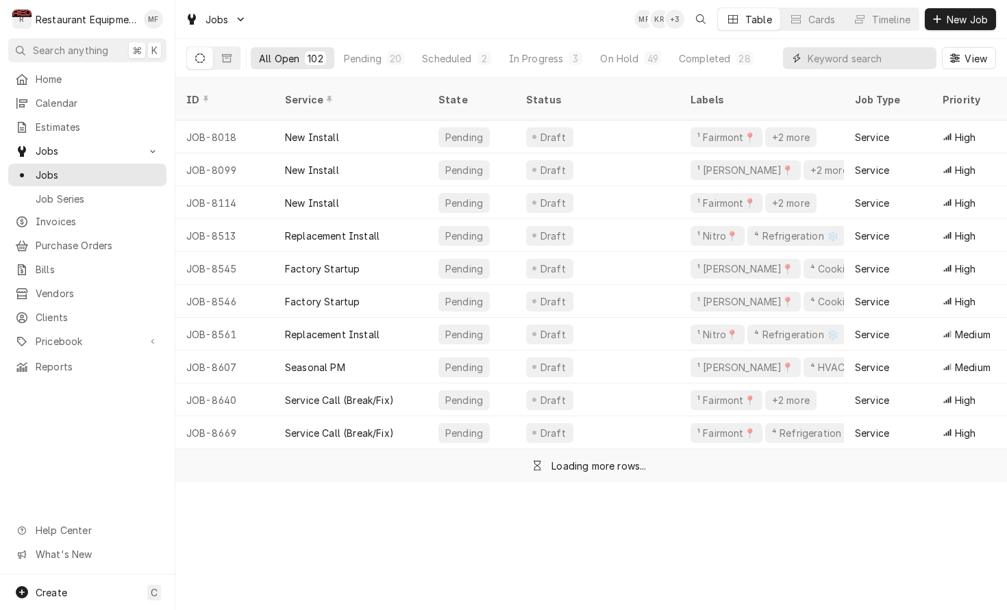
click at [846, 55] on input "Dynamic Content Wrapper" at bounding box center [868, 58] width 122 height 22
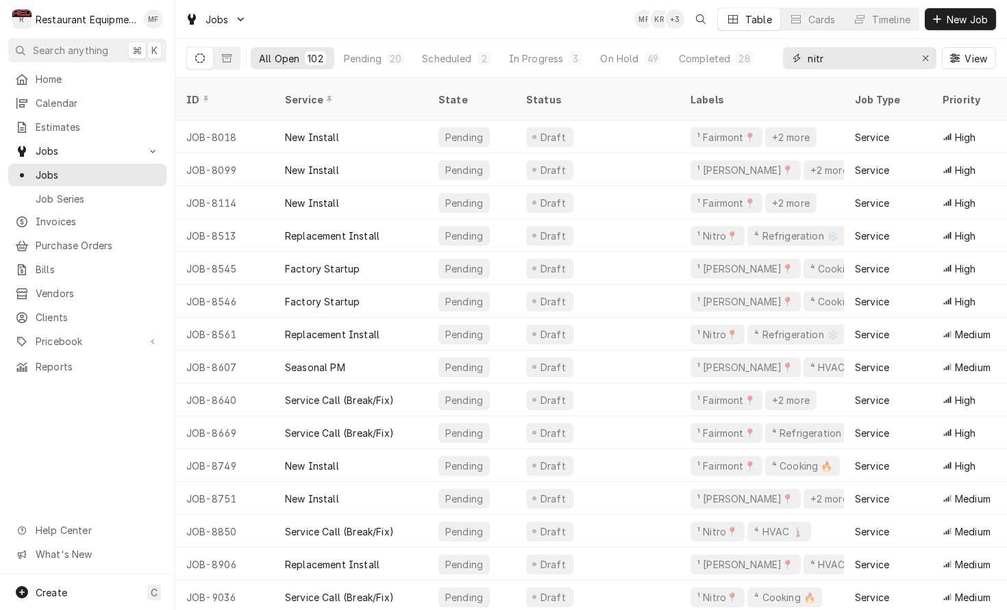
type input "nitro"
